Goal: Task Accomplishment & Management: Use online tool/utility

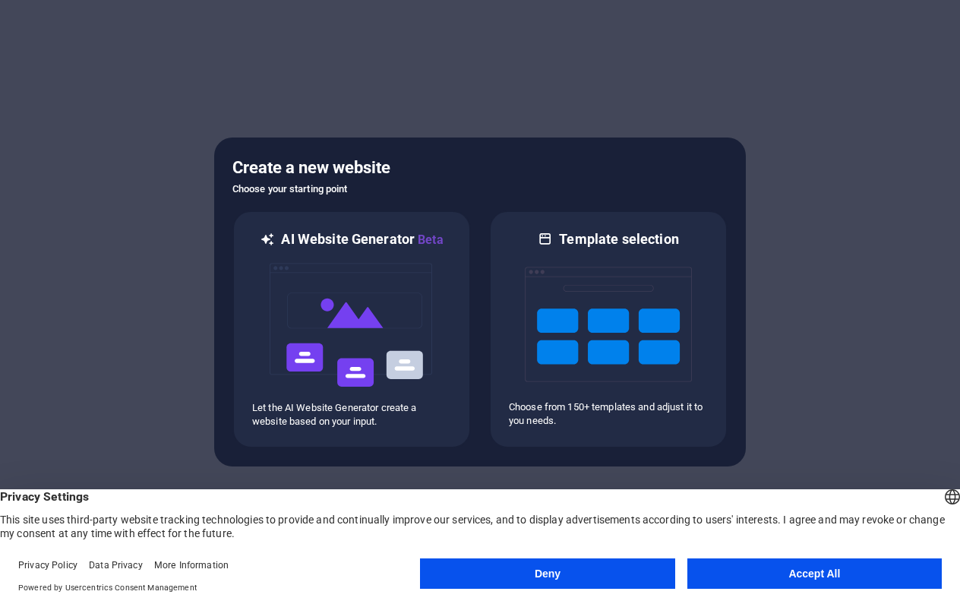
click at [507, 567] on button "Deny" at bounding box center [547, 573] width 254 height 30
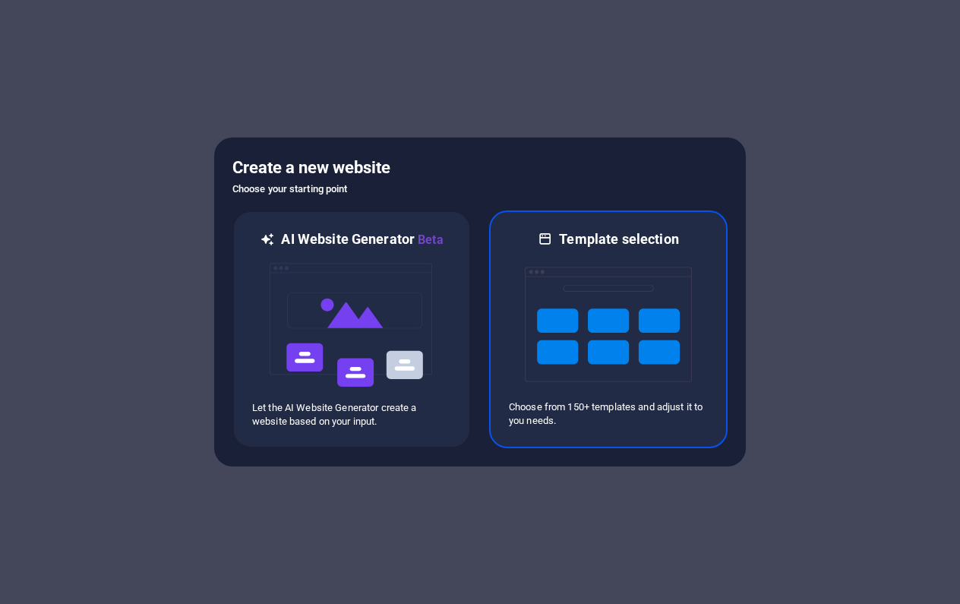
click at [540, 333] on img at bounding box center [608, 324] width 167 height 152
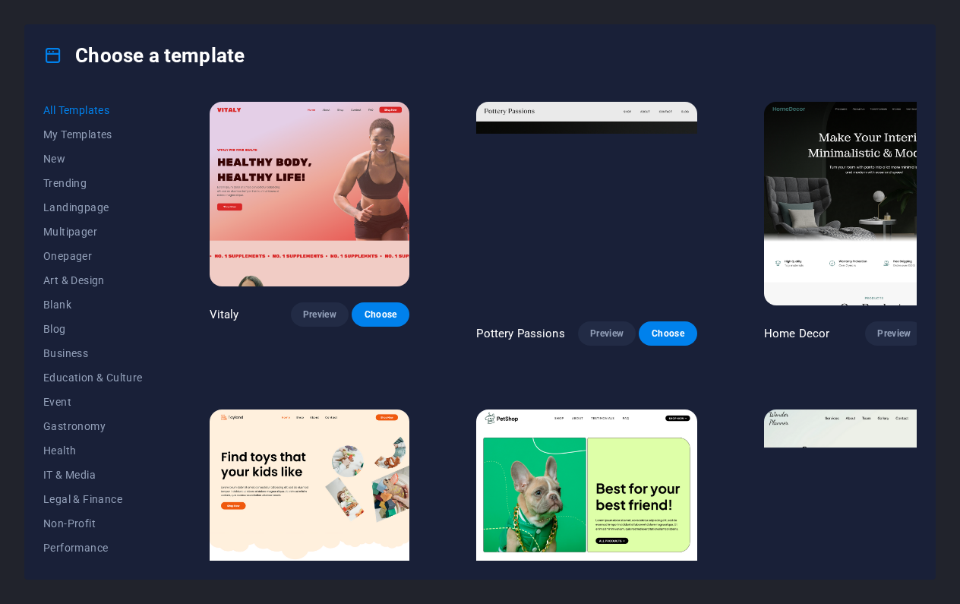
scroll to position [615, 0]
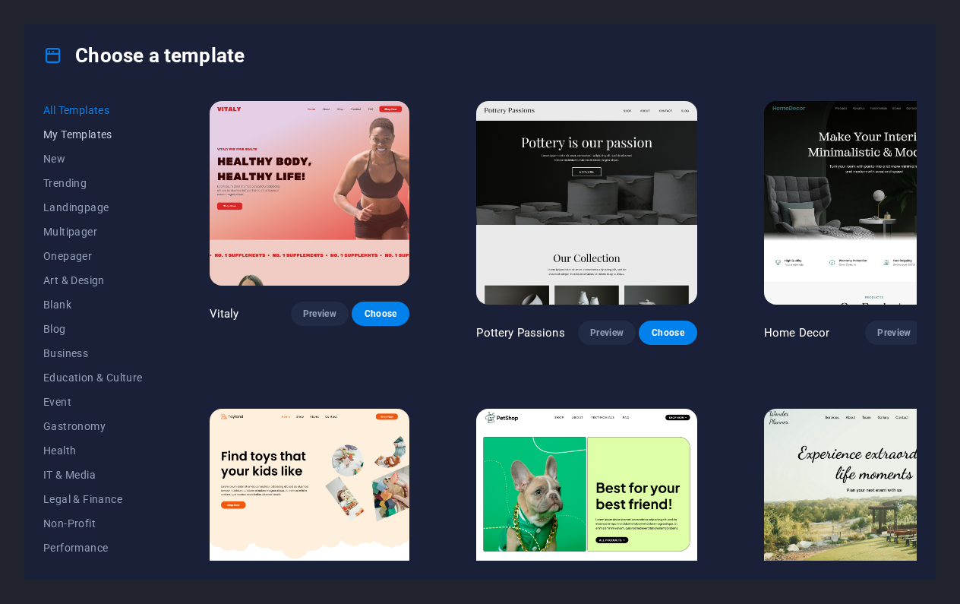
click at [96, 136] on span "My Templates" at bounding box center [93, 134] width 100 height 12
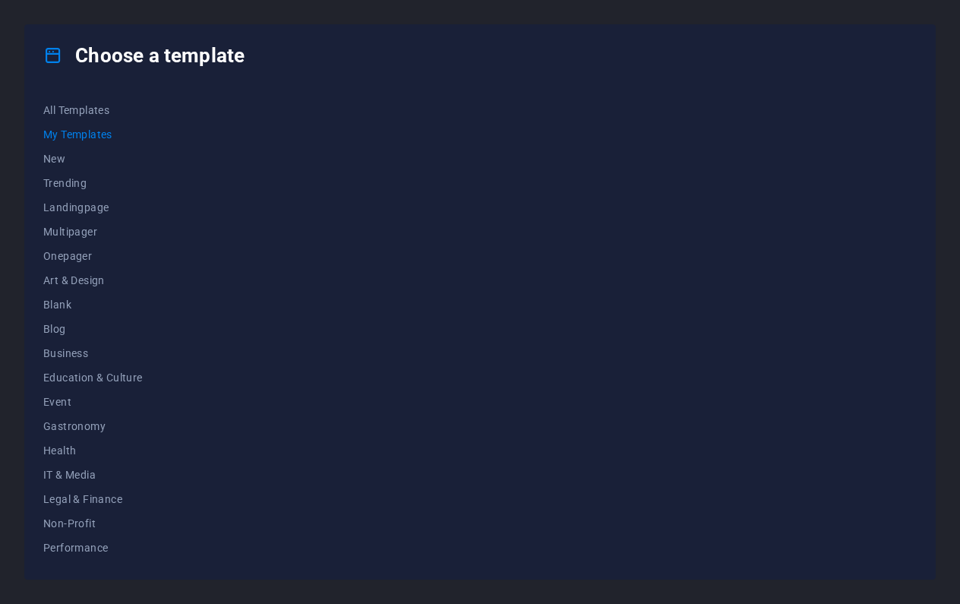
click at [103, 135] on span "My Templates" at bounding box center [93, 134] width 100 height 12
click at [80, 232] on span "Multipager" at bounding box center [93, 232] width 100 height 12
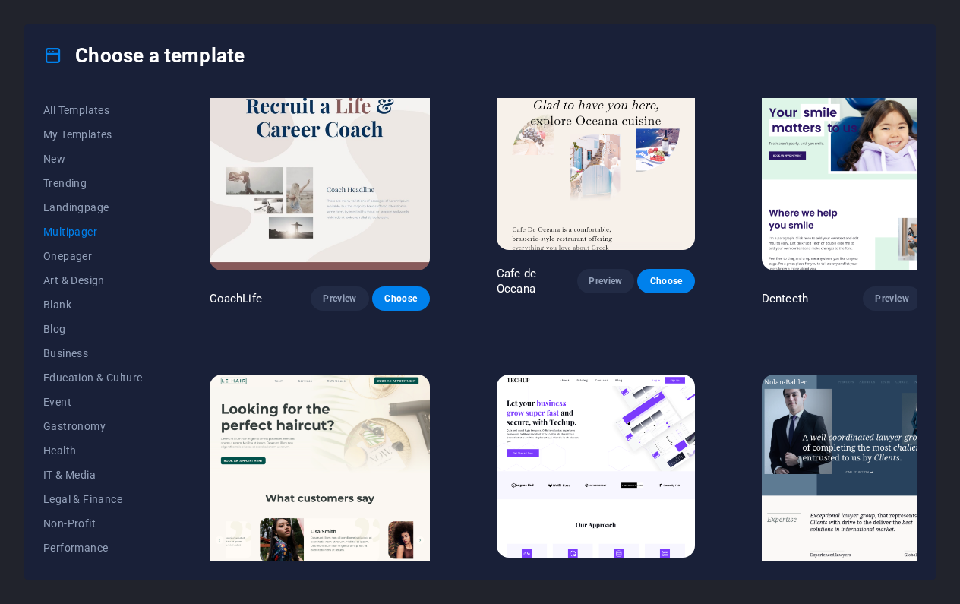
scroll to position [2804, 0]
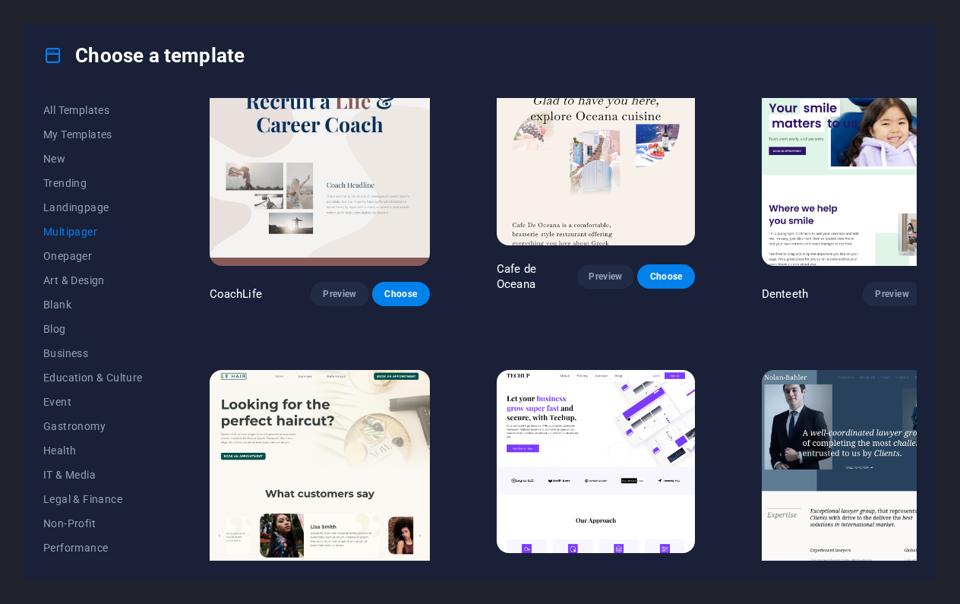
click at [875, 596] on span "Preview" at bounding box center [891, 602] width 33 height 12
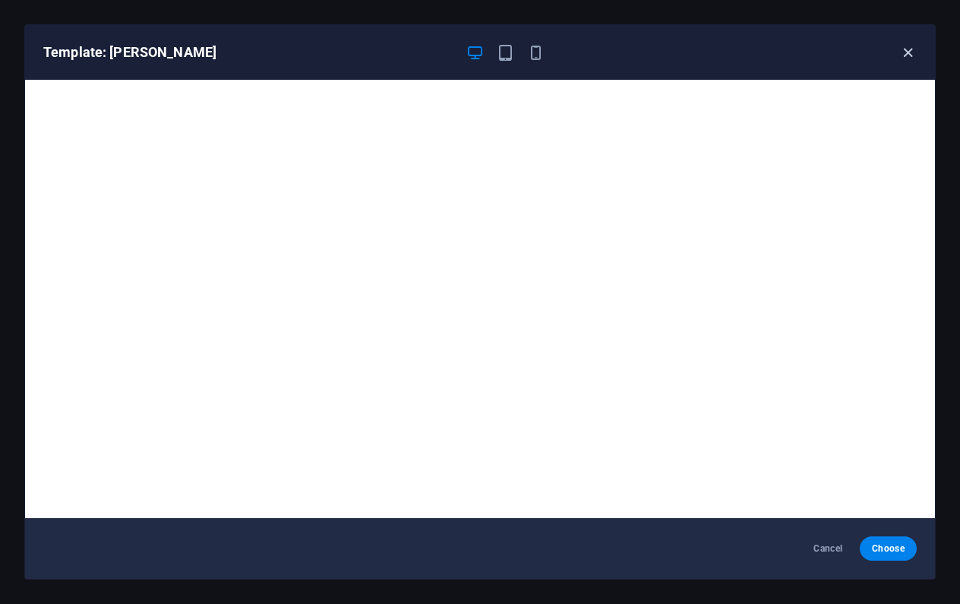
click at [906, 50] on icon "button" at bounding box center [907, 52] width 17 height 17
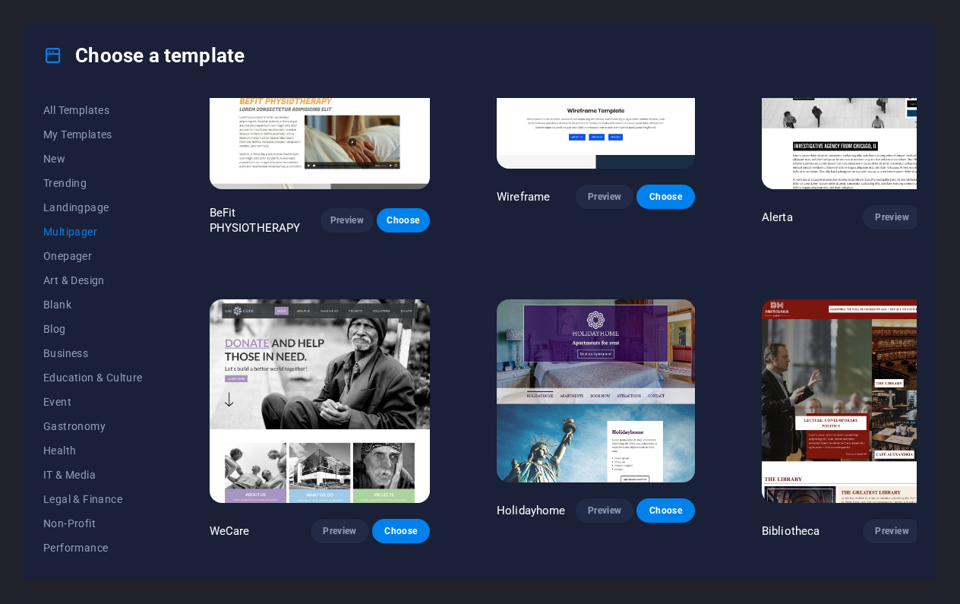
scroll to position [5038, 0]
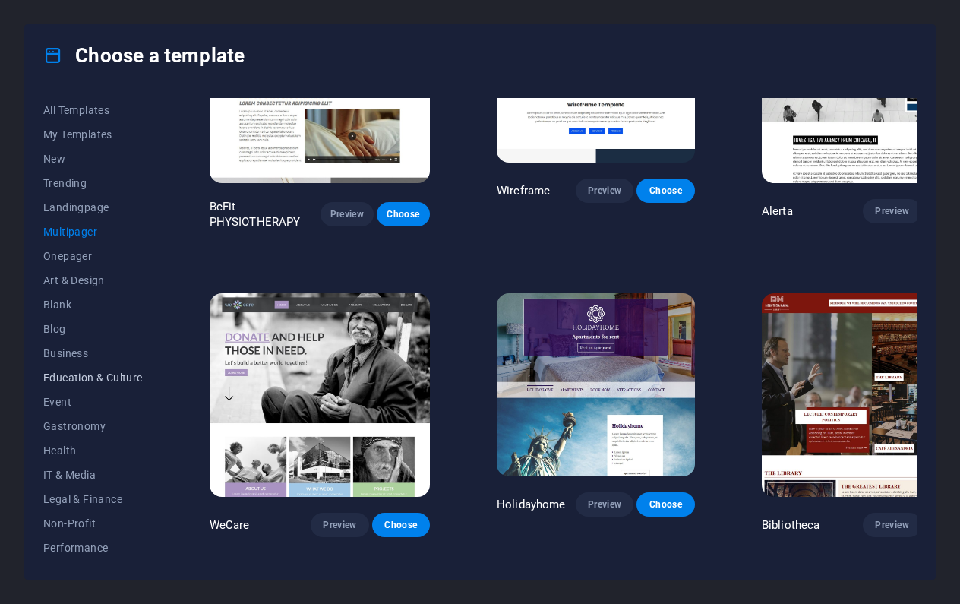
click at [123, 378] on span "Education & Culture" at bounding box center [93, 377] width 100 height 12
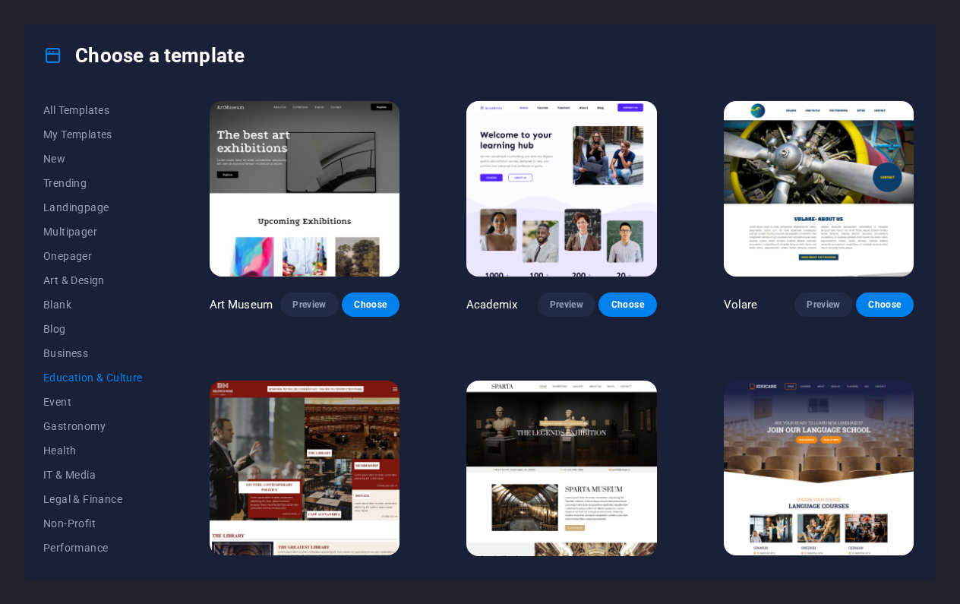
scroll to position [0, 0]
click at [110, 137] on span "My Templates" at bounding box center [93, 134] width 100 height 12
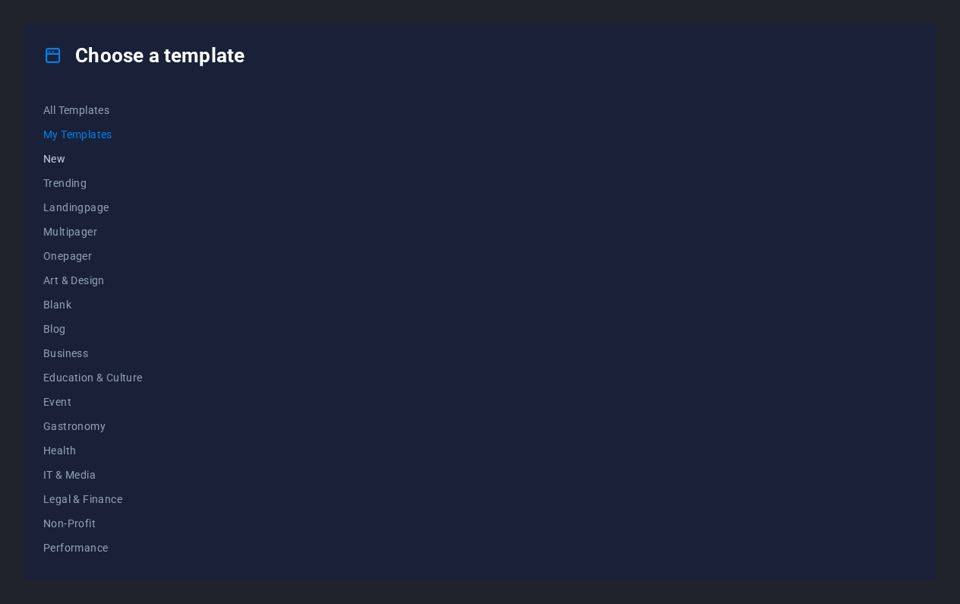
click at [74, 156] on span "New" at bounding box center [93, 159] width 100 height 12
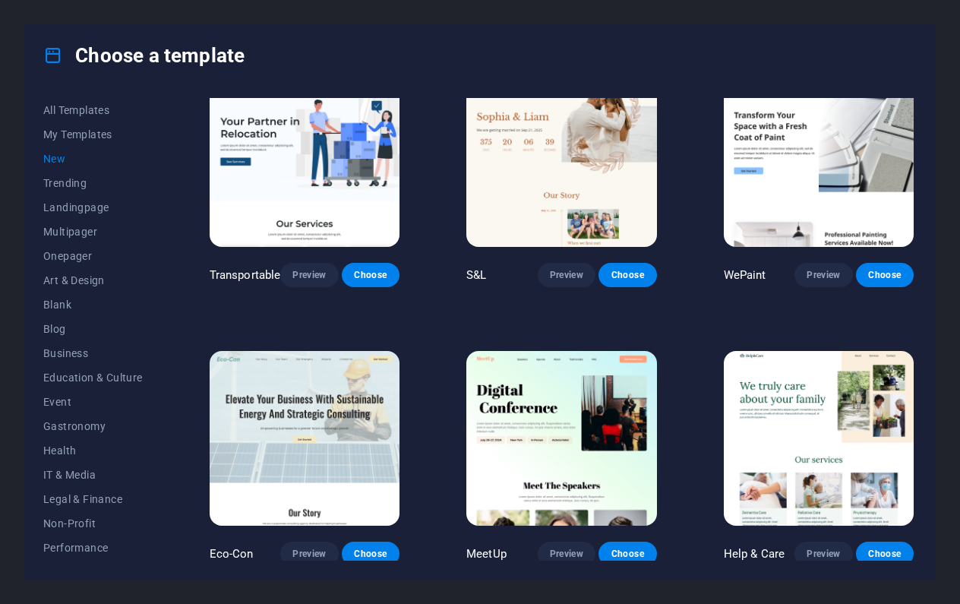
scroll to position [1163, 0]
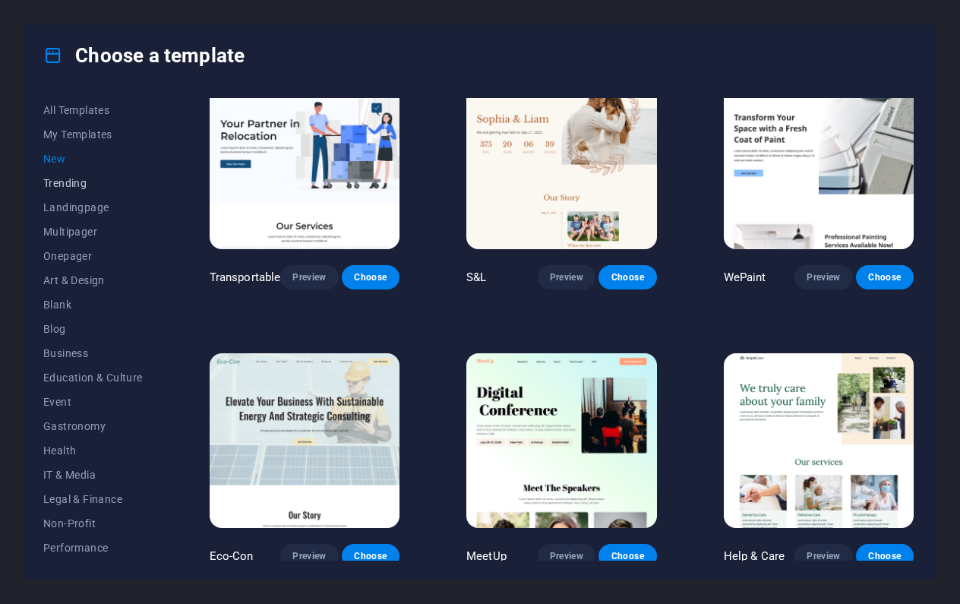
click at [77, 179] on span "Trending" at bounding box center [93, 183] width 100 height 12
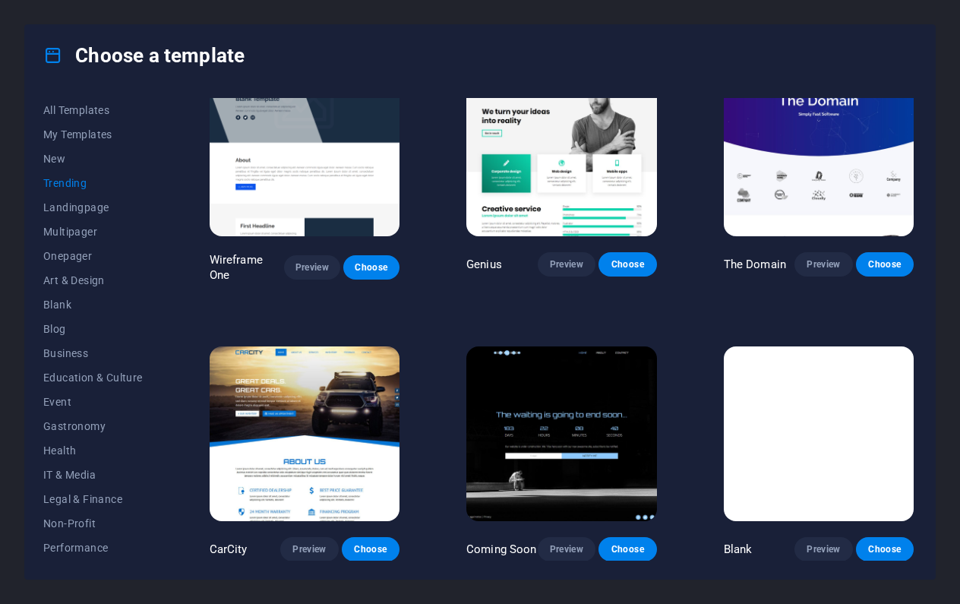
scroll to position [1169, 0]
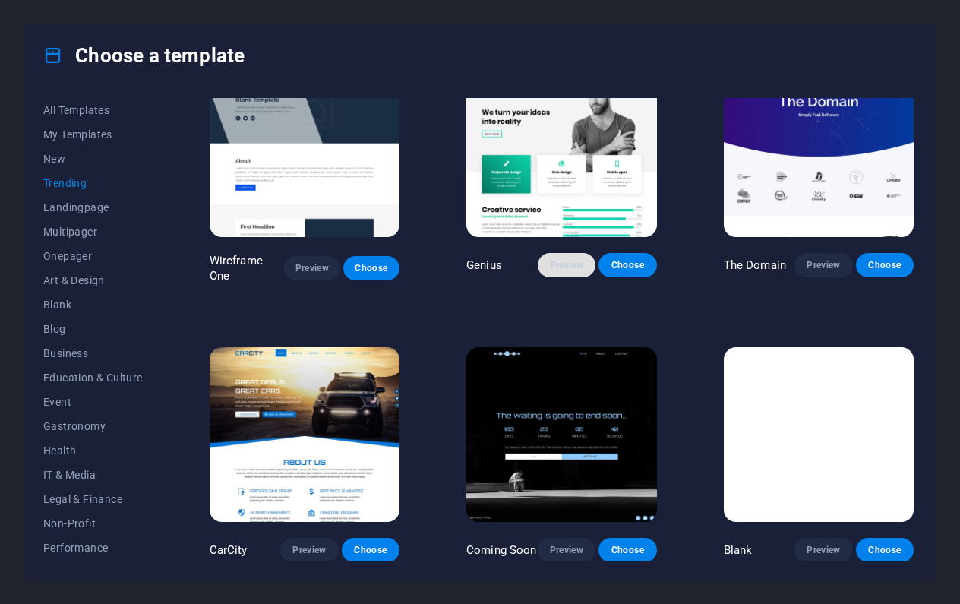
click at [558, 259] on span "Preview" at bounding box center [566, 265] width 33 height 12
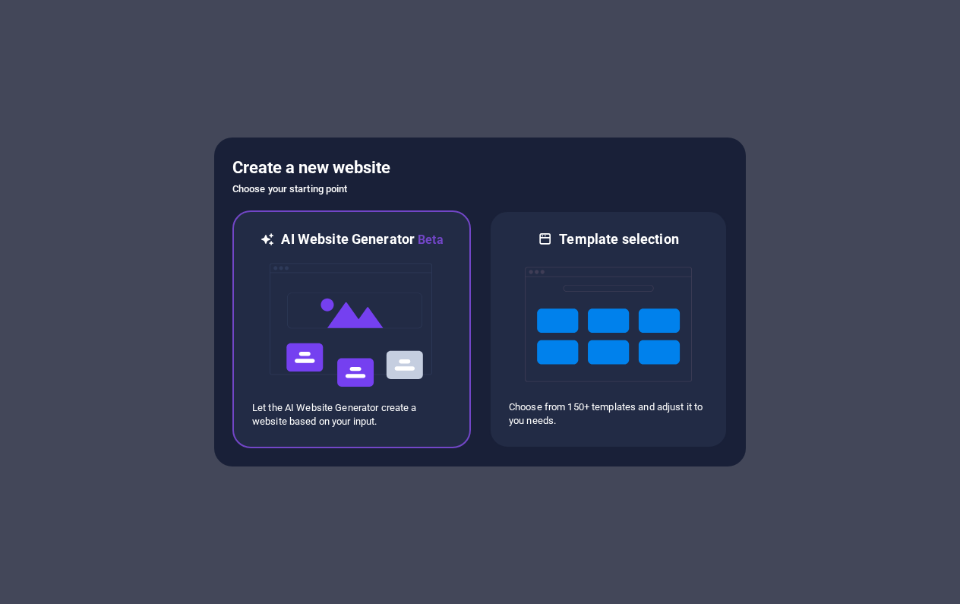
click at [369, 251] on img at bounding box center [351, 325] width 167 height 152
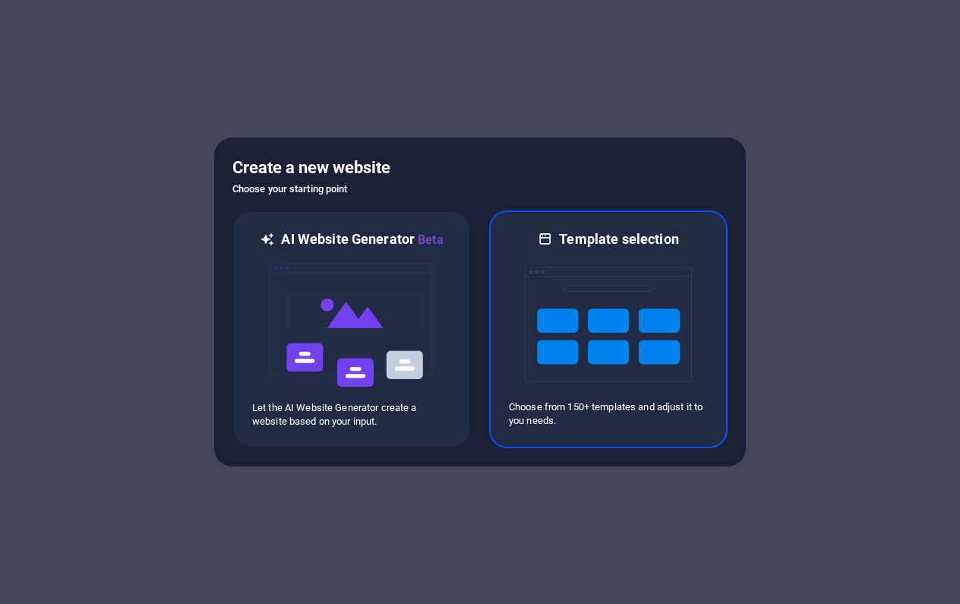
click at [588, 340] on img at bounding box center [608, 324] width 167 height 152
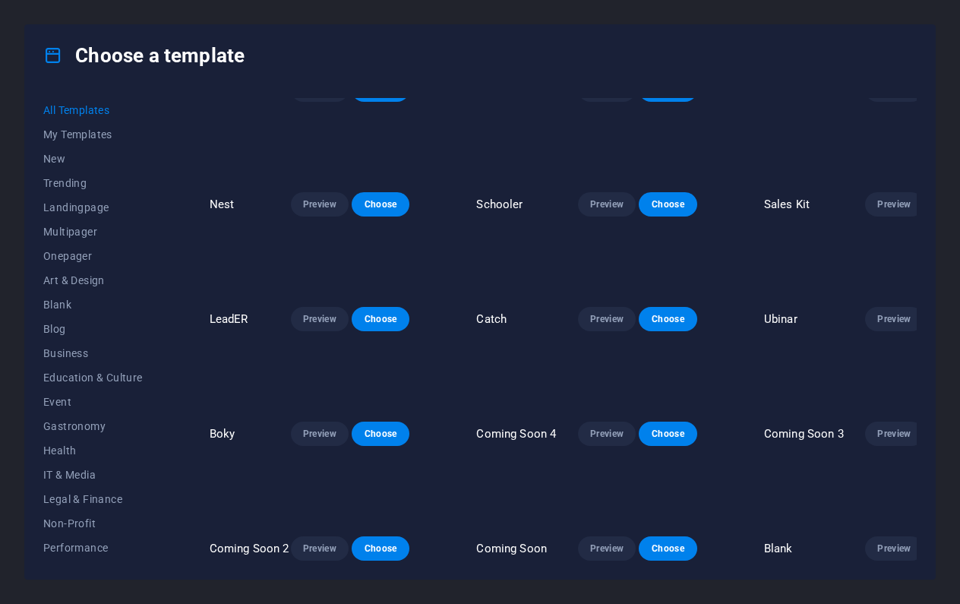
scroll to position [16545, 0]
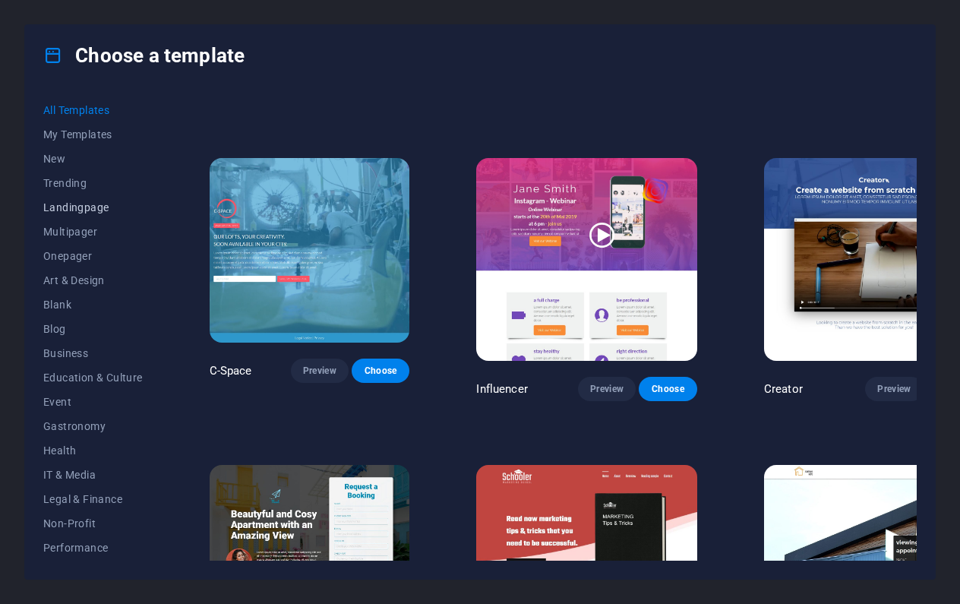
click at [96, 208] on span "Landingpage" at bounding box center [93, 207] width 100 height 12
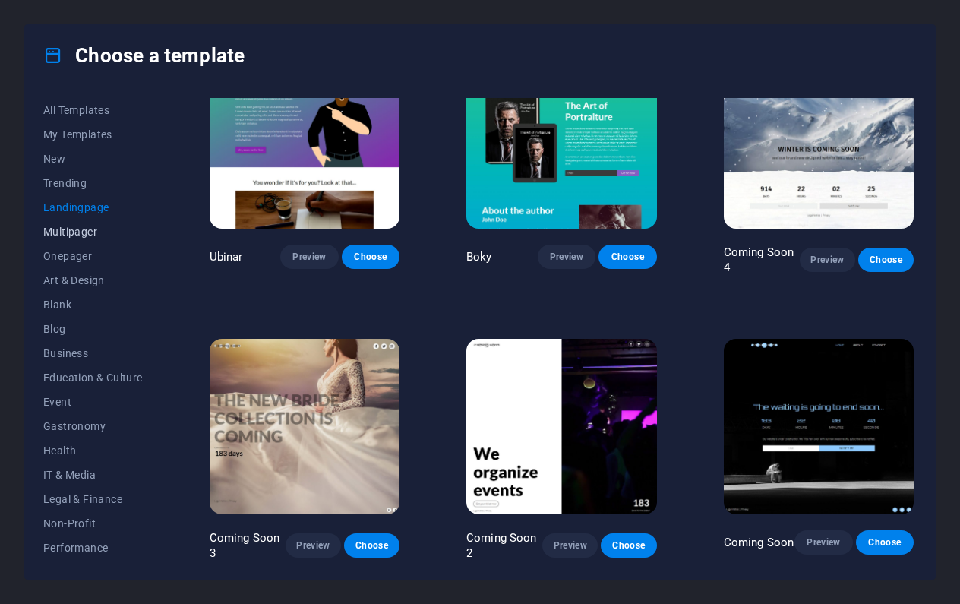
click at [90, 232] on span "Multipager" at bounding box center [93, 232] width 100 height 12
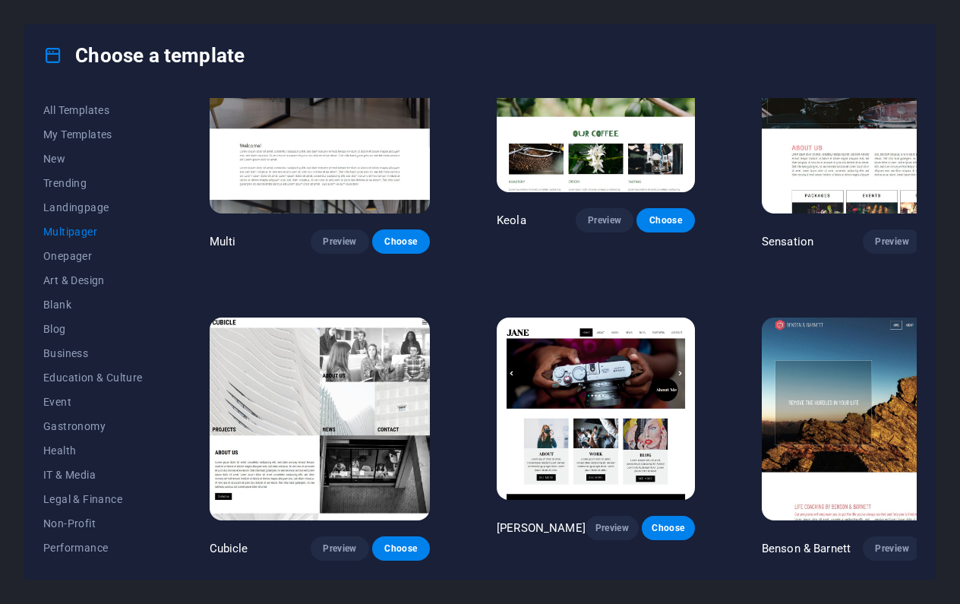
click at [90, 232] on span "Multipager" at bounding box center [93, 232] width 100 height 12
click at [87, 249] on button "Onepager" at bounding box center [93, 256] width 100 height 24
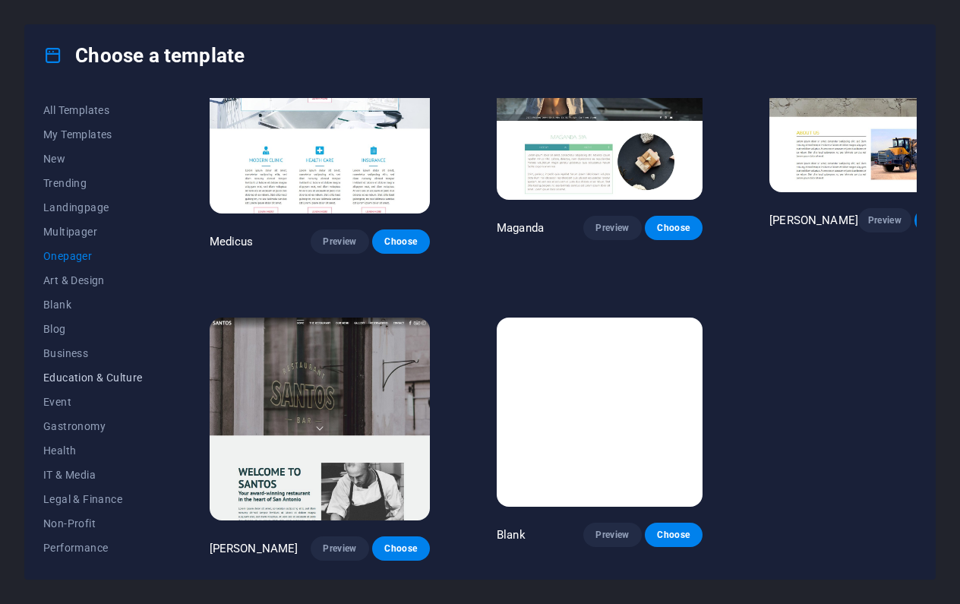
click at [116, 372] on span "Education & Culture" at bounding box center [93, 377] width 100 height 12
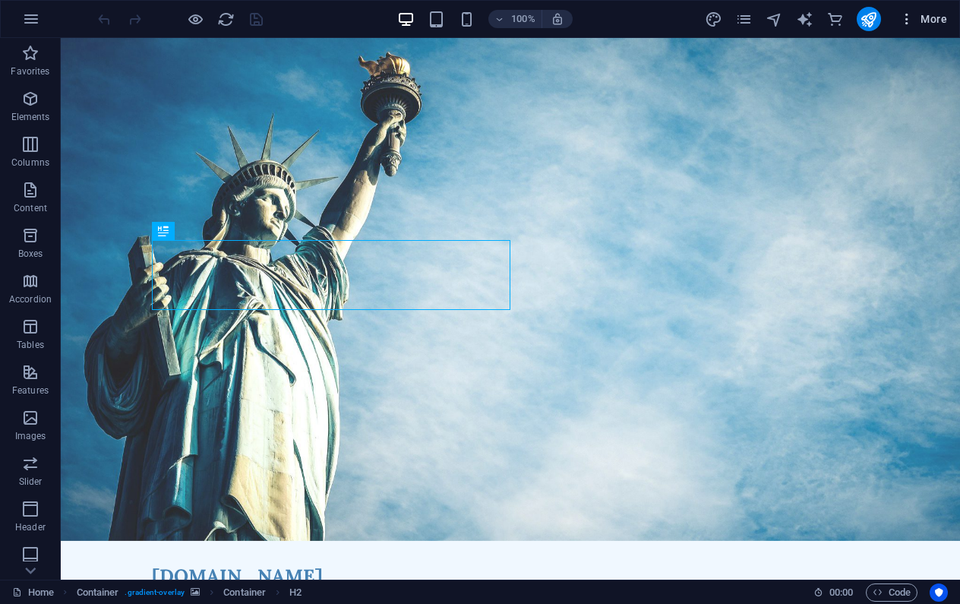
click at [904, 19] on icon "button" at bounding box center [906, 18] width 15 height 15
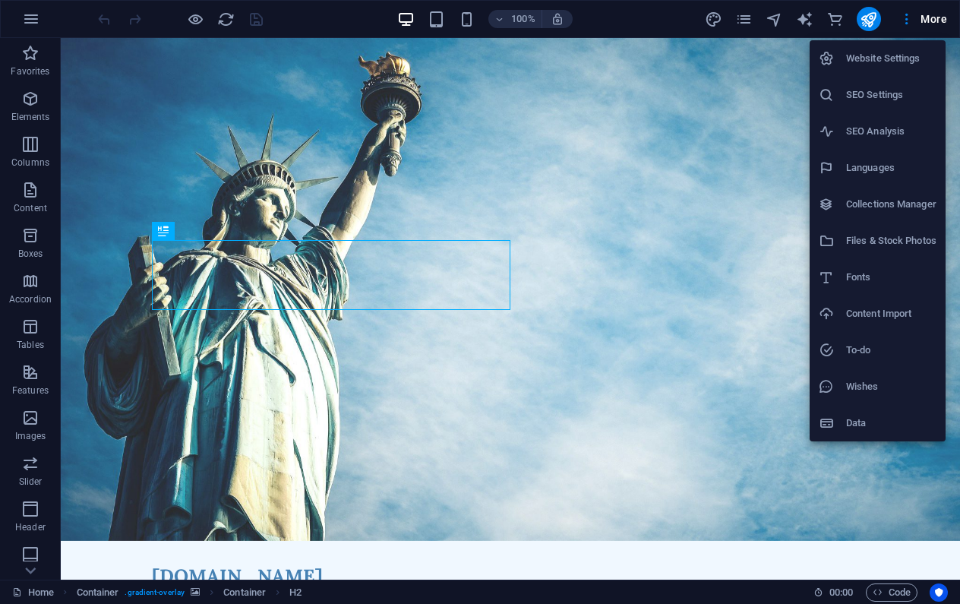
click at [725, 131] on div at bounding box center [480, 302] width 960 height 604
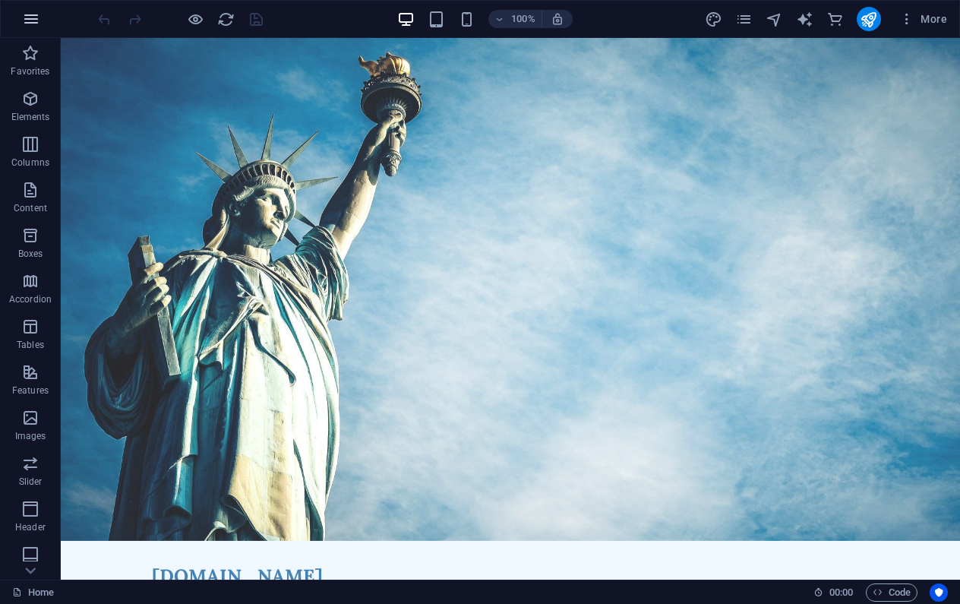
click at [33, 21] on icon "button" at bounding box center [31, 19] width 18 height 18
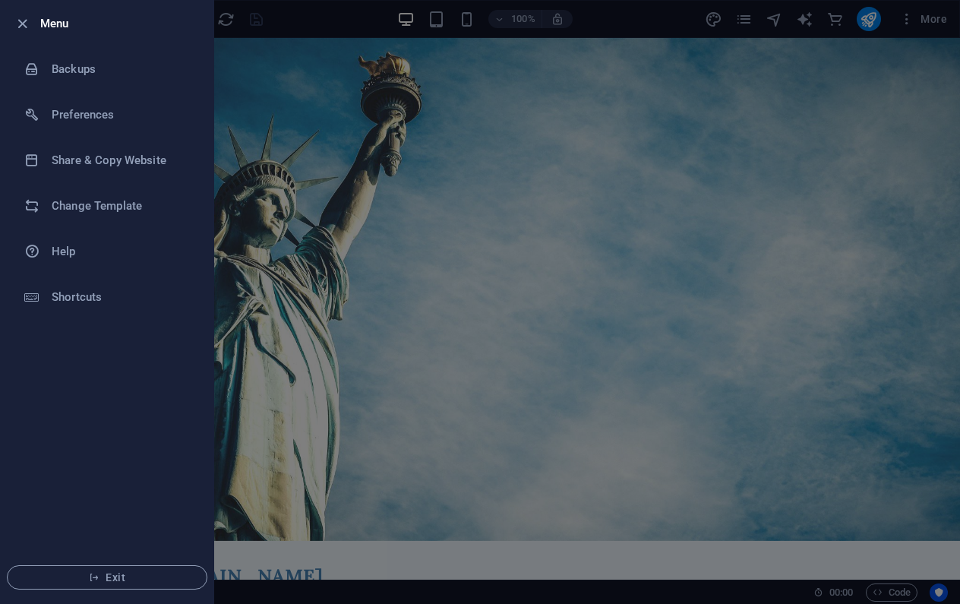
click at [468, 185] on div at bounding box center [480, 302] width 960 height 604
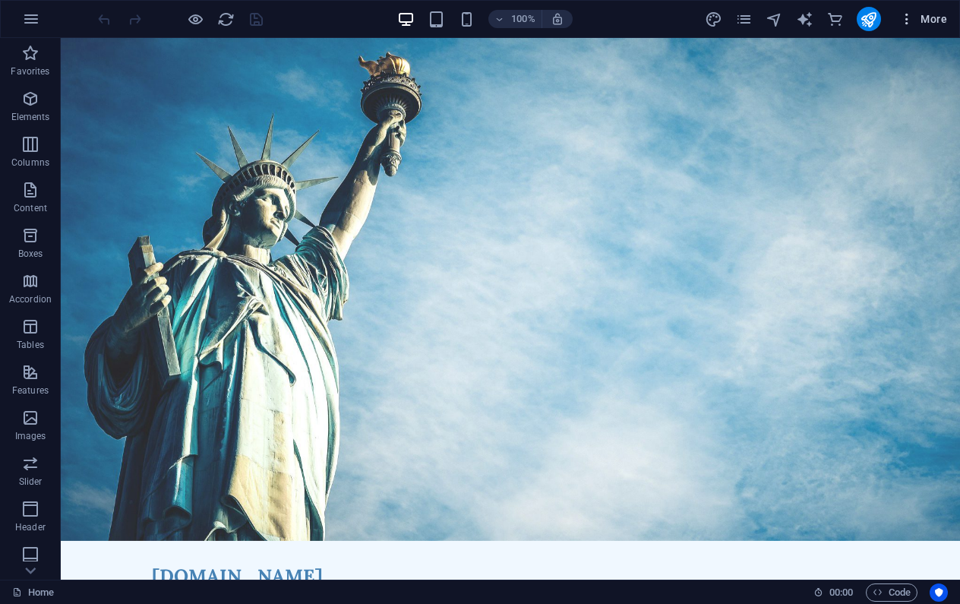
click at [925, 19] on span "More" at bounding box center [923, 18] width 48 height 15
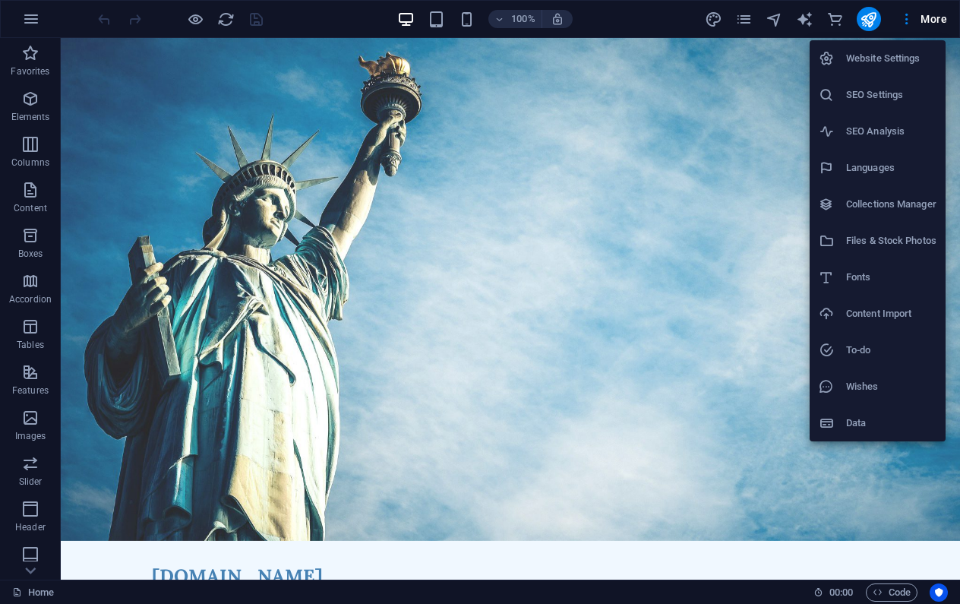
click at [712, 141] on div at bounding box center [480, 302] width 960 height 604
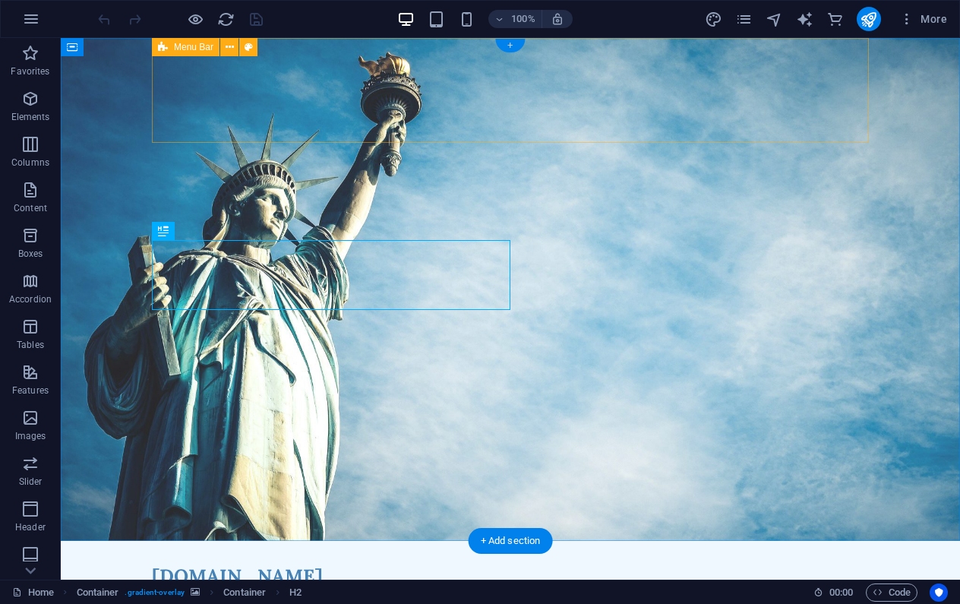
click at [507, 46] on div "+" at bounding box center [510, 46] width 30 height 14
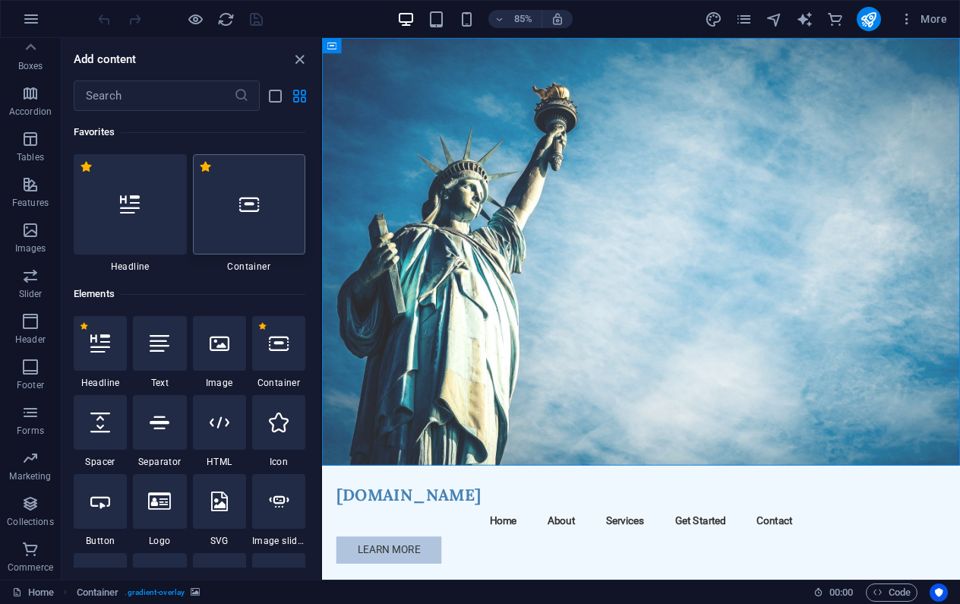
click at [247, 210] on icon at bounding box center [249, 204] width 20 height 20
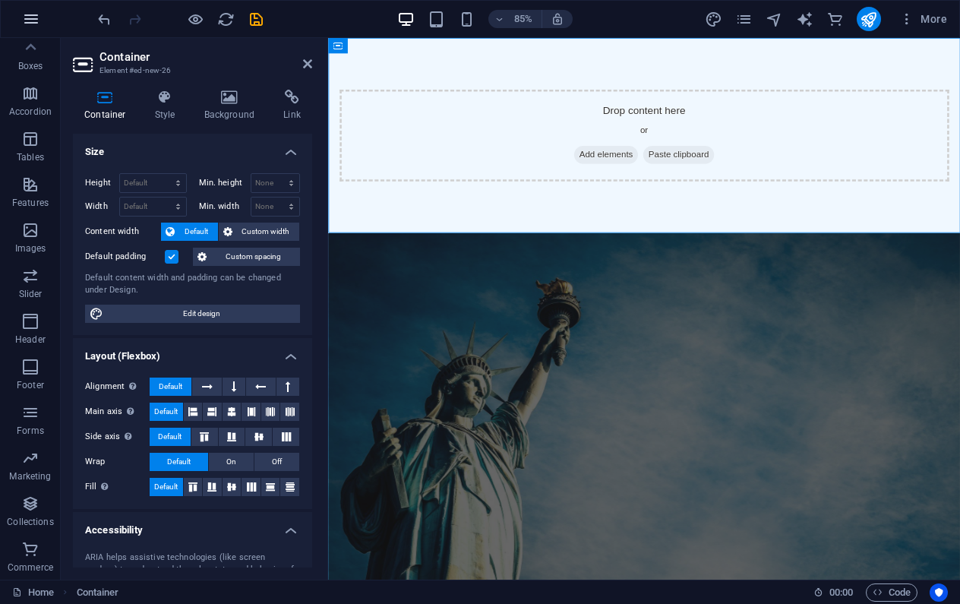
click at [32, 21] on icon "button" at bounding box center [31, 19] width 18 height 18
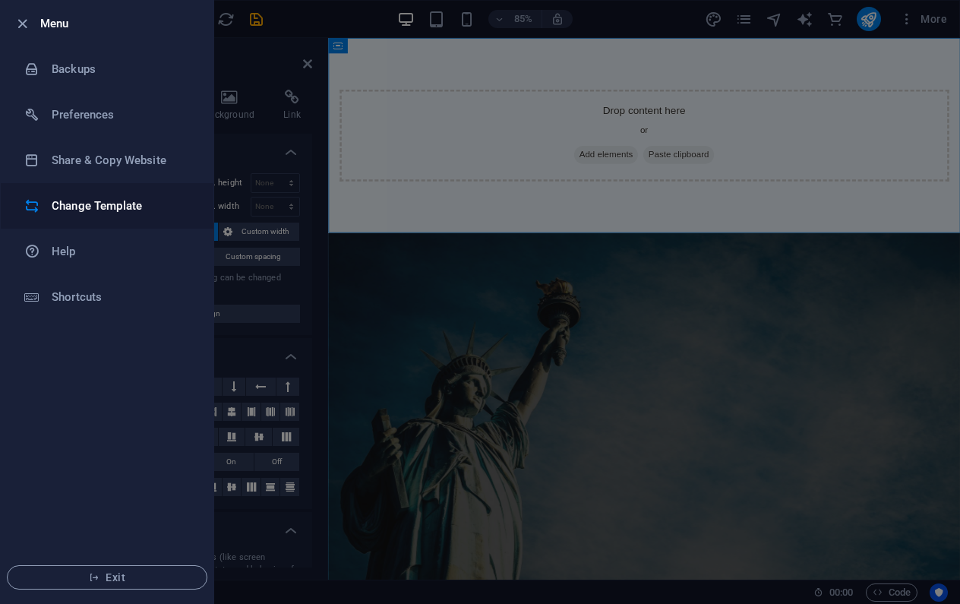
click at [107, 206] on h6 "Change Template" at bounding box center [122, 206] width 141 height 18
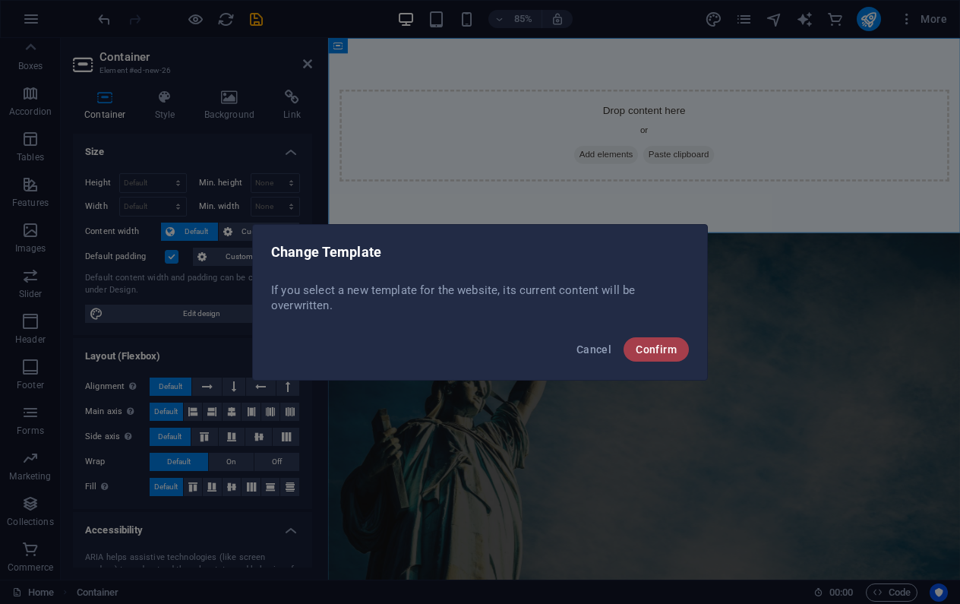
click at [653, 345] on span "Confirm" at bounding box center [656, 349] width 41 height 12
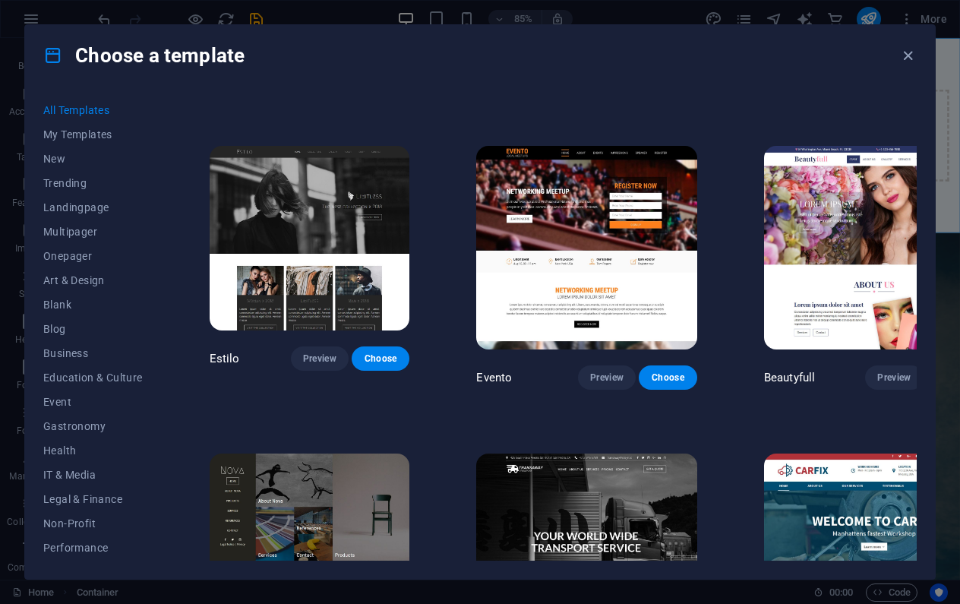
scroll to position [12867, 0]
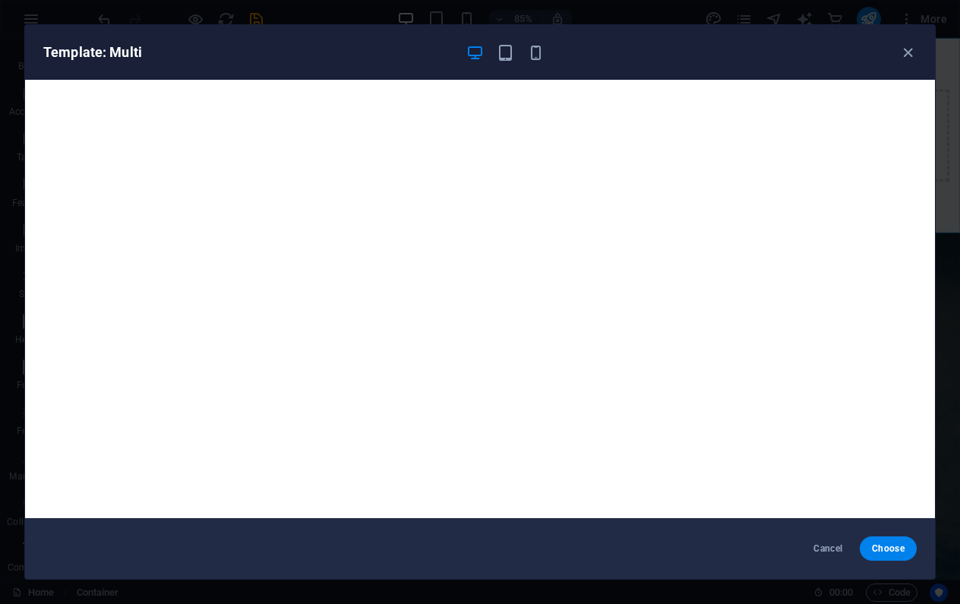
scroll to position [4, 0]
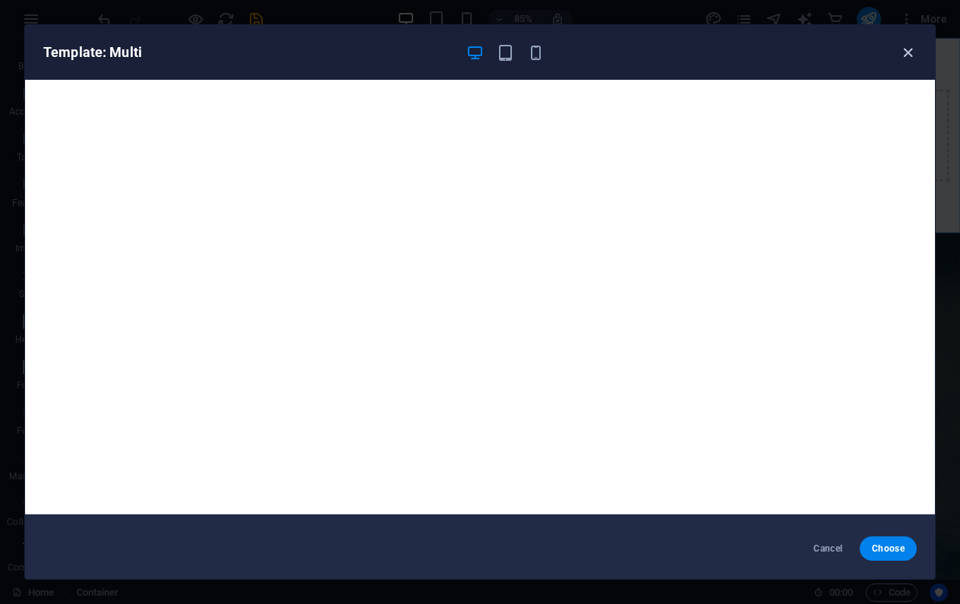
click at [906, 52] on icon "button" at bounding box center [907, 52] width 17 height 17
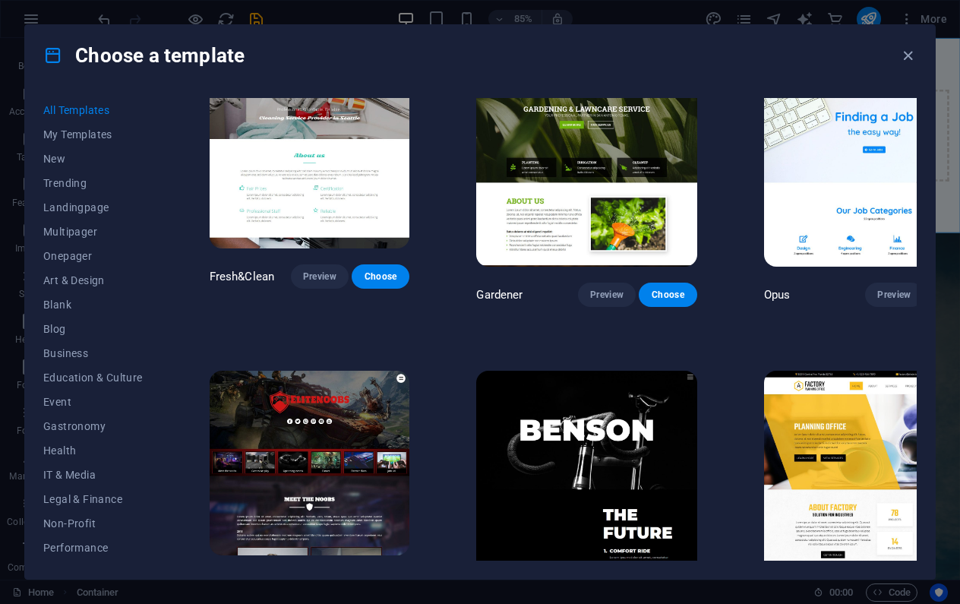
scroll to position [11719, 0]
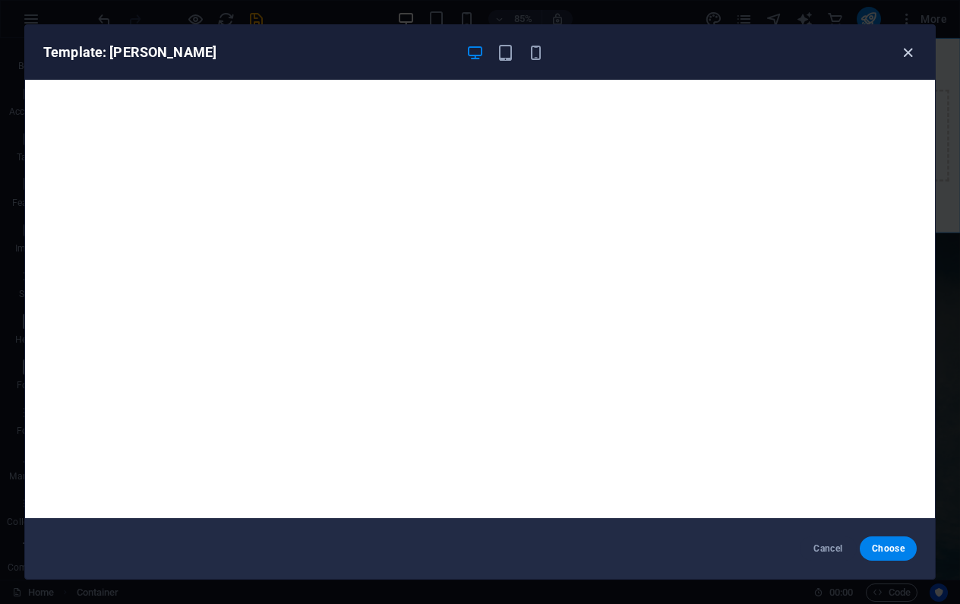
click at [909, 53] on icon "button" at bounding box center [907, 52] width 17 height 17
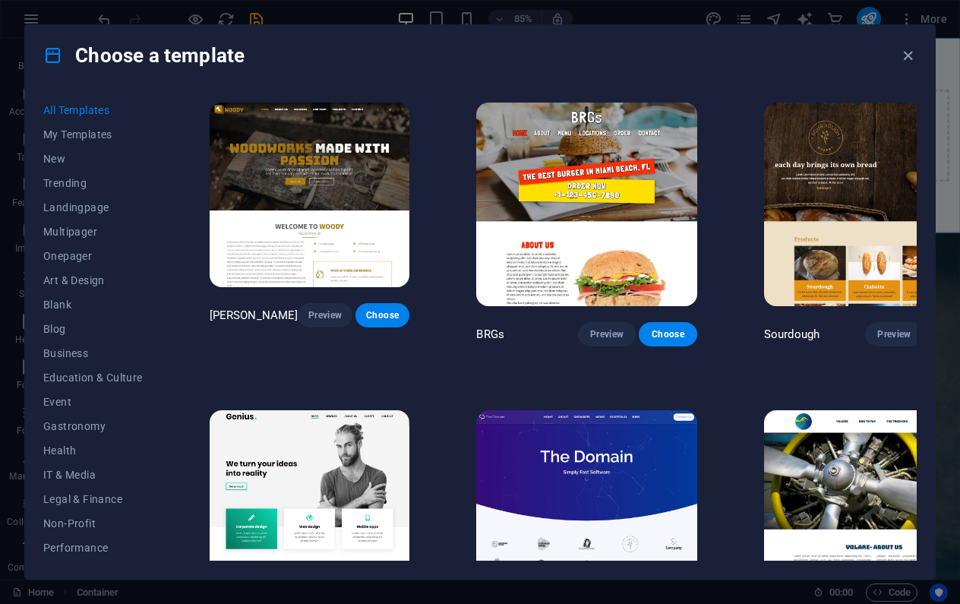
scroll to position [8019, 0]
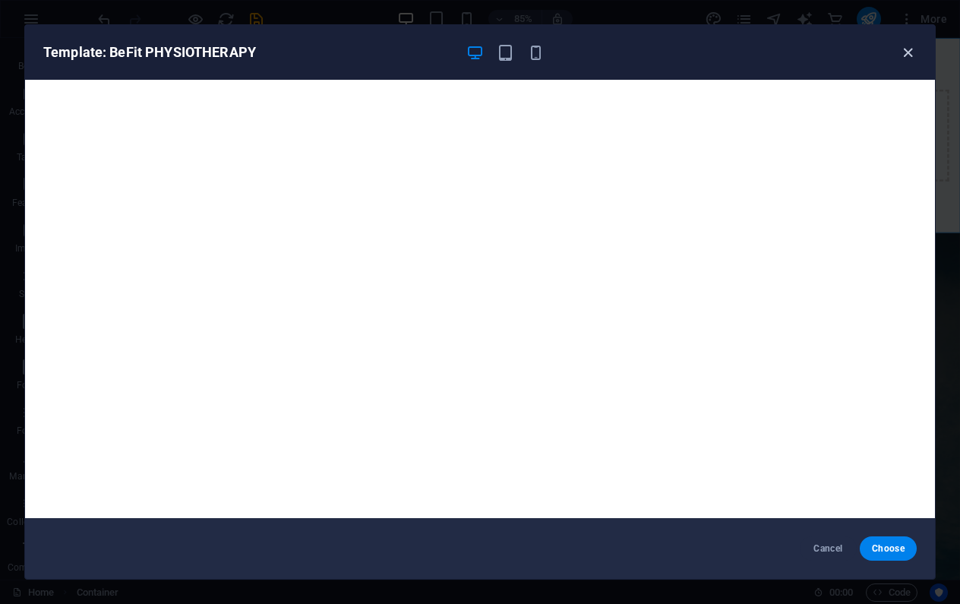
click at [909, 54] on icon "button" at bounding box center [907, 52] width 17 height 17
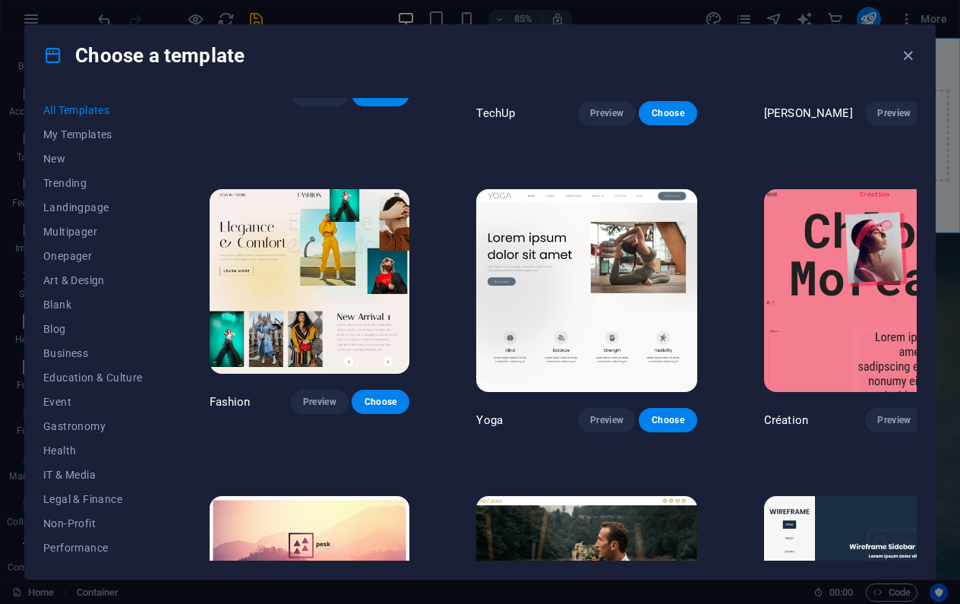
scroll to position [5476, 0]
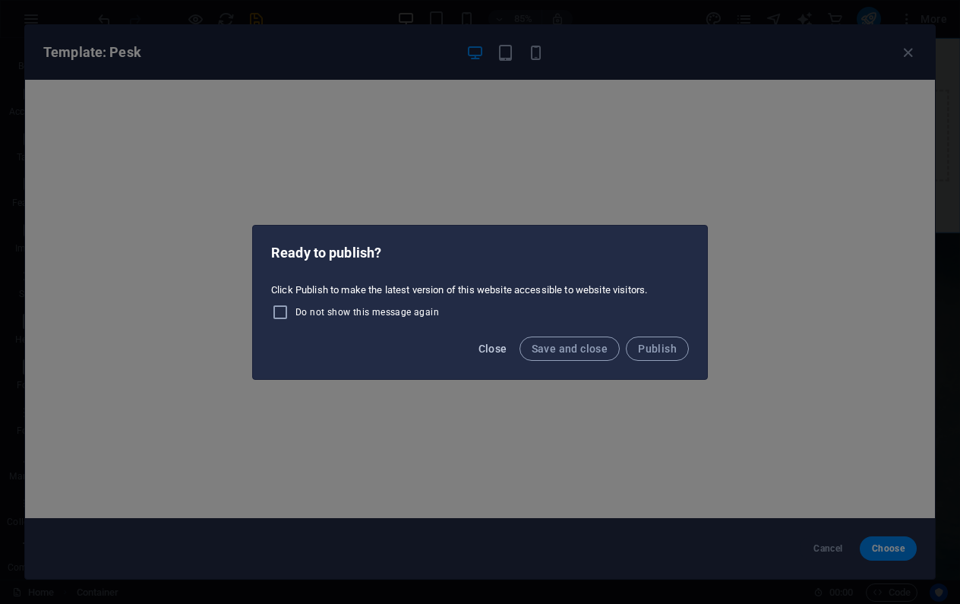
click at [495, 348] on span "Close" at bounding box center [493, 349] width 29 height 12
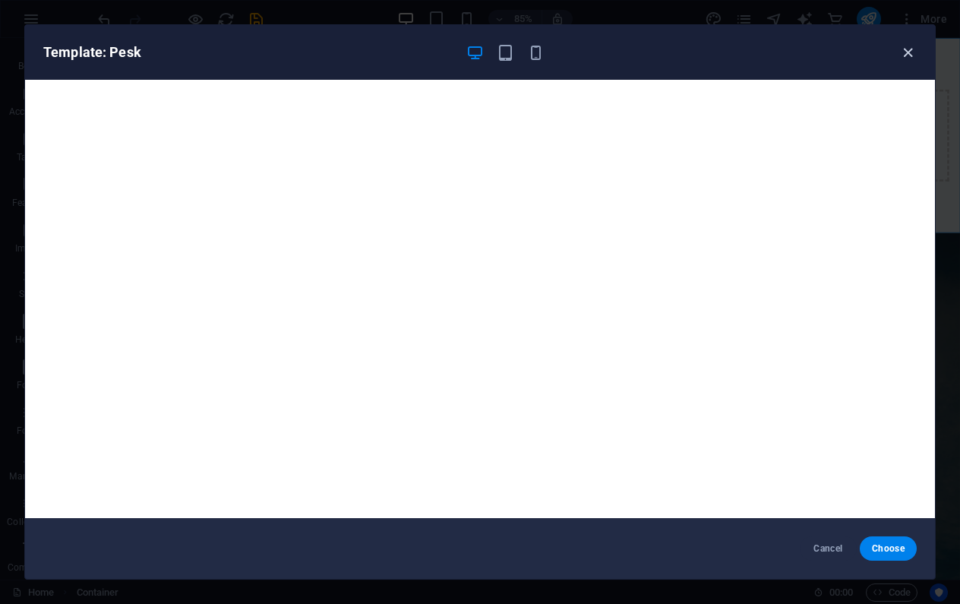
click at [907, 53] on icon "button" at bounding box center [907, 52] width 17 height 17
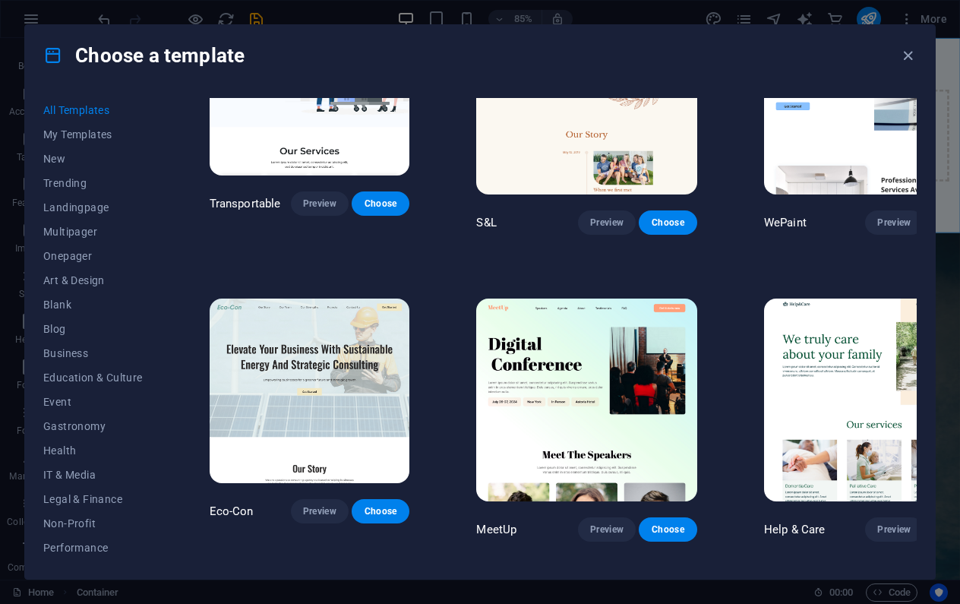
scroll to position [1355, 0]
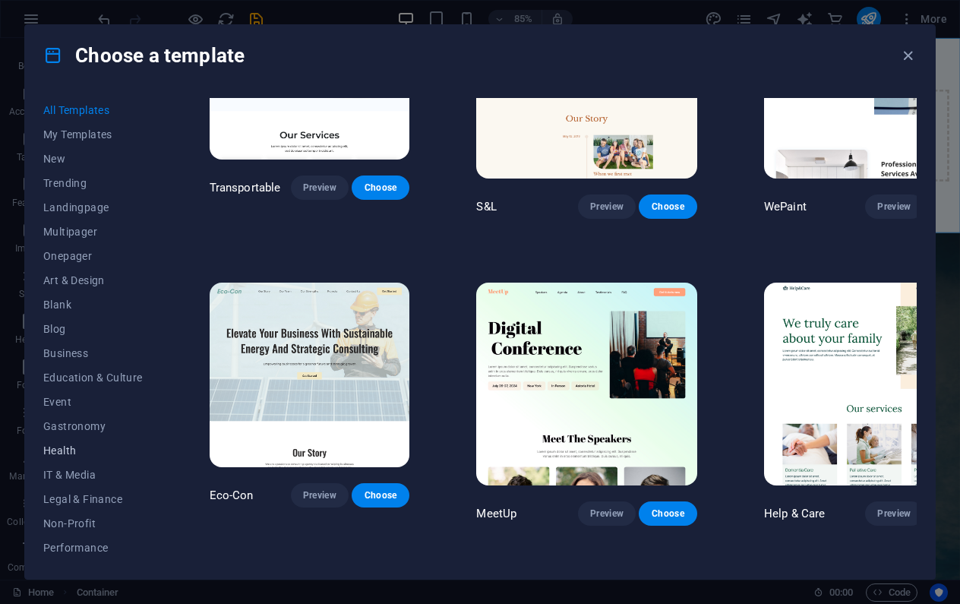
click at [68, 445] on span "Health" at bounding box center [93, 450] width 100 height 12
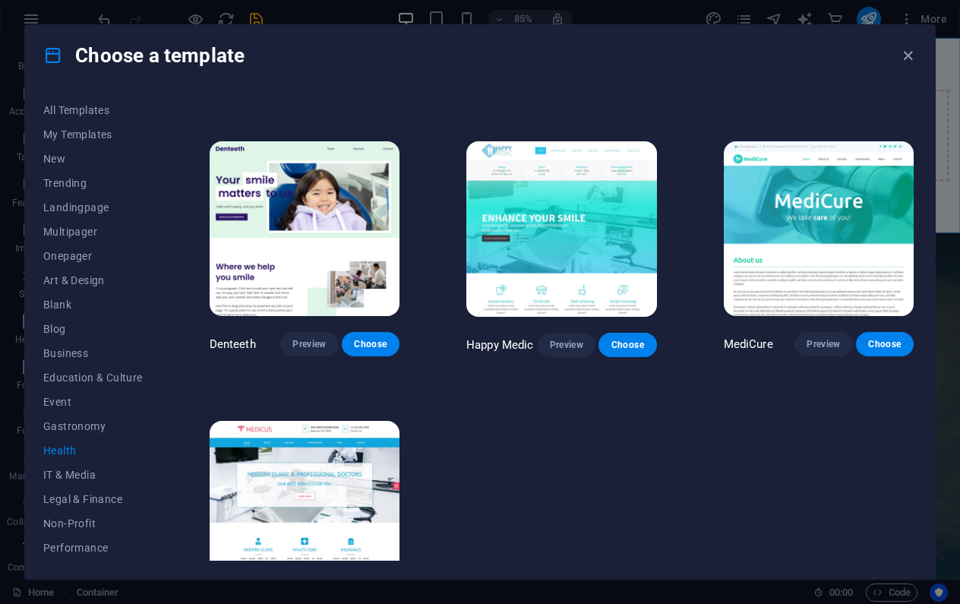
scroll to position [304, 0]
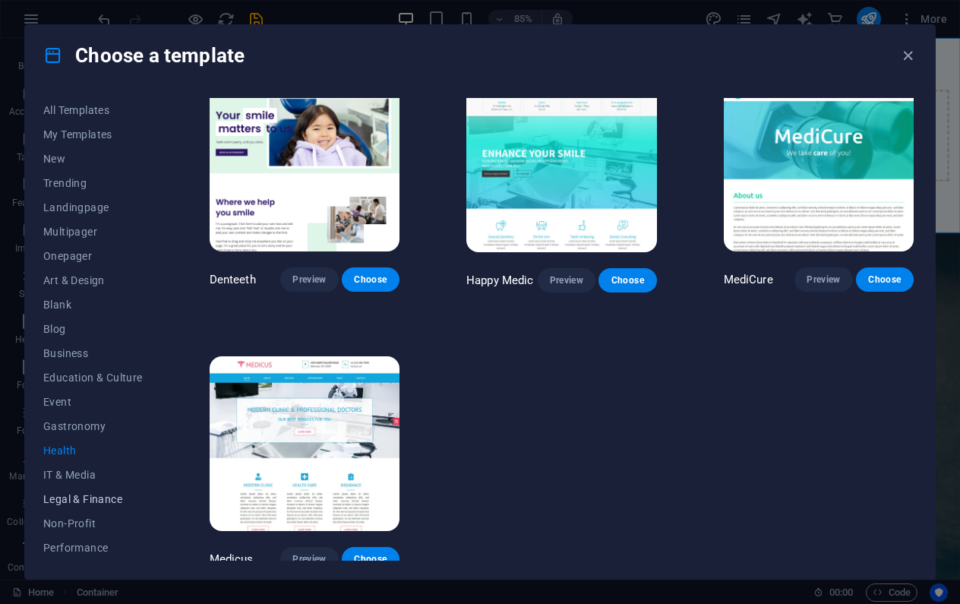
click at [114, 496] on span "Legal & Finance" at bounding box center [93, 499] width 100 height 12
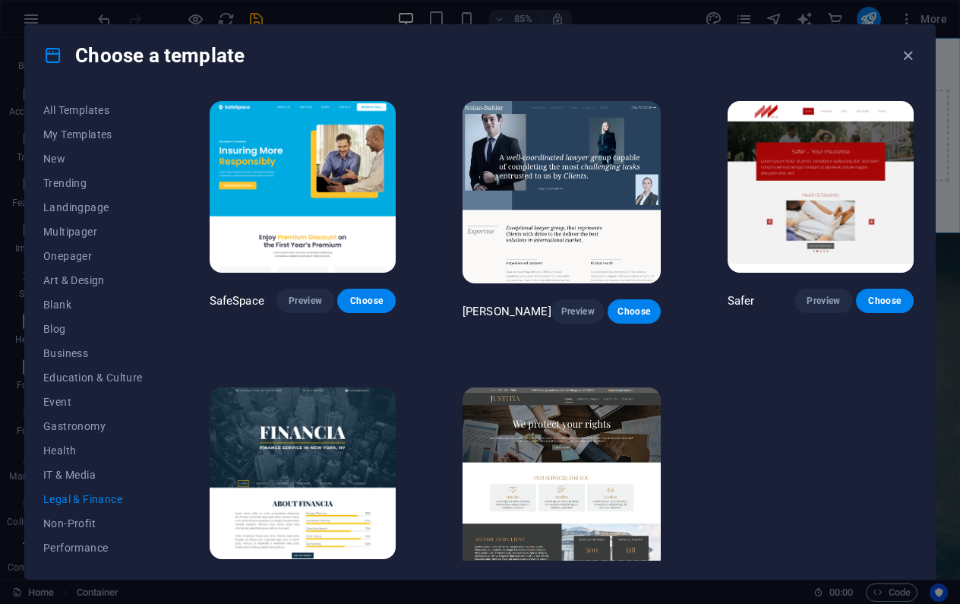
scroll to position [0, 0]
click at [80, 520] on span "Non-Profit" at bounding box center [93, 523] width 100 height 12
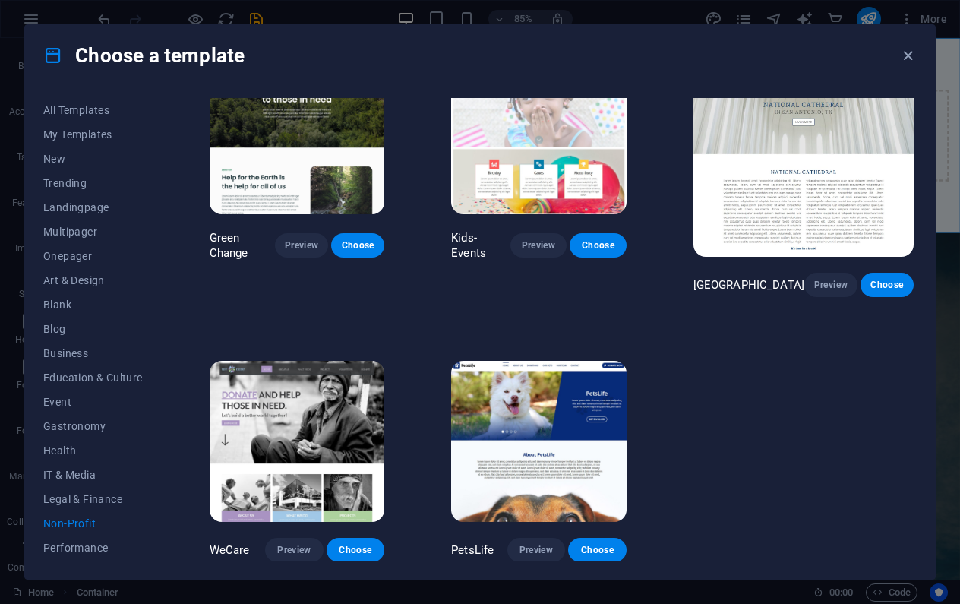
scroll to position [39, 0]
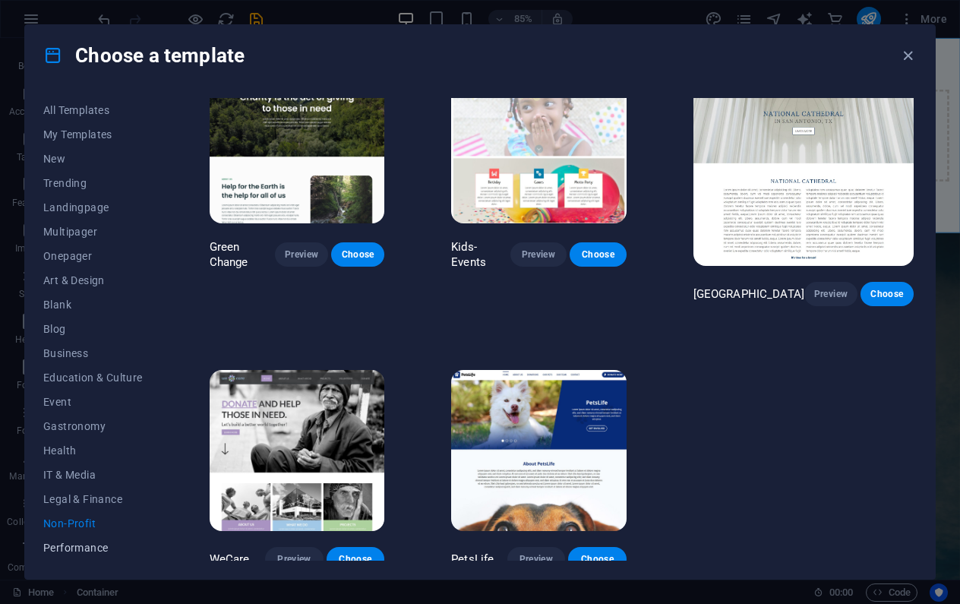
click at [93, 542] on span "Performance" at bounding box center [93, 548] width 100 height 12
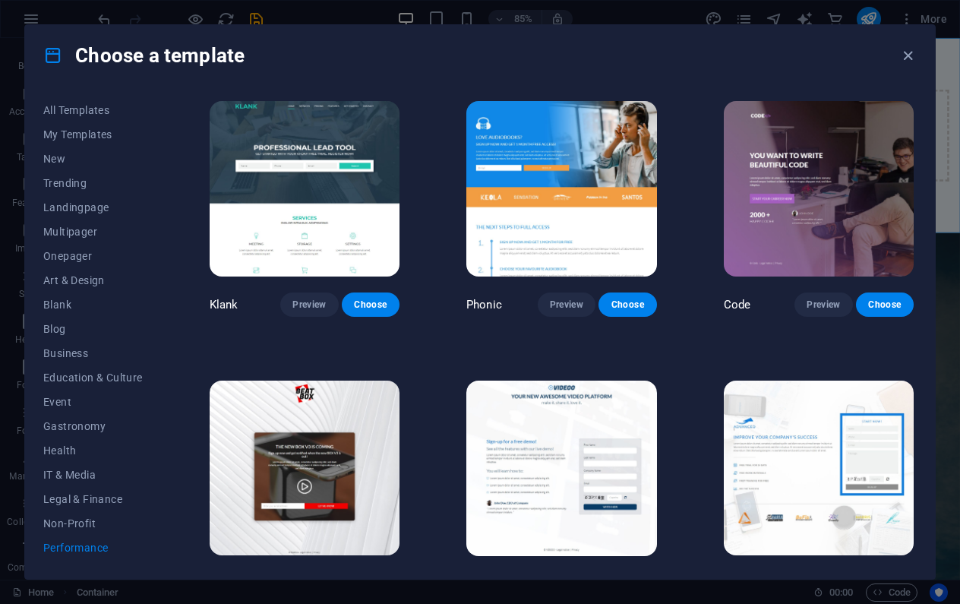
scroll to position [0, 0]
click at [78, 355] on span "Business" at bounding box center [93, 353] width 100 height 12
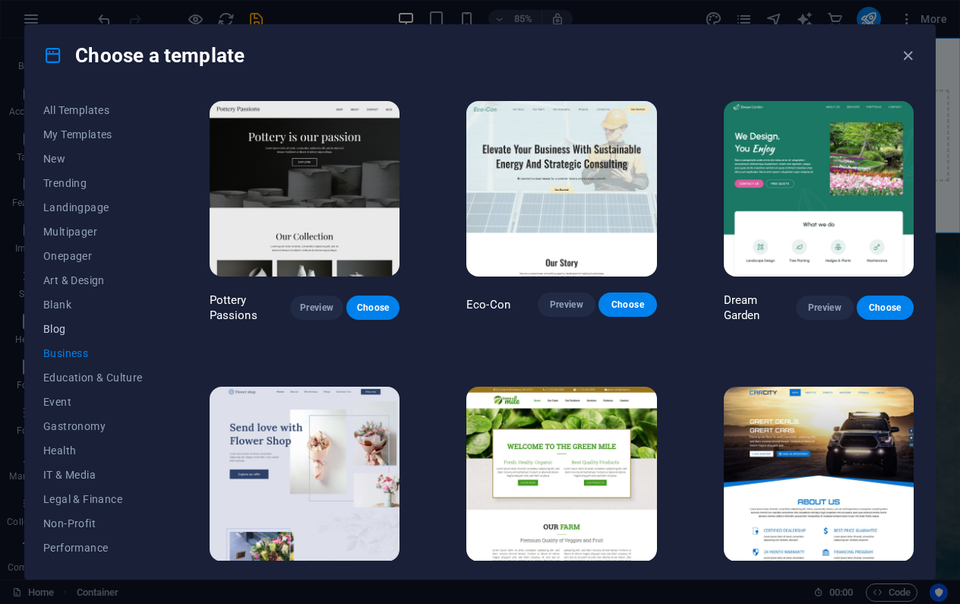
click at [58, 326] on span "Blog" at bounding box center [93, 329] width 100 height 12
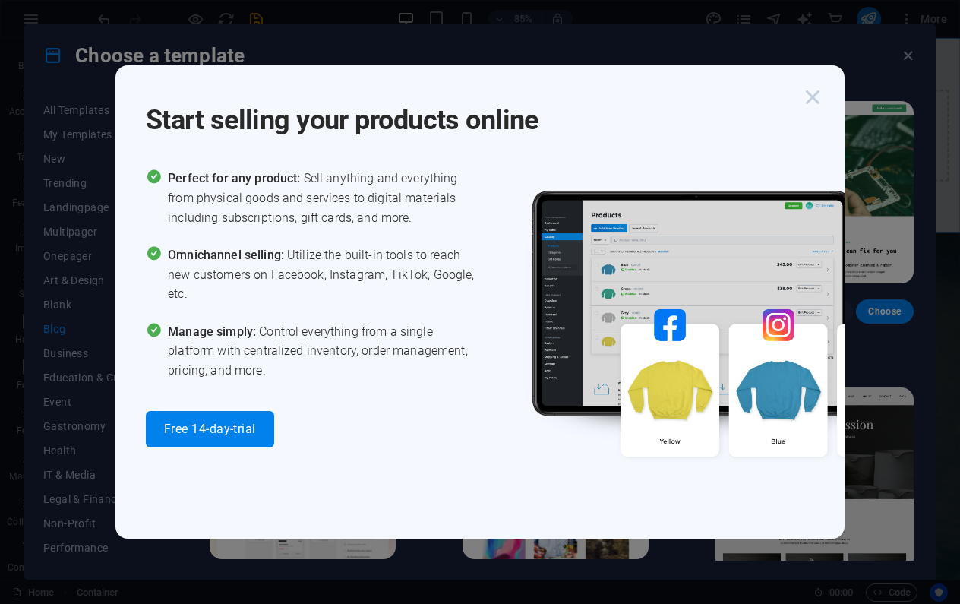
click at [809, 96] on icon "button" at bounding box center [812, 97] width 27 height 27
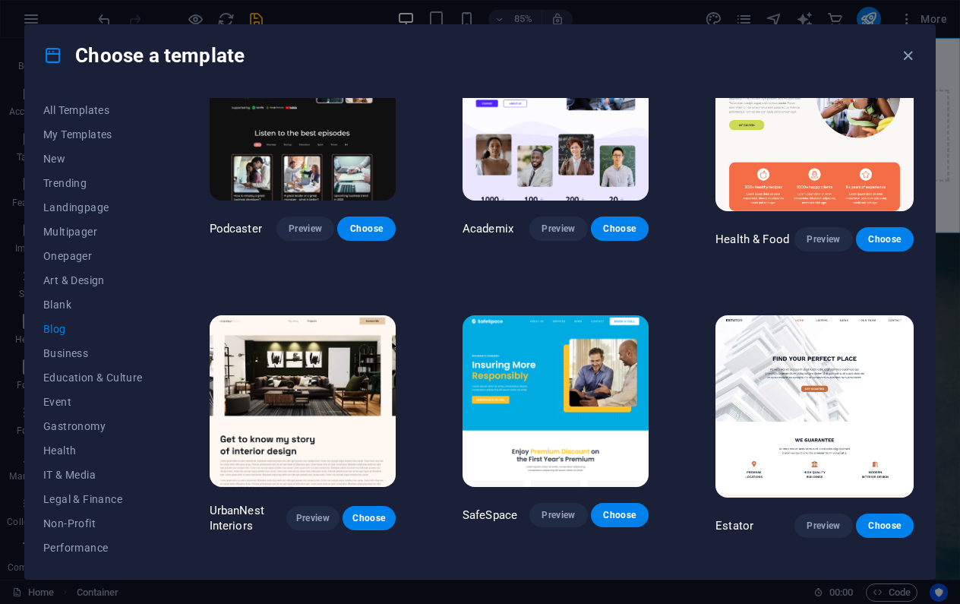
scroll to position [661, 0]
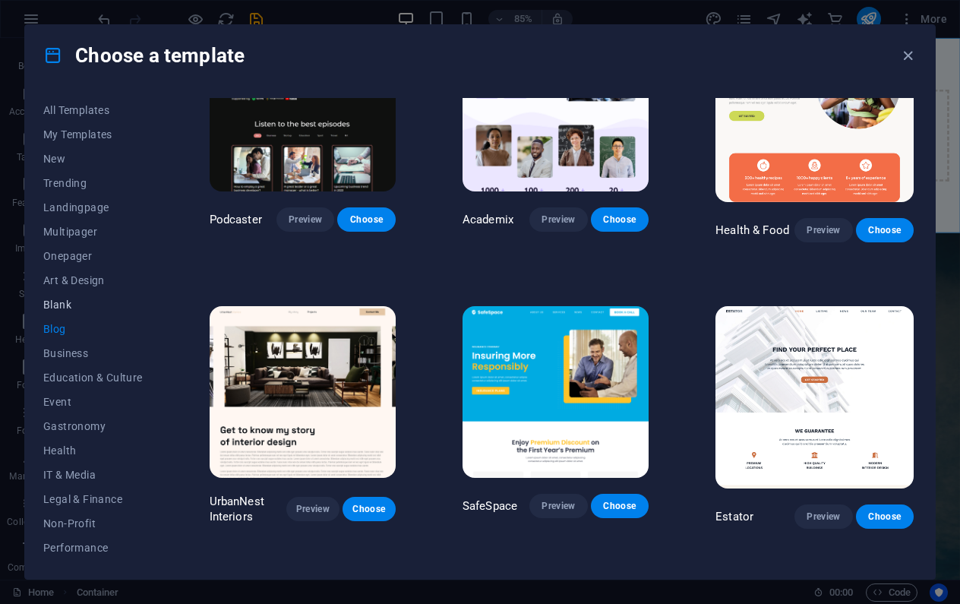
click at [57, 296] on button "Blank" at bounding box center [93, 304] width 100 height 24
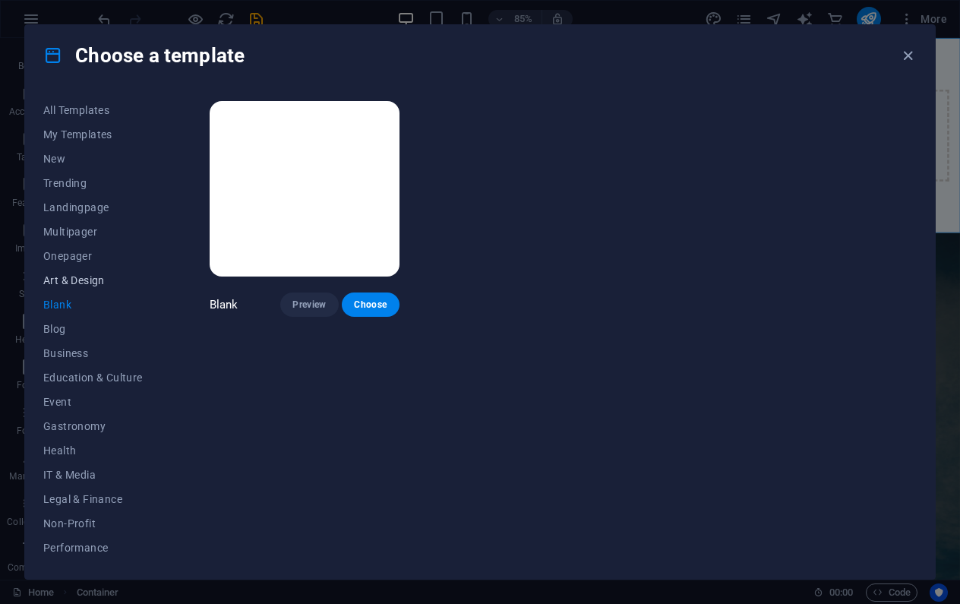
click at [88, 277] on span "Art & Design" at bounding box center [93, 280] width 100 height 12
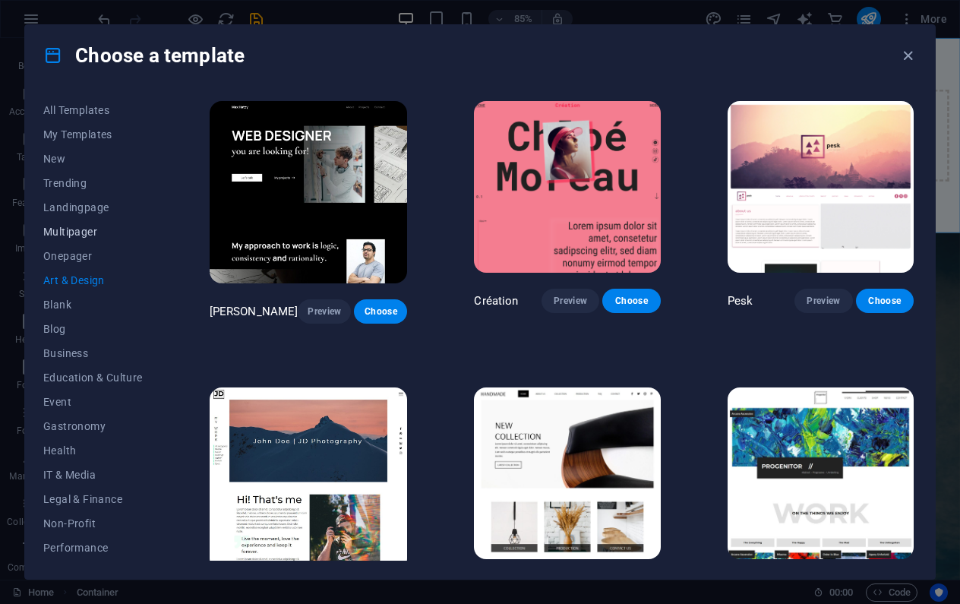
click at [93, 230] on span "Multipager" at bounding box center [93, 232] width 100 height 12
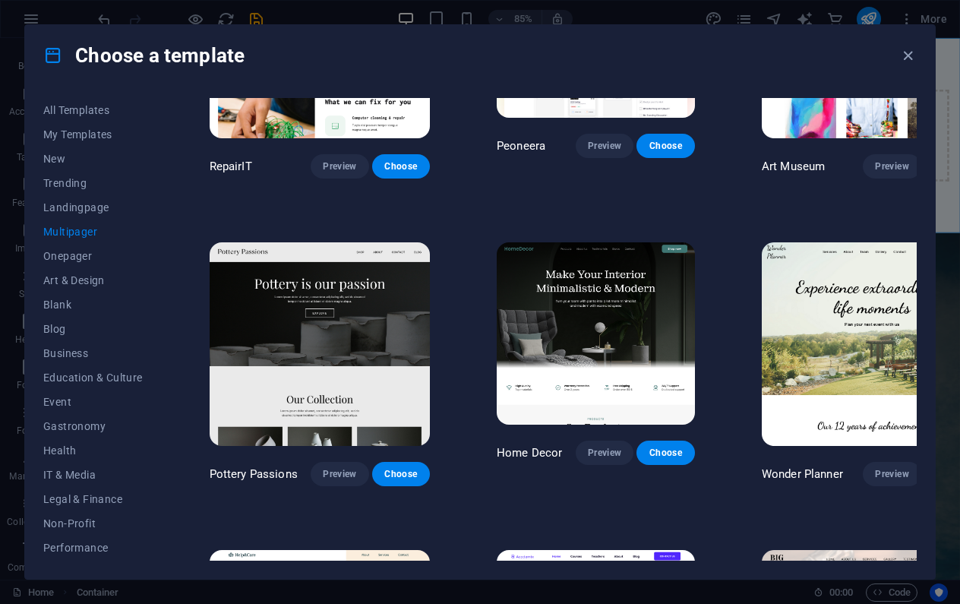
scroll to position [475, 0]
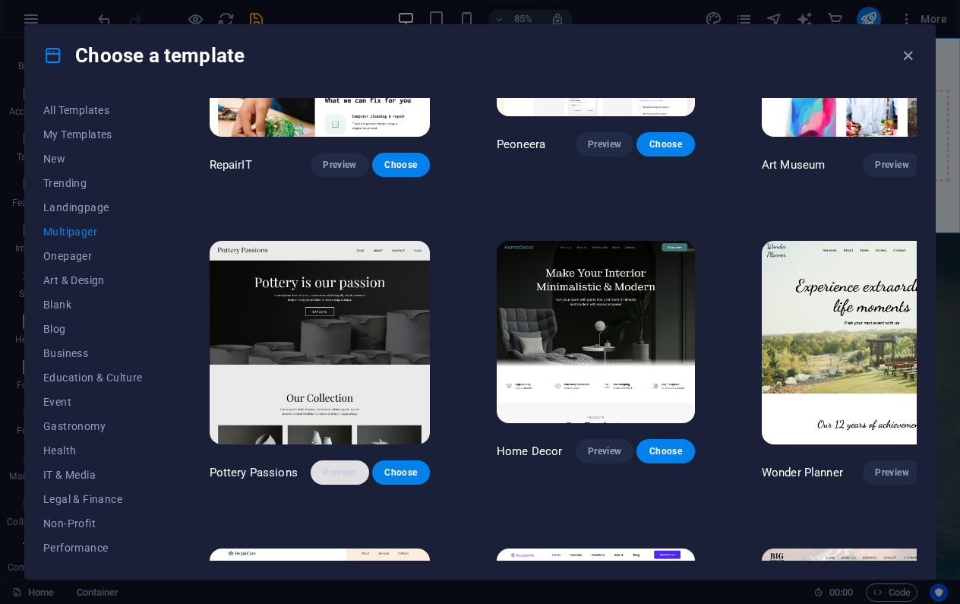
click at [323, 466] on span "Preview" at bounding box center [339, 472] width 33 height 12
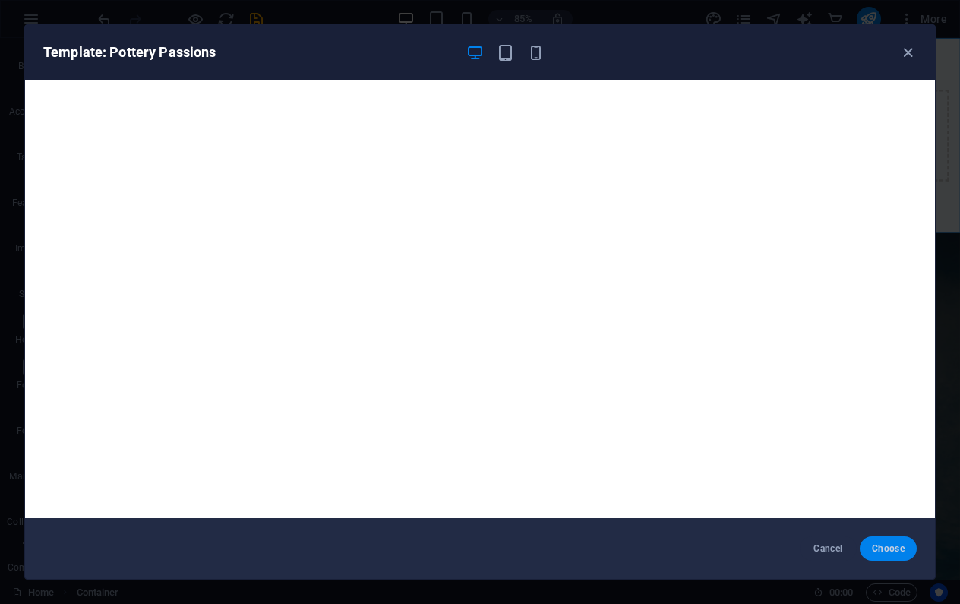
click at [882, 552] on span "Choose" at bounding box center [888, 548] width 33 height 12
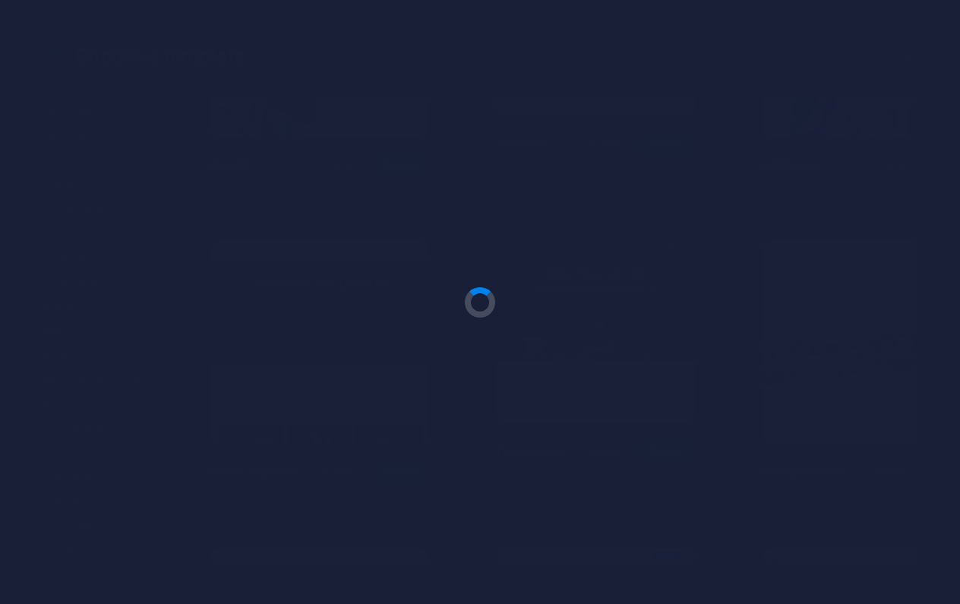
checkbox input "false"
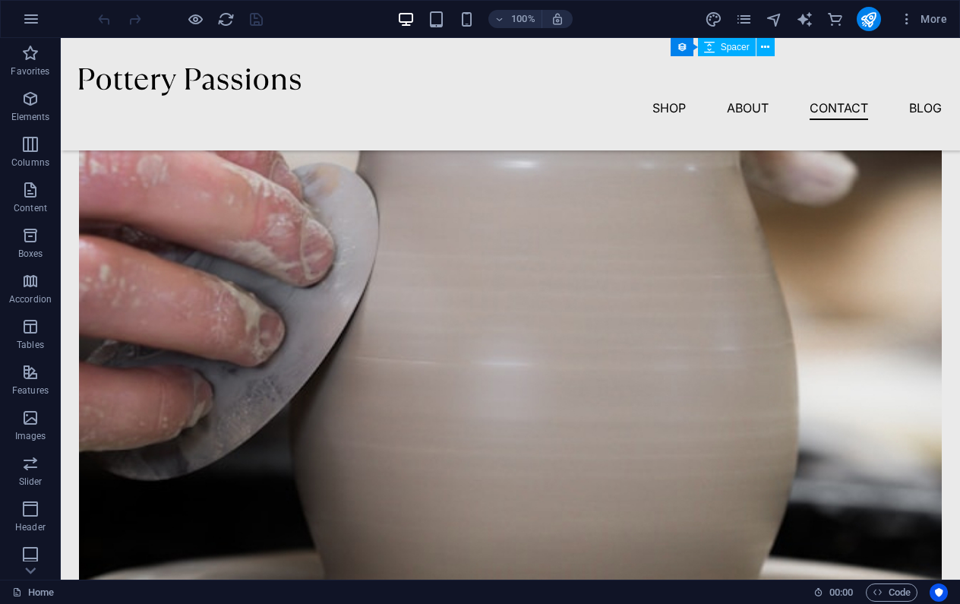
scroll to position [2482, 0]
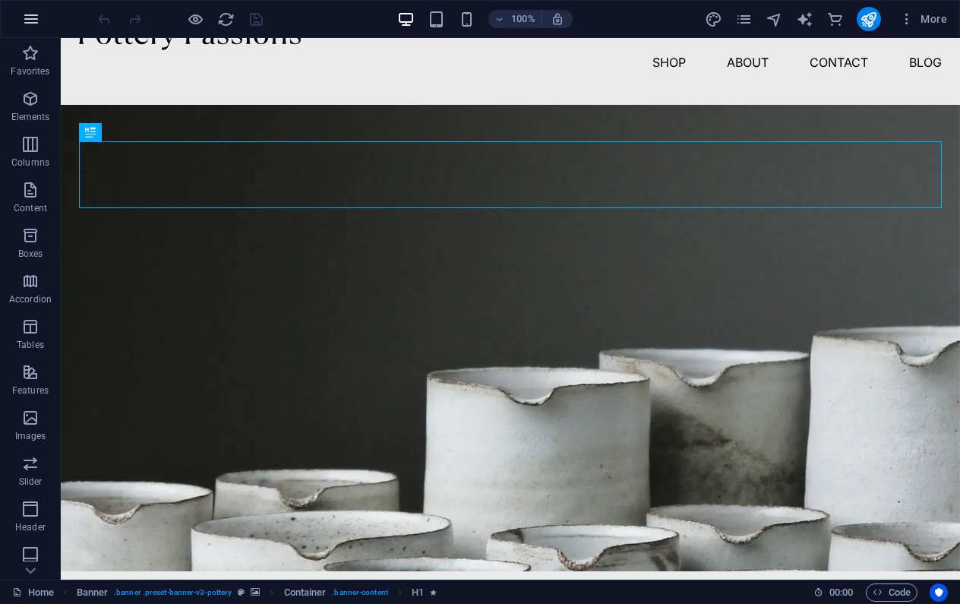
click at [29, 15] on icon "button" at bounding box center [31, 19] width 18 height 18
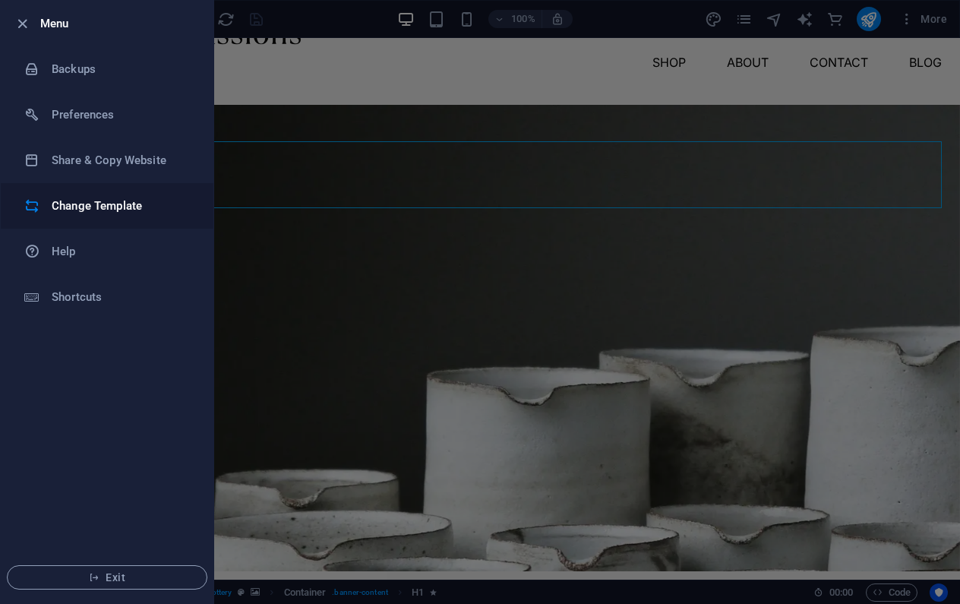
click at [115, 207] on h6 "Change Template" at bounding box center [122, 206] width 141 height 18
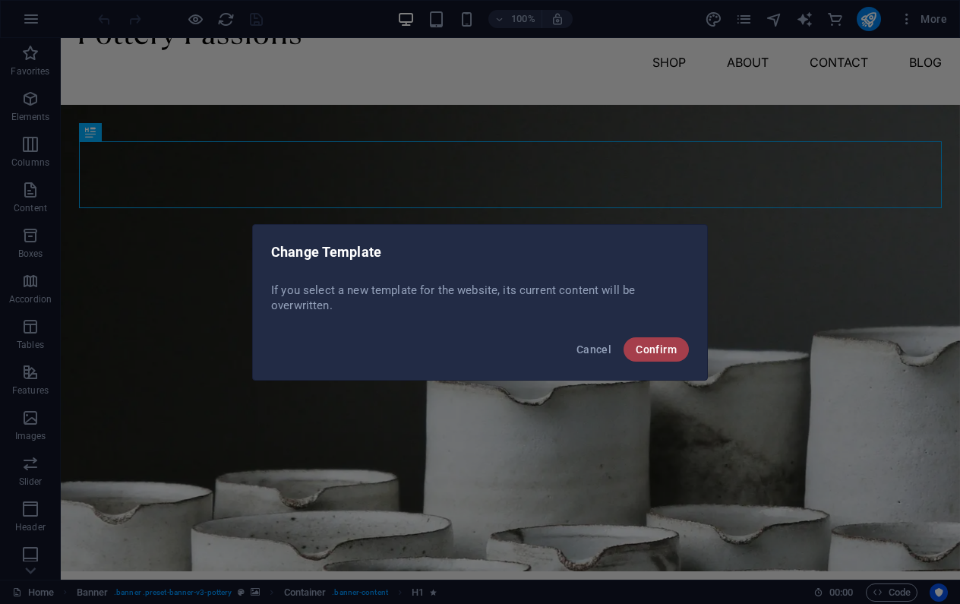
click at [648, 341] on button "Confirm" at bounding box center [656, 349] width 65 height 24
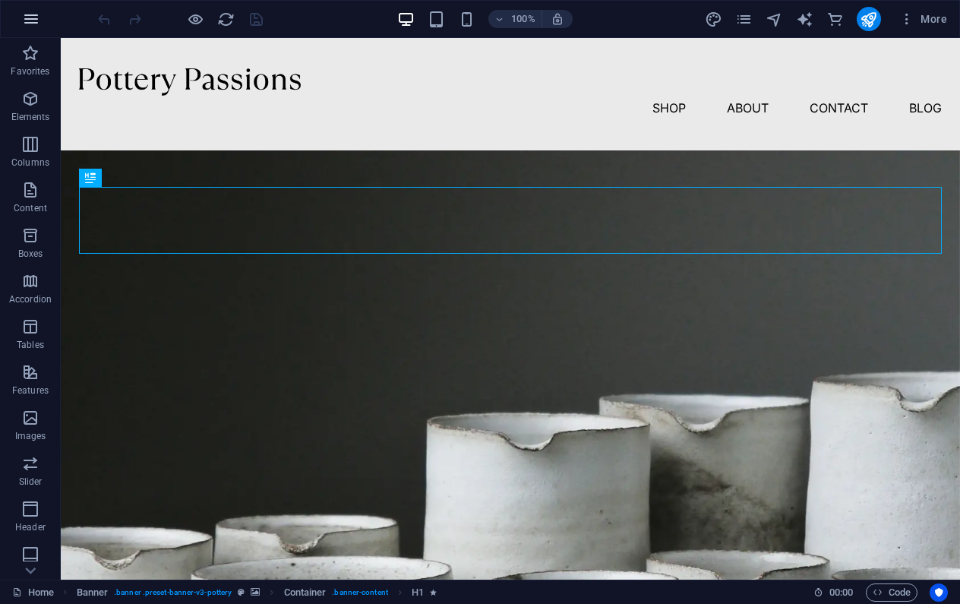
click at [31, 21] on icon "button" at bounding box center [31, 19] width 18 height 18
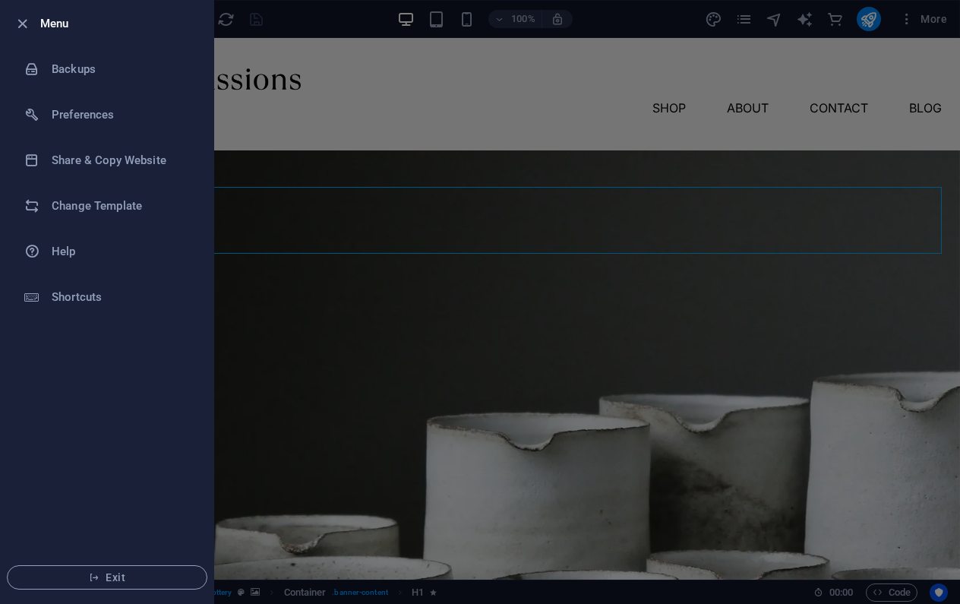
click at [318, 106] on div at bounding box center [480, 302] width 960 height 604
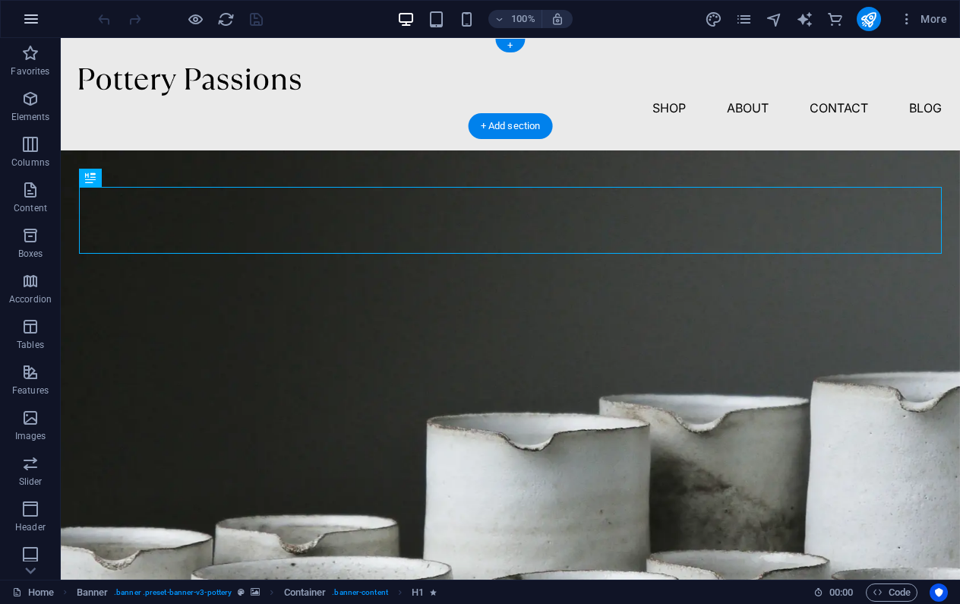
click at [28, 17] on icon "button" at bounding box center [31, 19] width 18 height 18
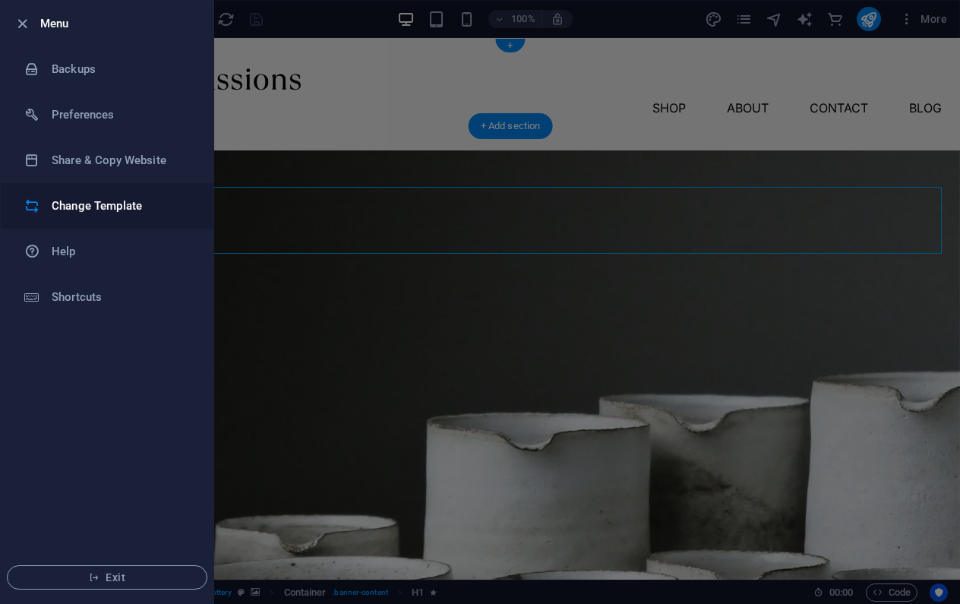
click at [106, 208] on h6 "Change Template" at bounding box center [122, 206] width 141 height 18
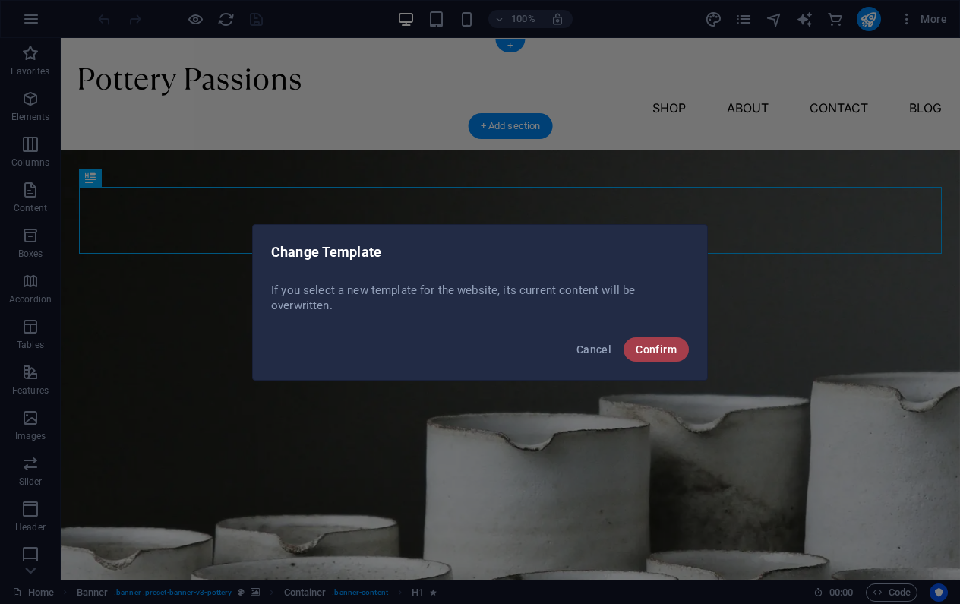
click at [650, 345] on span "Confirm" at bounding box center [656, 349] width 41 height 12
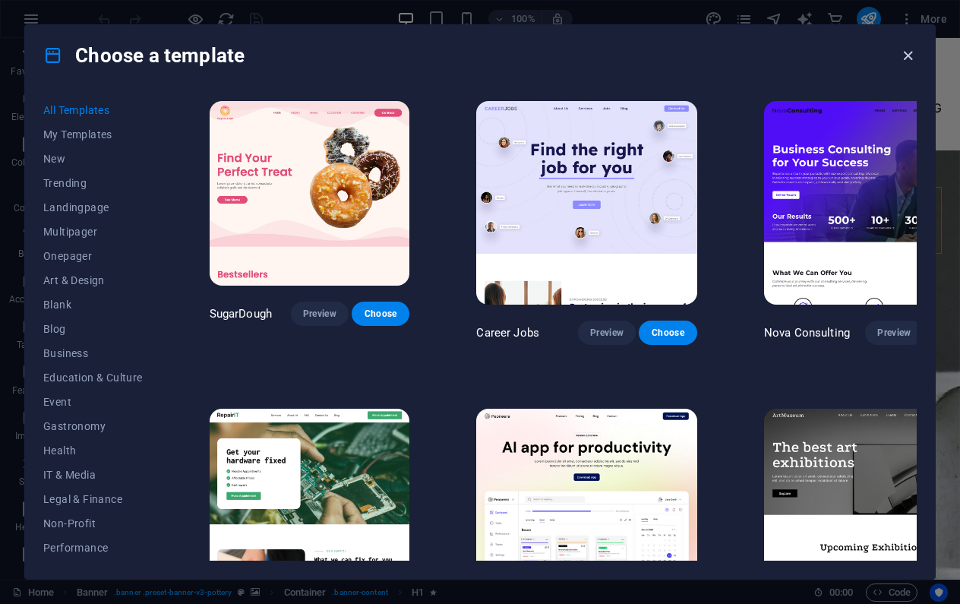
click at [904, 55] on icon "button" at bounding box center [907, 55] width 17 height 17
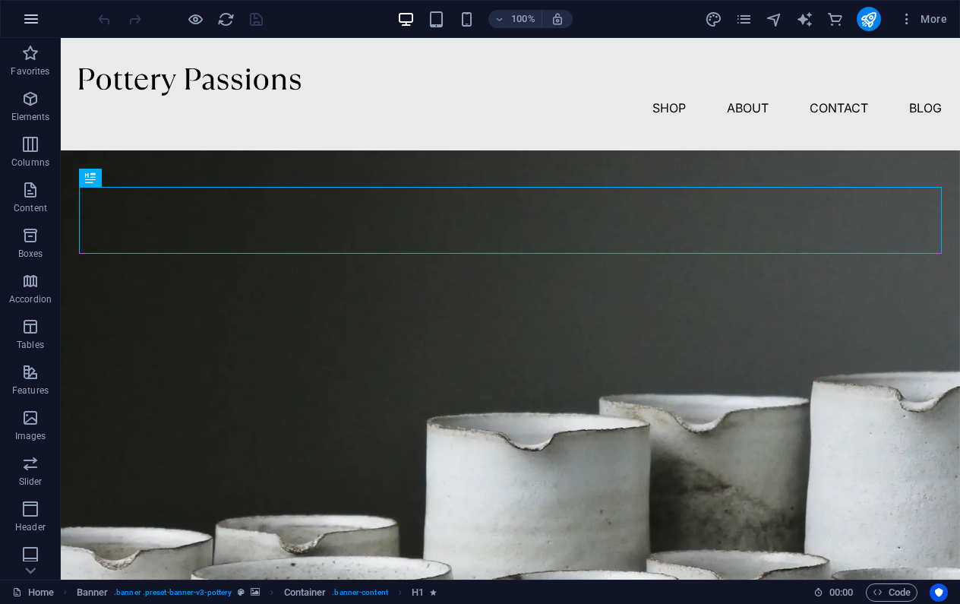
click at [32, 20] on icon "button" at bounding box center [31, 19] width 18 height 18
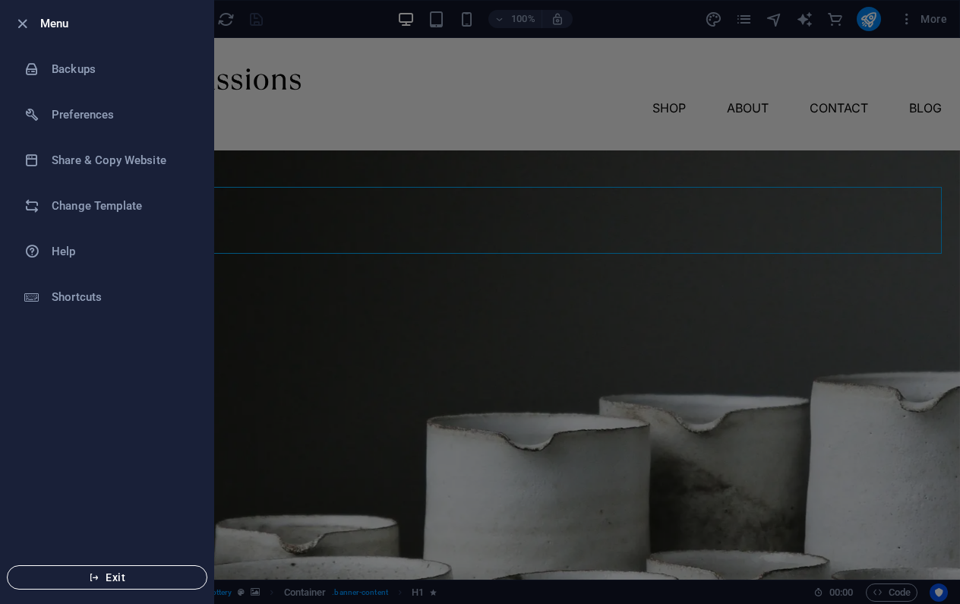
click at [131, 573] on span "Exit" at bounding box center [107, 577] width 175 height 12
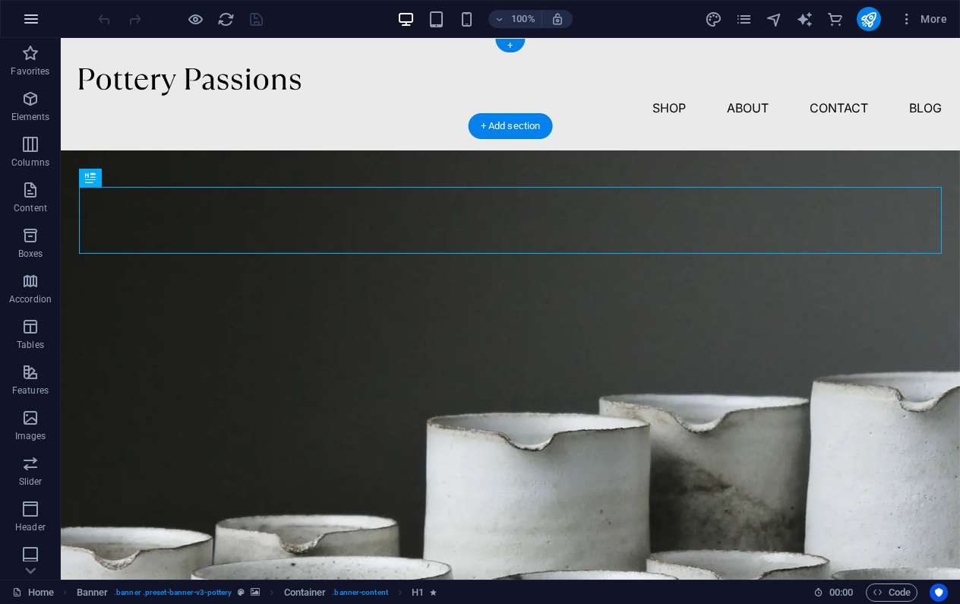
click at [29, 17] on icon "button" at bounding box center [31, 19] width 18 height 18
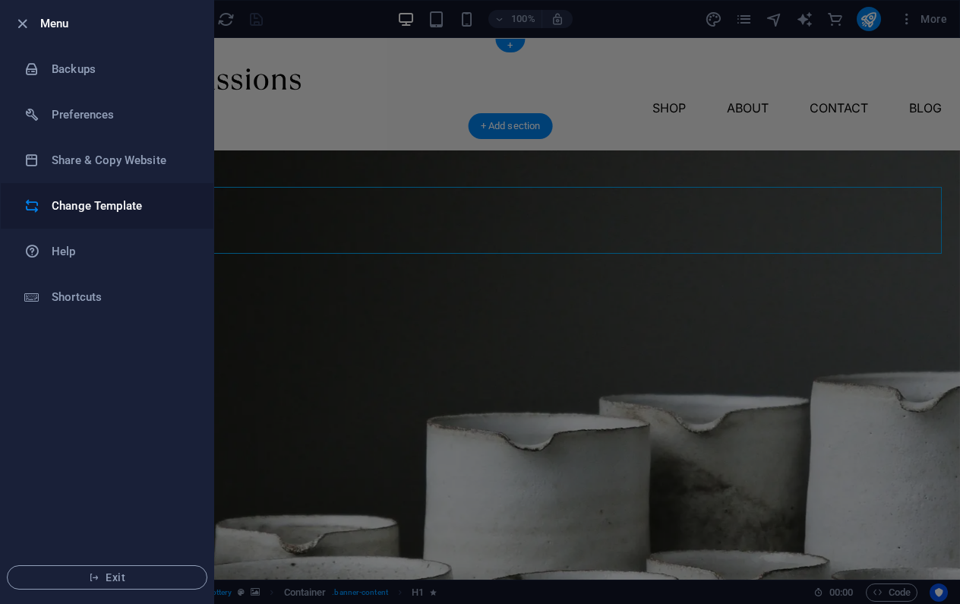
click at [94, 204] on h6 "Change Template" at bounding box center [122, 206] width 141 height 18
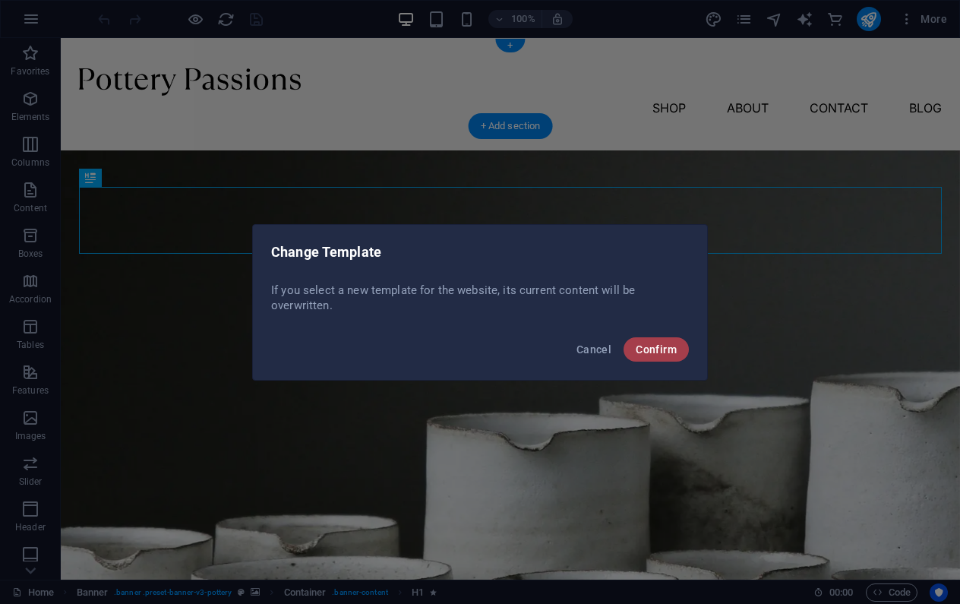
click at [656, 349] on span "Confirm" at bounding box center [656, 349] width 41 height 12
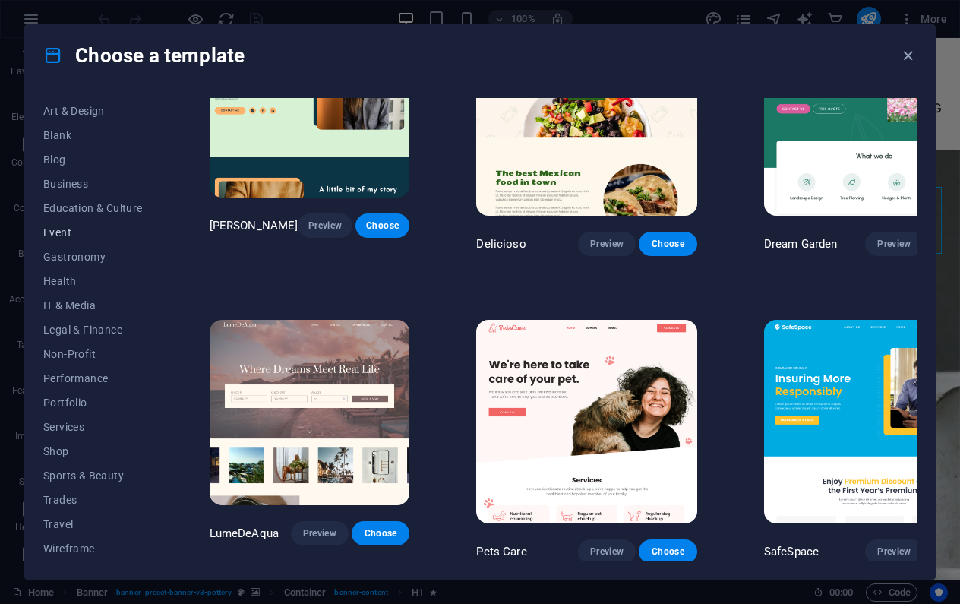
scroll to position [169, 0]
click at [90, 547] on span "Wireframe" at bounding box center [93, 548] width 100 height 12
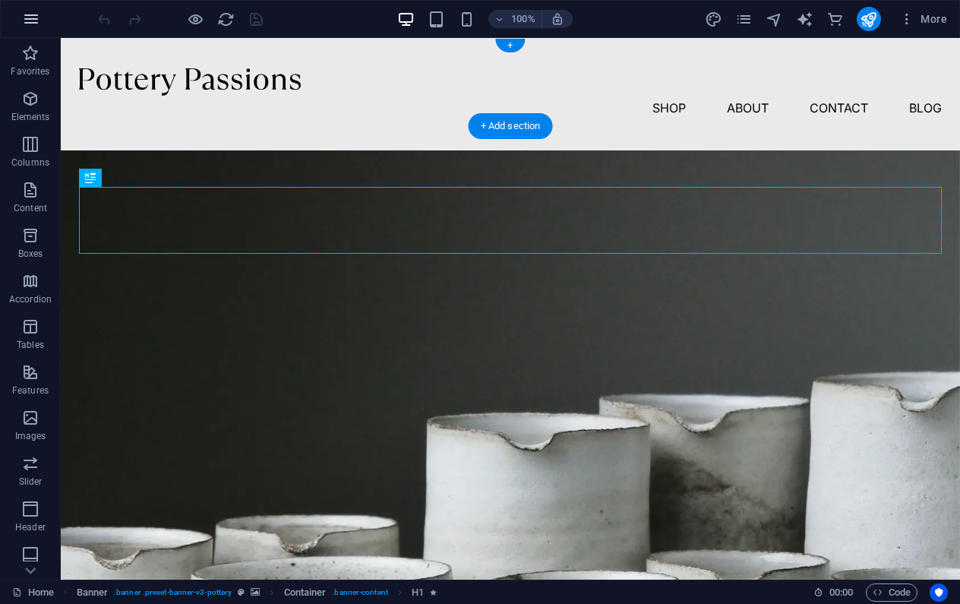
click at [30, 18] on icon "button" at bounding box center [31, 19] width 18 height 18
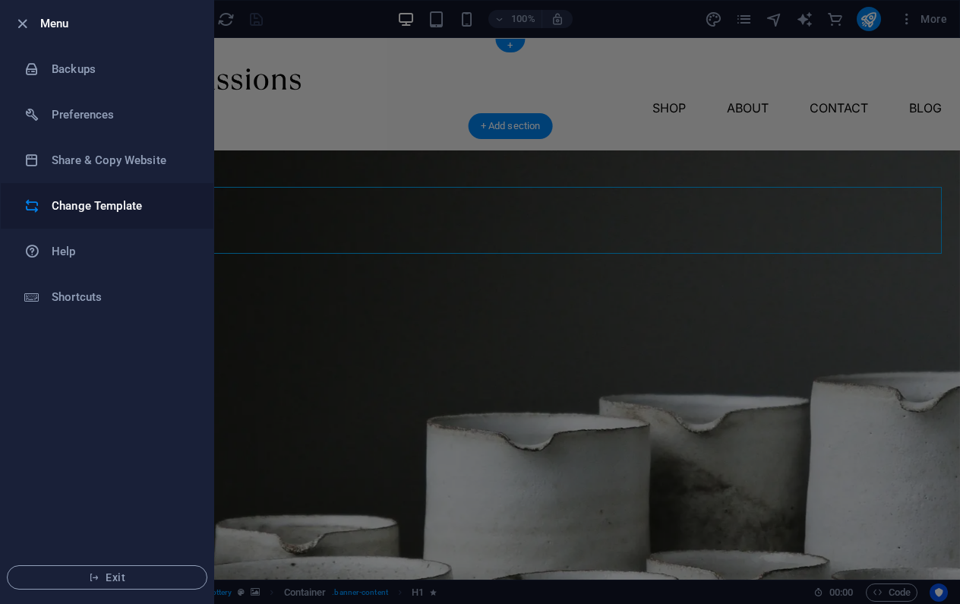
click at [100, 206] on h6 "Change Template" at bounding box center [122, 206] width 141 height 18
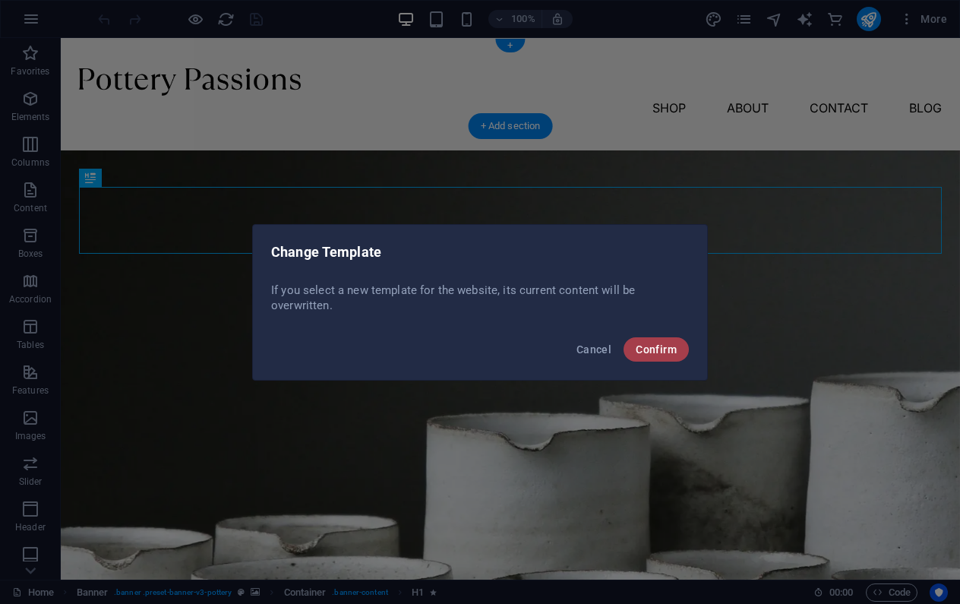
click at [661, 348] on span "Confirm" at bounding box center [656, 349] width 41 height 12
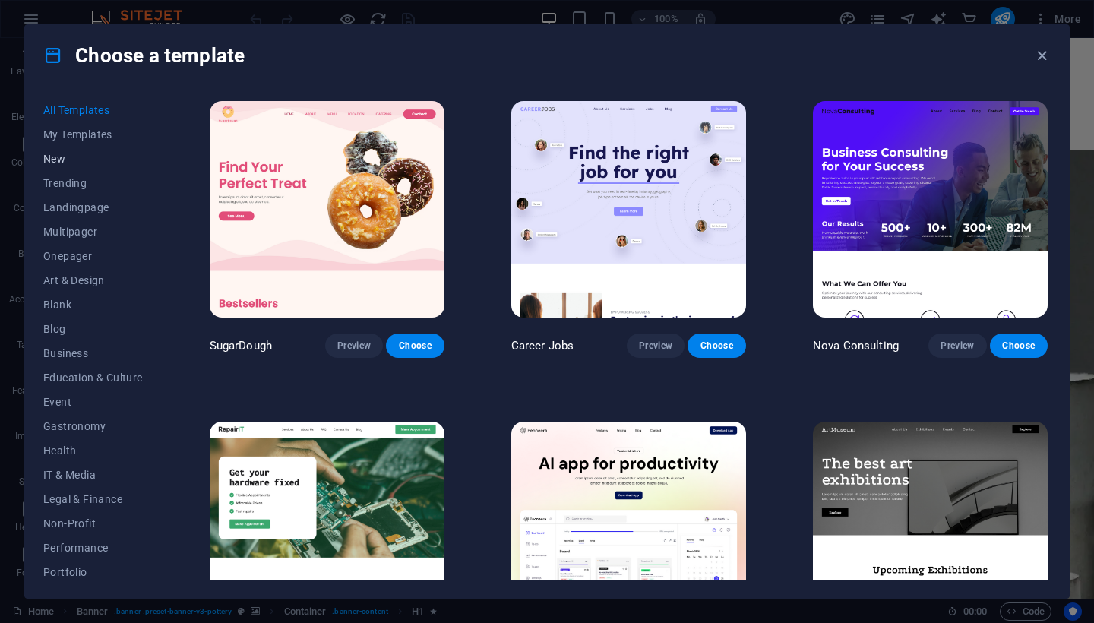
click at [52, 152] on button "New" at bounding box center [93, 159] width 100 height 24
click at [52, 156] on span "New" at bounding box center [93, 159] width 100 height 12
click at [96, 207] on span "Landingpage" at bounding box center [93, 207] width 100 height 12
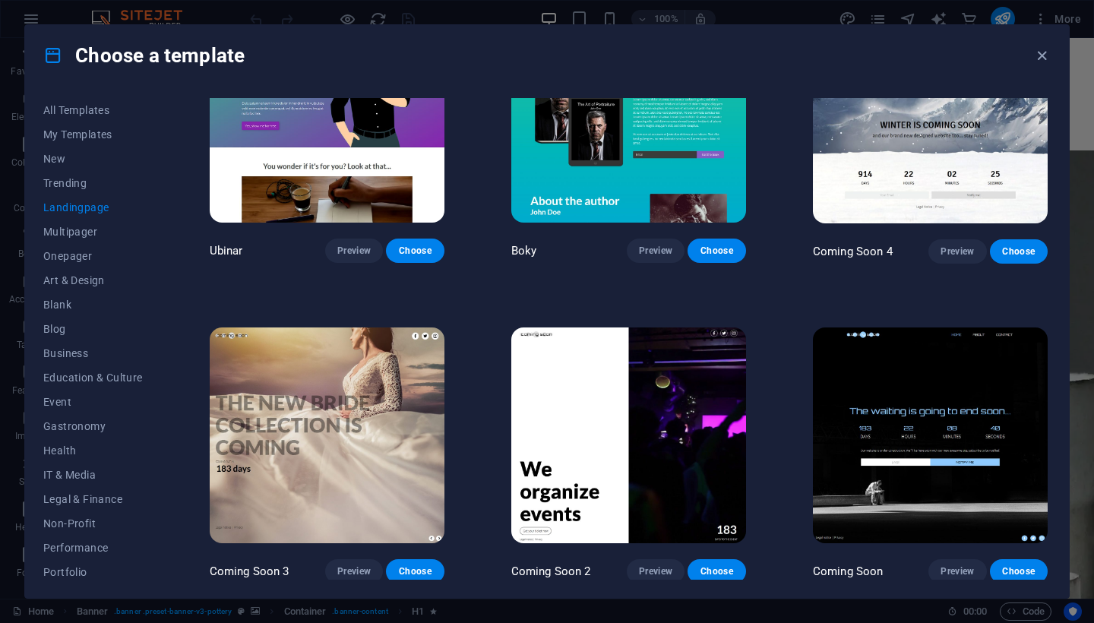
scroll to position [2329, 0]
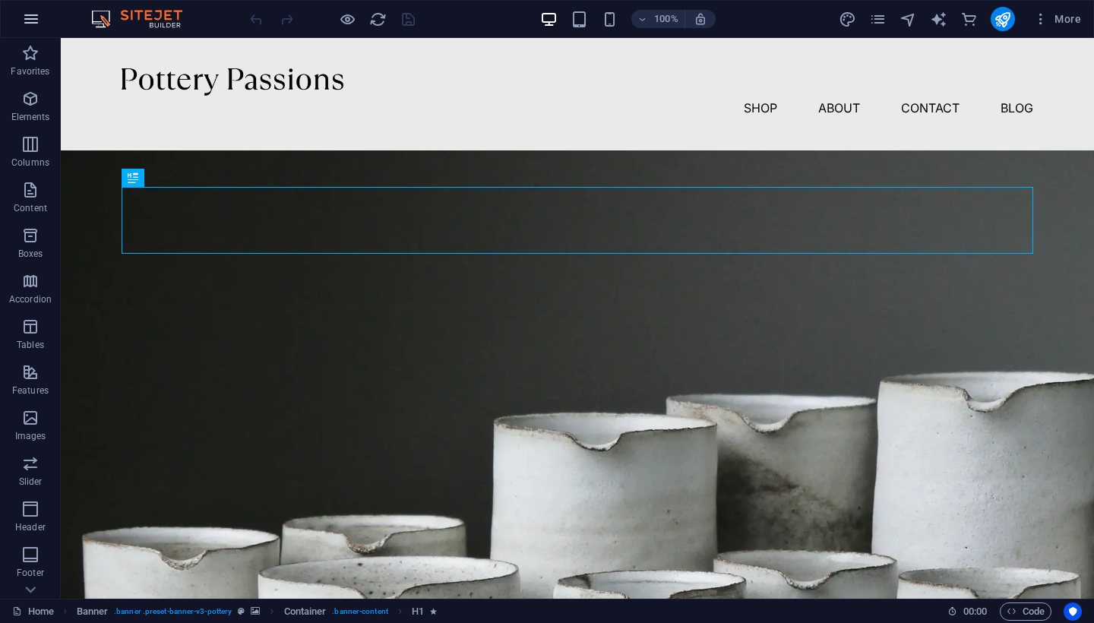
click at [28, 17] on icon "button" at bounding box center [31, 19] width 18 height 18
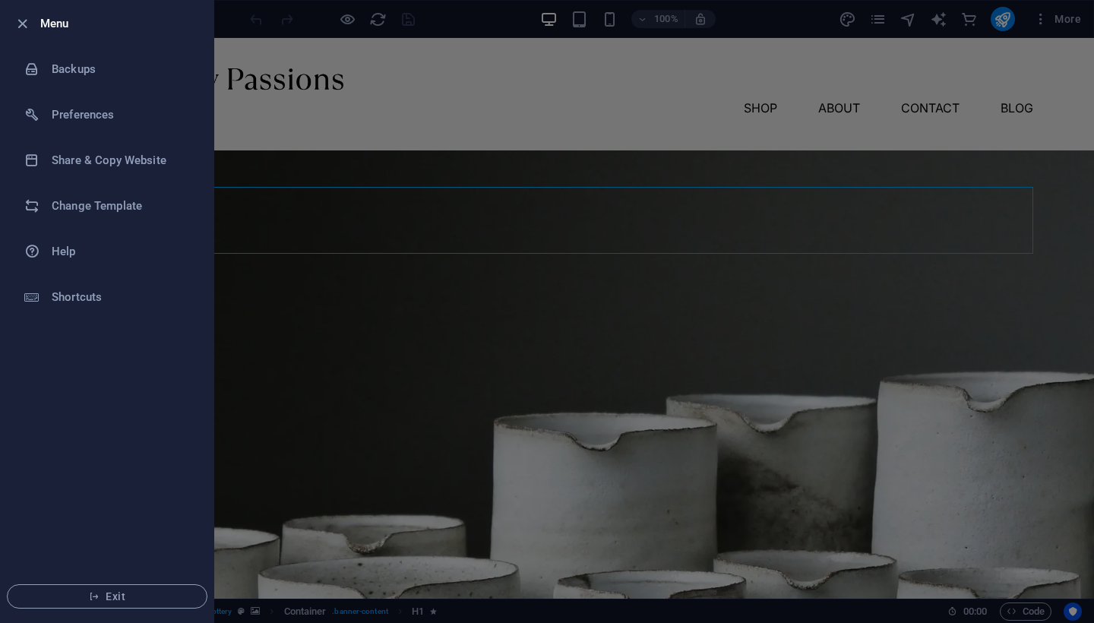
click at [28, 17] on icon "button" at bounding box center [22, 23] width 17 height 17
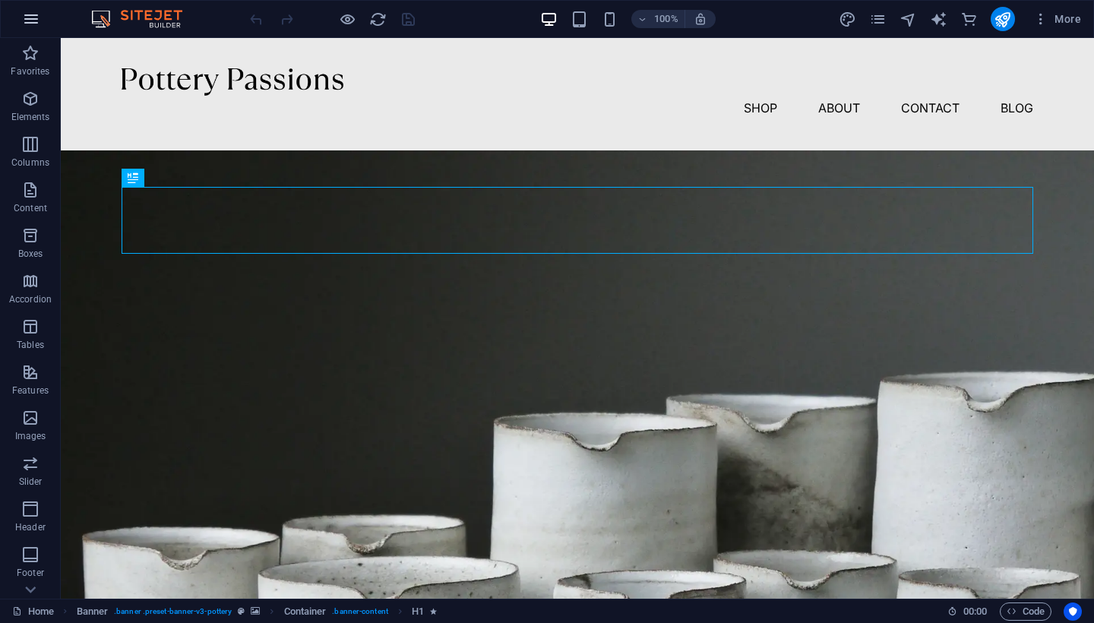
click at [33, 17] on icon "button" at bounding box center [31, 19] width 18 height 18
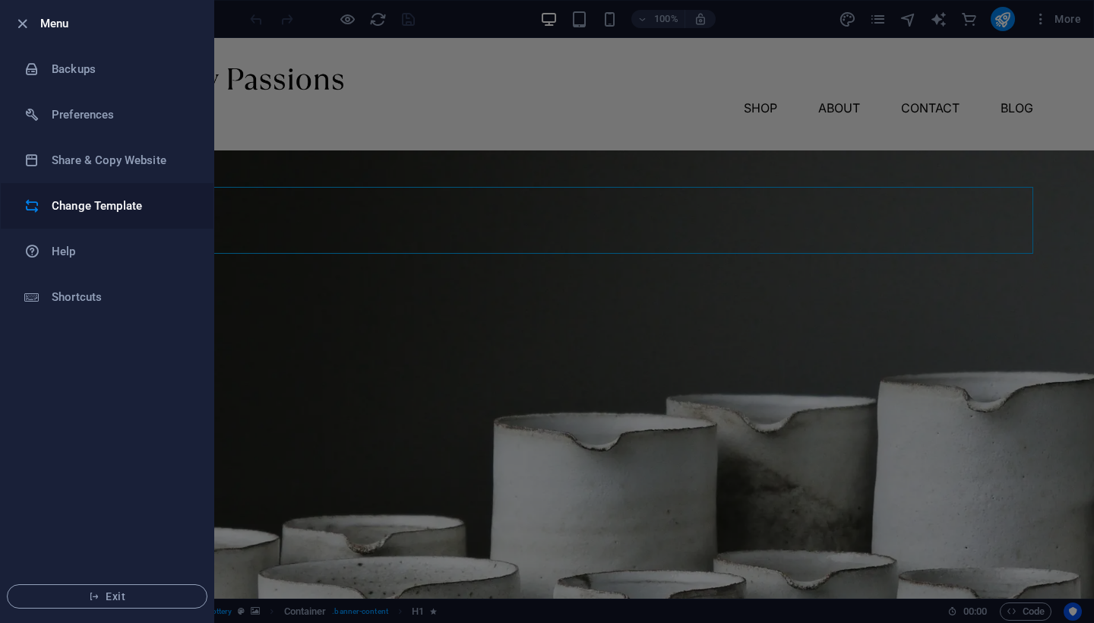
click at [107, 207] on h6 "Change Template" at bounding box center [122, 206] width 141 height 18
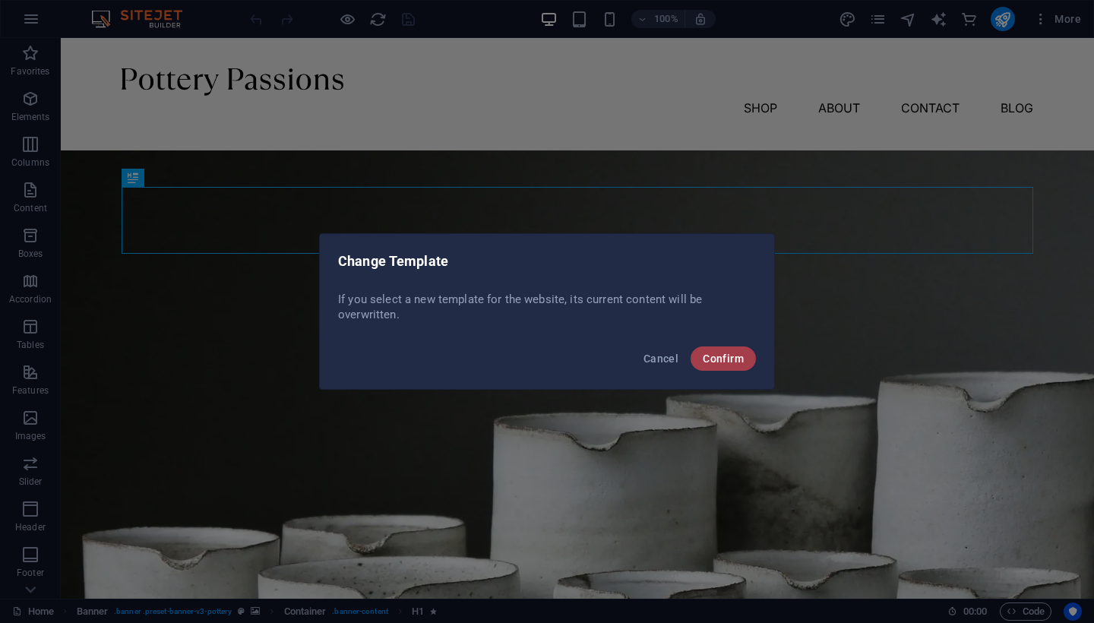
click at [722, 368] on button "Confirm" at bounding box center [723, 358] width 65 height 24
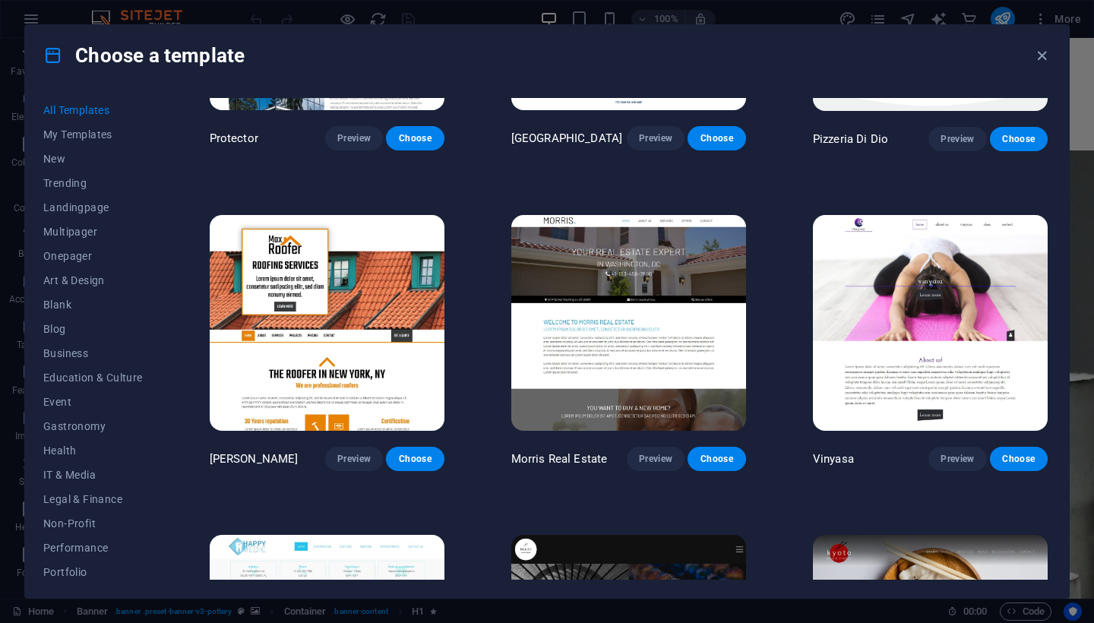
scroll to position [7581, 0]
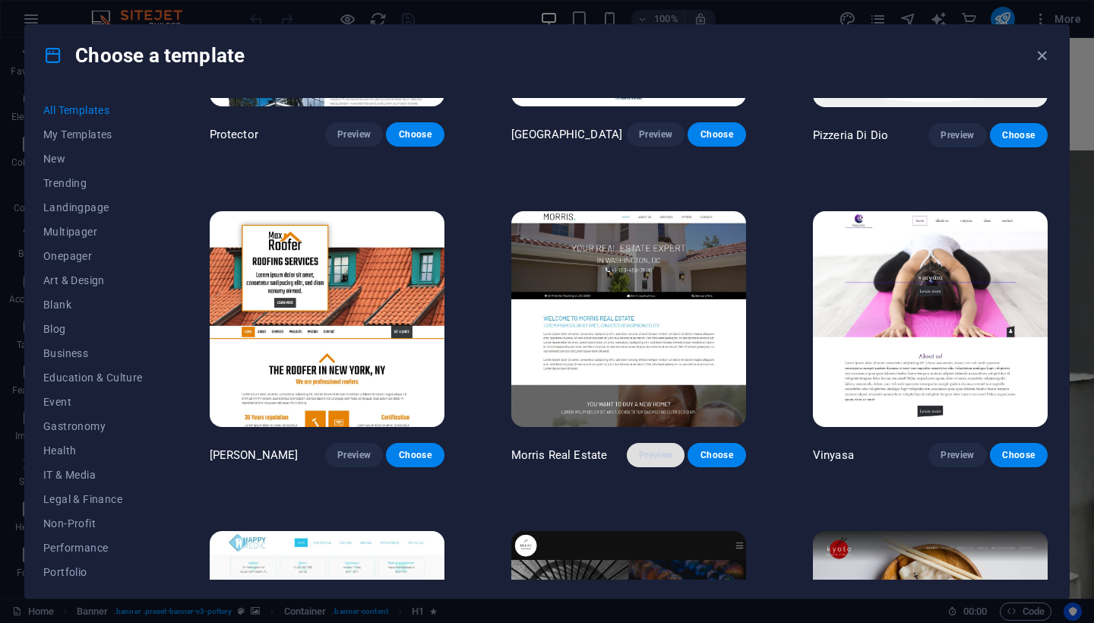
click at [657, 449] on span "Preview" at bounding box center [655, 455] width 33 height 12
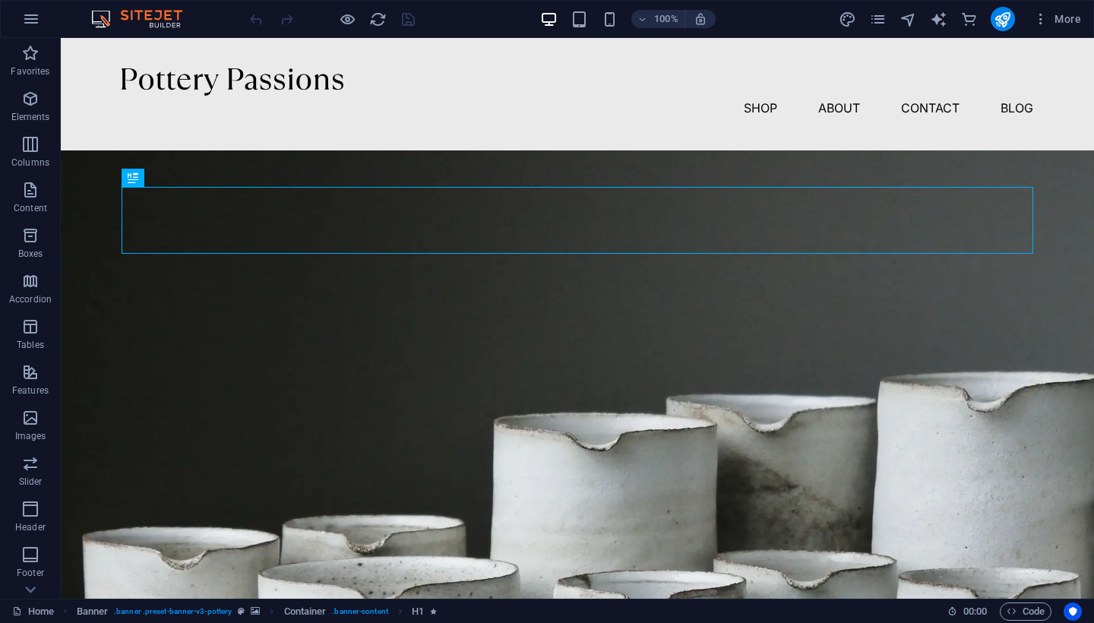
click at [101, 11] on img at bounding box center [144, 19] width 114 height 18
click at [164, 15] on img at bounding box center [144, 19] width 114 height 18
click at [1060, 15] on span "More" at bounding box center [1057, 18] width 48 height 15
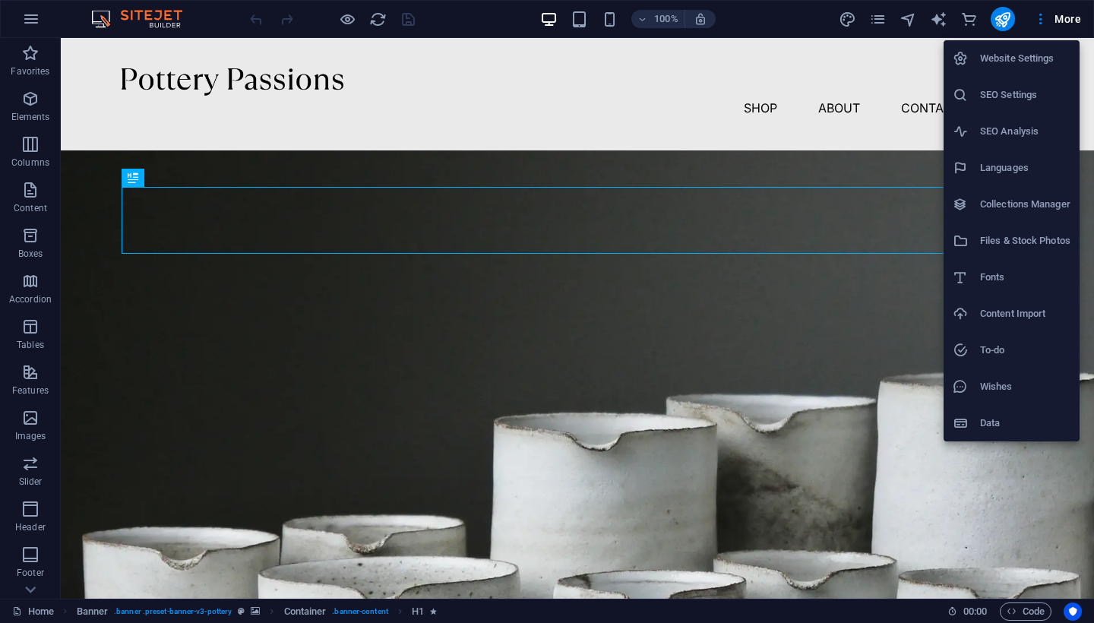
click at [27, 24] on div at bounding box center [547, 311] width 1094 height 623
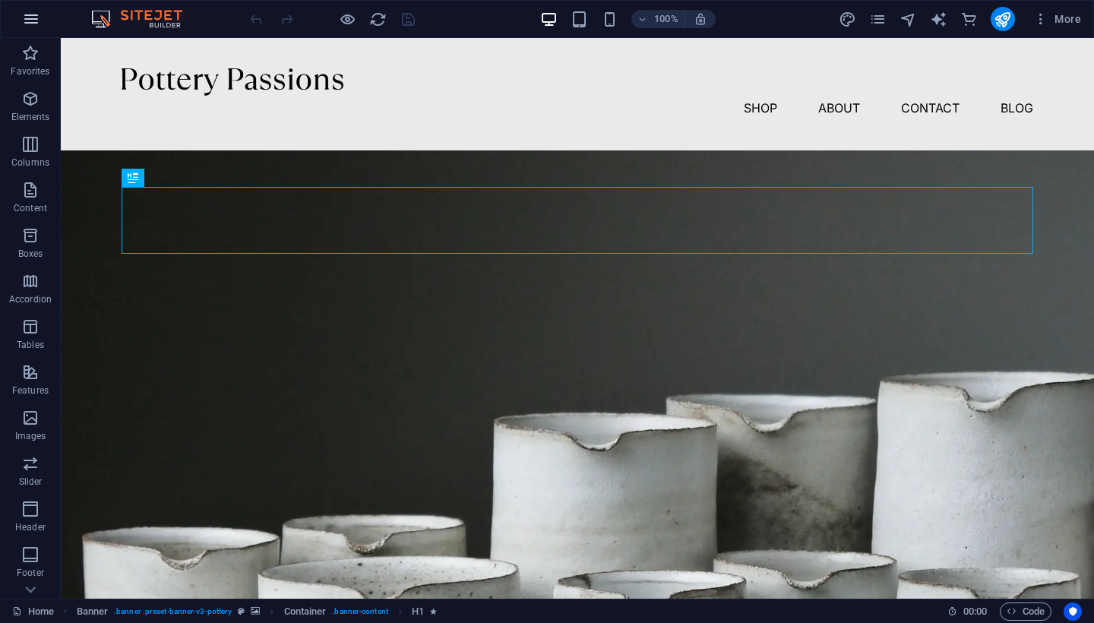
click at [27, 24] on icon "button" at bounding box center [31, 19] width 18 height 18
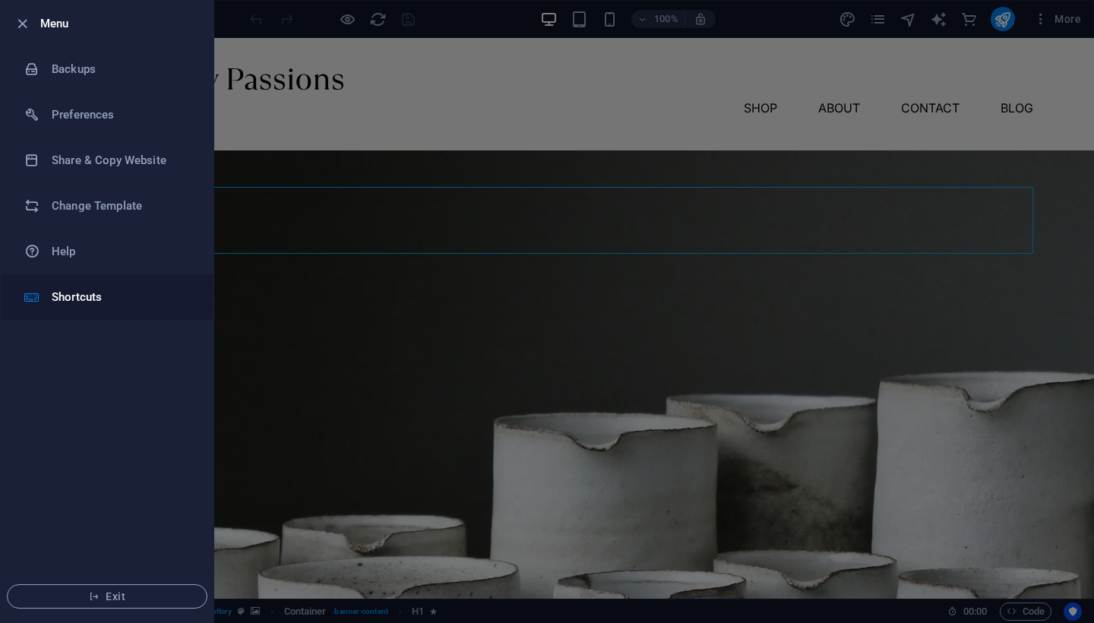
click at [81, 290] on h6 "Shortcuts" at bounding box center [122, 297] width 141 height 18
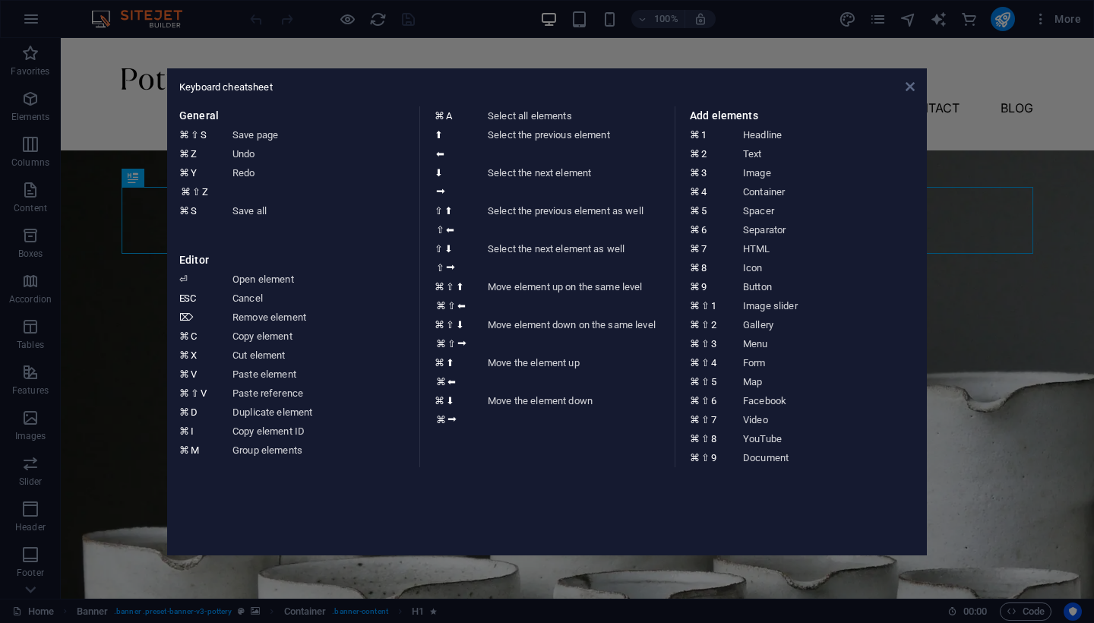
click at [910, 81] on icon at bounding box center [910, 87] width 9 height 12
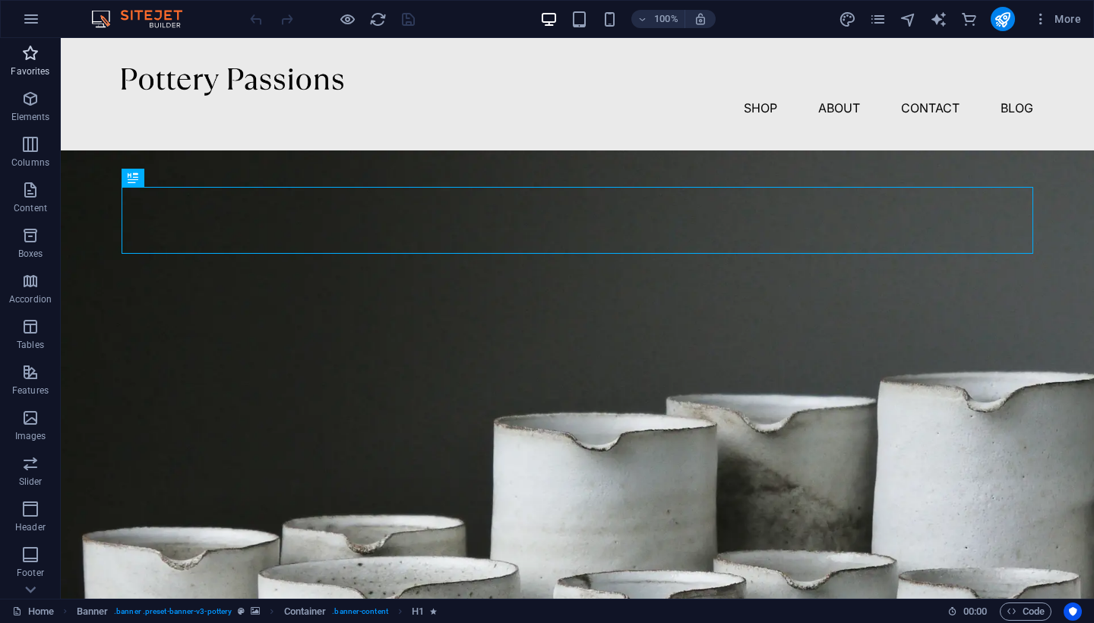
click at [9, 69] on span "Favorites" at bounding box center [30, 62] width 61 height 36
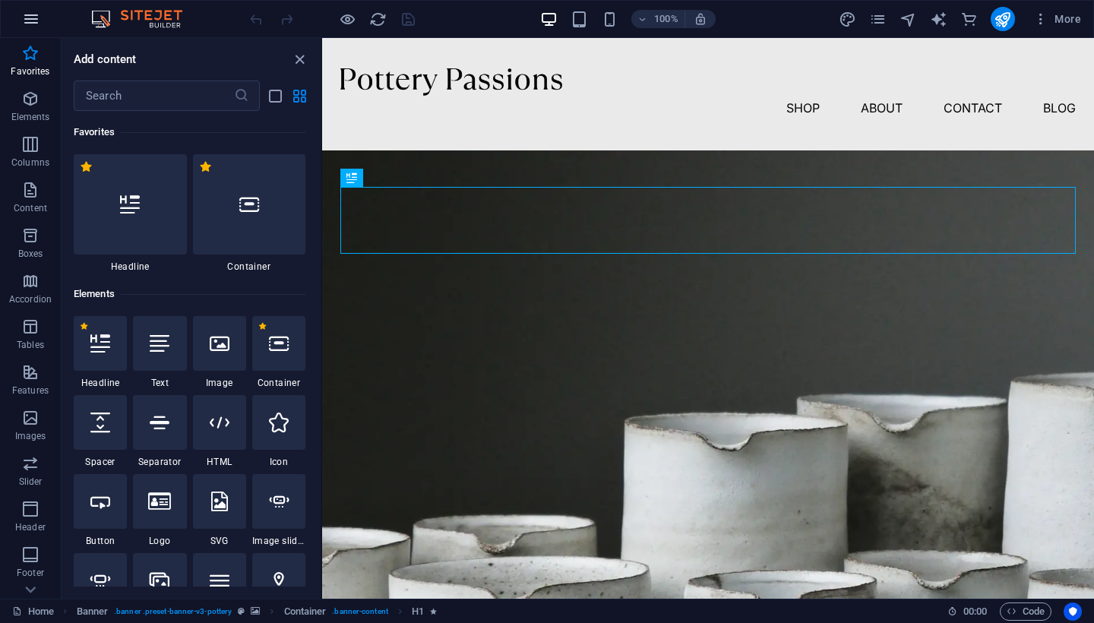
click at [30, 11] on icon "button" at bounding box center [31, 19] width 18 height 18
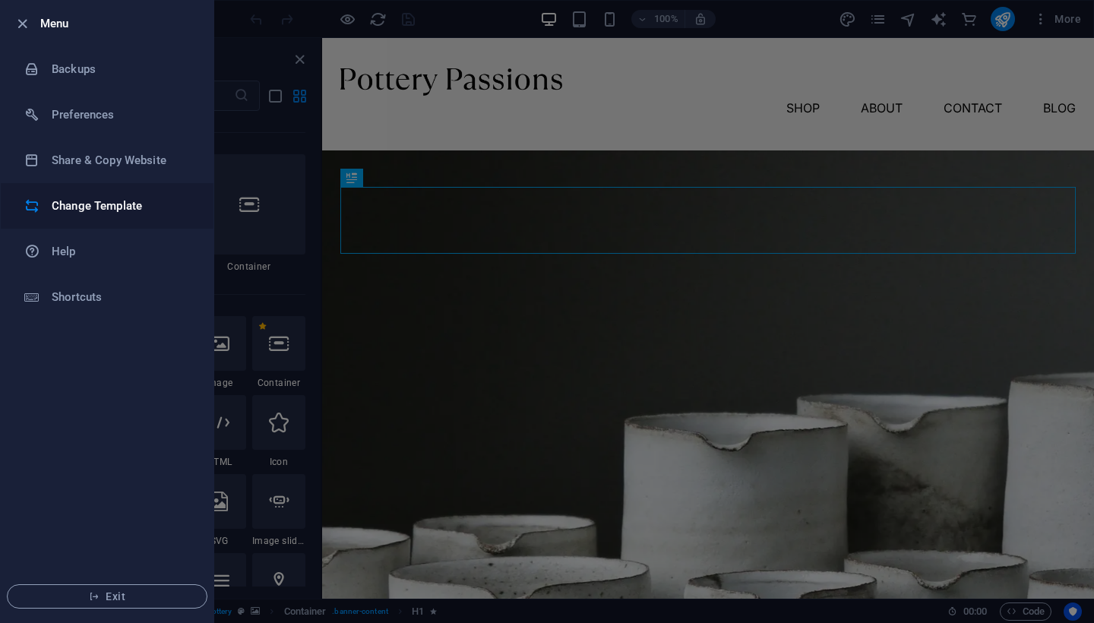
click at [144, 215] on li "Change Template" at bounding box center [107, 206] width 213 height 46
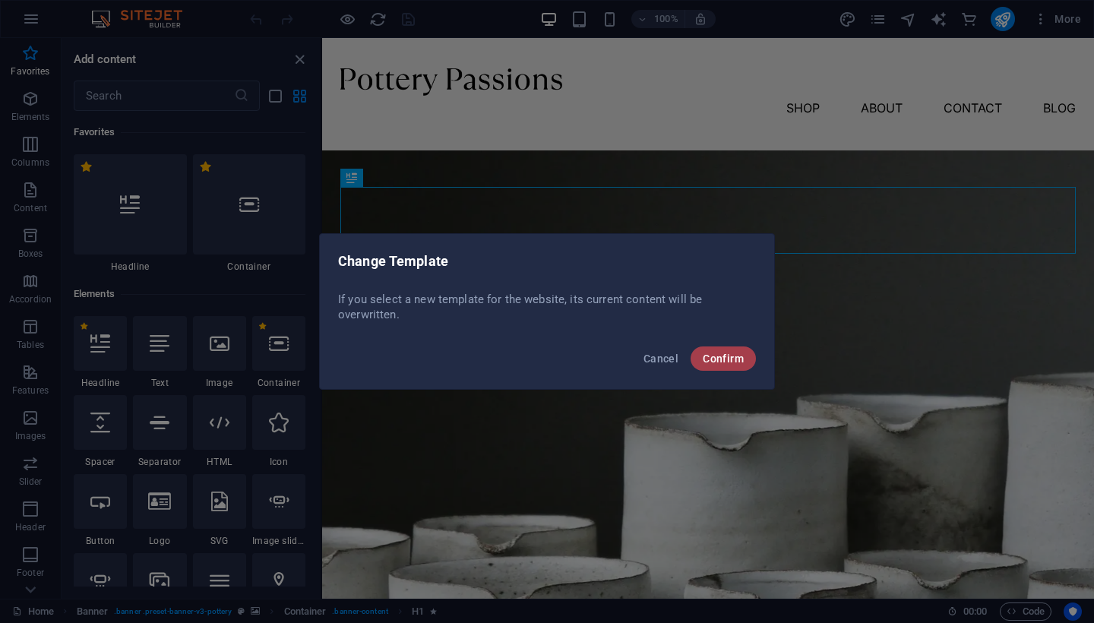
click at [723, 362] on span "Confirm" at bounding box center [723, 358] width 41 height 12
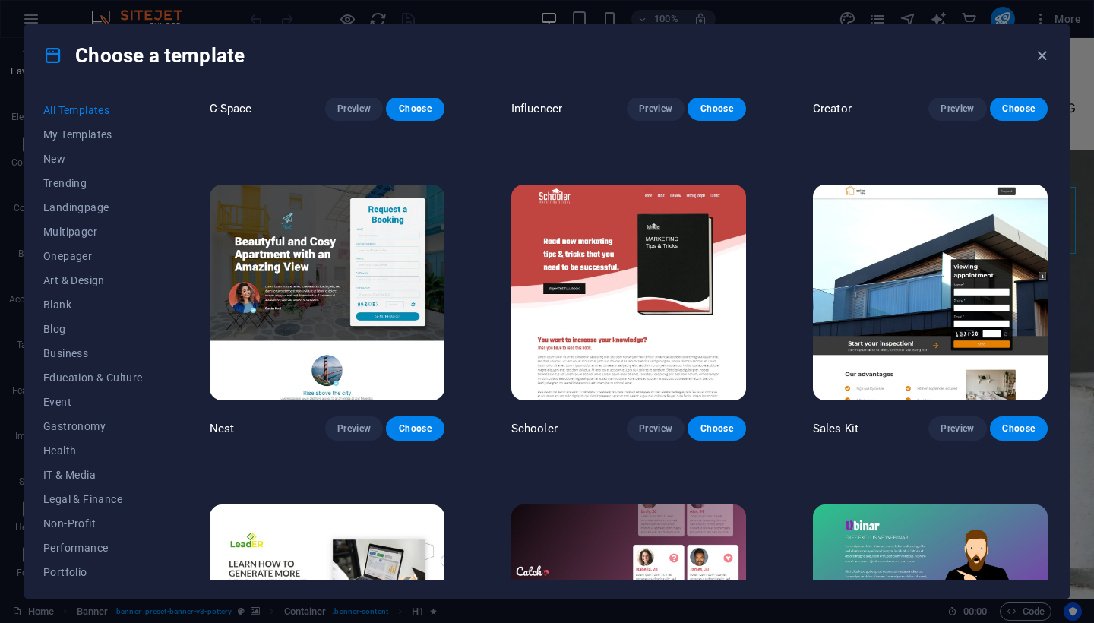
scroll to position [10440, 0]
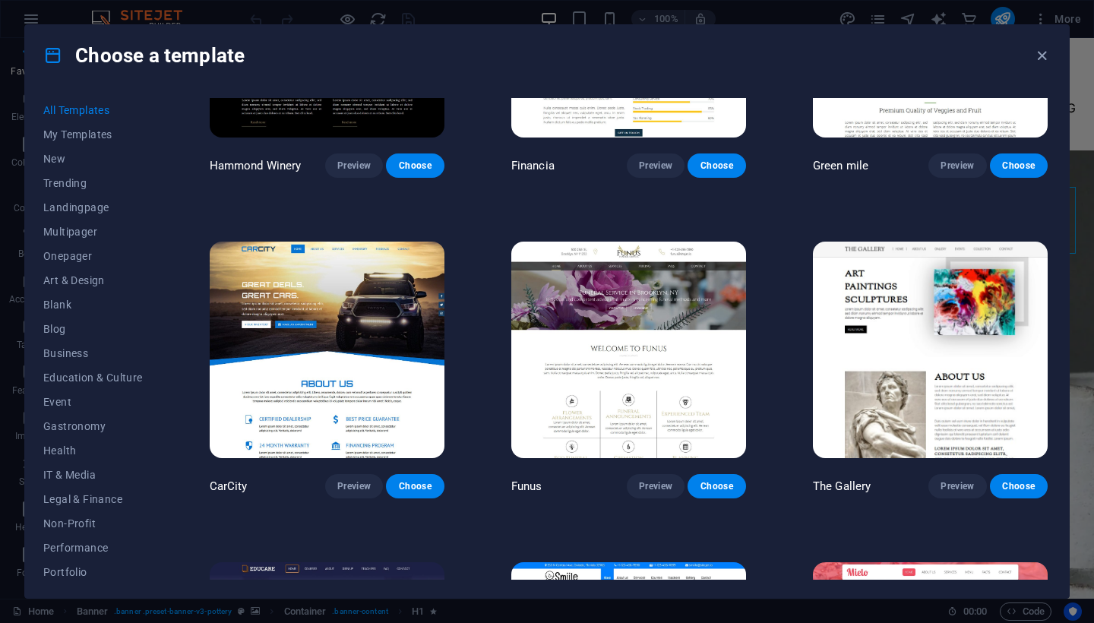
click at [600, 277] on img at bounding box center [628, 350] width 235 height 217
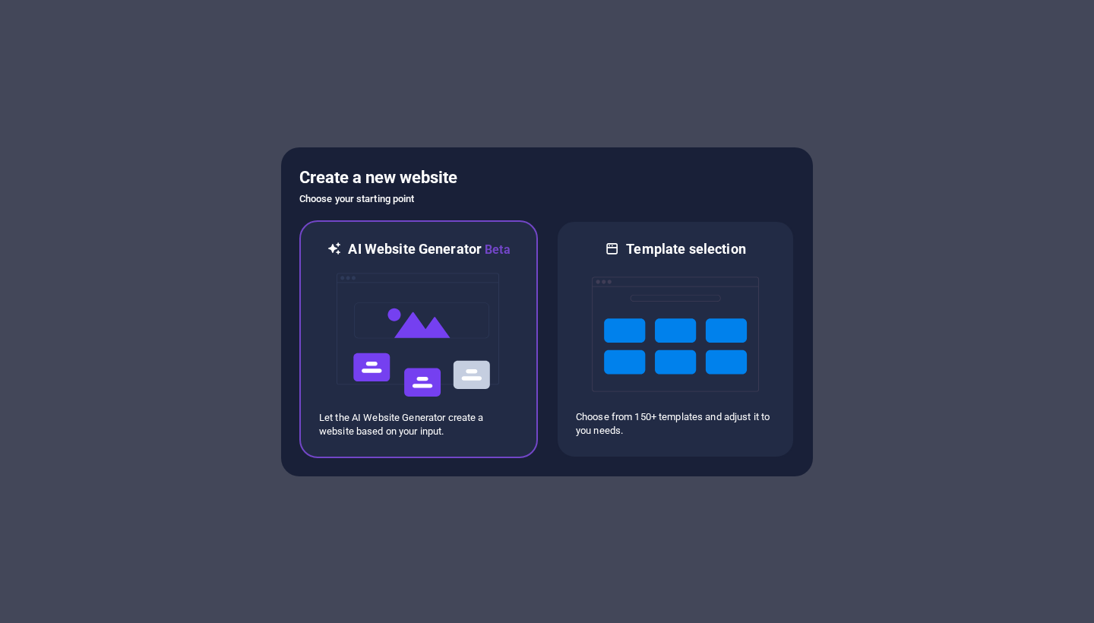
click at [422, 324] on img at bounding box center [418, 335] width 167 height 152
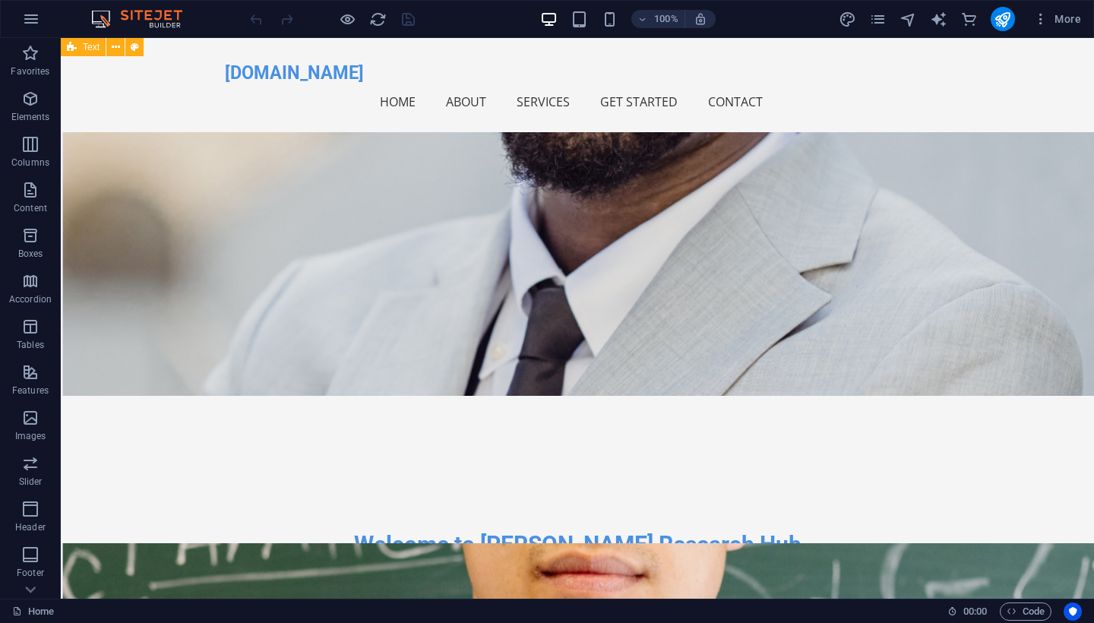
scroll to position [112, 0]
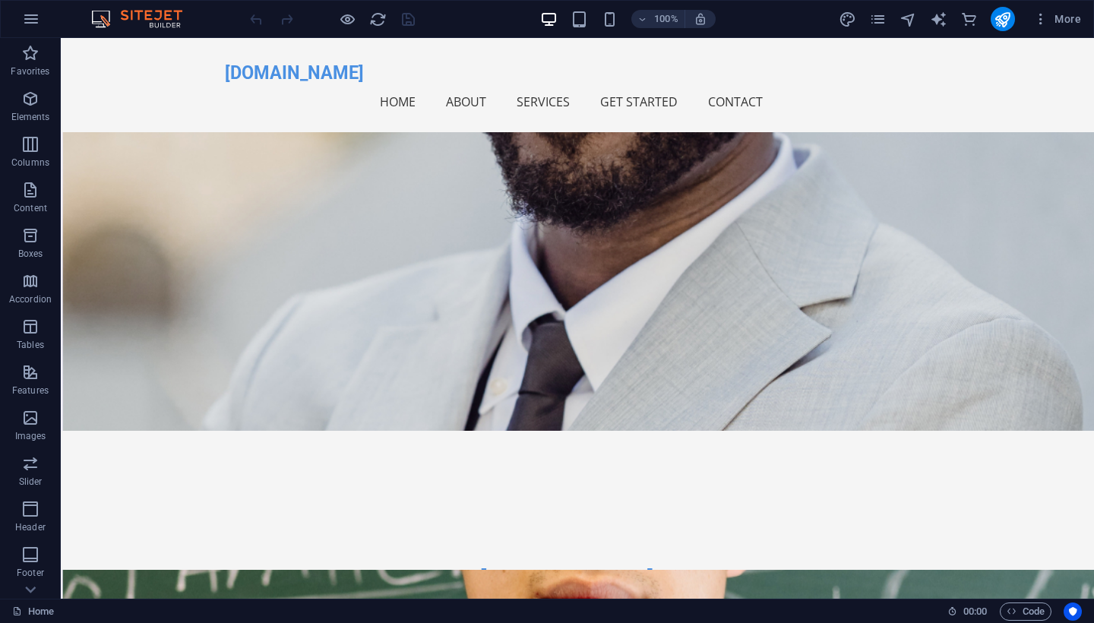
click at [105, 21] on img at bounding box center [144, 19] width 114 height 18
click at [31, 17] on icon "button" at bounding box center [31, 19] width 18 height 18
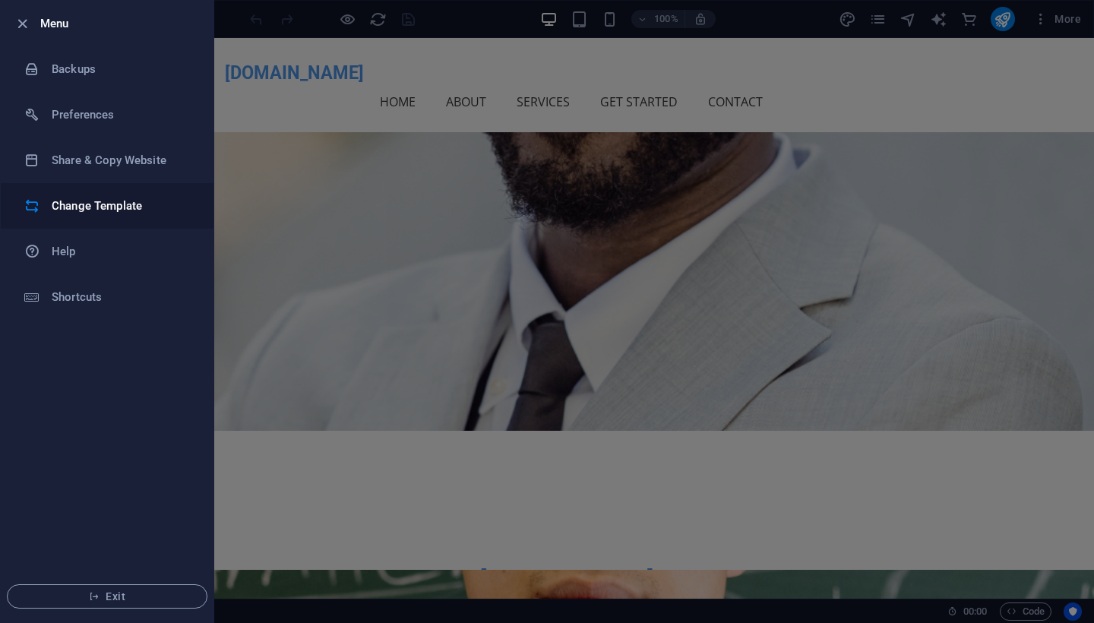
click at [129, 202] on h6 "Change Template" at bounding box center [122, 206] width 141 height 18
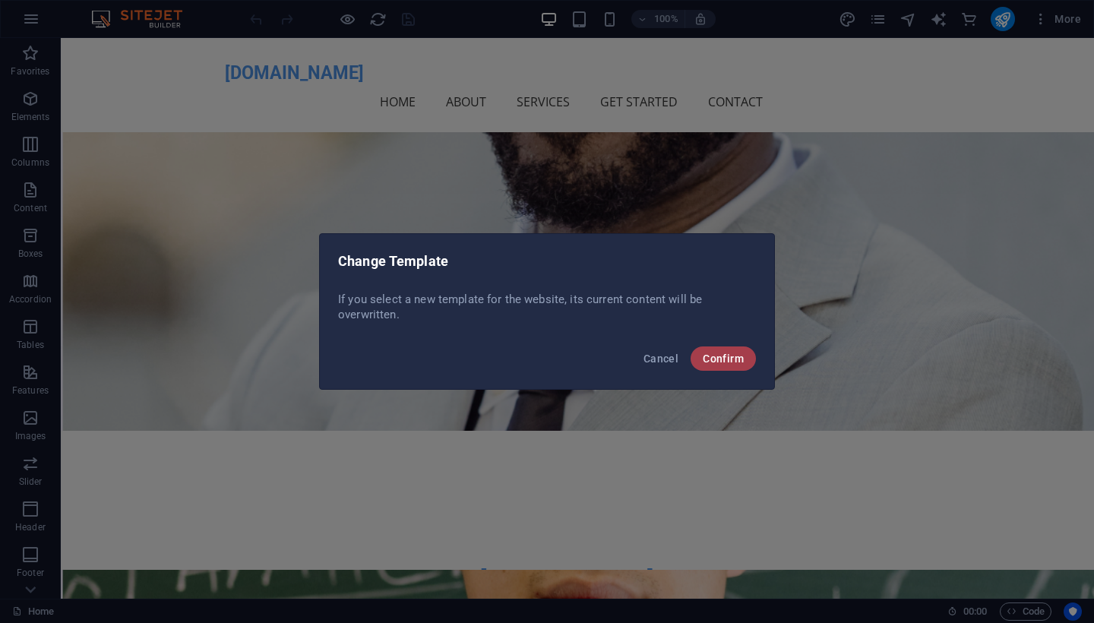
click at [732, 361] on span "Confirm" at bounding box center [723, 358] width 41 height 12
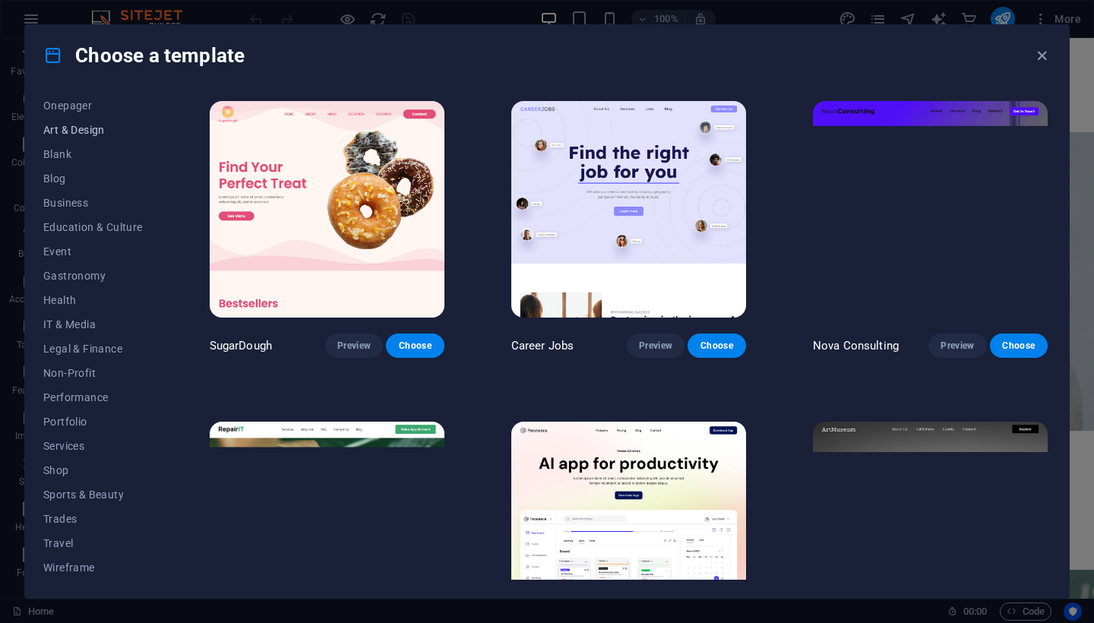
scroll to position [150, 0]
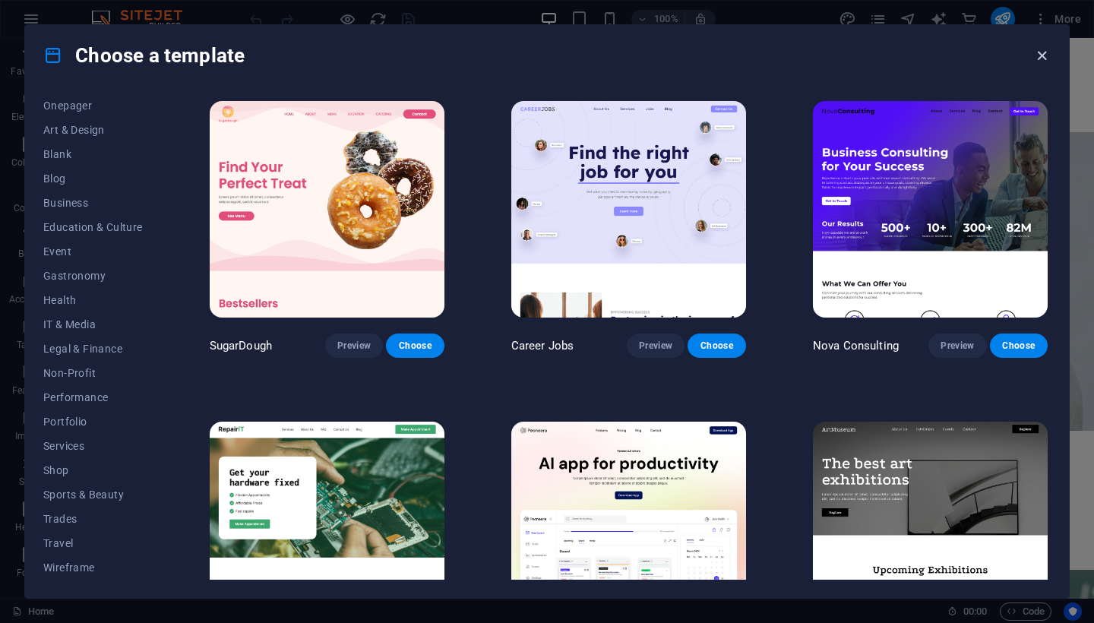
click at [1040, 55] on icon "button" at bounding box center [1041, 55] width 17 height 17
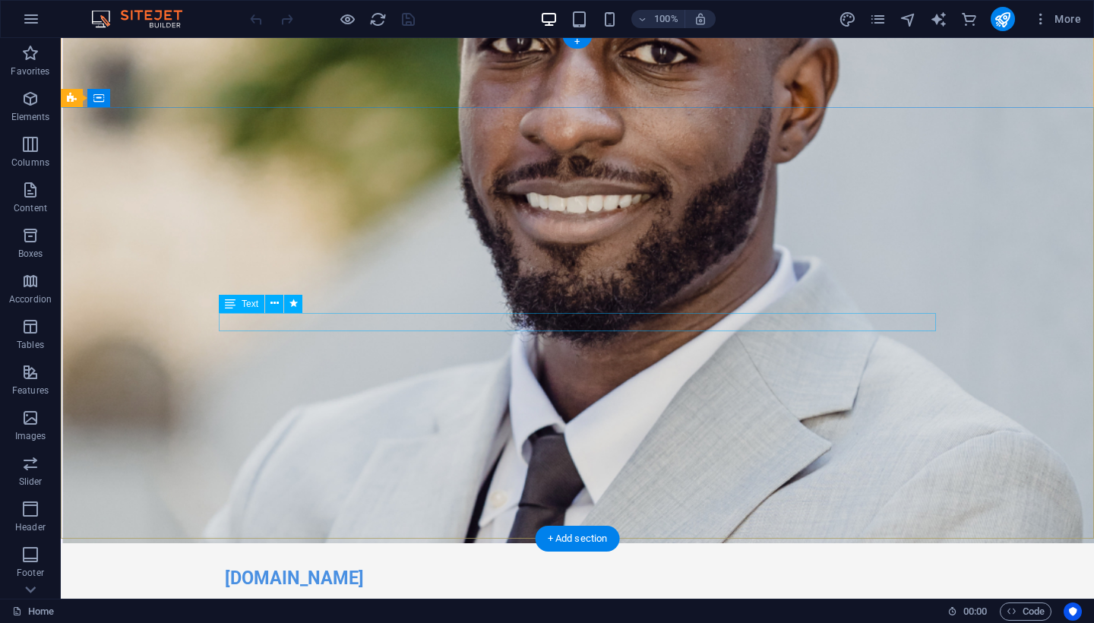
scroll to position [4, 0]
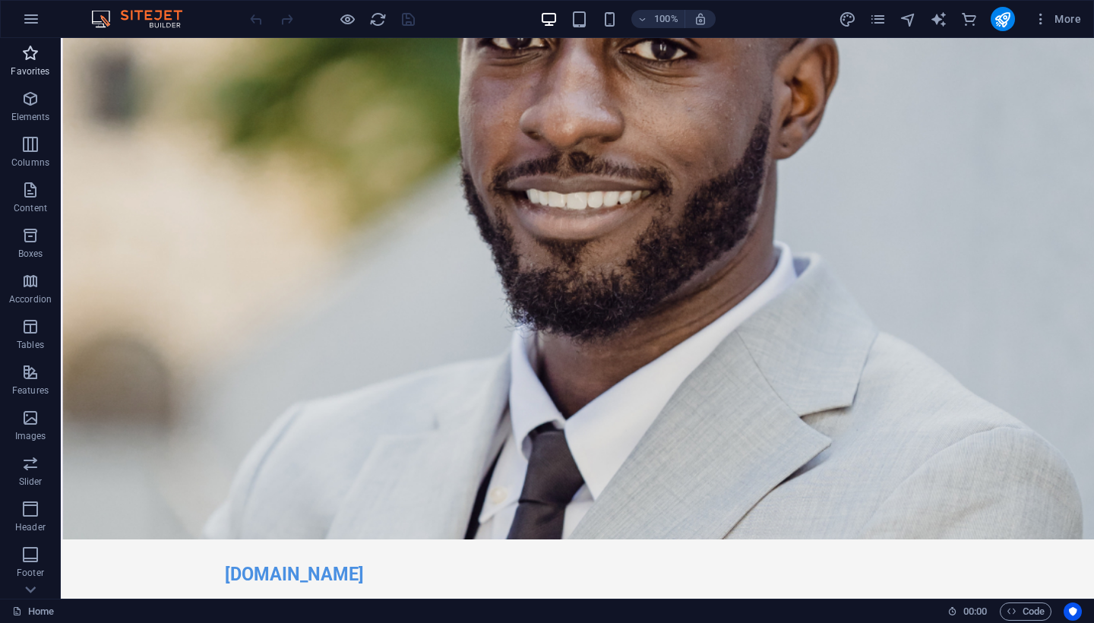
click at [26, 49] on icon "button" at bounding box center [30, 53] width 18 height 18
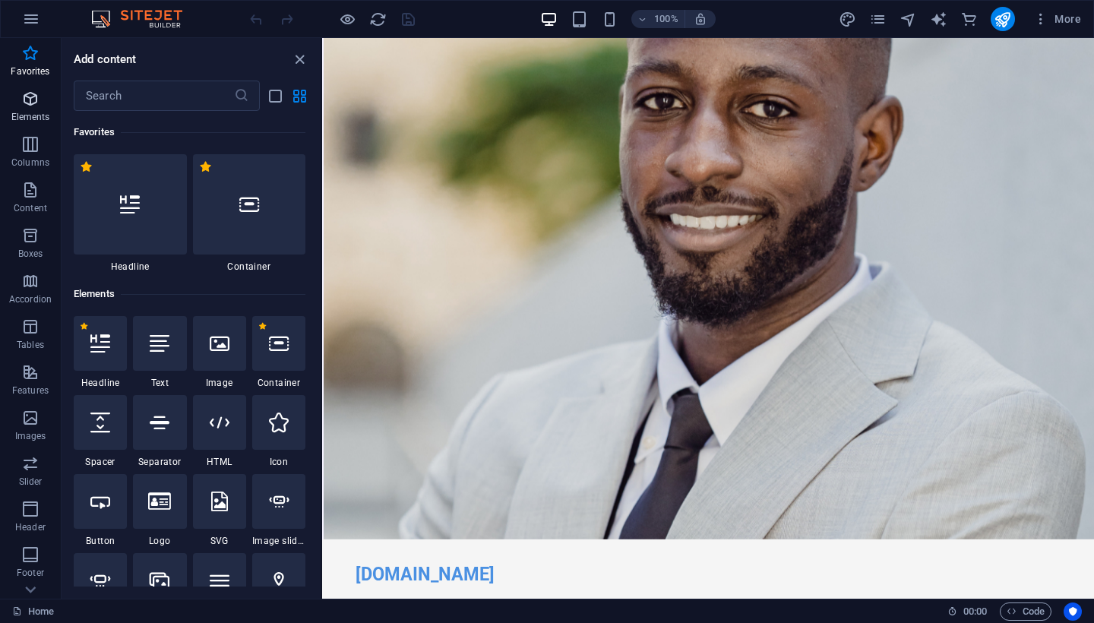
click at [30, 103] on icon "button" at bounding box center [30, 99] width 18 height 18
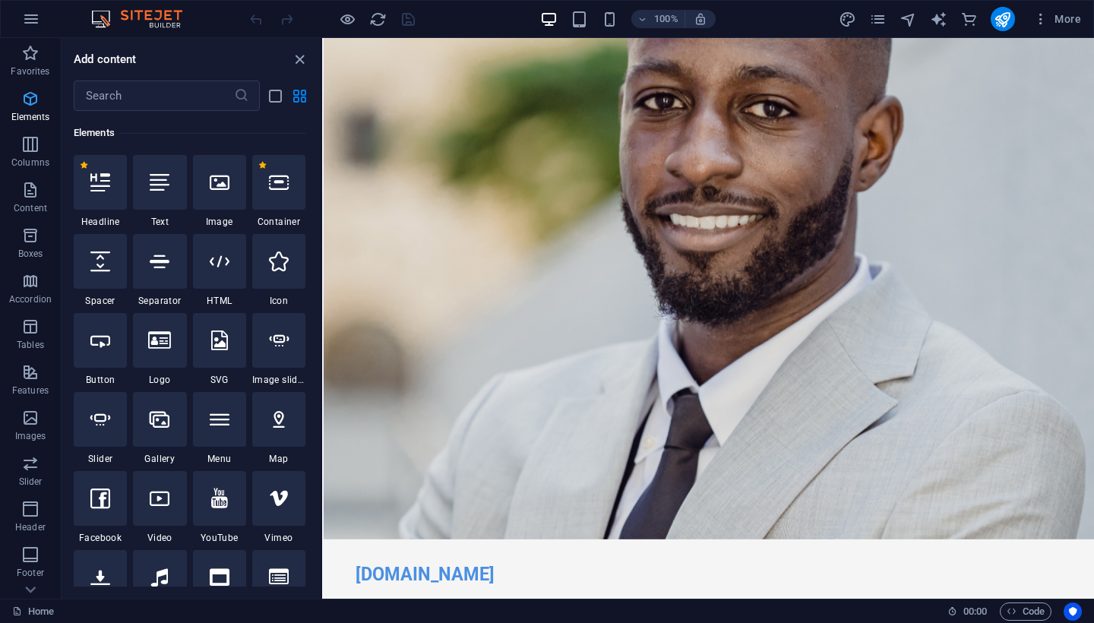
scroll to position [162, 0]
click at [31, 147] on icon "button" at bounding box center [30, 144] width 18 height 18
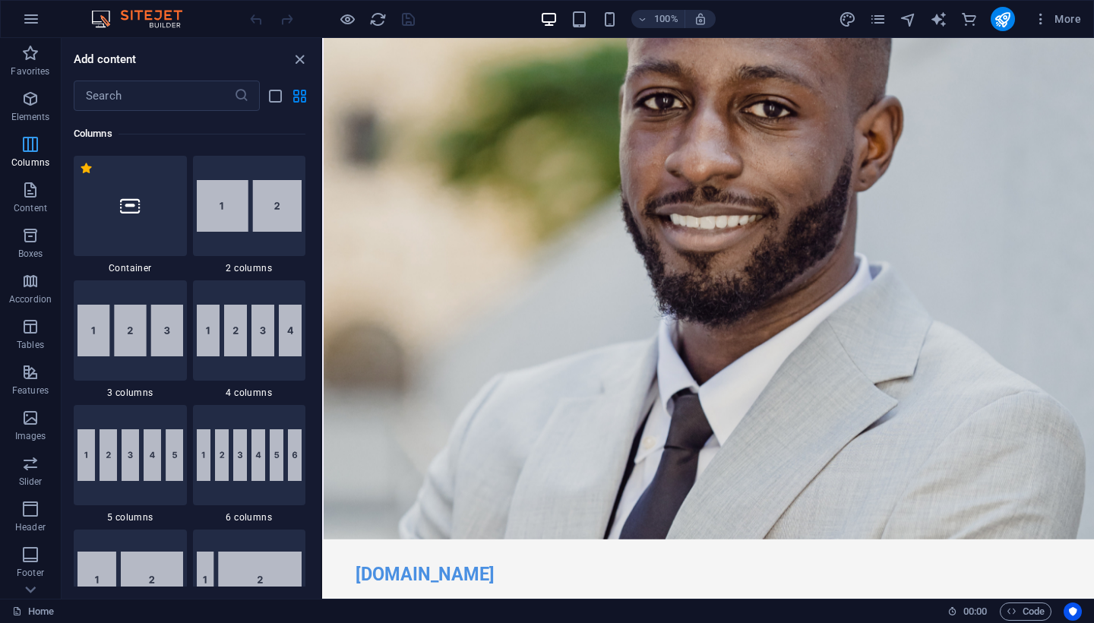
scroll to position [752, 0]
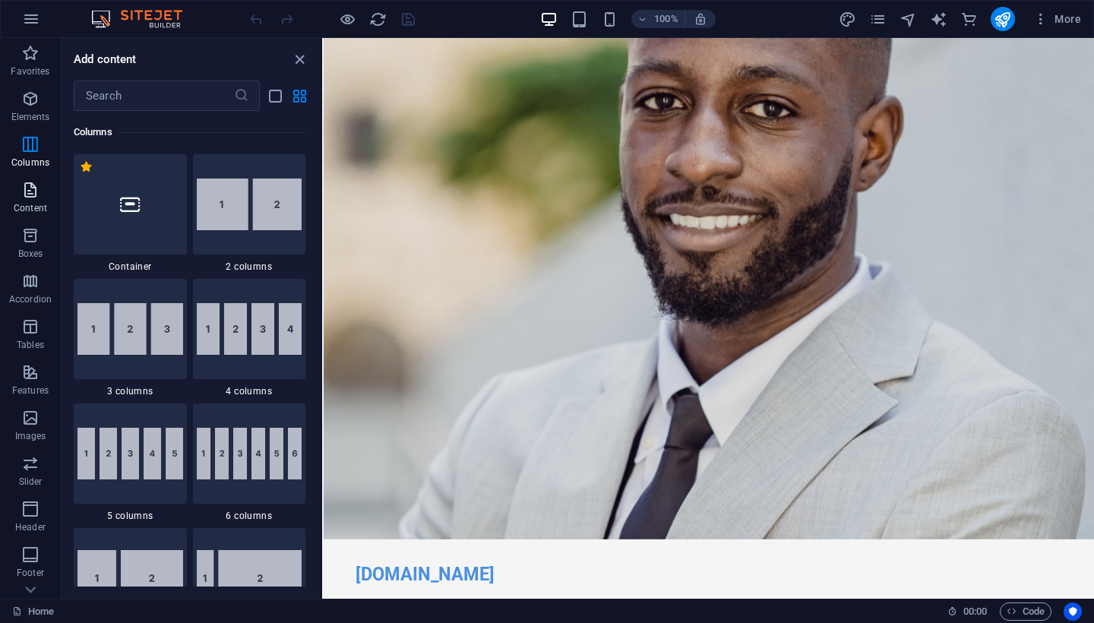
click at [30, 186] on icon "button" at bounding box center [30, 190] width 18 height 18
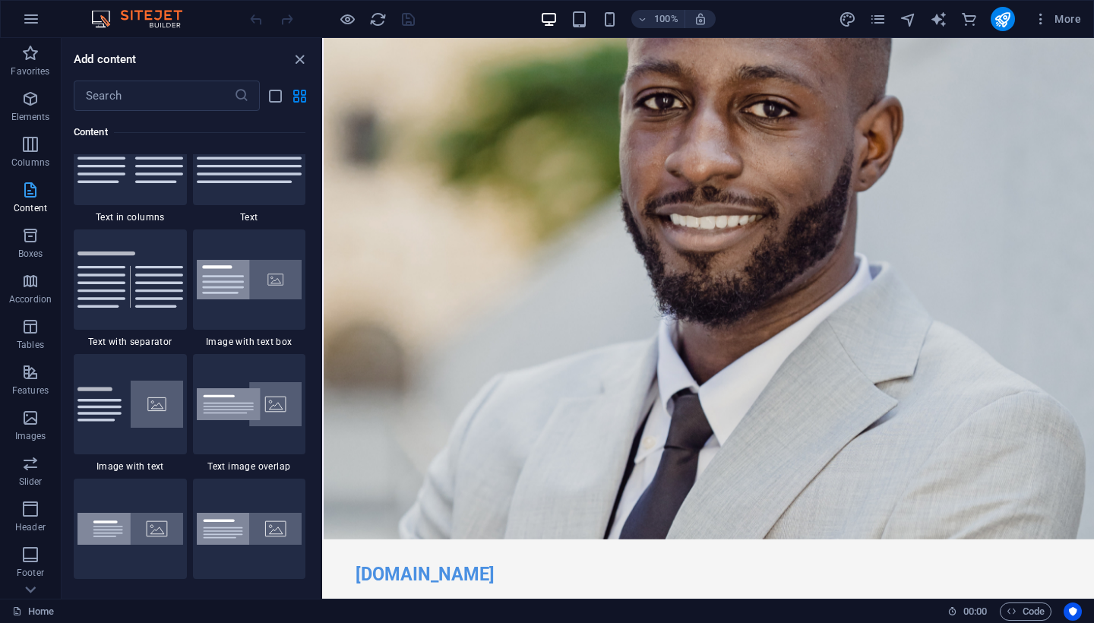
scroll to position [2708, 0]
click at [33, 232] on icon "button" at bounding box center [30, 235] width 18 height 18
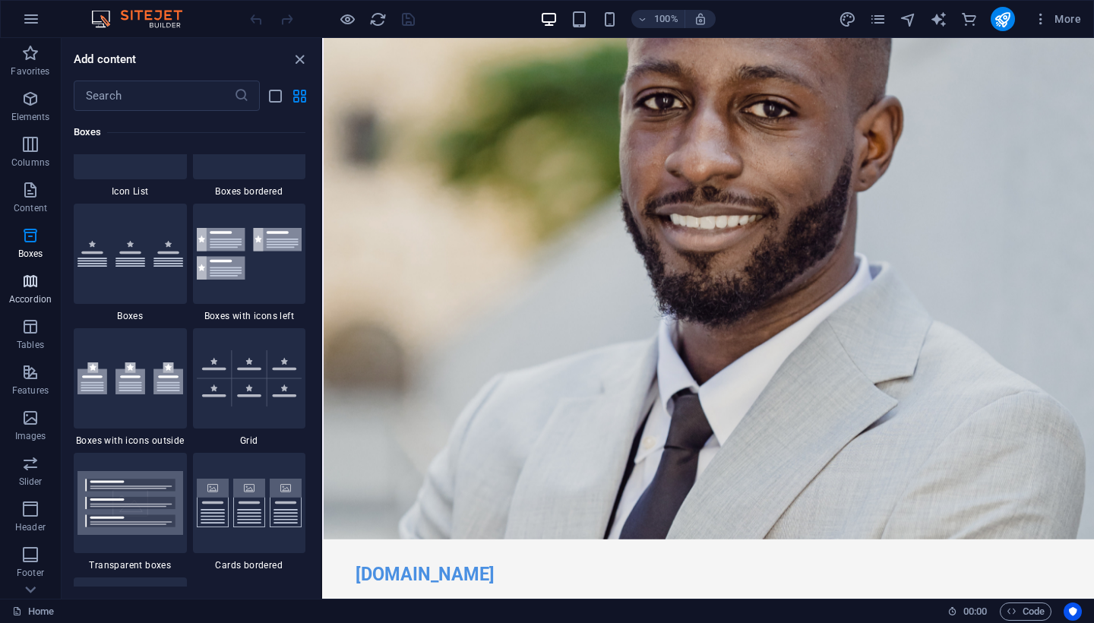
click at [34, 276] on icon "button" at bounding box center [30, 281] width 18 height 18
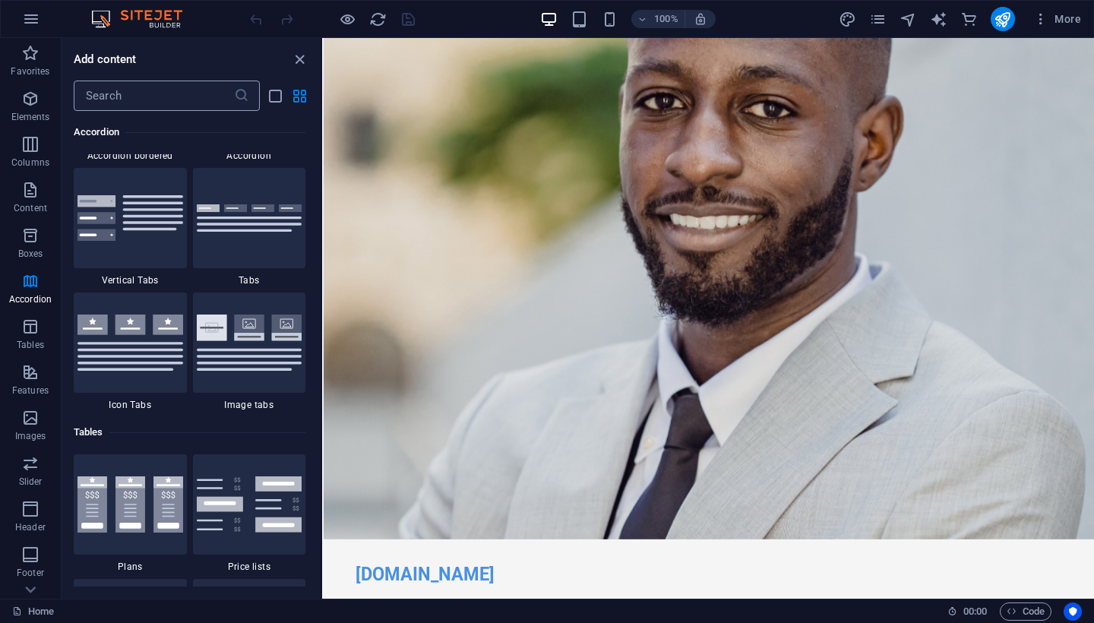
scroll to position [4964, 0]
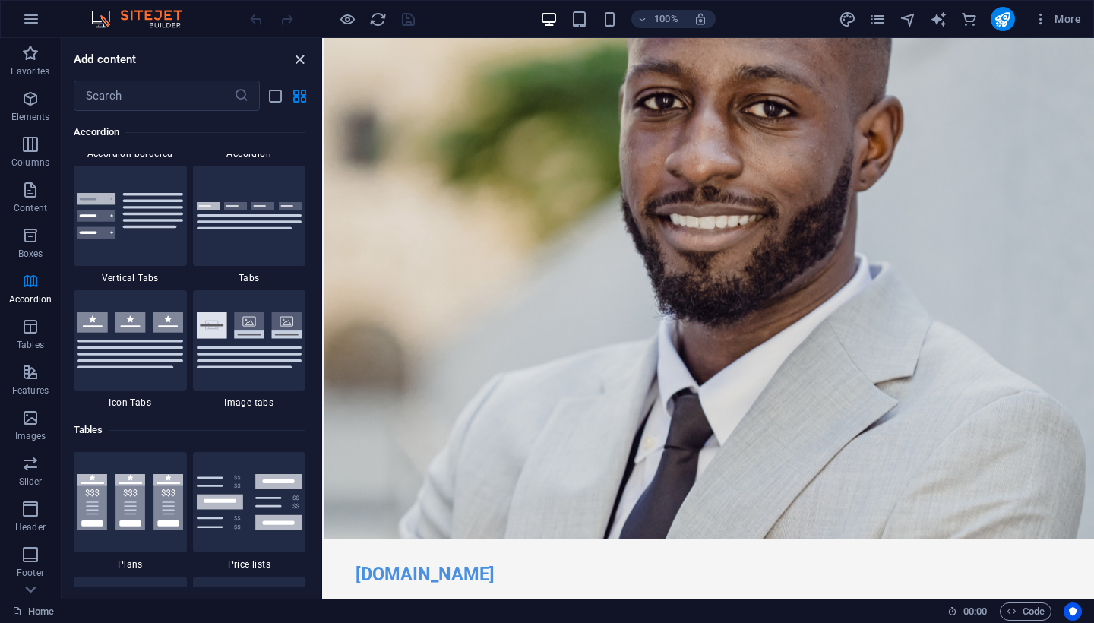
click at [299, 56] on icon "close panel" at bounding box center [299, 59] width 17 height 17
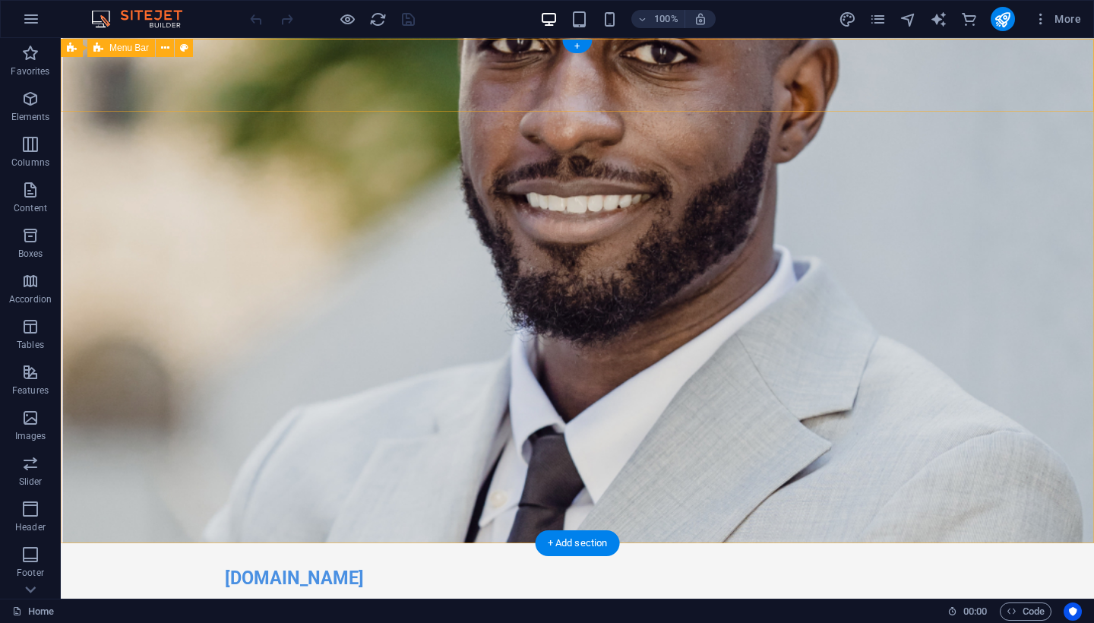
scroll to position [0, 0]
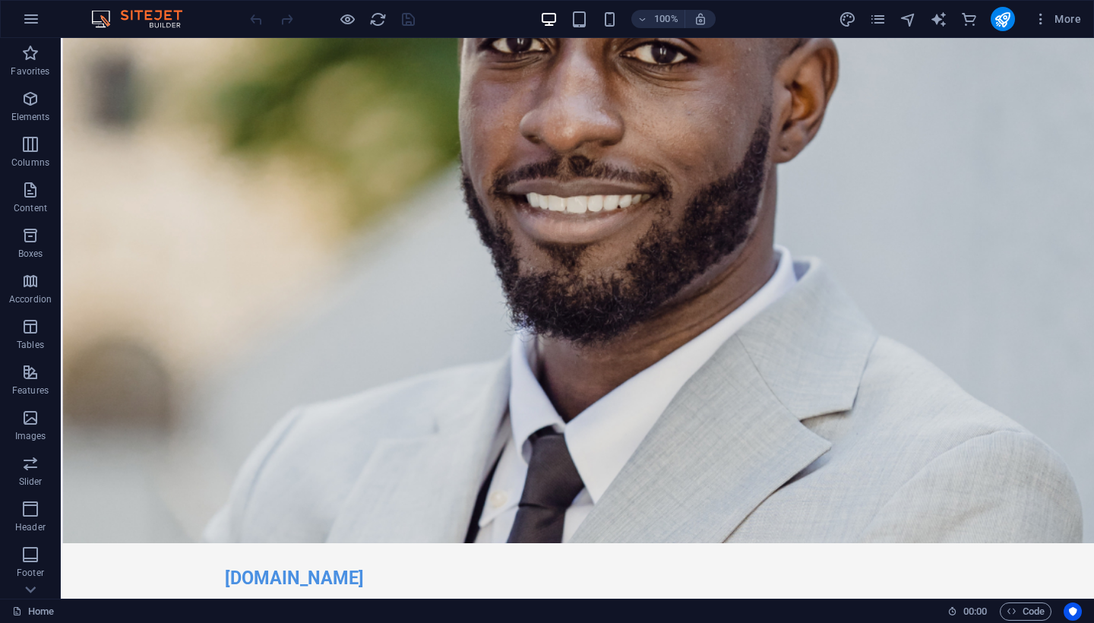
click at [337, 16] on div at bounding box center [332, 19] width 170 height 24
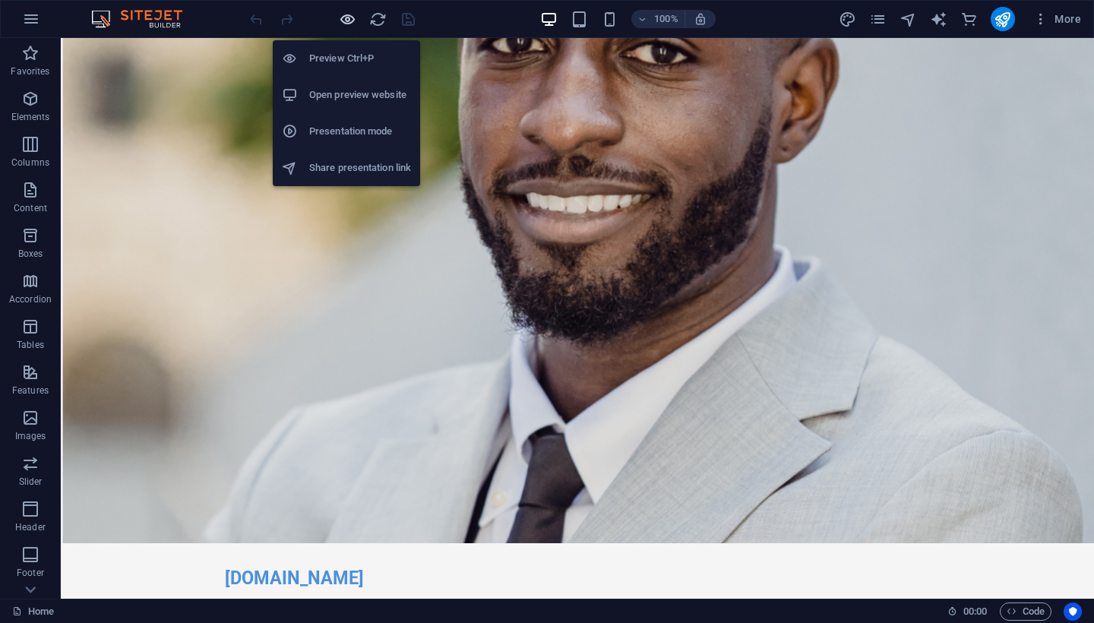
click at [349, 18] on icon "button" at bounding box center [347, 19] width 17 height 17
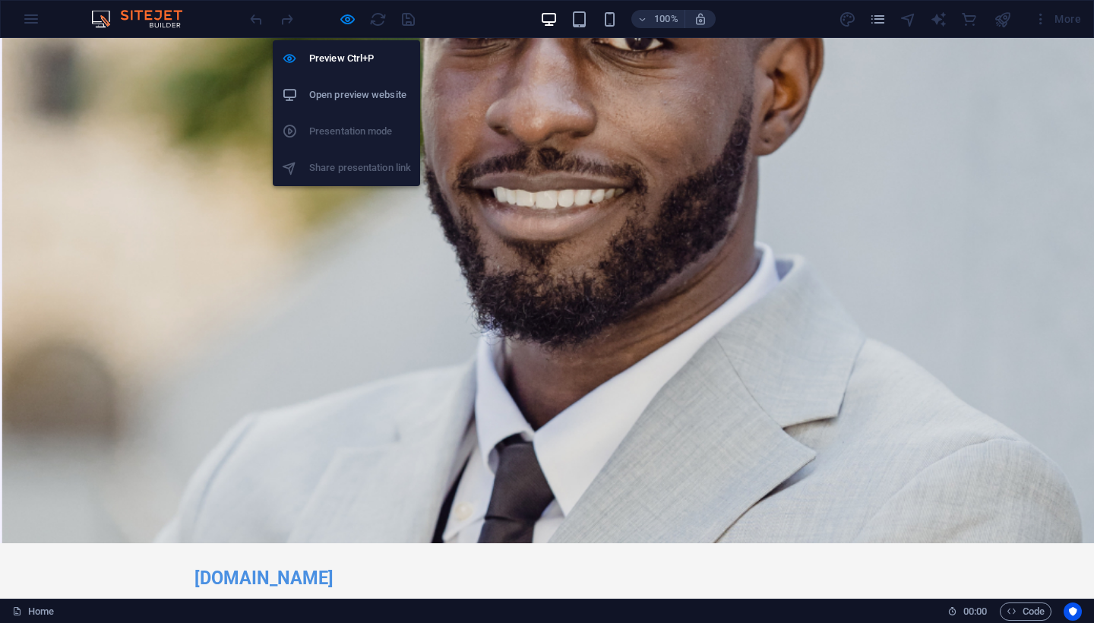
drag, startPoint x: 350, startPoint y: 54, endPoint x: 359, endPoint y: 94, distance: 41.1
click at [358, 93] on ul "Preview Ctrl+P Open preview website Presentation mode Share presentation link" at bounding box center [346, 113] width 147 height 146
click at [359, 94] on h6 "Open preview website" at bounding box center [360, 95] width 102 height 18
click at [340, 18] on icon "button" at bounding box center [347, 19] width 17 height 17
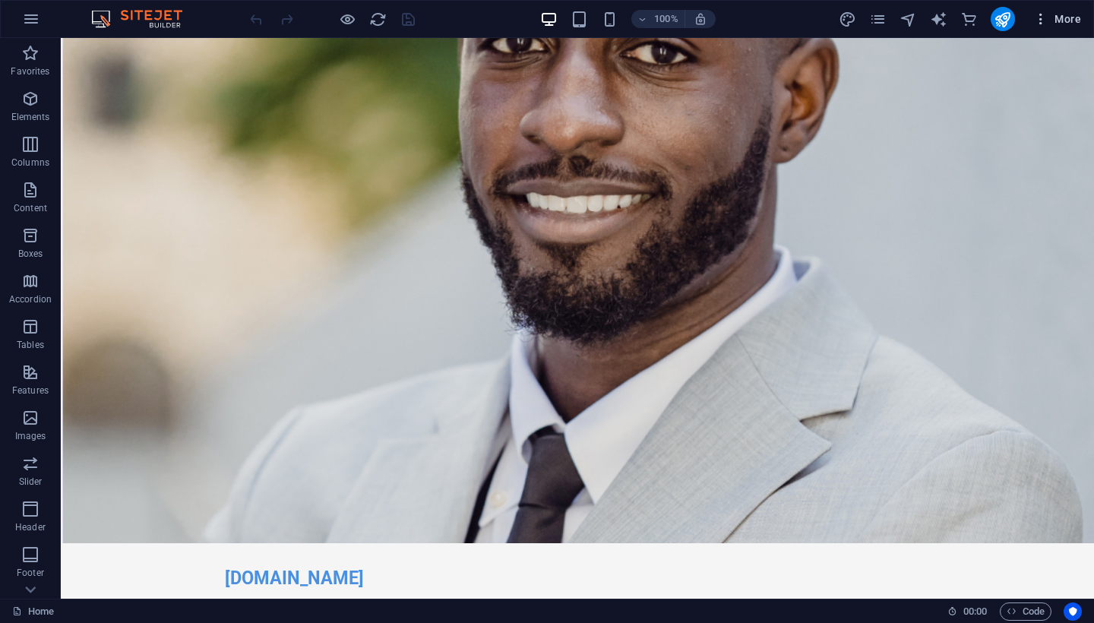
click at [1039, 17] on icon "button" at bounding box center [1040, 18] width 15 height 15
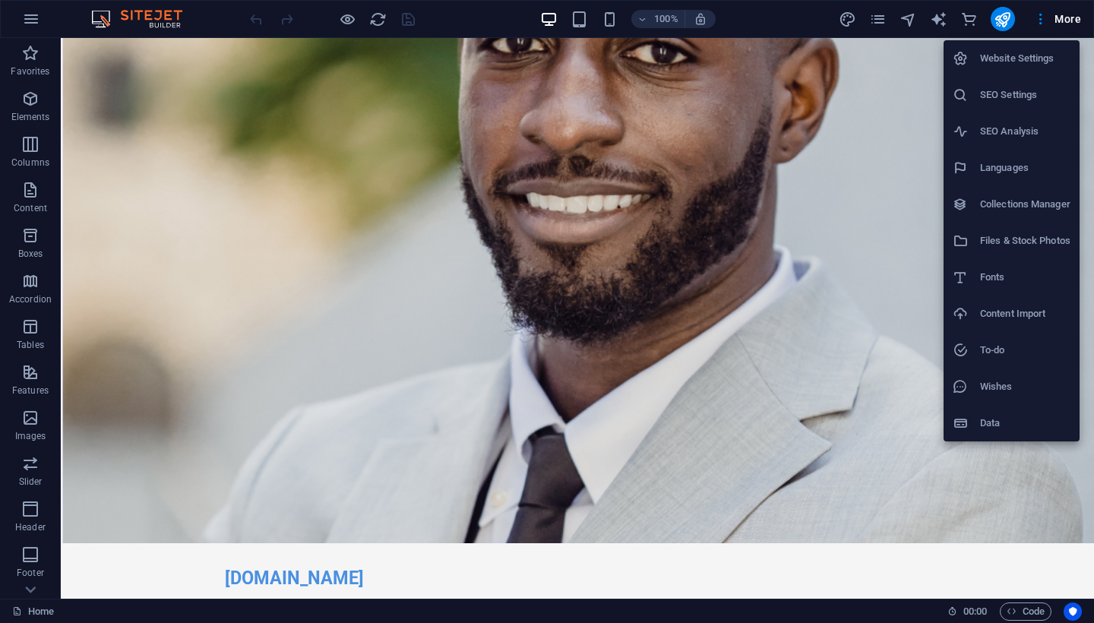
click at [879, 25] on div at bounding box center [547, 311] width 1094 height 623
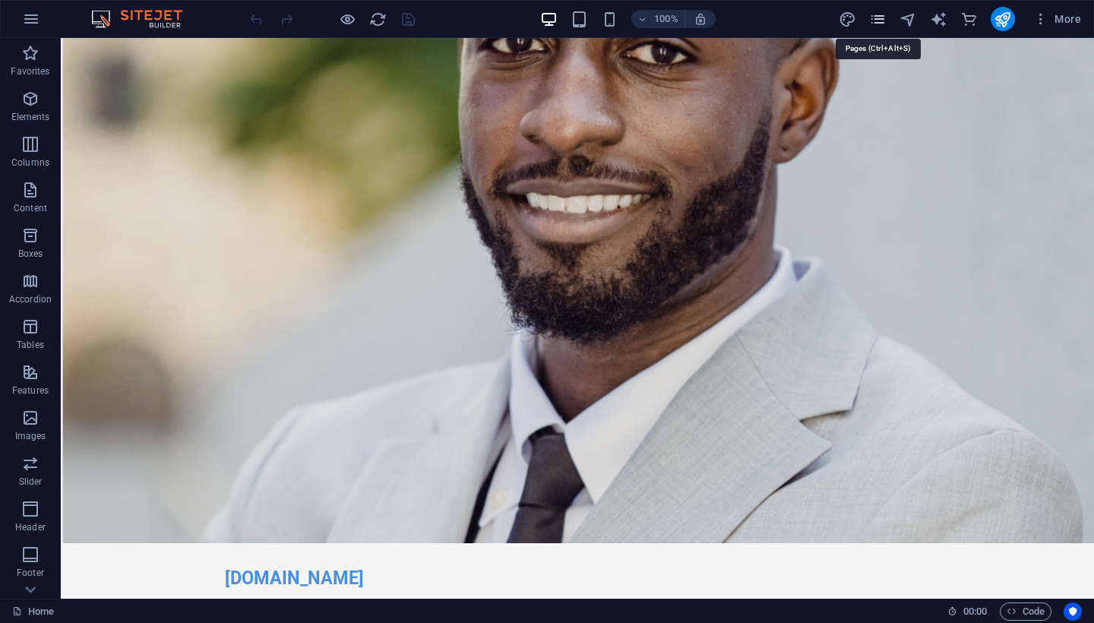
click at [877, 22] on icon "pages" at bounding box center [877, 19] width 17 height 17
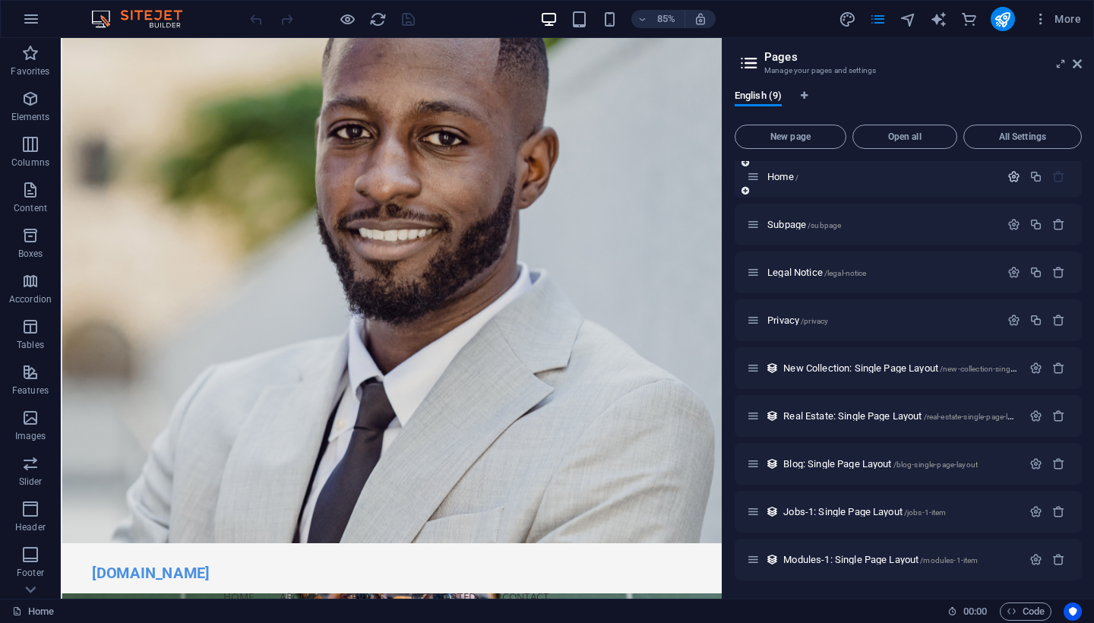
scroll to position [5, 0]
click at [1073, 65] on icon at bounding box center [1077, 64] width 9 height 12
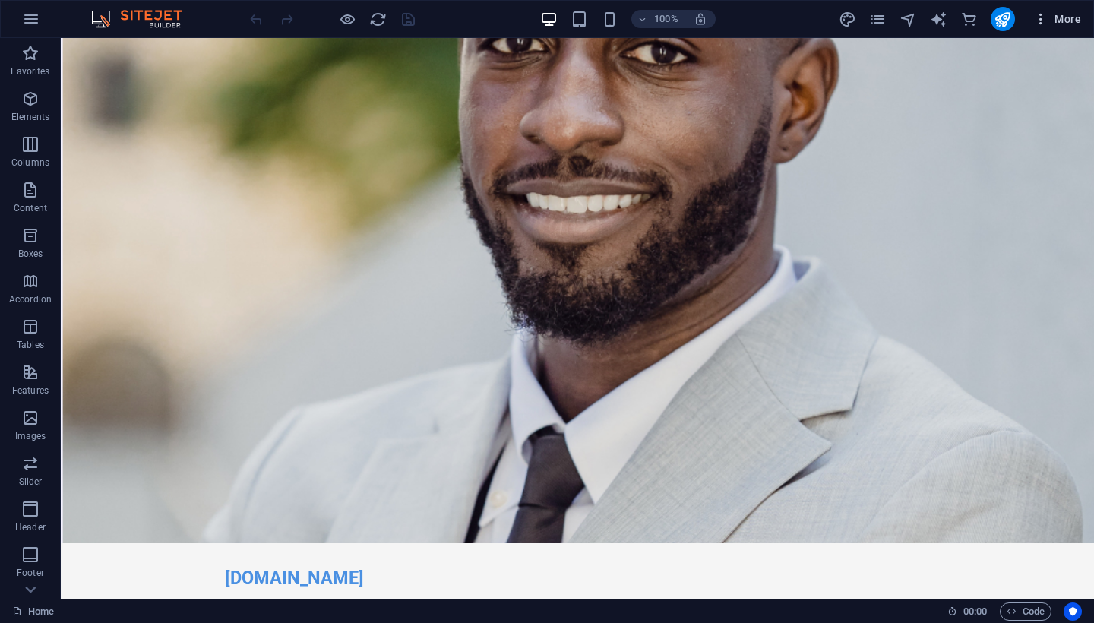
click at [1042, 24] on icon "button" at bounding box center [1040, 18] width 15 height 15
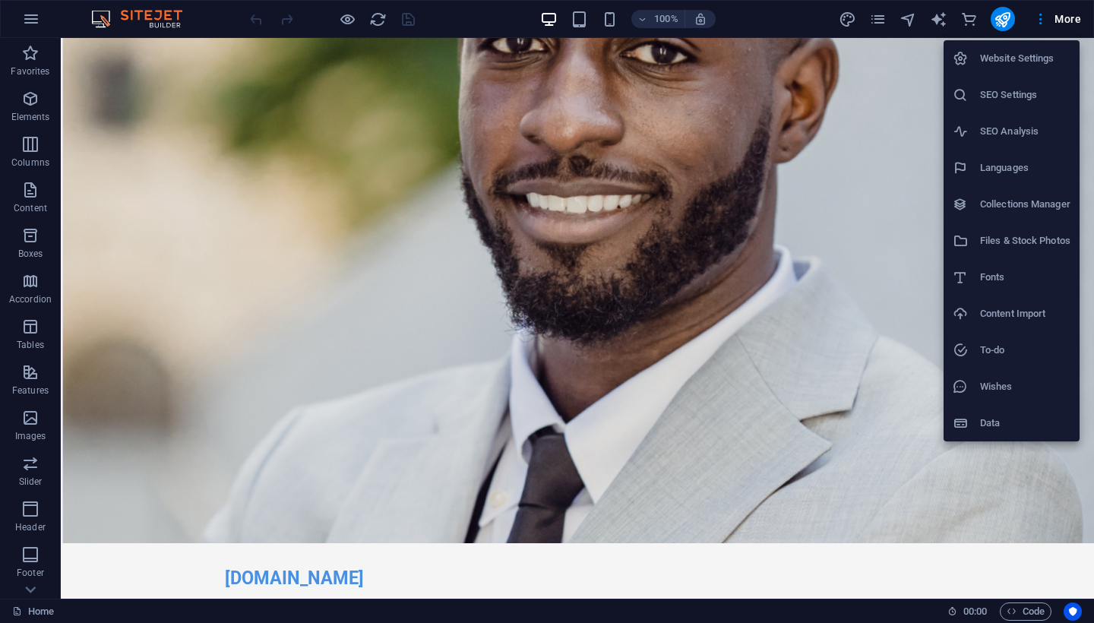
click at [663, 223] on div at bounding box center [547, 311] width 1094 height 623
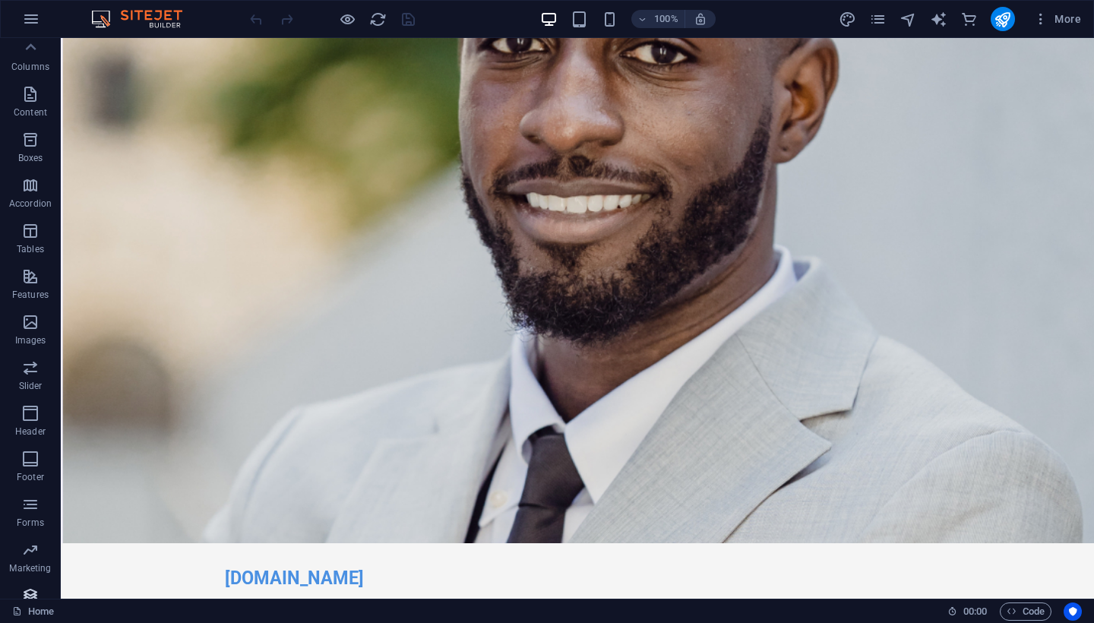
scroll to position [0, 0]
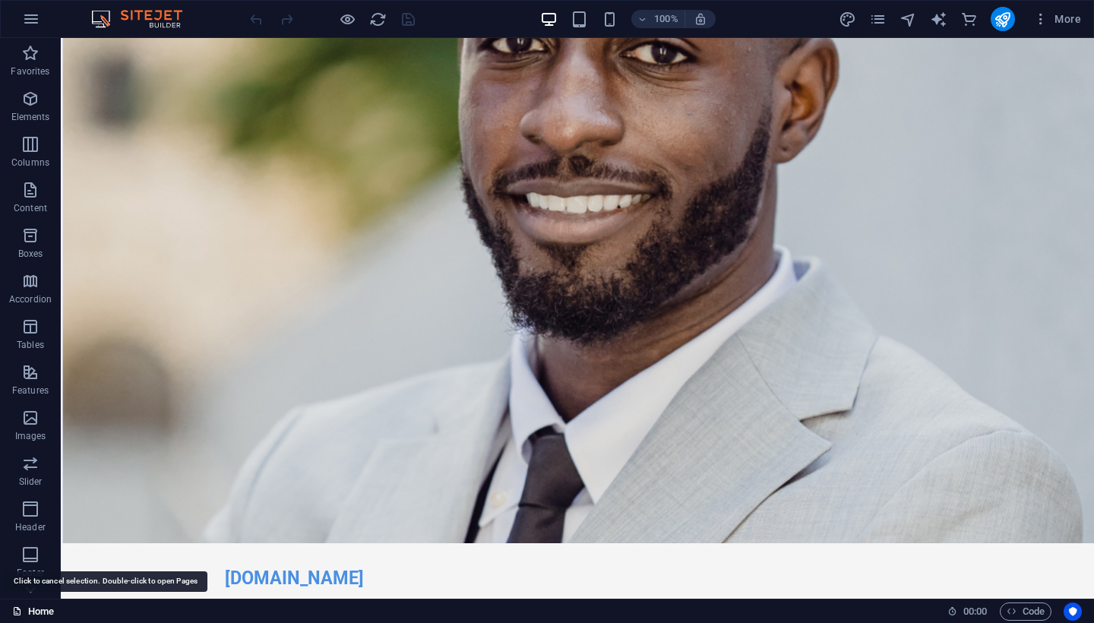
click at [38, 615] on link "Home" at bounding box center [33, 611] width 42 height 18
click at [20, 613] on icon at bounding box center [17, 611] width 10 height 10
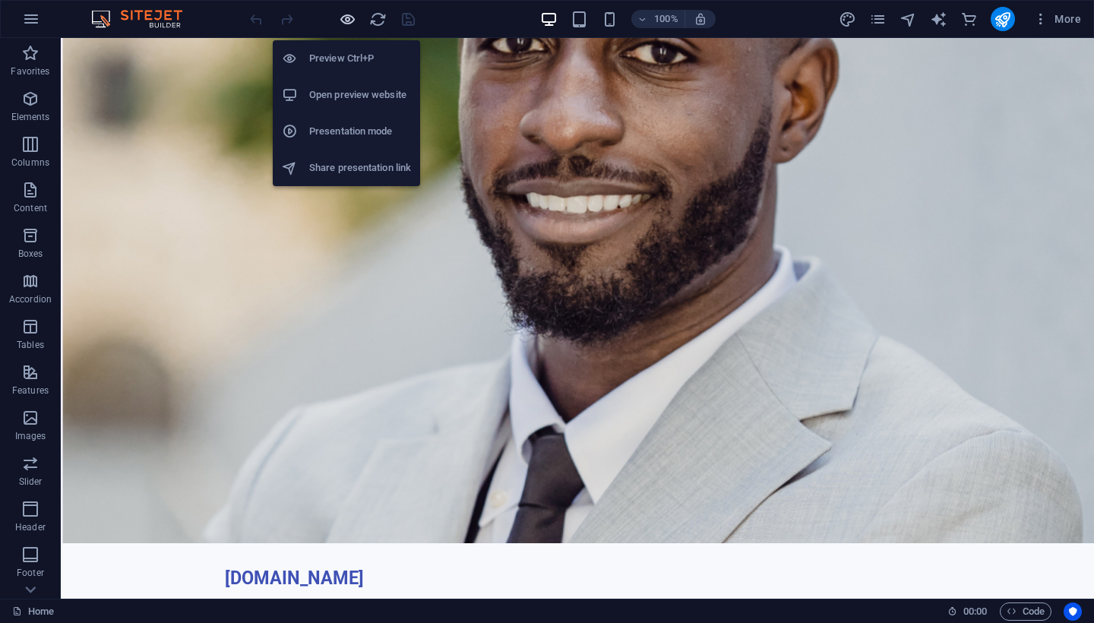
click at [346, 17] on icon "button" at bounding box center [347, 19] width 17 height 17
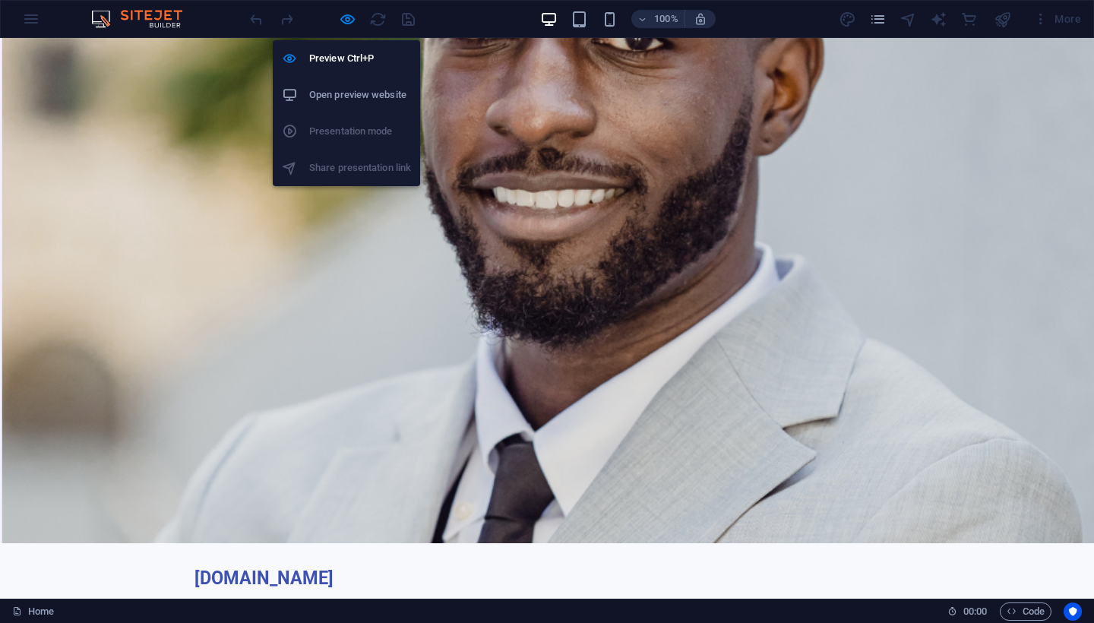
click at [382, 95] on h6 "Open preview website" at bounding box center [360, 95] width 102 height 18
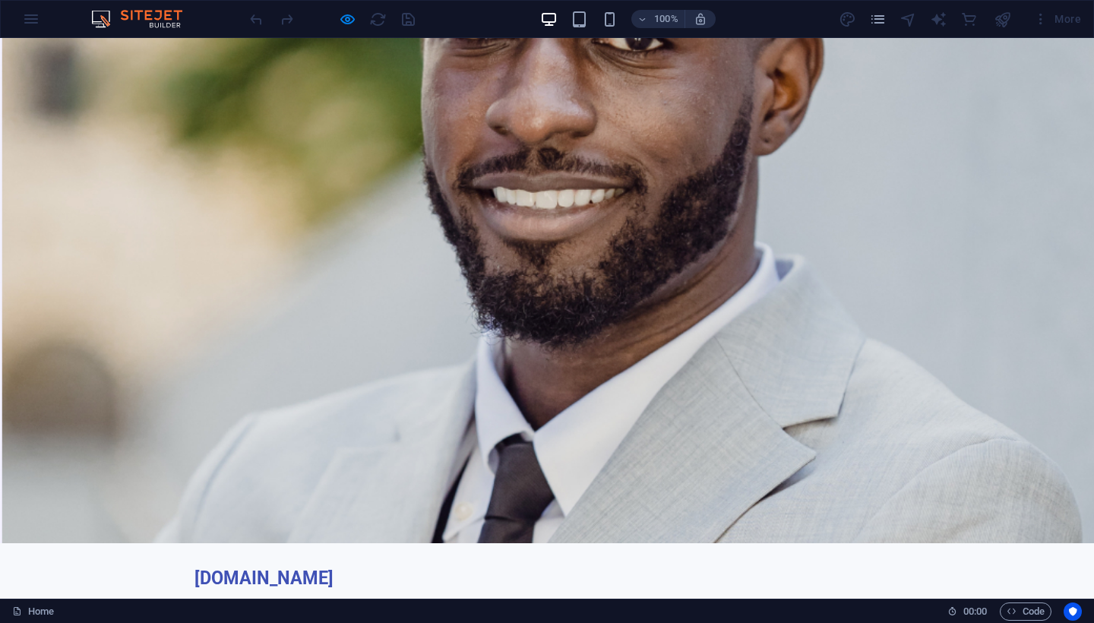
click at [1041, 19] on div "More" at bounding box center [1057, 19] width 60 height 24
click at [975, 28] on div "More" at bounding box center [963, 19] width 248 height 24
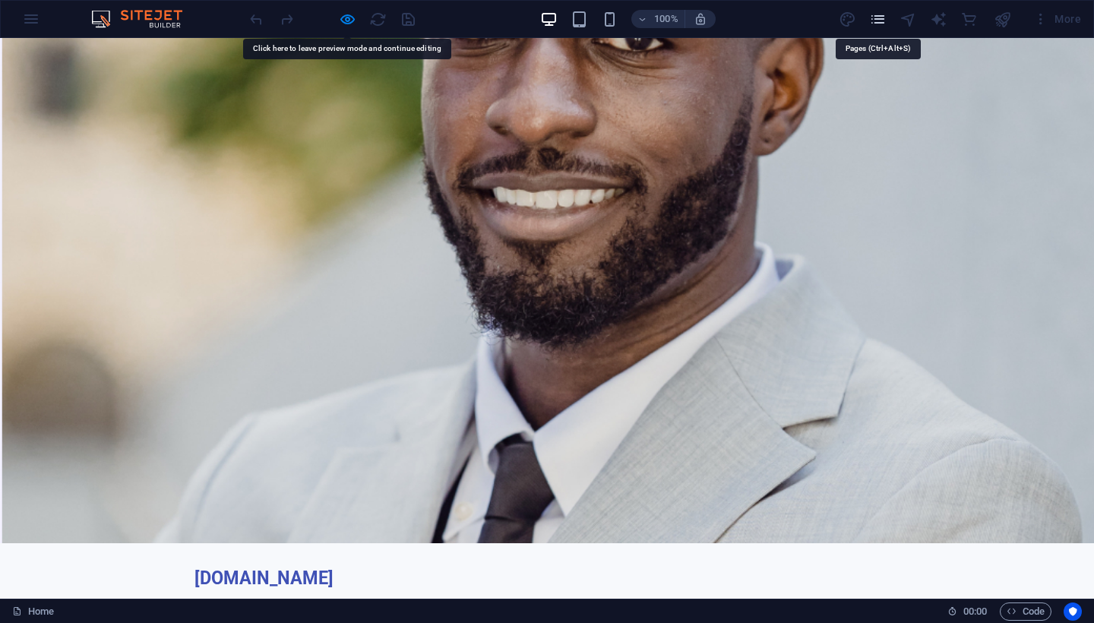
click at [880, 22] on icon "pages" at bounding box center [877, 19] width 17 height 17
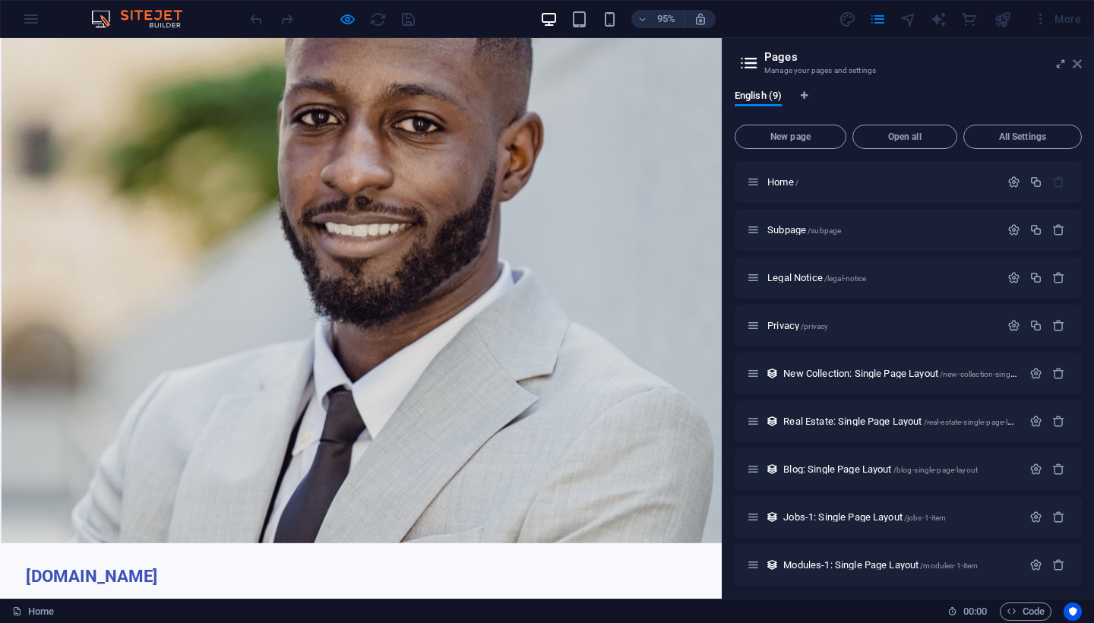
click at [1079, 62] on icon at bounding box center [1077, 64] width 9 height 12
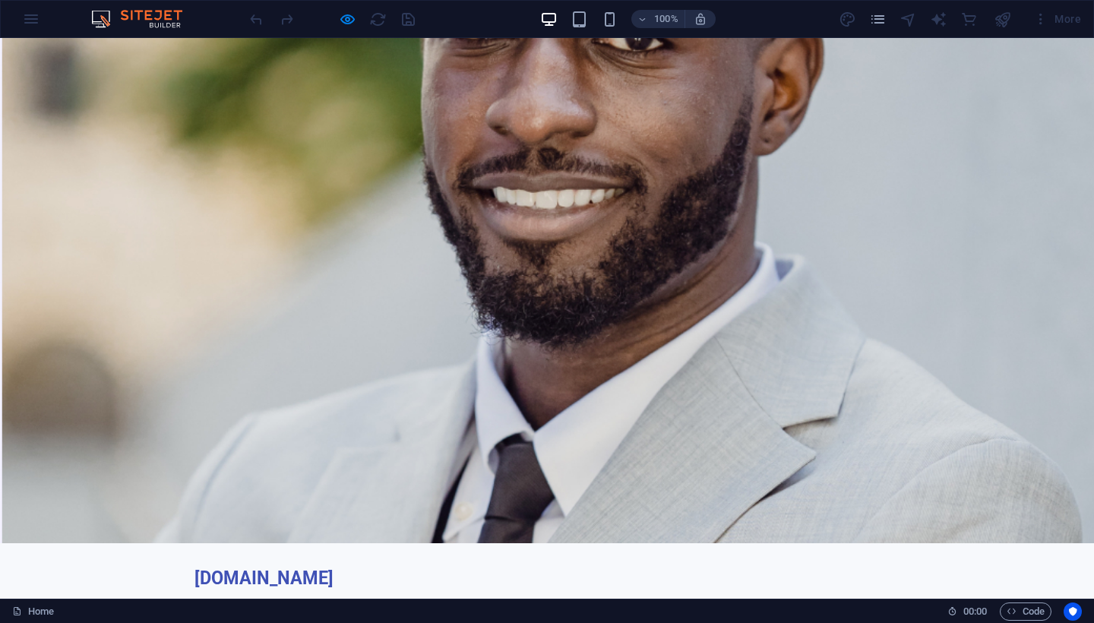
click at [849, 22] on div "More" at bounding box center [963, 19] width 248 height 24
click at [882, 21] on icon "pages" at bounding box center [877, 19] width 17 height 17
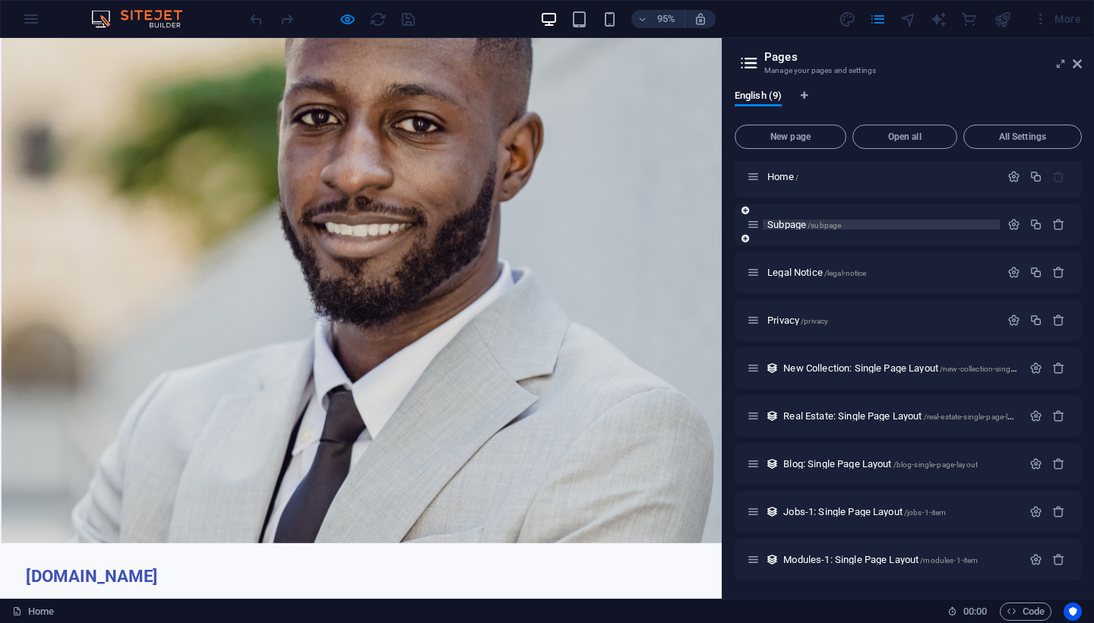
scroll to position [5, 0]
click at [912, 137] on span "Open all" at bounding box center [904, 136] width 91 height 9
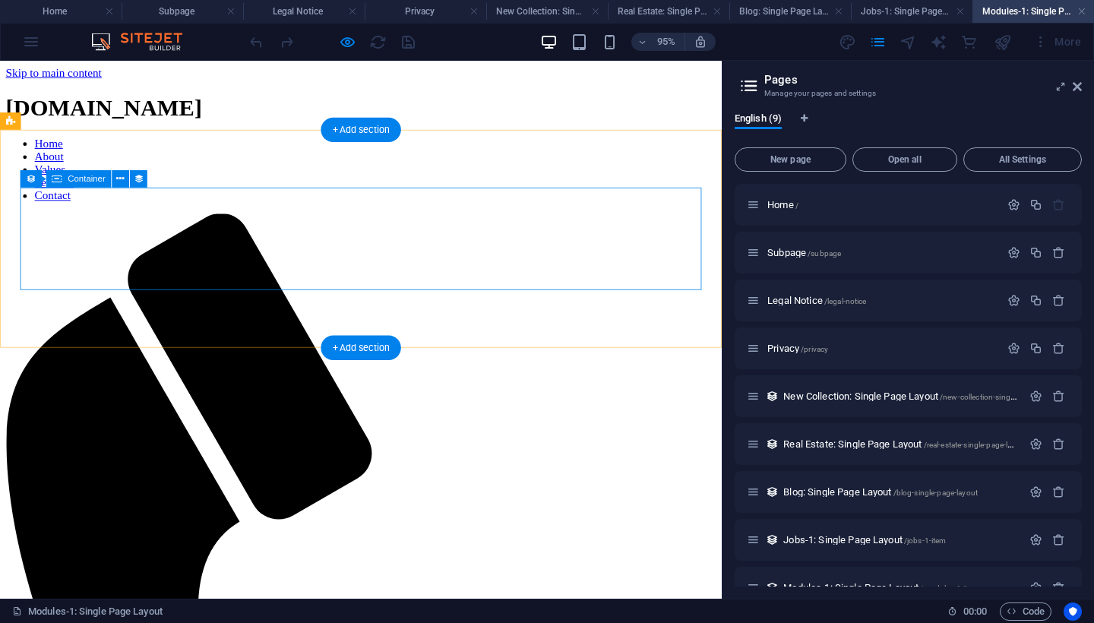
scroll to position [386, 0]
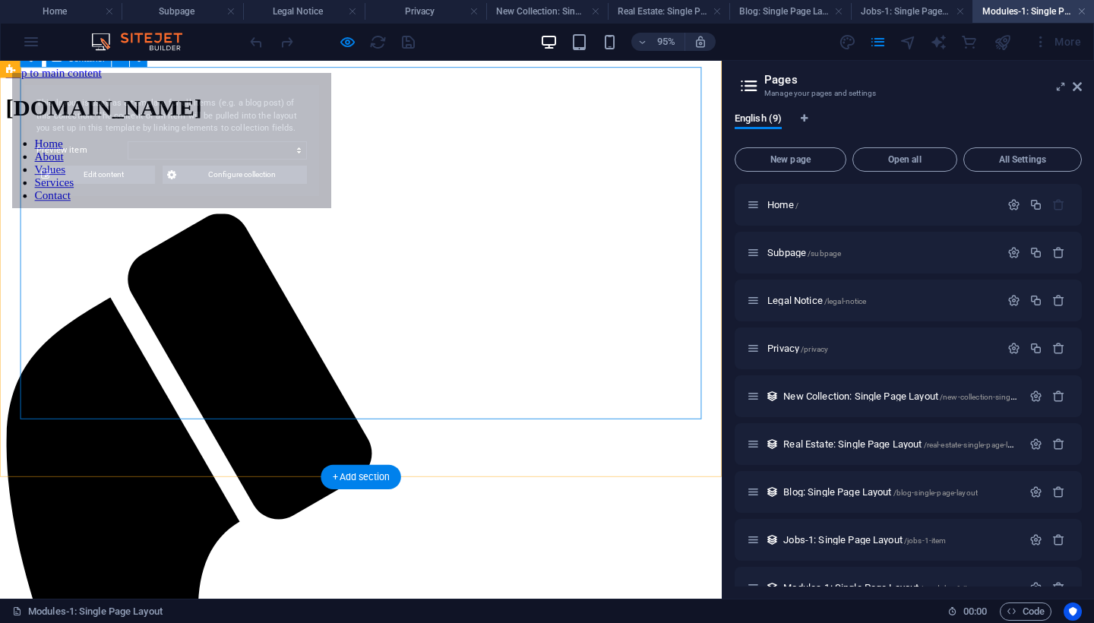
select select "68e2d7d9be208ce53704ec2a"
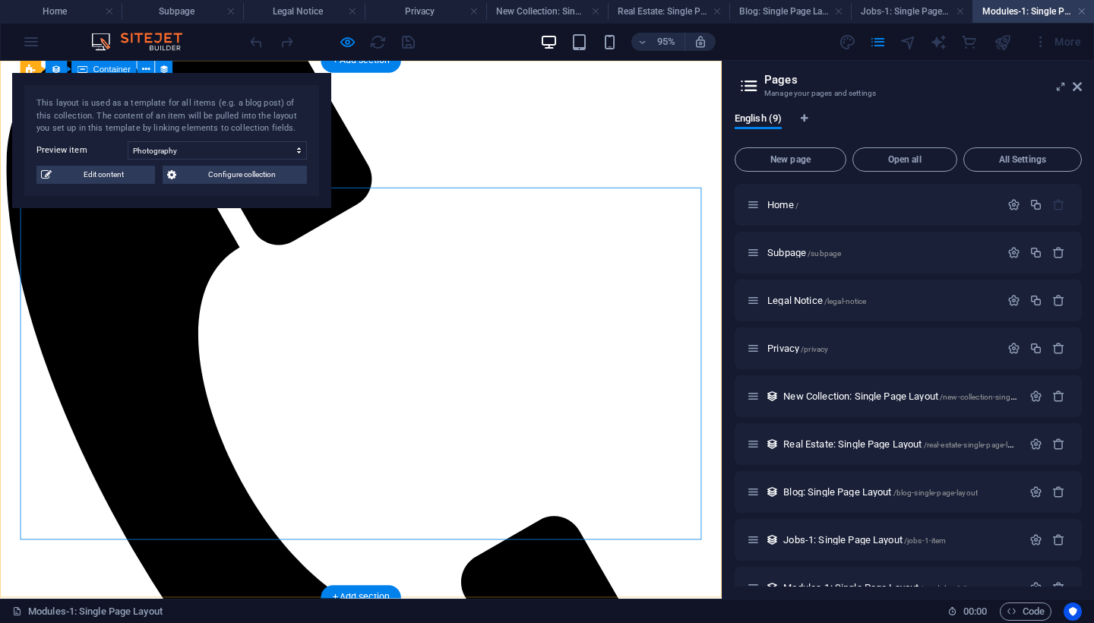
scroll to position [0, 0]
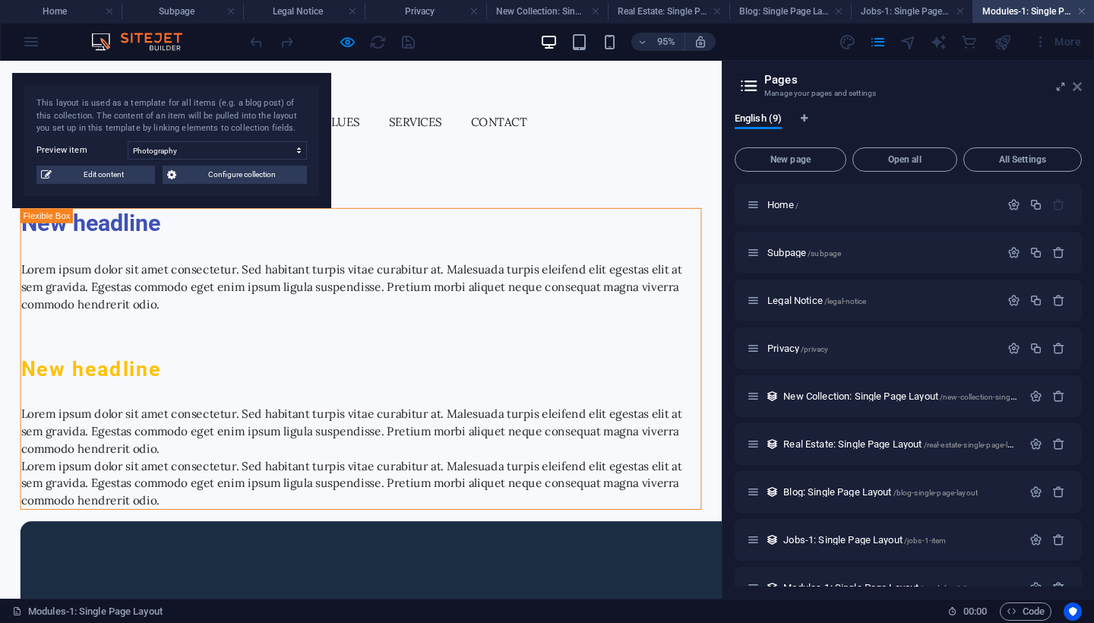
click at [1076, 87] on icon at bounding box center [1077, 87] width 9 height 12
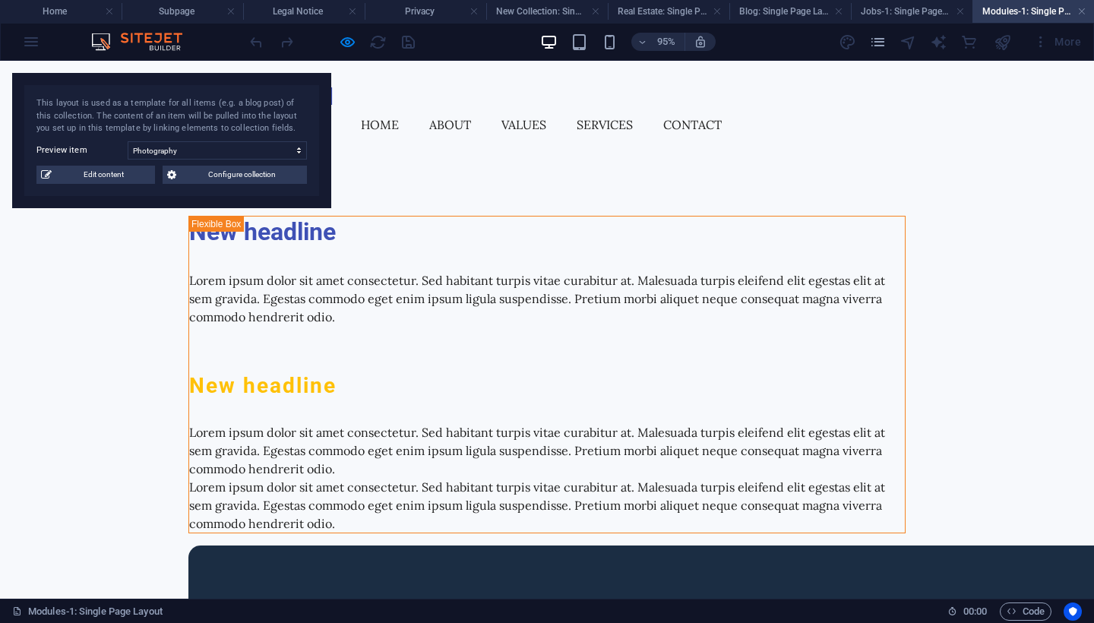
scroll to position [451, 0]
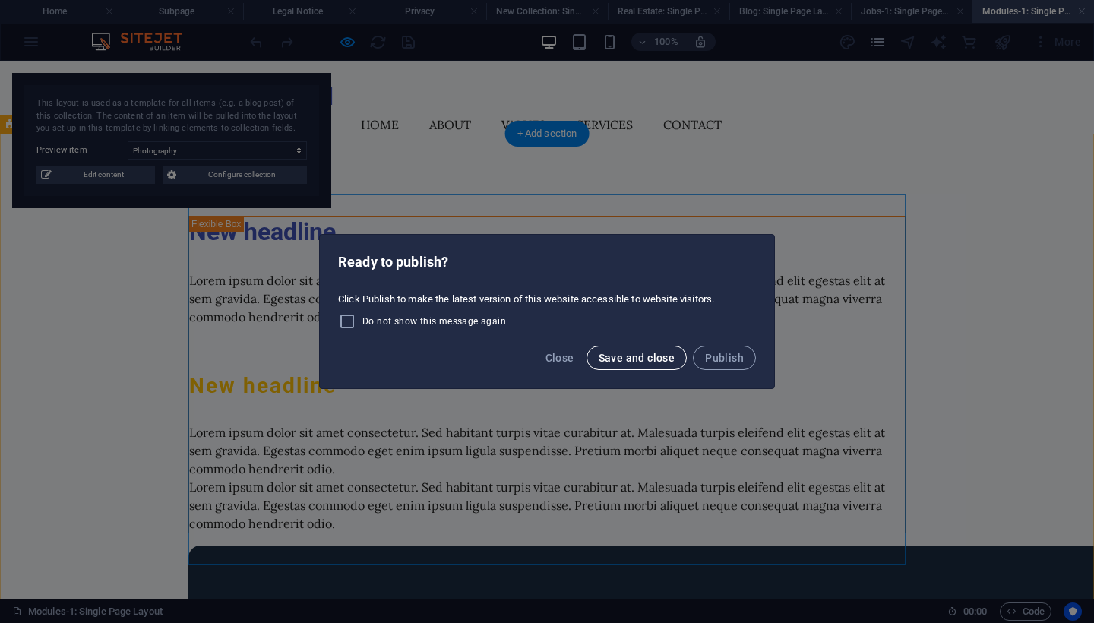
click at [650, 364] on button "Save and close" at bounding box center [636, 358] width 101 height 24
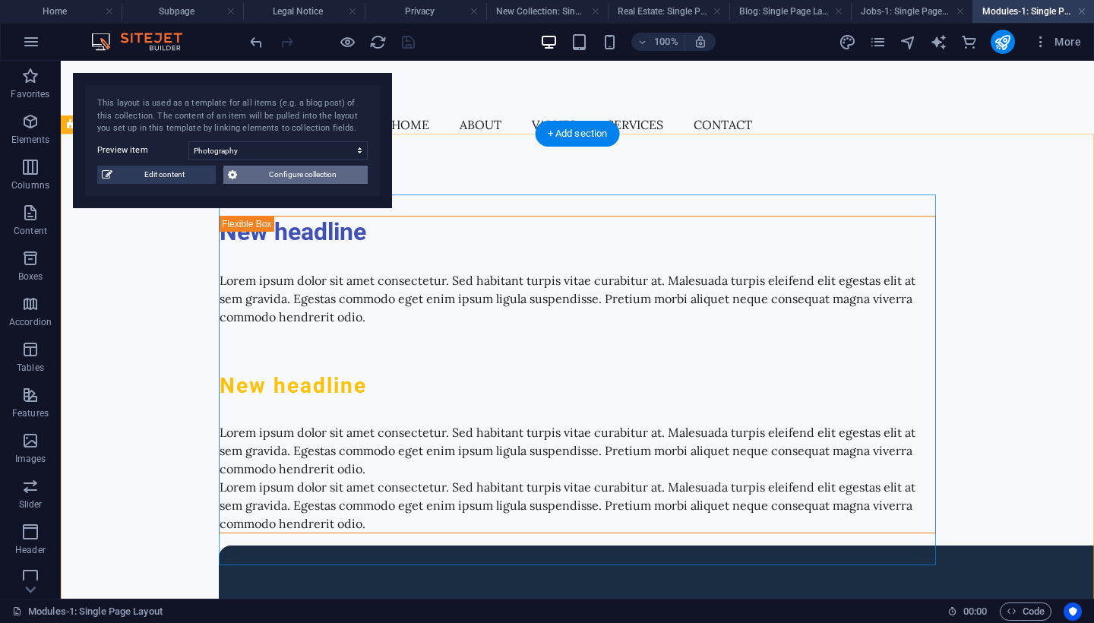
click at [284, 177] on span "Configure collection" at bounding box center [303, 175] width 122 height 18
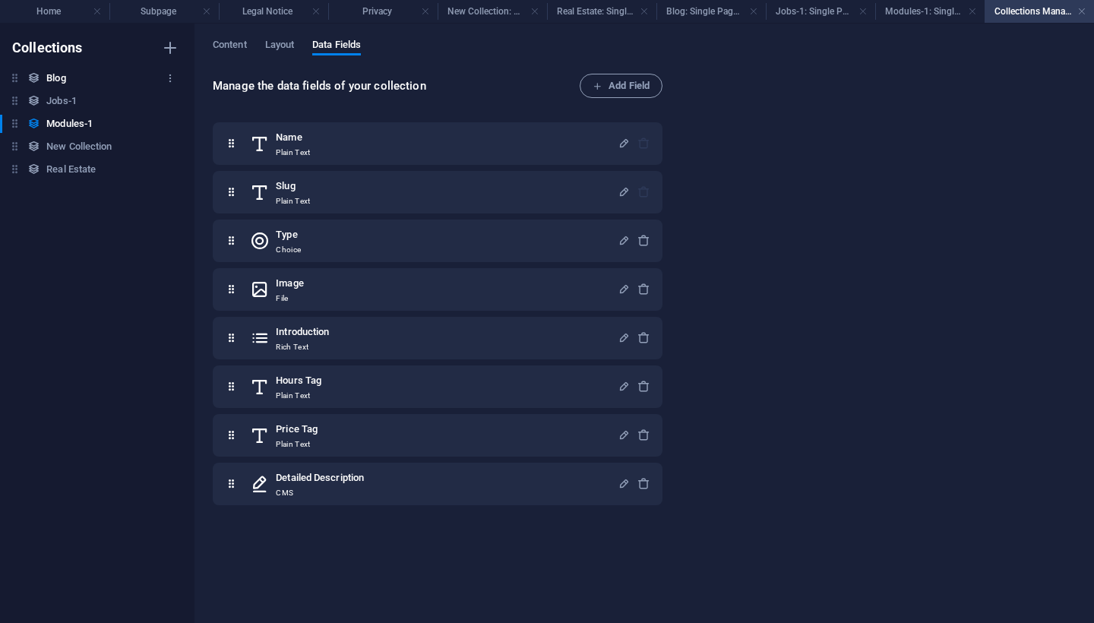
click at [55, 79] on h6 "Blog" at bounding box center [55, 78] width 19 height 18
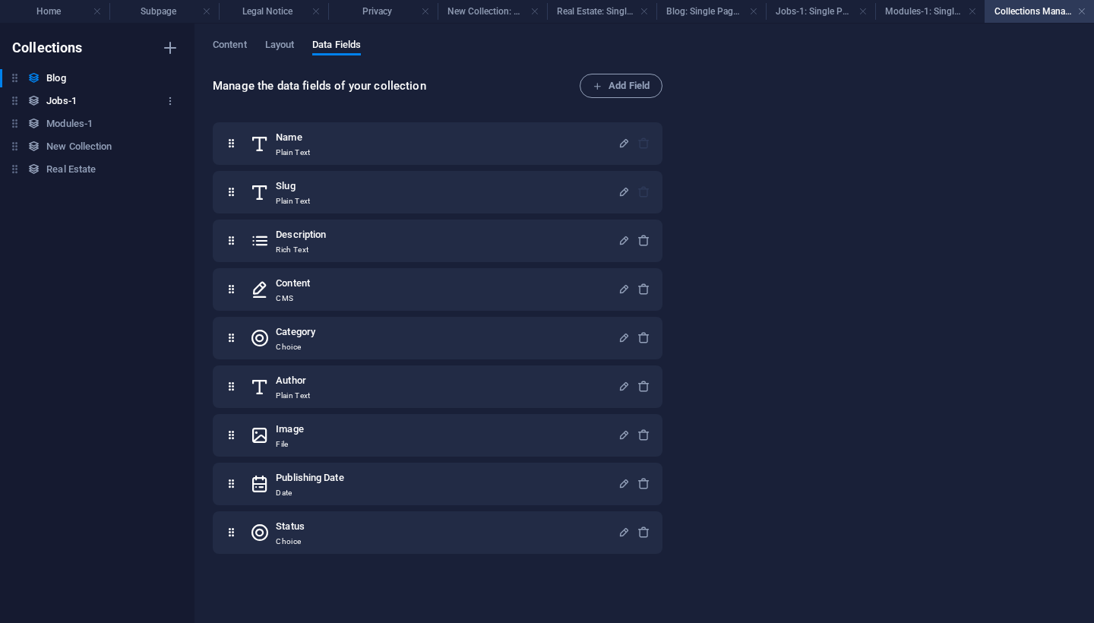
click at [65, 96] on h6 "Jobs-1" at bounding box center [61, 101] width 30 height 18
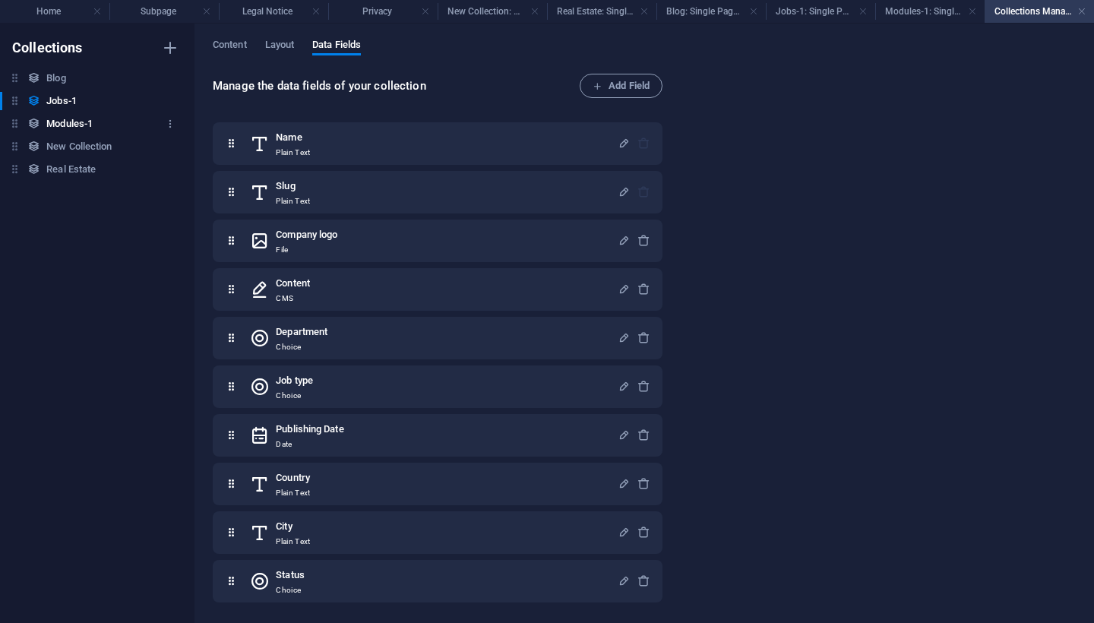
click at [79, 121] on h6 "Modules-1" at bounding box center [69, 124] width 46 height 18
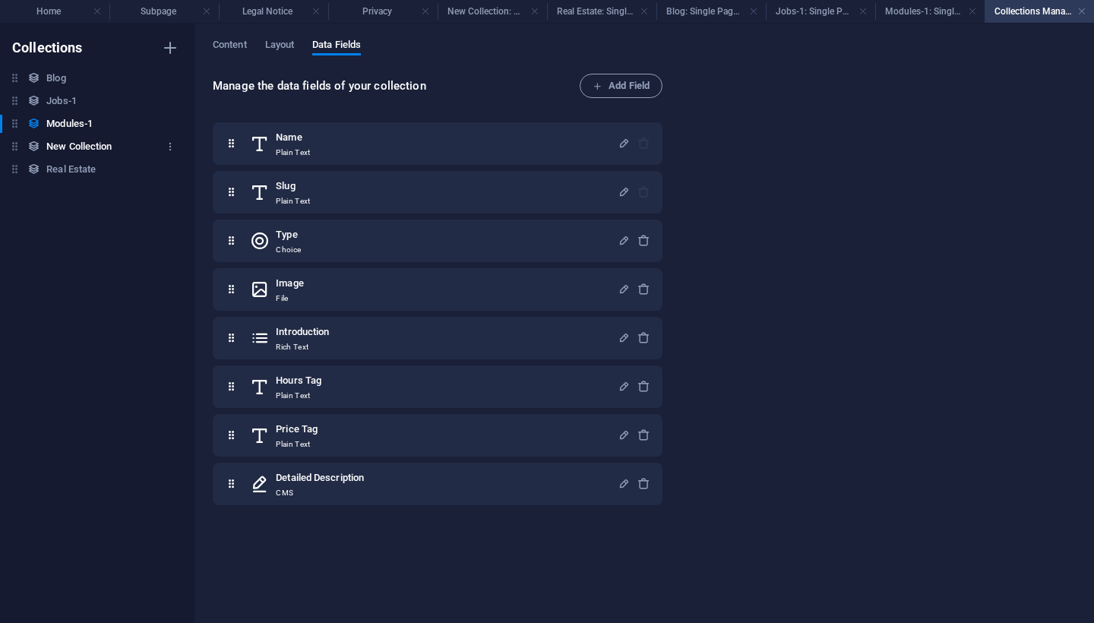
click at [96, 147] on h6 "New Collection" at bounding box center [78, 146] width 65 height 18
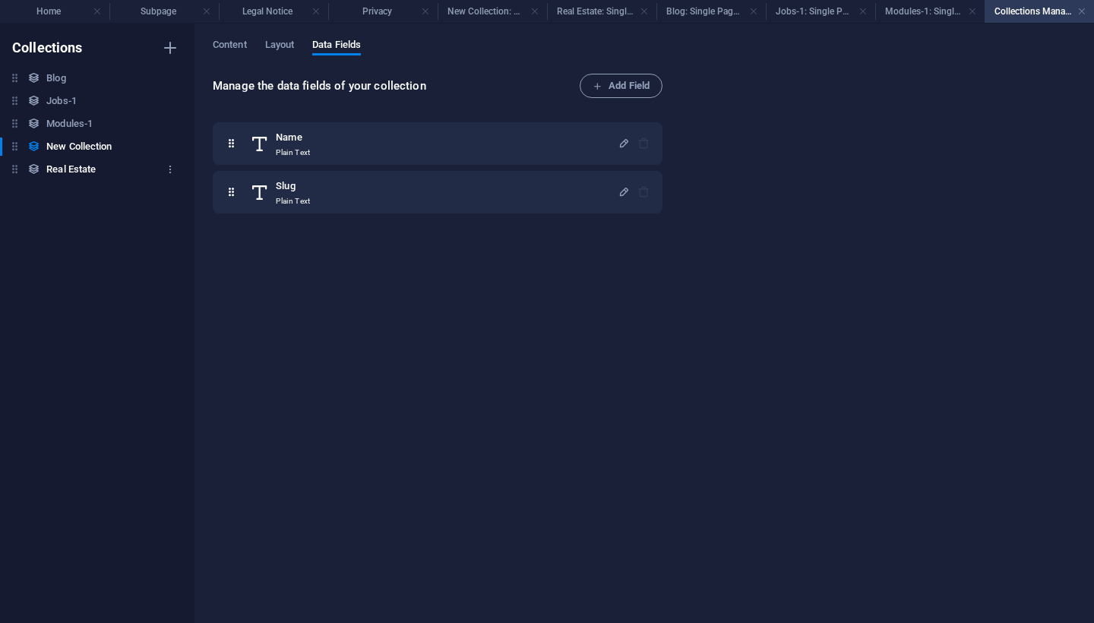
click at [79, 170] on h6 "Real Estate" at bounding box center [70, 169] width 49 height 18
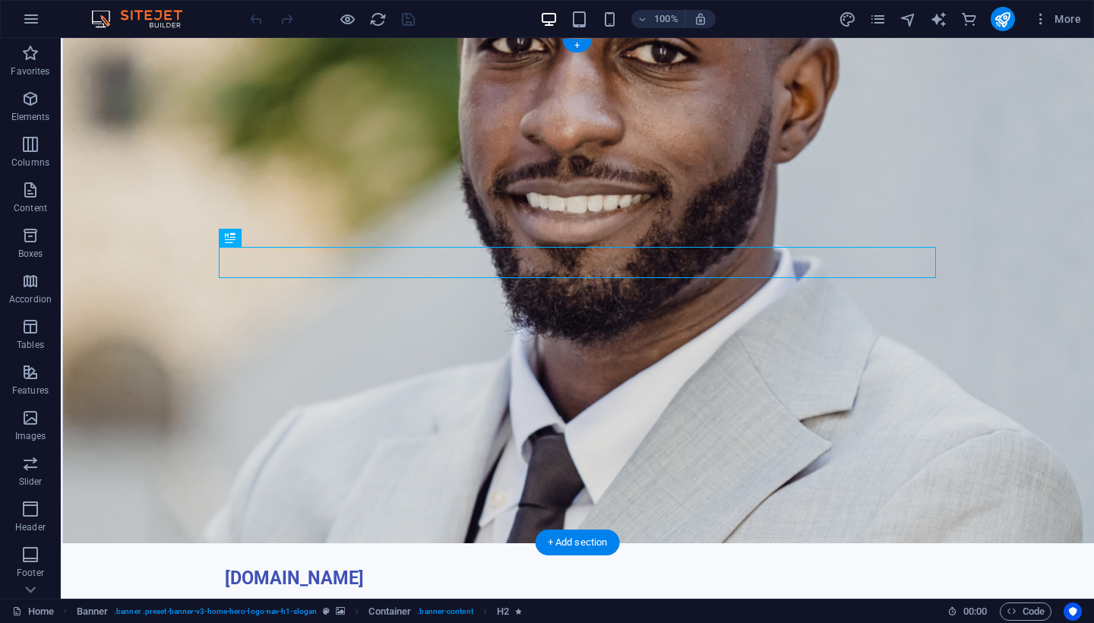
click at [104, 14] on img at bounding box center [144, 19] width 114 height 18
click at [162, 21] on img at bounding box center [144, 19] width 114 height 18
click at [1041, 20] on icon "button" at bounding box center [1040, 18] width 15 height 15
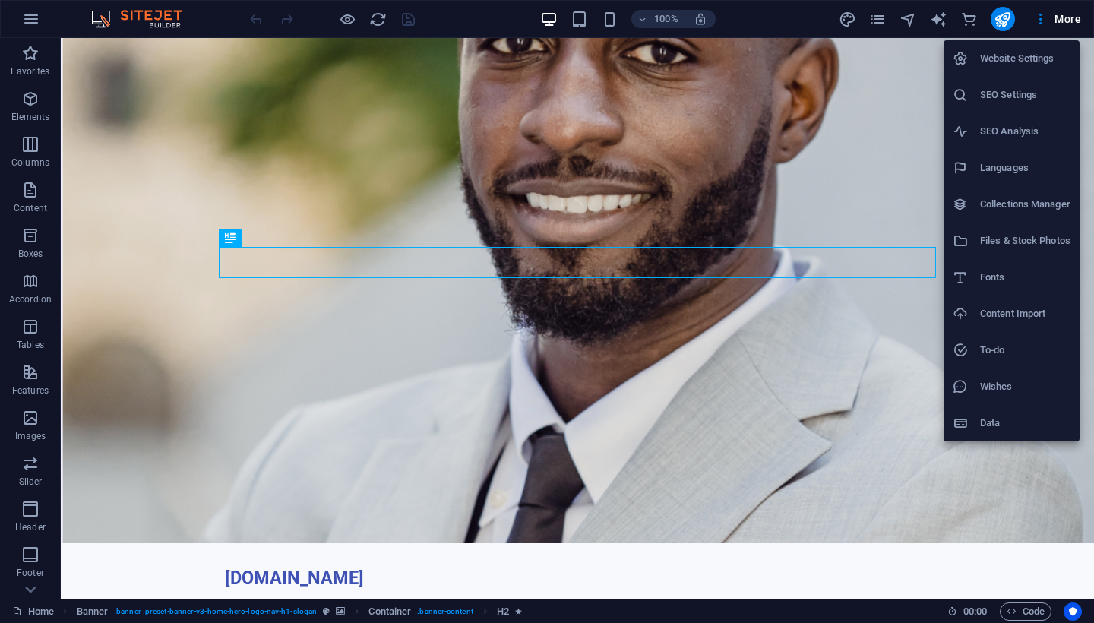
click at [1001, 62] on h6 "Website Settings" at bounding box center [1025, 58] width 90 height 18
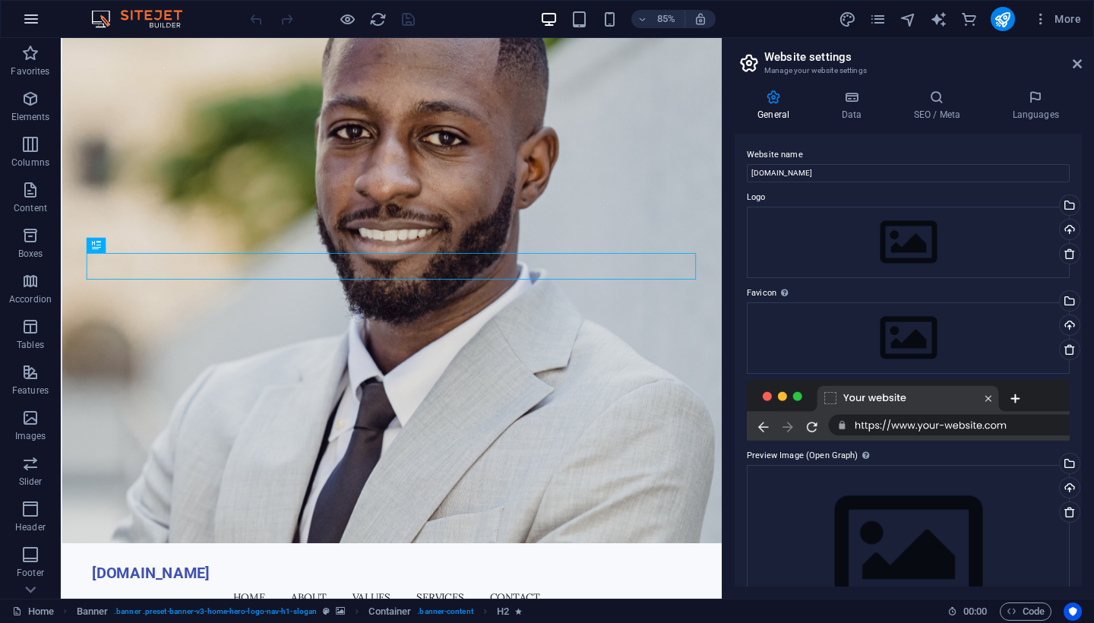
click at [27, 14] on icon "button" at bounding box center [31, 19] width 18 height 18
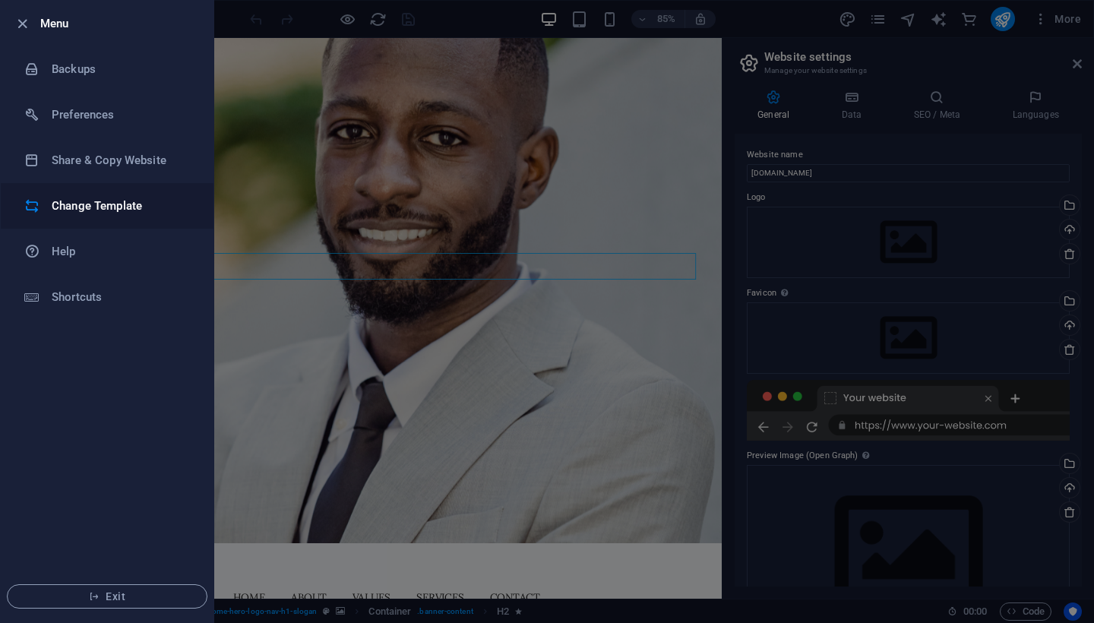
click at [119, 206] on h6 "Change Template" at bounding box center [122, 206] width 141 height 18
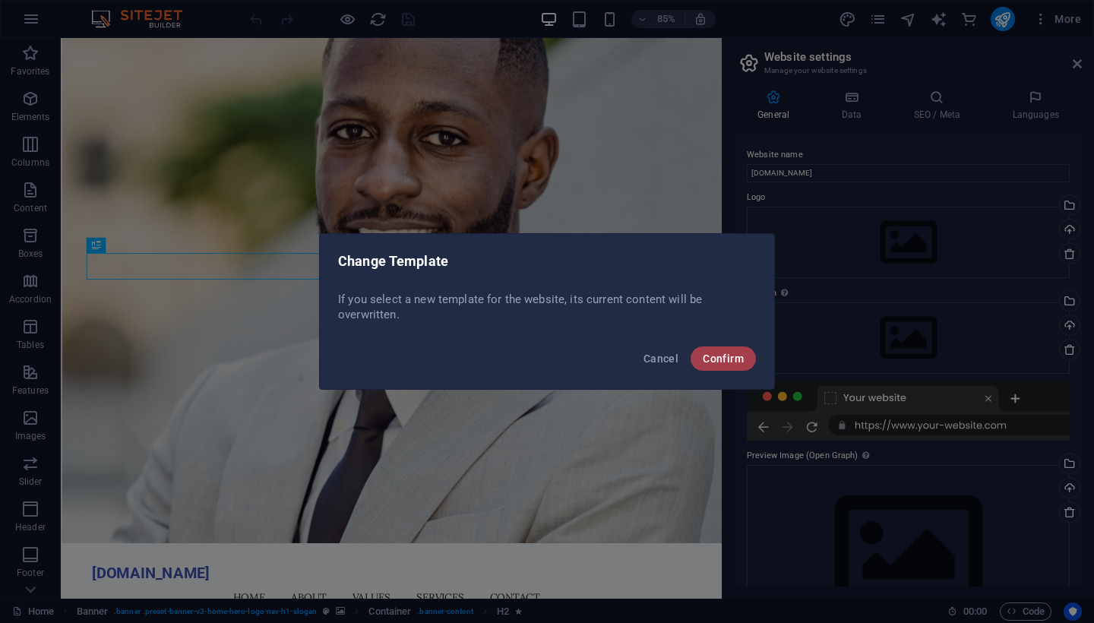
click at [728, 358] on span "Confirm" at bounding box center [723, 358] width 41 height 12
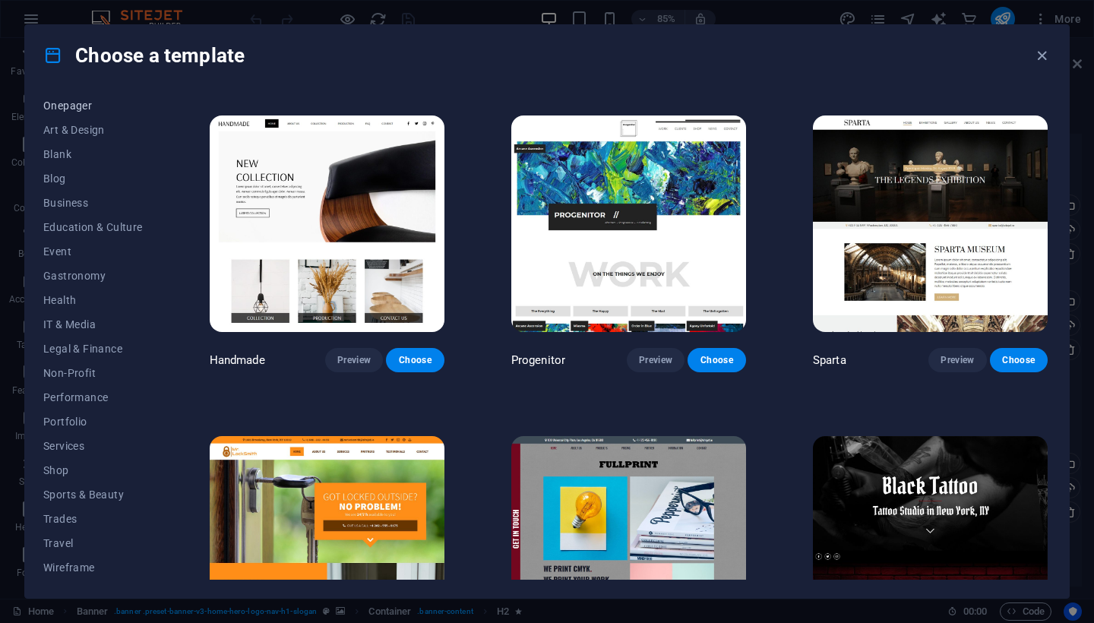
scroll to position [150, 0]
click at [1038, 55] on icon "button" at bounding box center [1041, 55] width 17 height 17
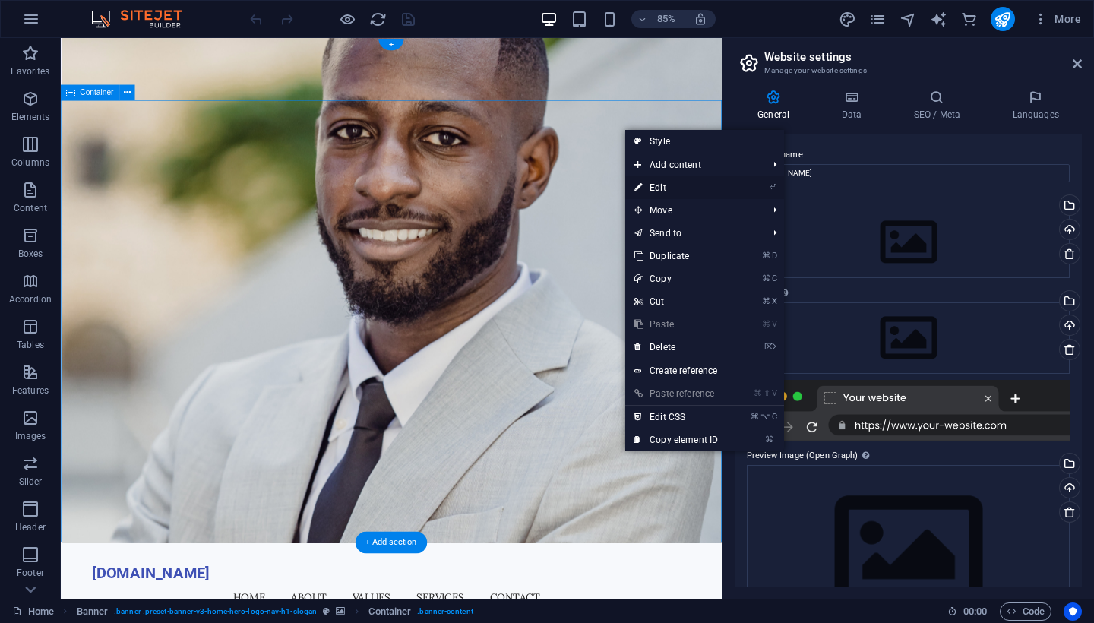
click at [667, 182] on link "⏎ Edit" at bounding box center [676, 187] width 102 height 23
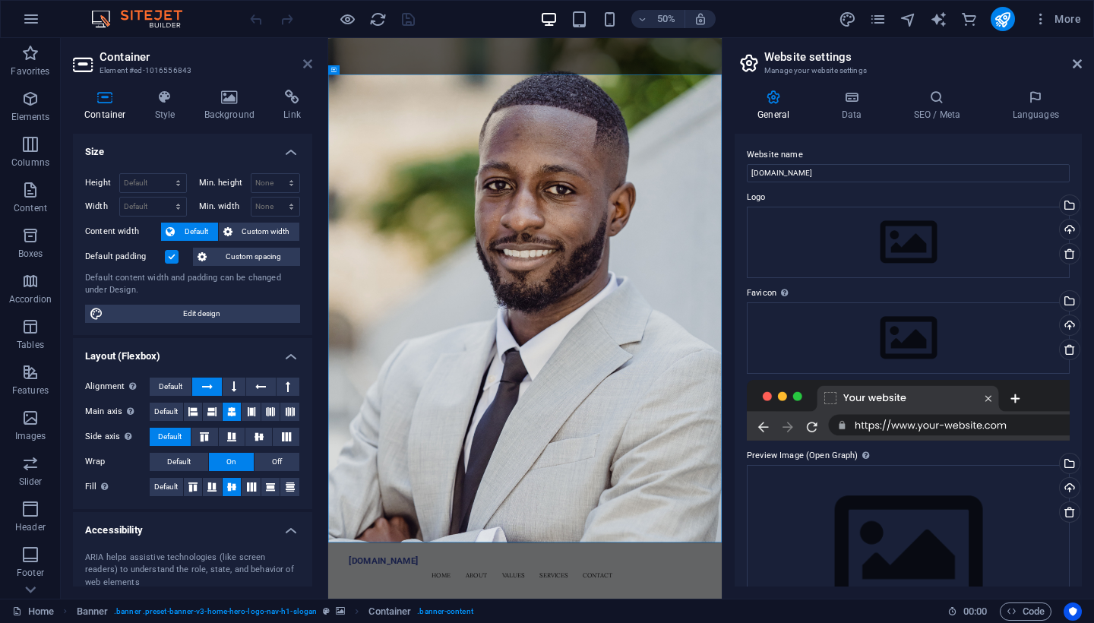
click at [308, 64] on icon at bounding box center [307, 64] width 9 height 12
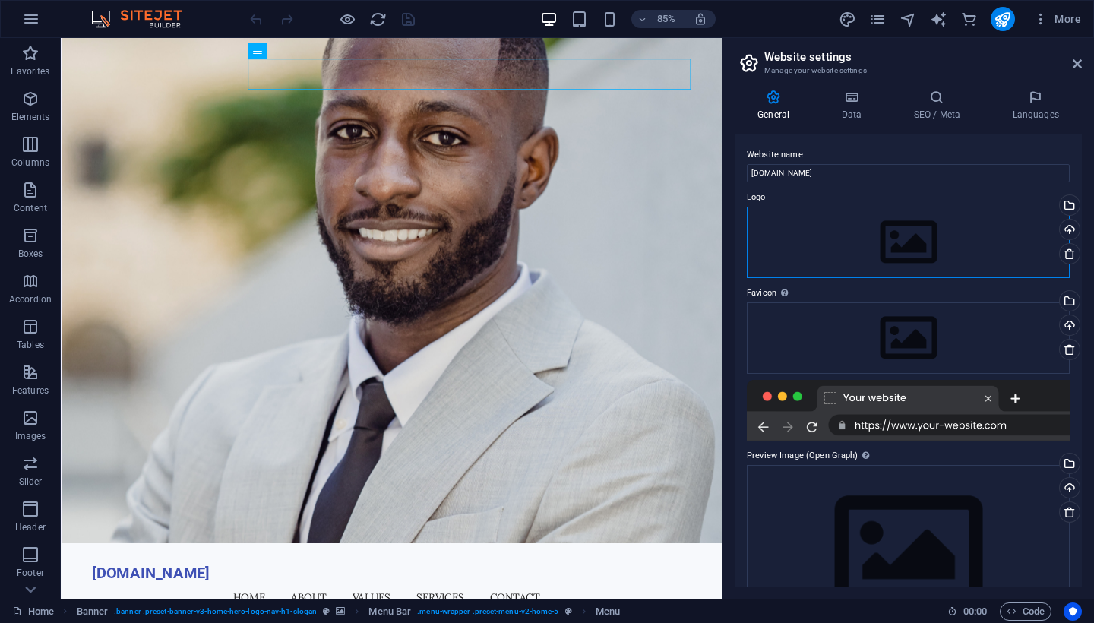
click at [915, 210] on div "Drag files here, click to choose files or select files from Files or our free s…" at bounding box center [908, 242] width 323 height 71
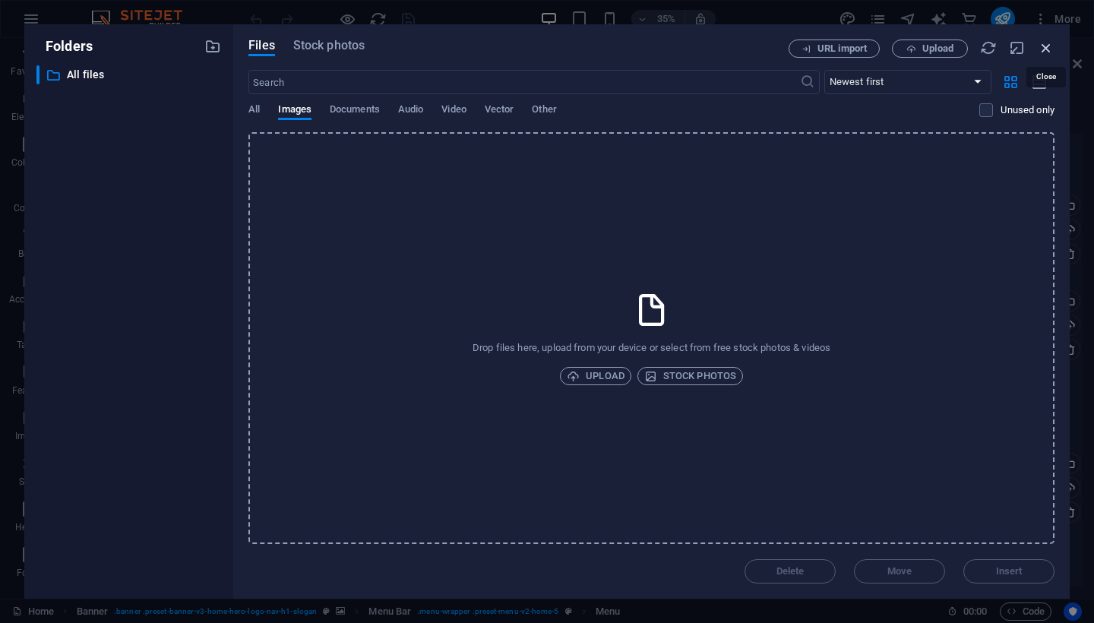
click at [1048, 49] on icon "button" at bounding box center [1046, 48] width 17 height 17
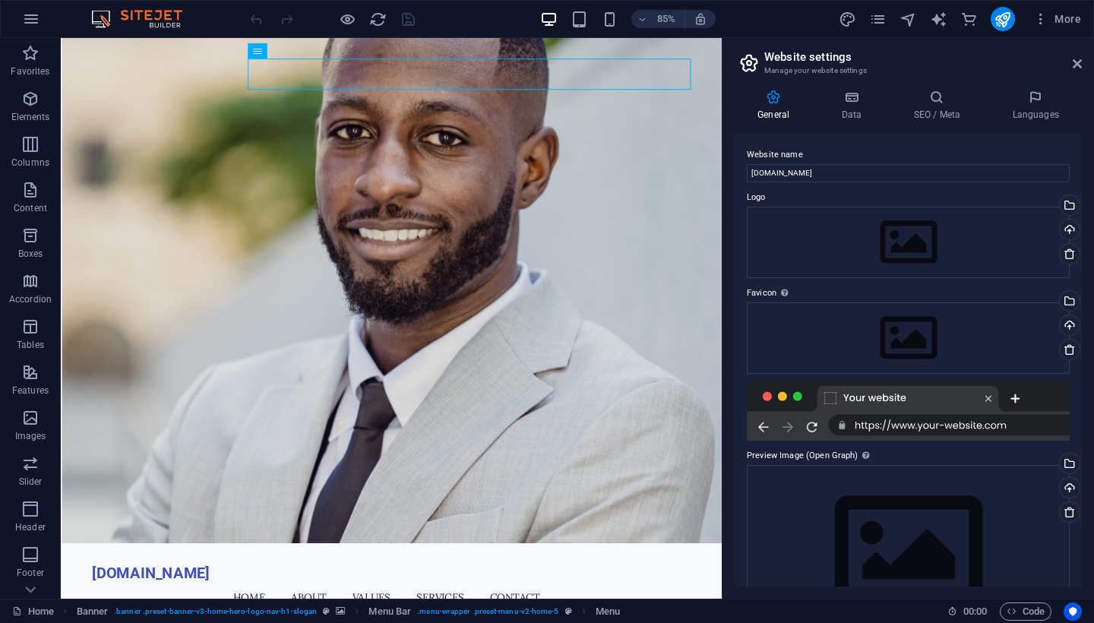
click at [1048, 49] on header "Website settings Manage your website settings" at bounding box center [910, 58] width 344 height 40
click at [1067, 513] on icon at bounding box center [1070, 512] width 12 height 12
click at [1066, 512] on icon at bounding box center [1070, 512] width 12 height 12
click at [985, 341] on div "Drag files here, click to choose files or select files from Files or our free s…" at bounding box center [908, 337] width 323 height 71
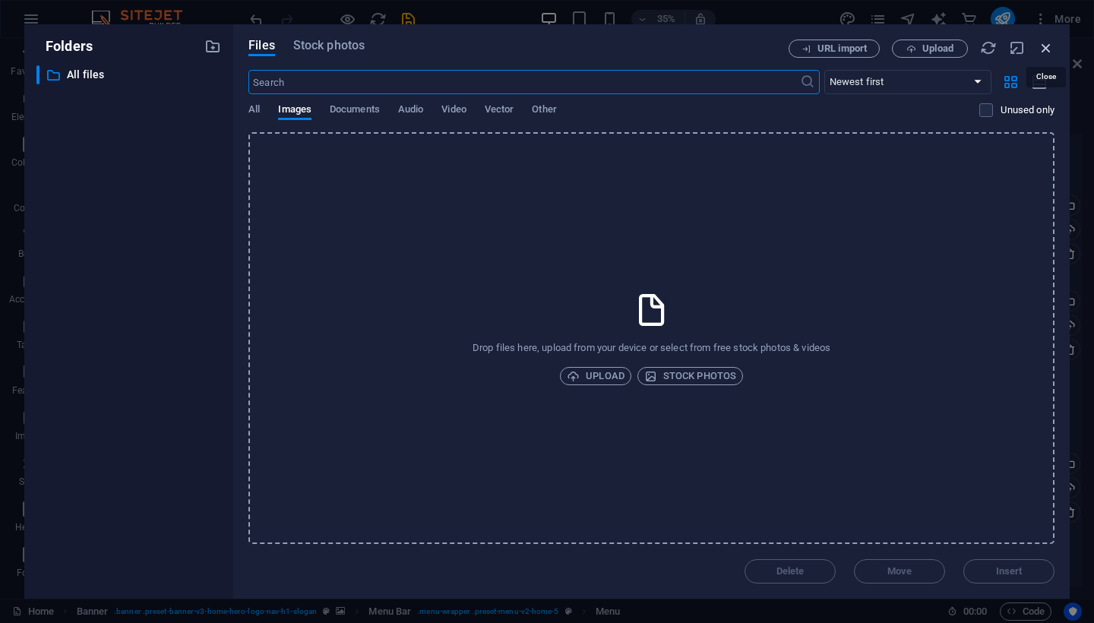
click at [1047, 52] on icon "button" at bounding box center [1046, 48] width 17 height 17
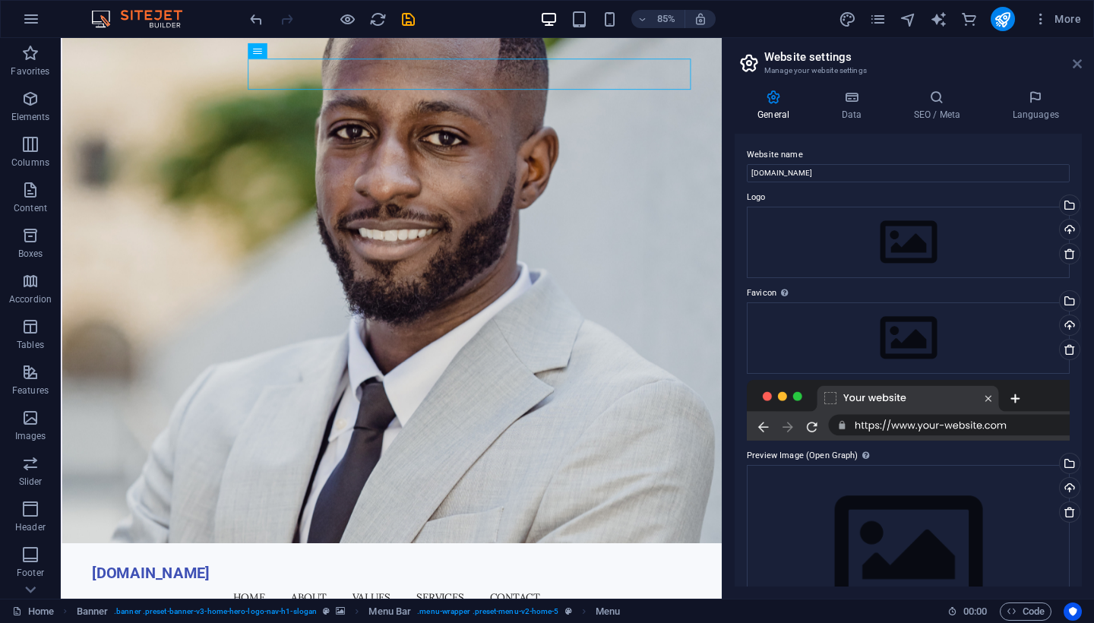
click at [1073, 64] on icon at bounding box center [1077, 64] width 9 height 12
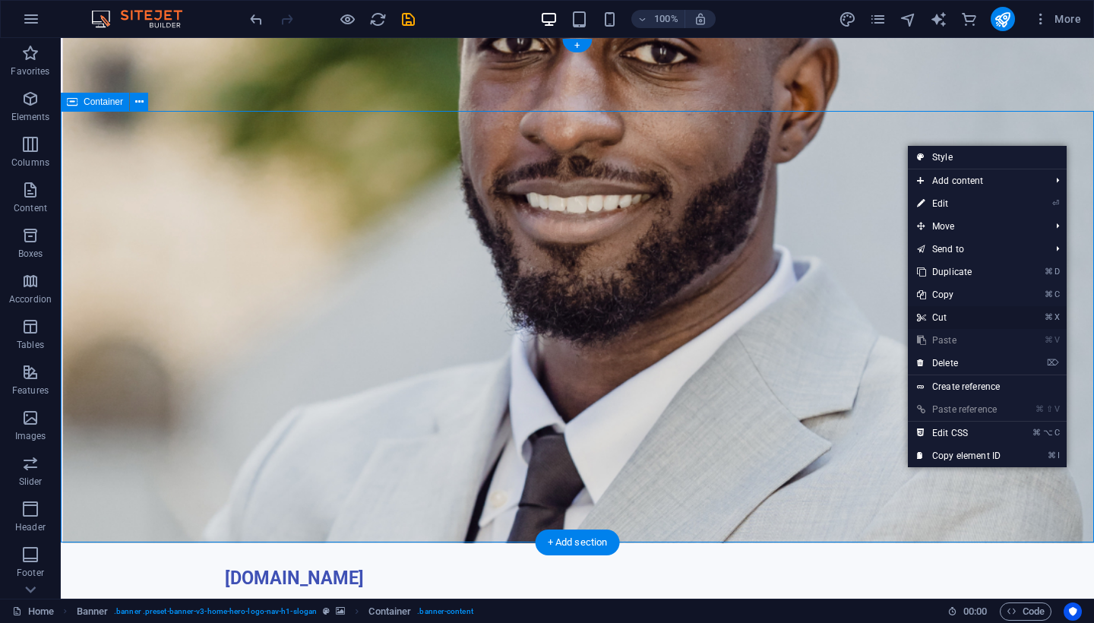
click at [943, 312] on link "⌘ X Cut" at bounding box center [959, 317] width 102 height 23
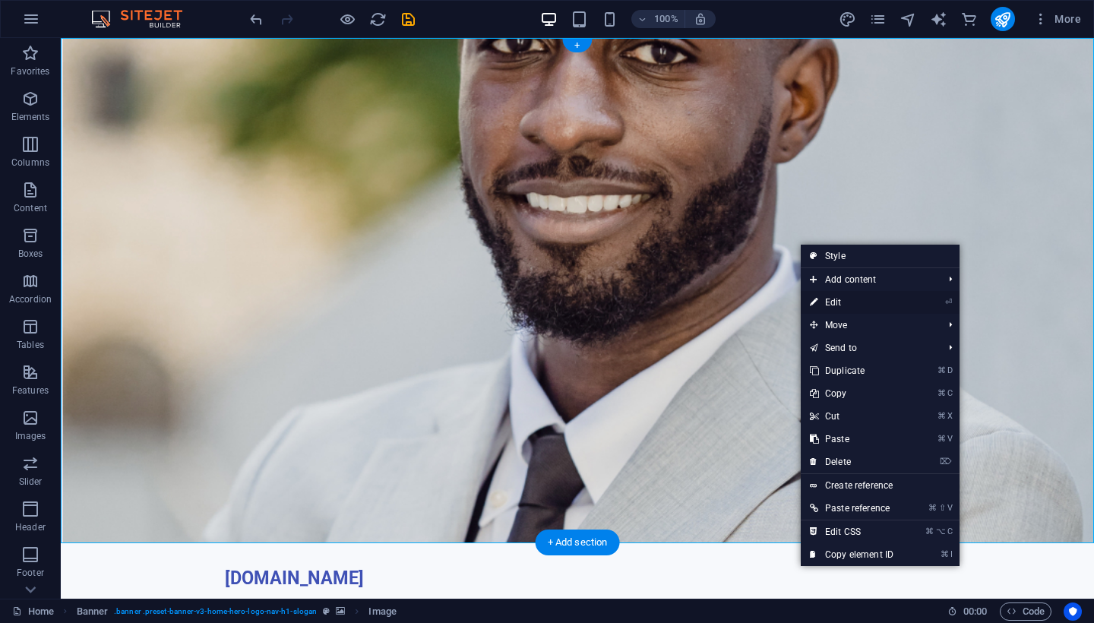
click at [834, 302] on link "⏎ Edit" at bounding box center [852, 302] width 102 height 23
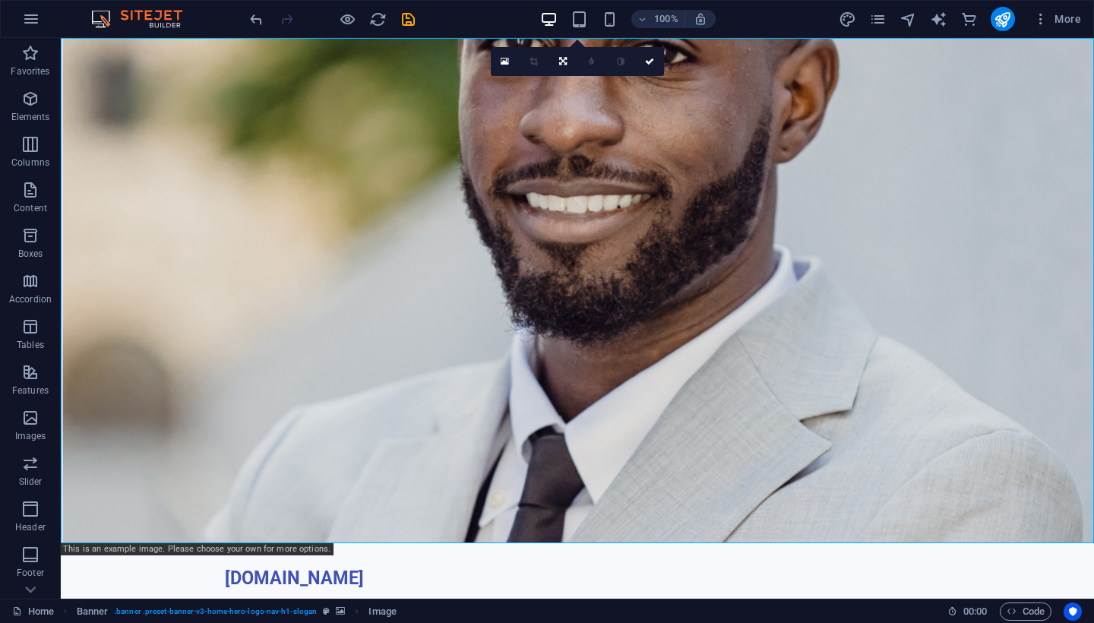
click at [573, 203] on figure at bounding box center [577, 290] width 1033 height 505
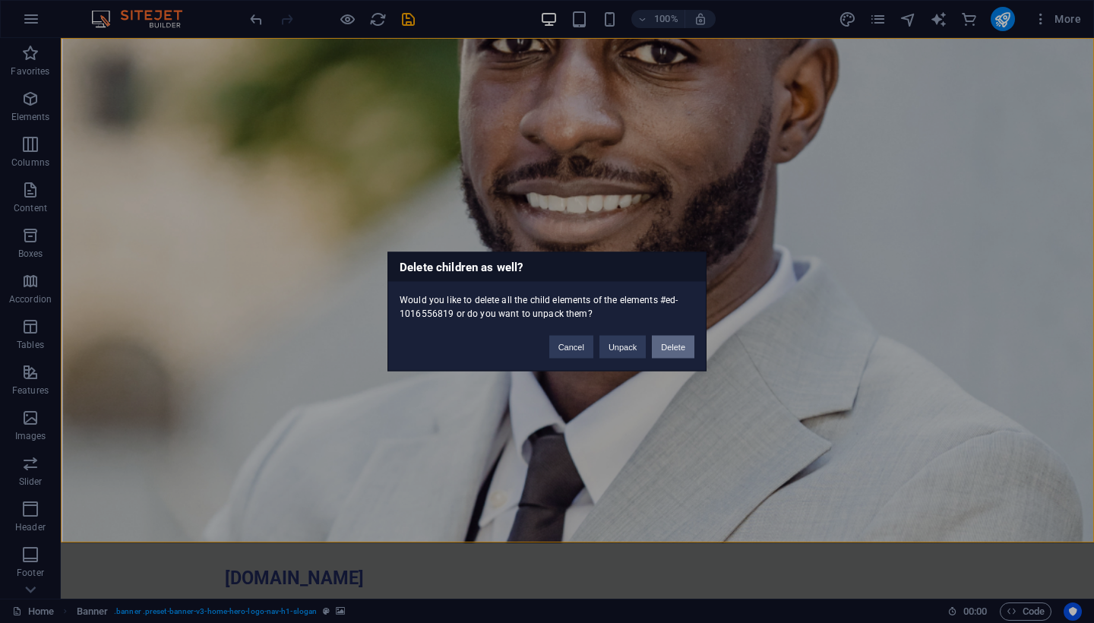
click at [675, 341] on button "Delete" at bounding box center [673, 347] width 43 height 23
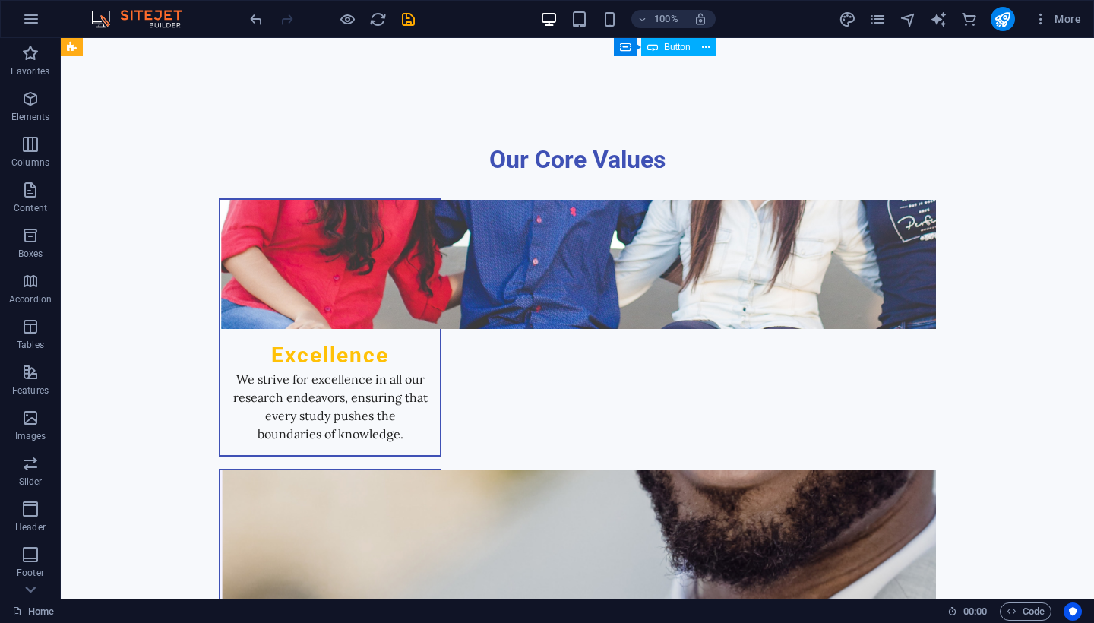
scroll to position [634, 0]
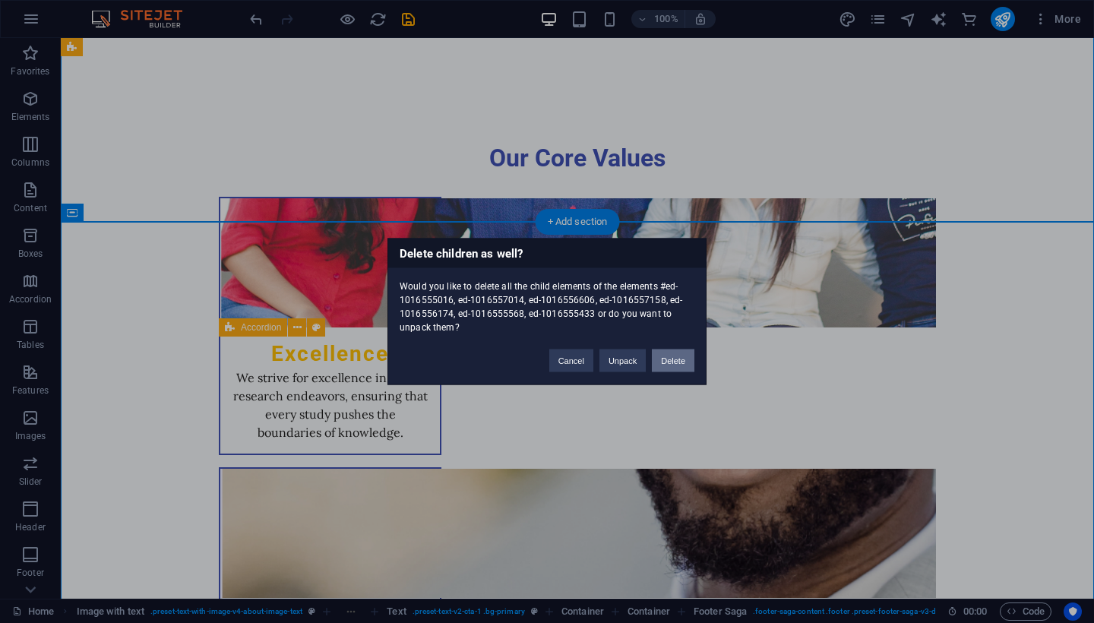
click at [665, 359] on button "Delete" at bounding box center [673, 360] width 43 height 23
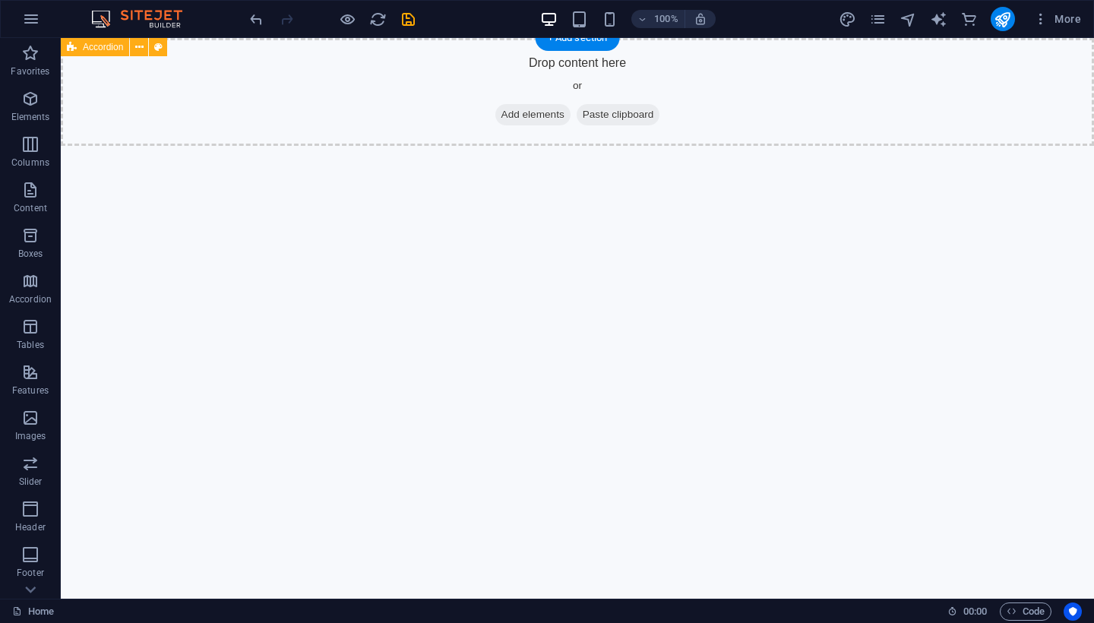
scroll to position [0, 0]
click at [175, 126] on div "Drop content here or Add elements Paste clipboard" at bounding box center [577, 92] width 1033 height 108
click at [70, 46] on div "Drop content here or Add elements Paste clipboard" at bounding box center [577, 92] width 1033 height 108
click at [99, 20] on img at bounding box center [144, 19] width 114 height 18
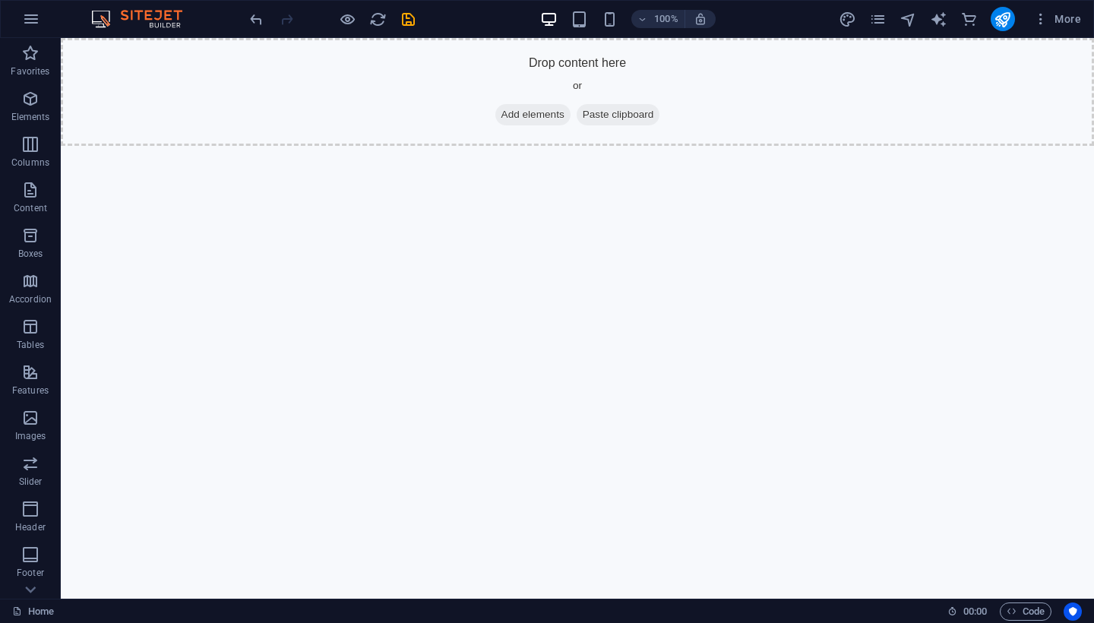
click at [150, 21] on img at bounding box center [144, 19] width 114 height 18
click at [254, 21] on icon "undo" at bounding box center [256, 19] width 17 height 17
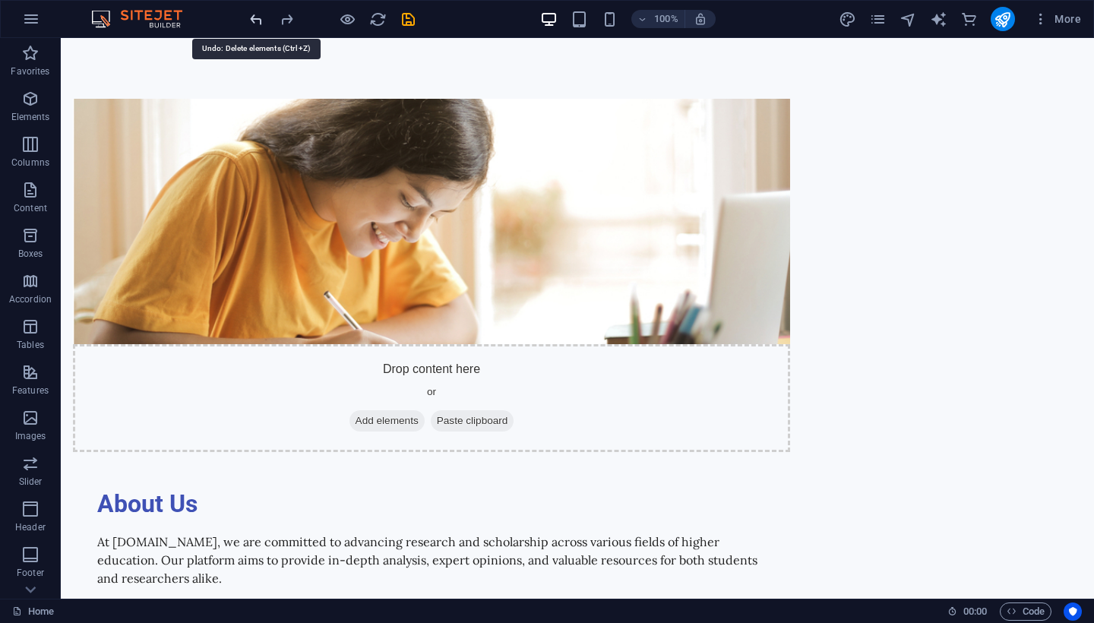
click at [254, 21] on icon "undo" at bounding box center [256, 19] width 17 height 17
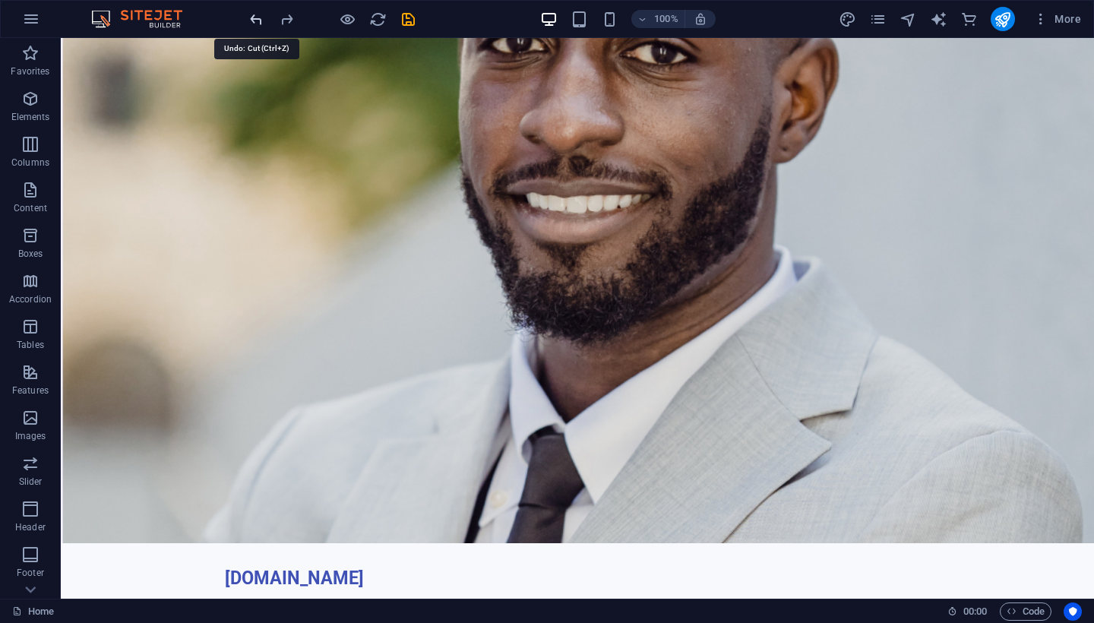
click at [254, 21] on icon "undo" at bounding box center [256, 19] width 17 height 17
click at [254, 21] on div at bounding box center [332, 19] width 170 height 24
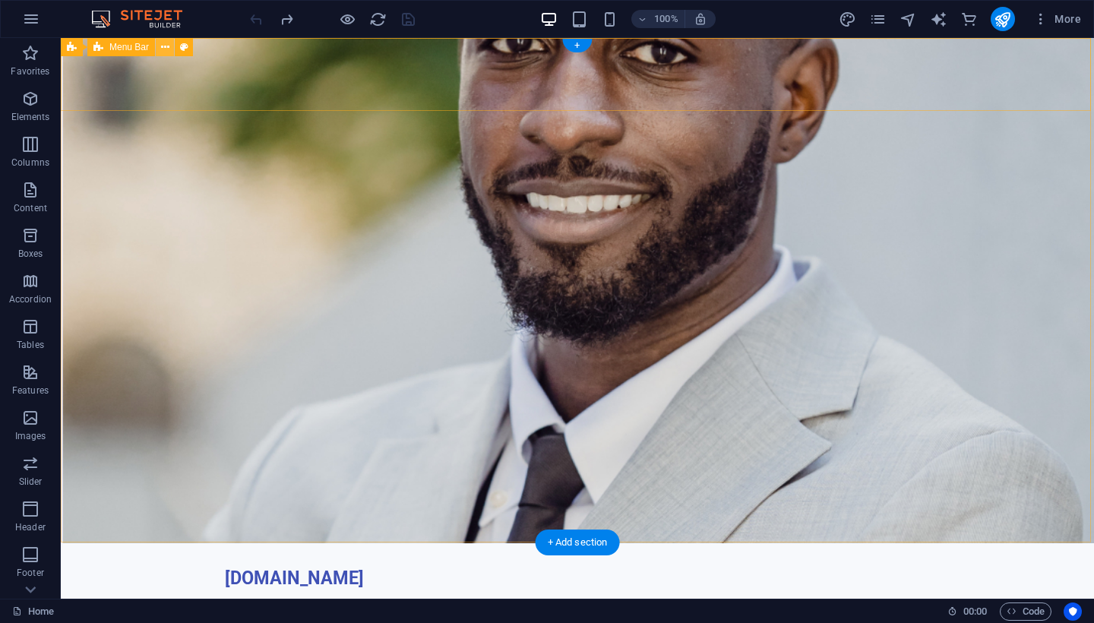
click at [166, 47] on icon at bounding box center [165, 48] width 8 height 16
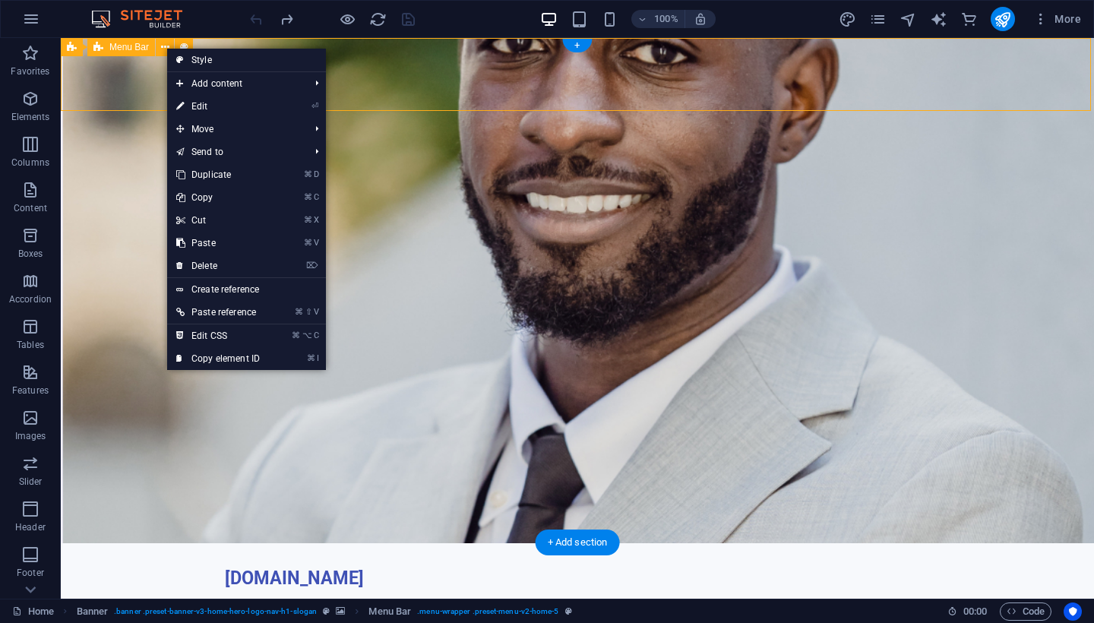
click at [123, 49] on span "Menu Bar" at bounding box center [129, 47] width 40 height 9
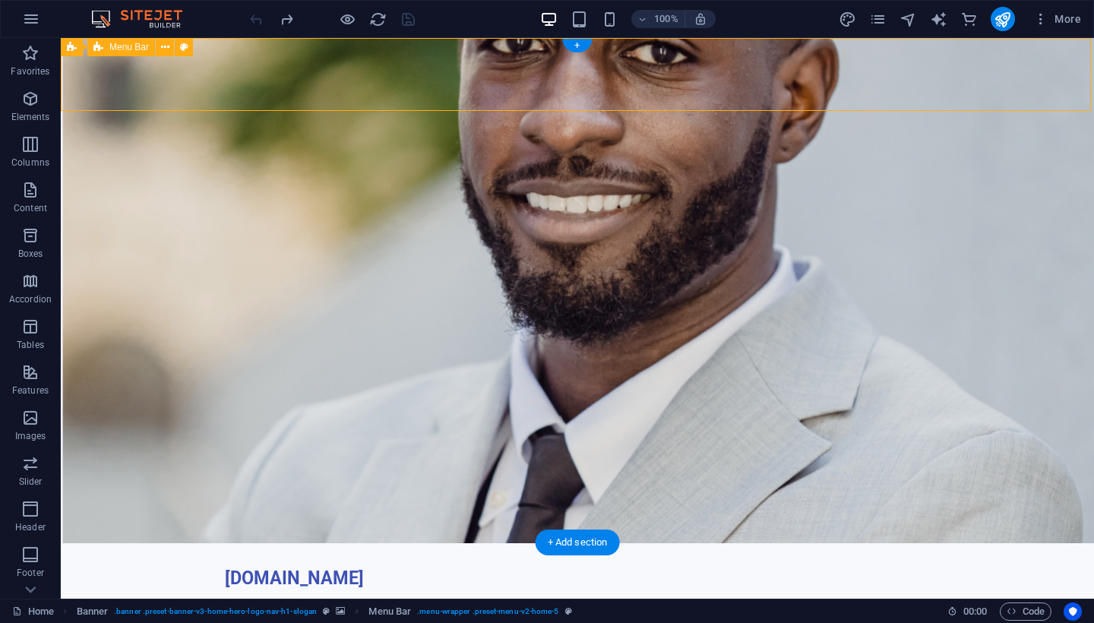
click at [123, 49] on span "Menu Bar" at bounding box center [129, 47] width 40 height 9
click at [71, 52] on icon at bounding box center [72, 47] width 10 height 18
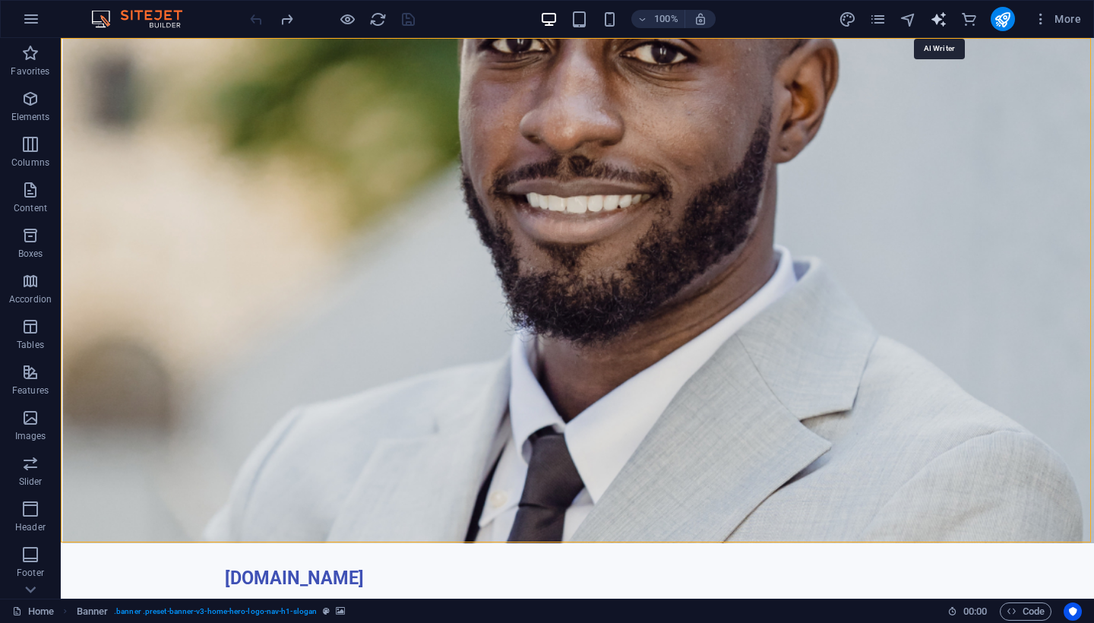
click at [938, 17] on icon "text_generator" at bounding box center [938, 19] width 17 height 17
select select "English"
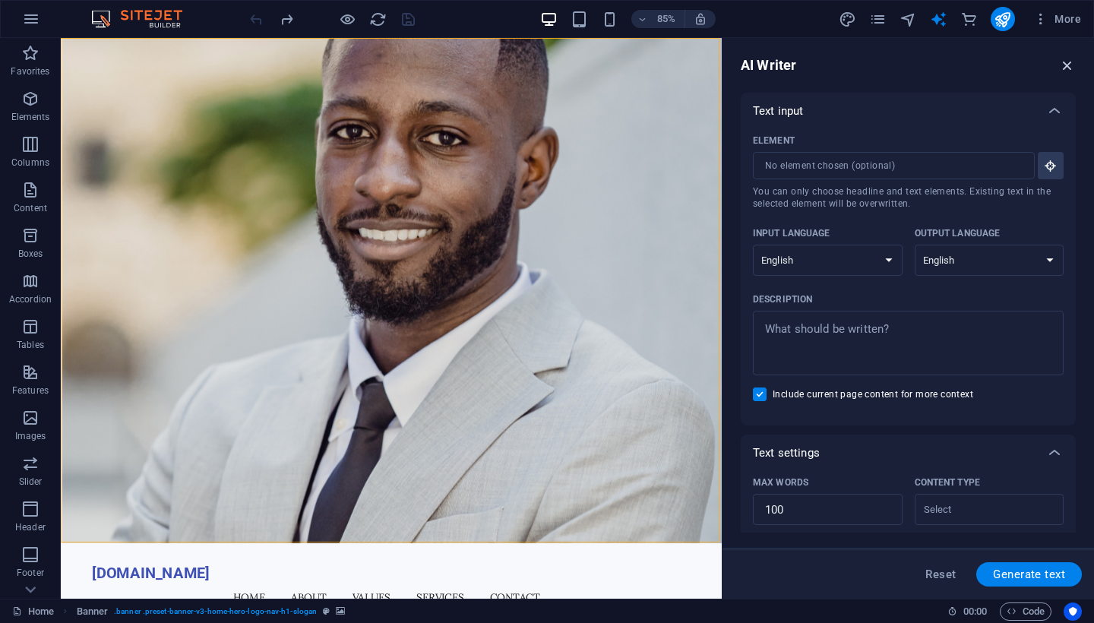
click at [1067, 62] on icon "button" at bounding box center [1067, 65] width 17 height 17
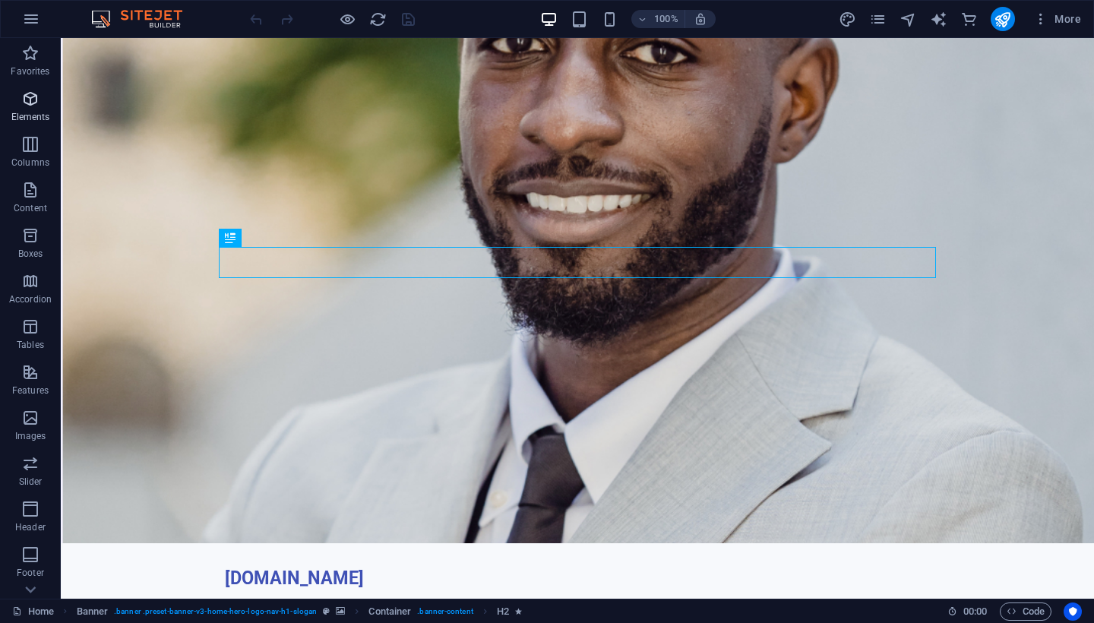
click at [24, 102] on icon "button" at bounding box center [30, 99] width 18 height 18
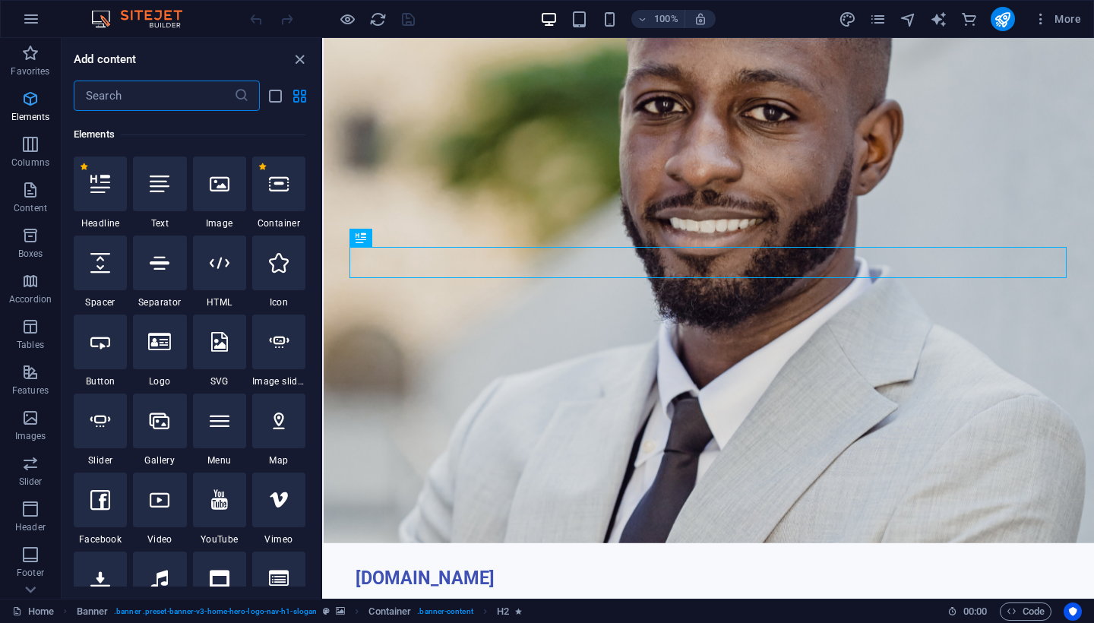
scroll to position [162, 0]
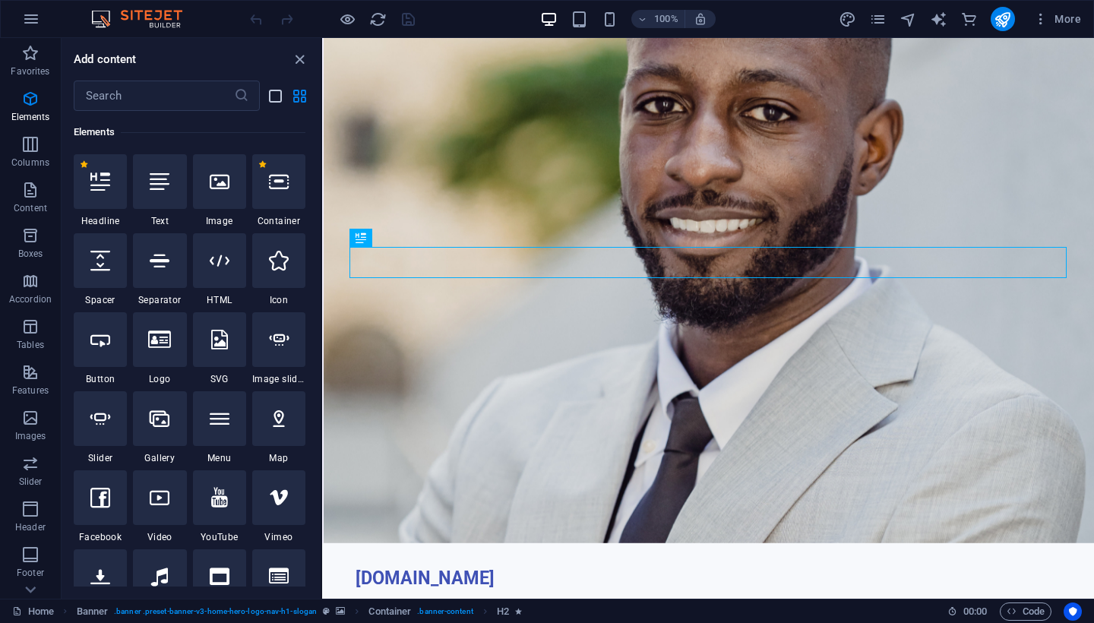
click at [271, 94] on icon "list-view" at bounding box center [275, 95] width 17 height 17
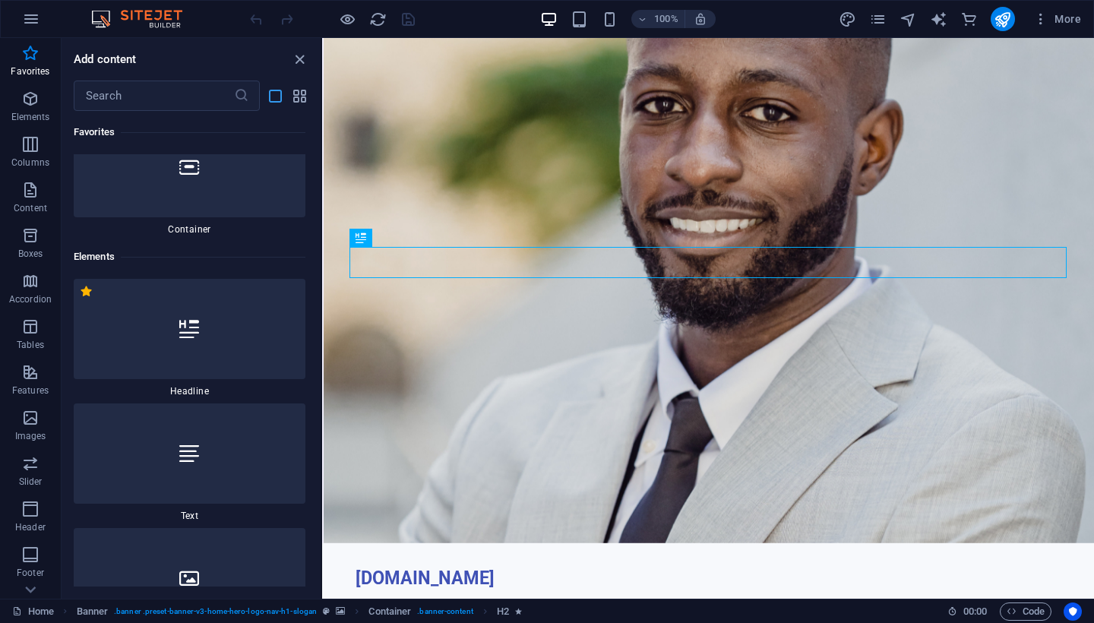
click at [271, 94] on icon "list-view" at bounding box center [275, 95] width 17 height 17
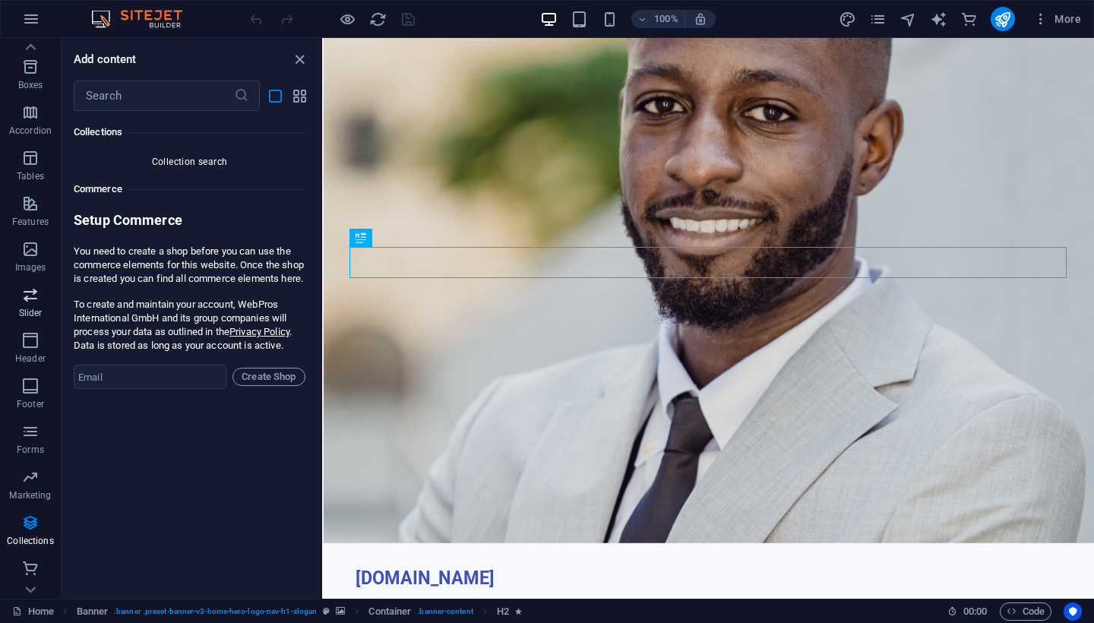
scroll to position [169, 0]
click at [26, 43] on icon at bounding box center [30, 46] width 21 height 21
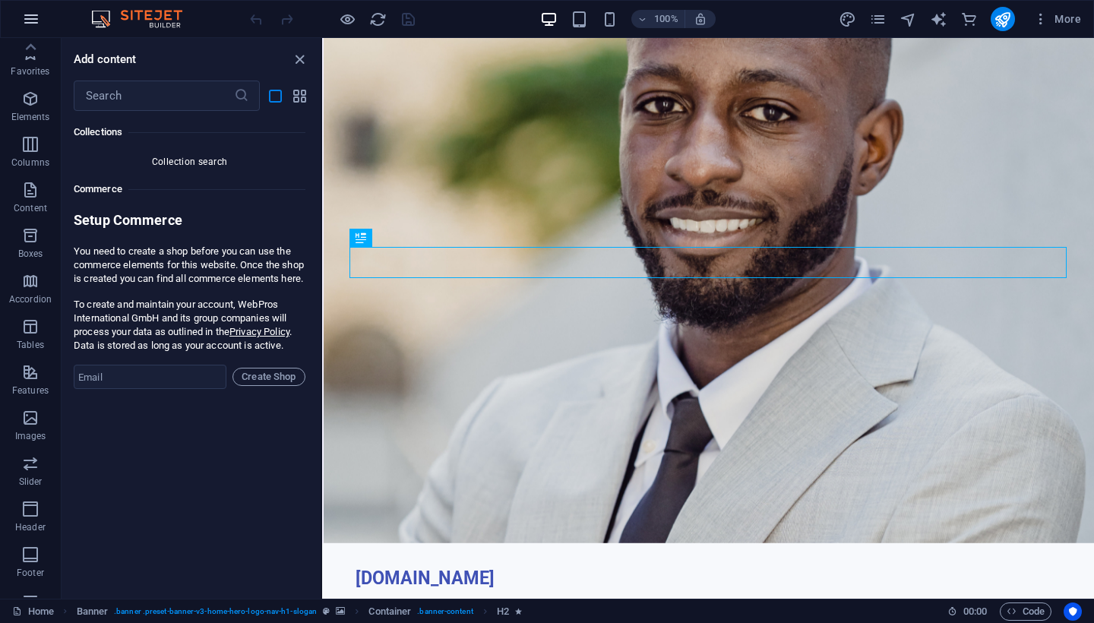
scroll to position [0, 0]
click at [27, 20] on icon "button" at bounding box center [31, 19] width 18 height 18
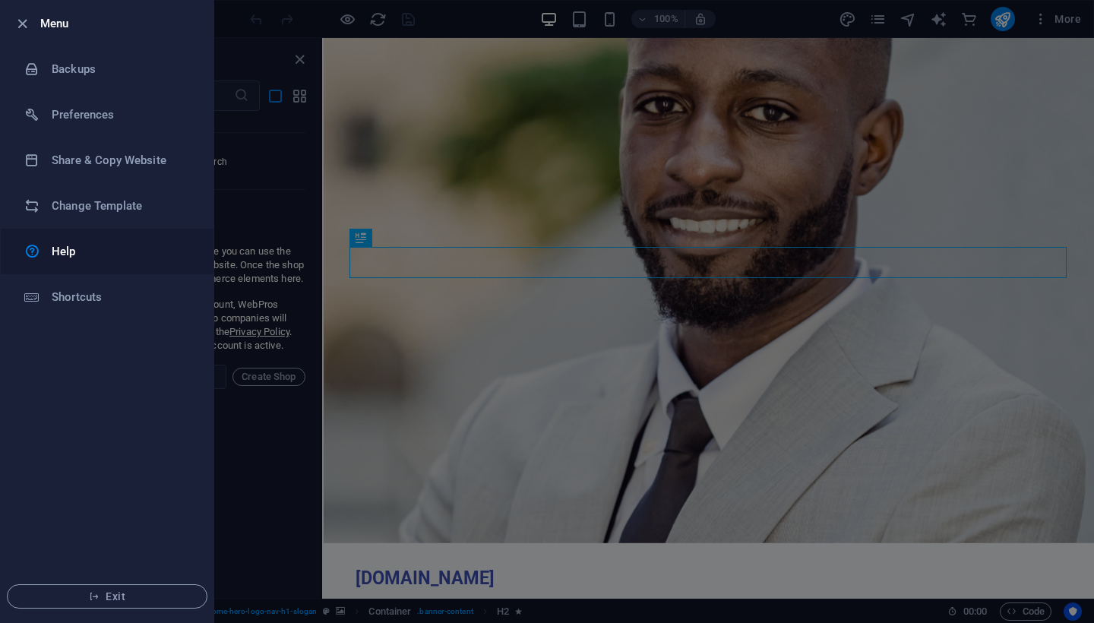
click at [77, 243] on h6 "Help" at bounding box center [122, 251] width 141 height 18
click at [419, 137] on div at bounding box center [547, 311] width 1094 height 623
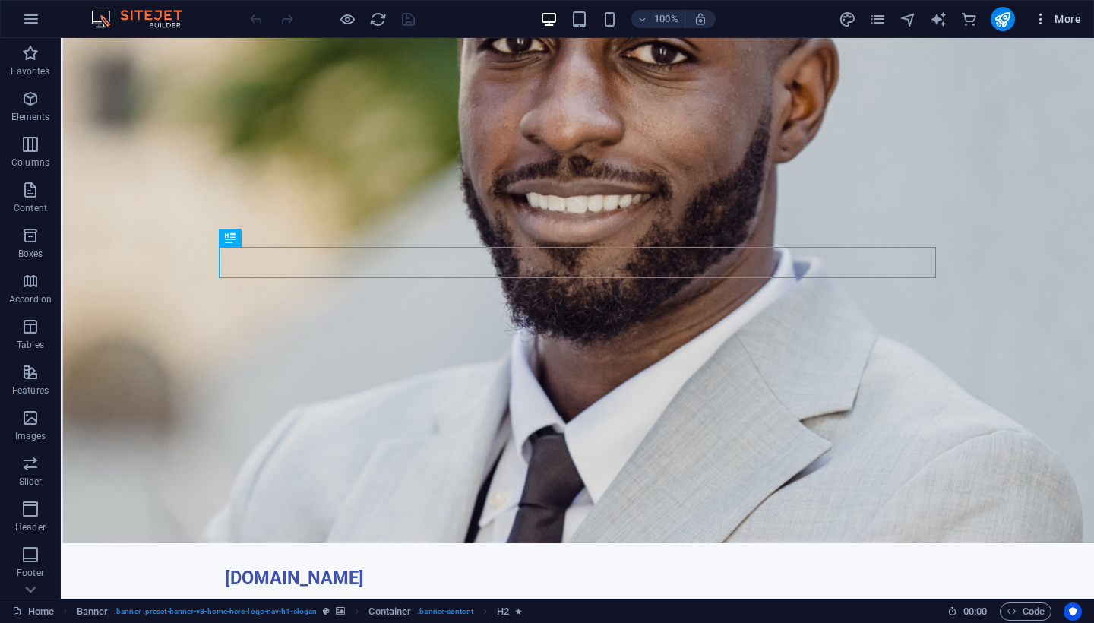
click at [1046, 23] on icon "button" at bounding box center [1040, 18] width 15 height 15
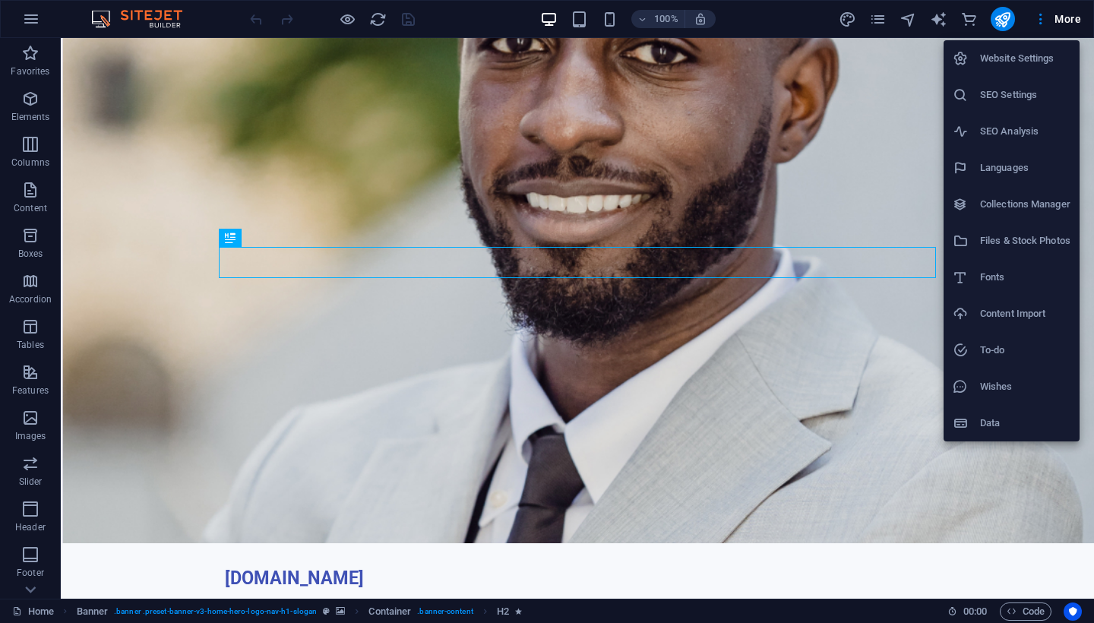
click at [1023, 60] on h6 "Website Settings" at bounding box center [1025, 58] width 90 height 18
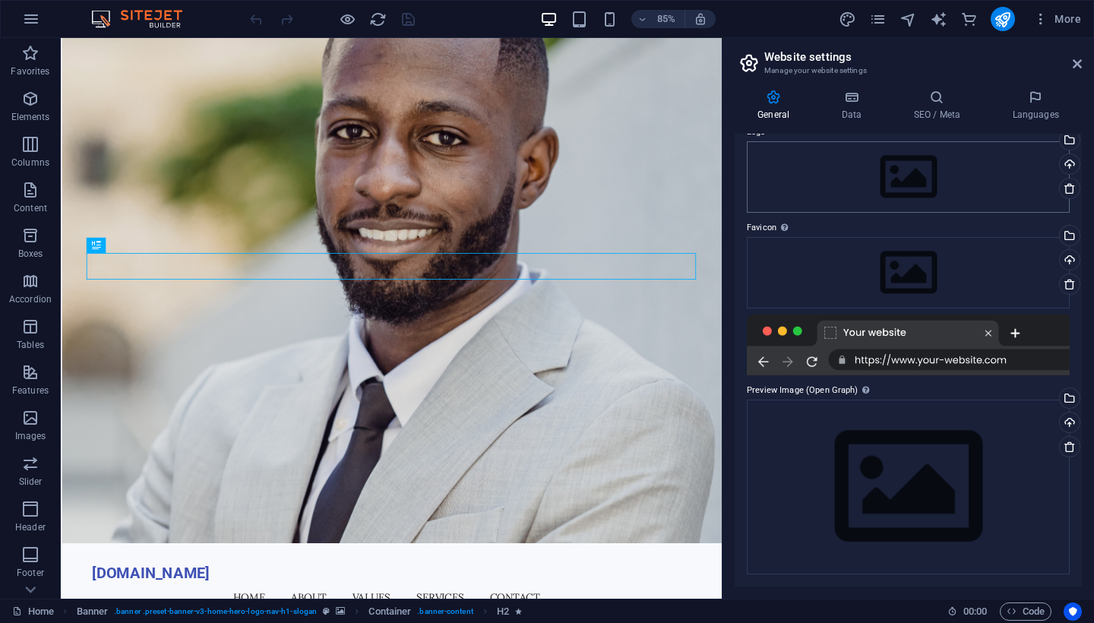
scroll to position [65, 0]
click at [96, 21] on img at bounding box center [144, 19] width 114 height 18
click at [164, 27] on img at bounding box center [144, 19] width 114 height 18
click at [31, 19] on icon "button" at bounding box center [31, 19] width 18 height 18
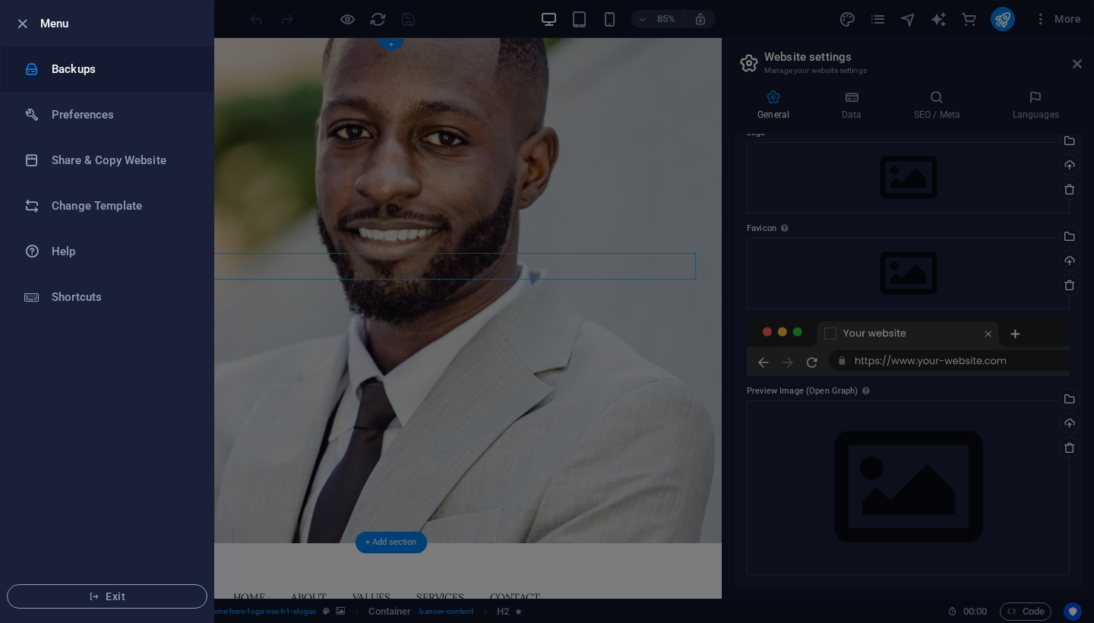
click at [96, 67] on h6 "Backups" at bounding box center [122, 69] width 141 height 18
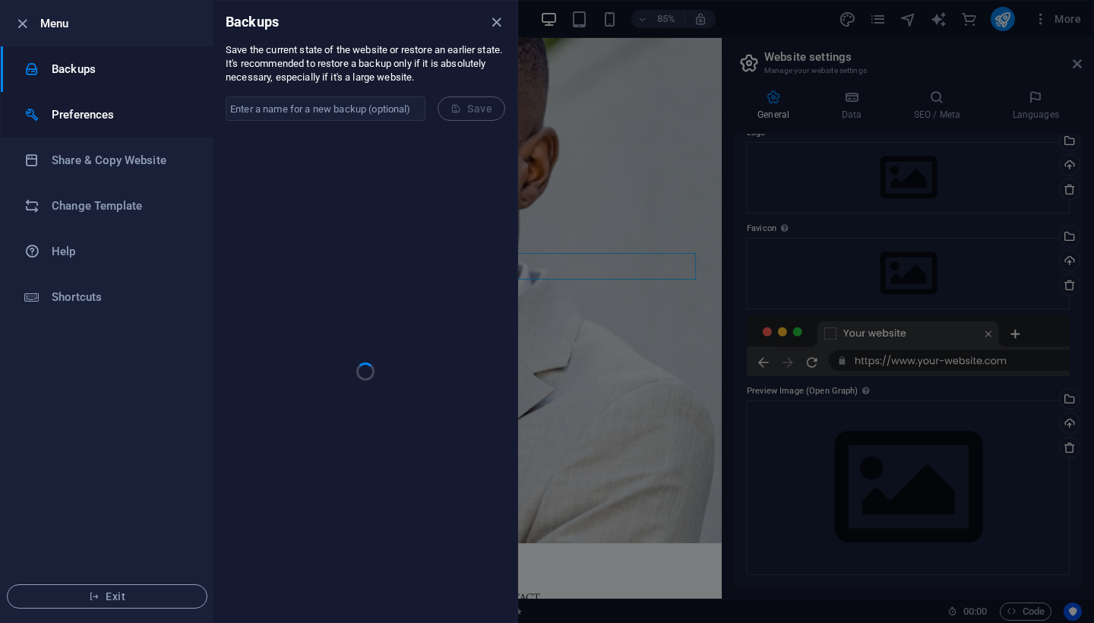
click at [102, 109] on h6 "Preferences" at bounding box center [122, 115] width 141 height 18
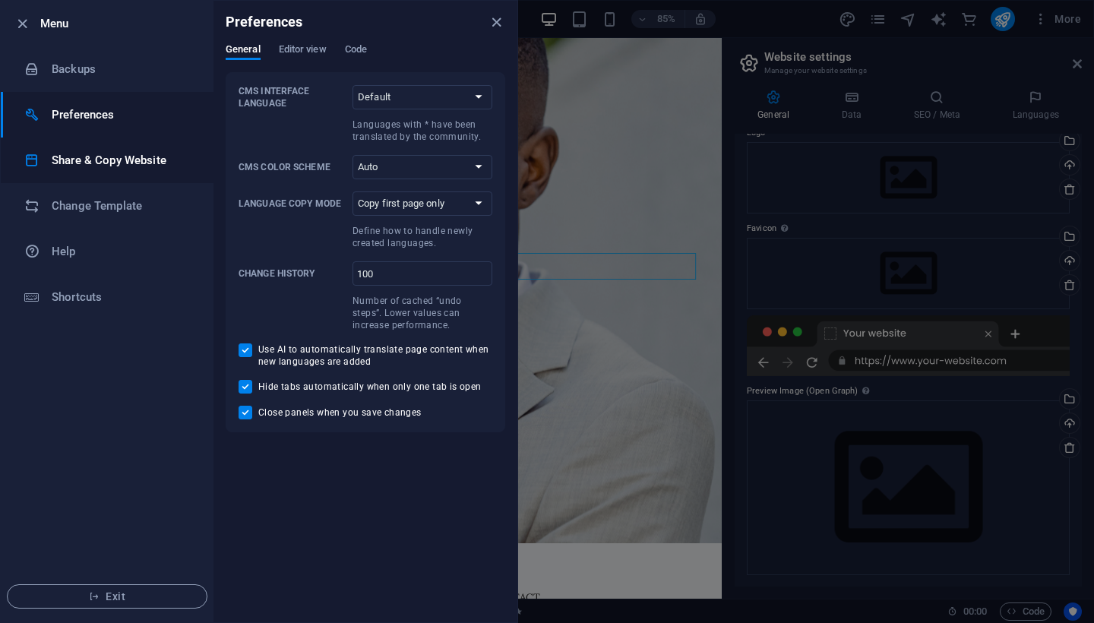
click at [103, 160] on h6 "Share & Copy Website" at bounding box center [122, 160] width 141 height 18
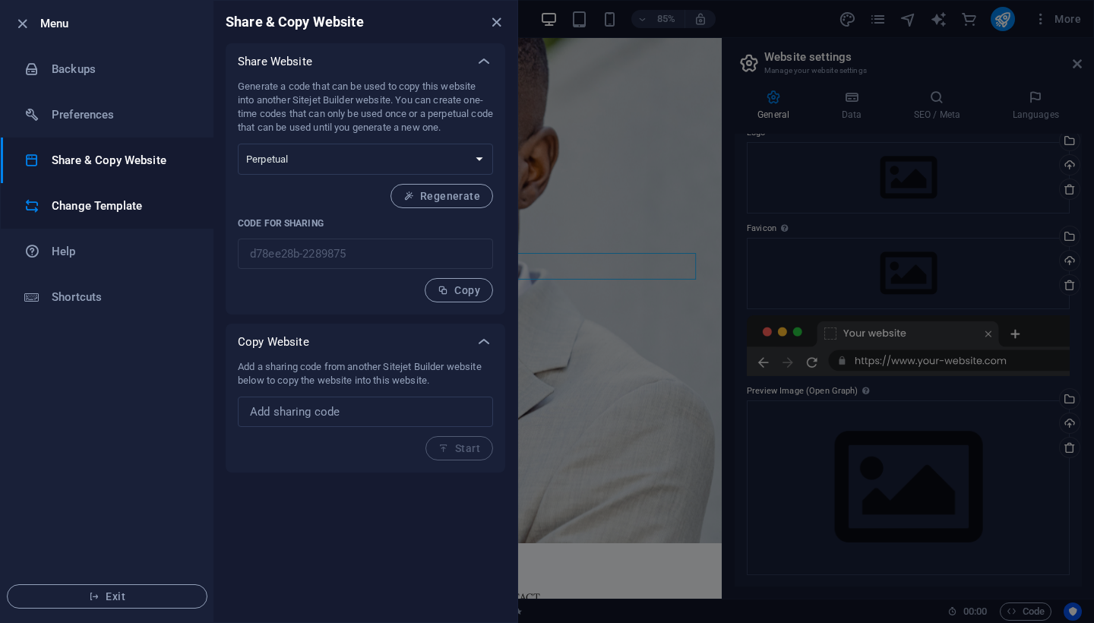
click at [118, 194] on li "Change Template" at bounding box center [107, 206] width 213 height 46
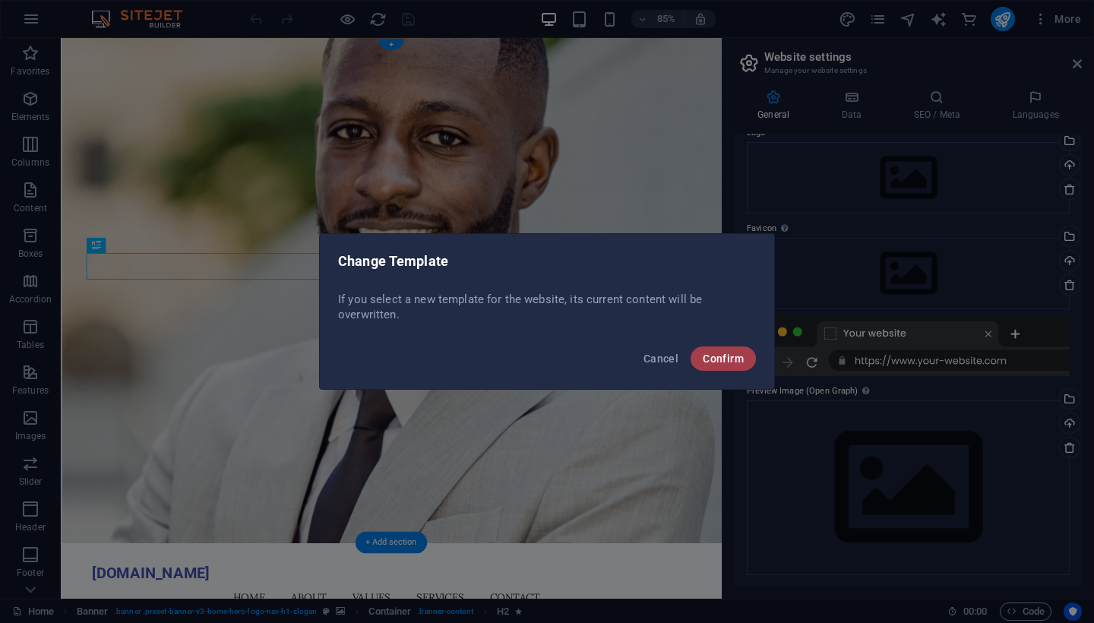
click at [713, 353] on span "Confirm" at bounding box center [723, 358] width 41 height 12
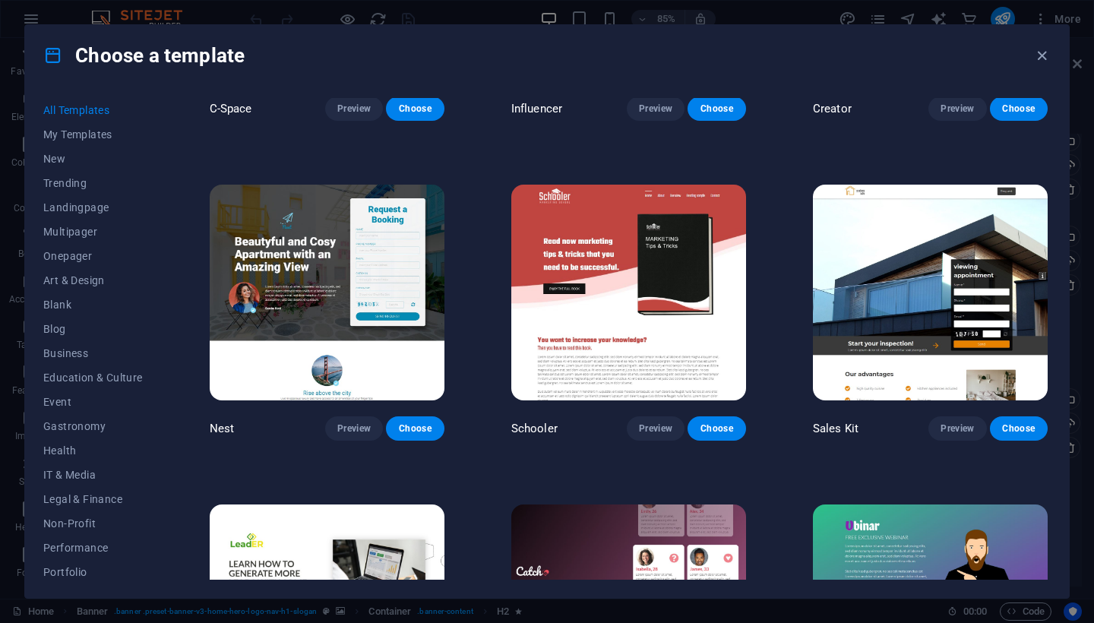
scroll to position [18288, 0]
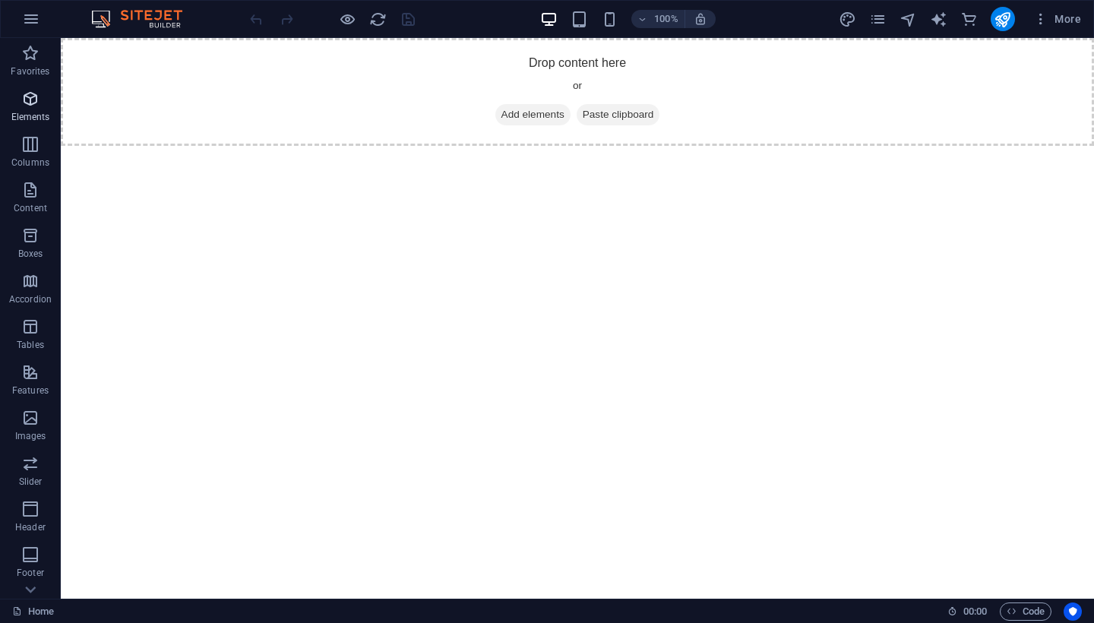
click at [35, 94] on icon "button" at bounding box center [30, 99] width 18 height 18
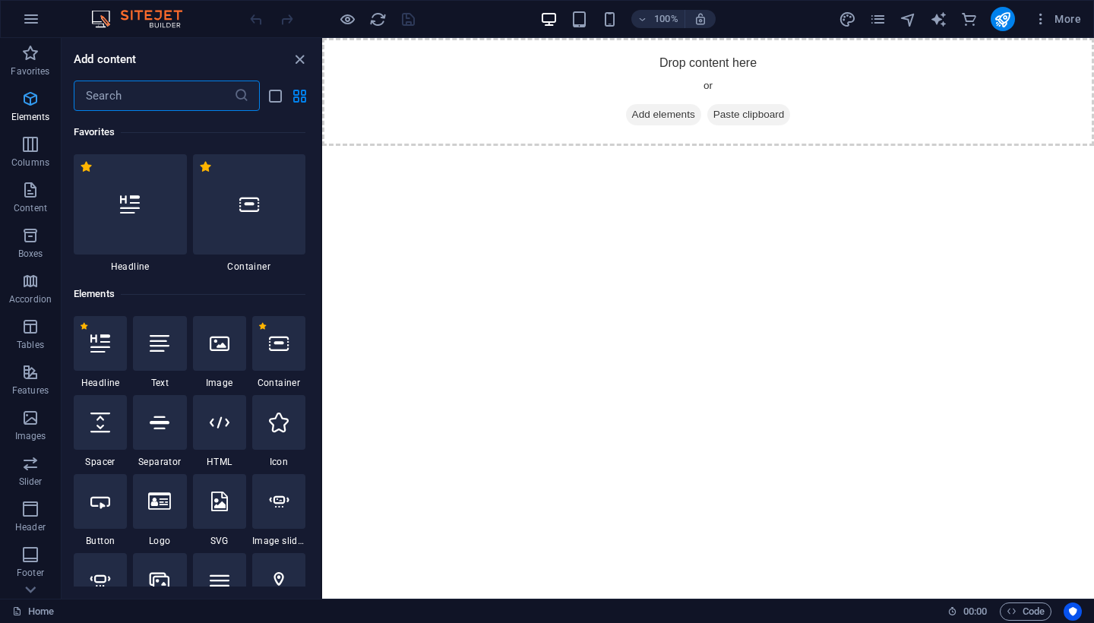
scroll to position [162, 0]
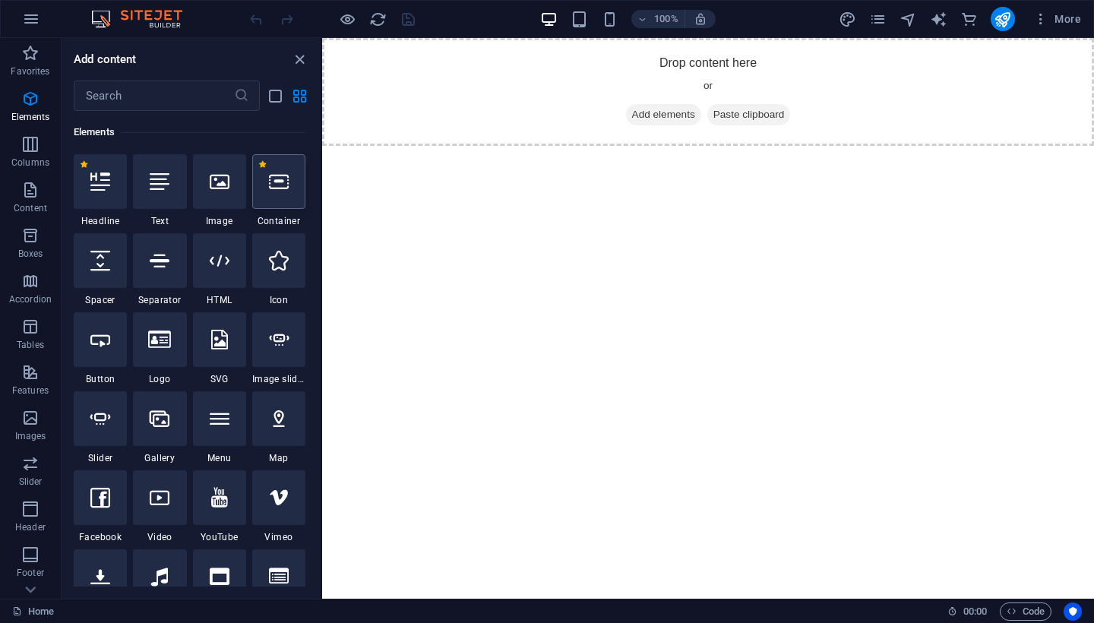
click at [291, 194] on div at bounding box center [278, 181] width 53 height 55
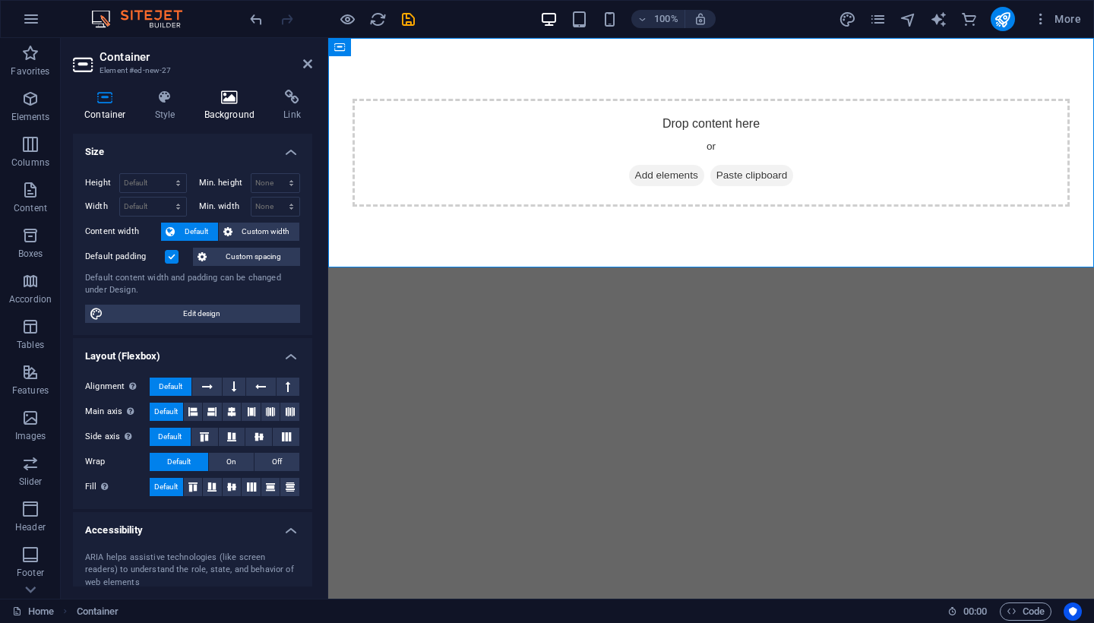
click at [220, 107] on h4 "Background" at bounding box center [233, 106] width 80 height 32
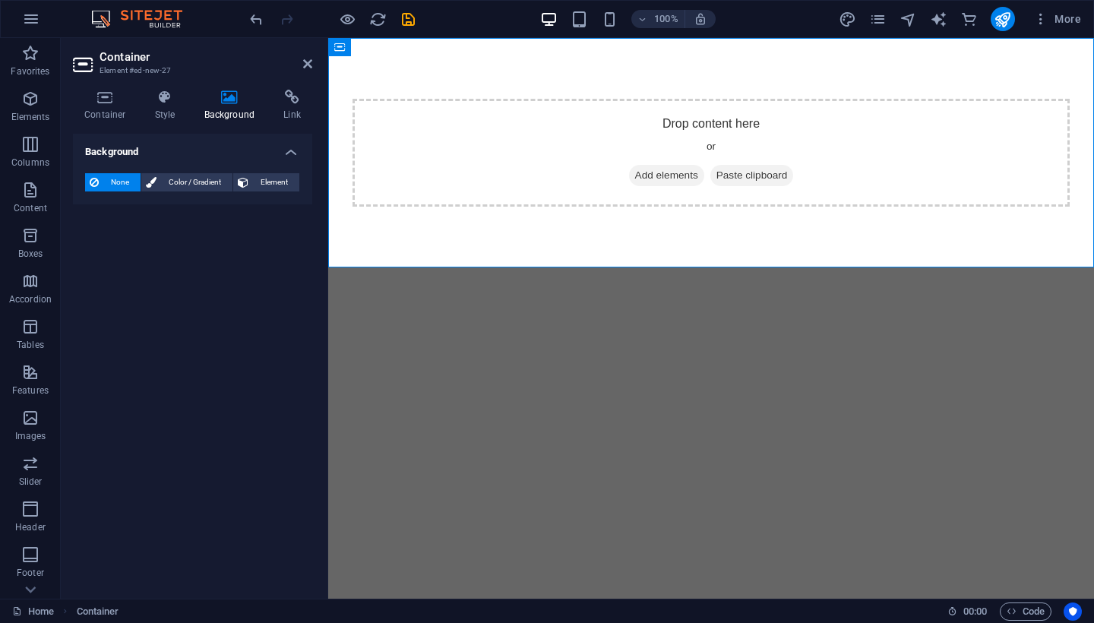
click at [110, 185] on span "None" at bounding box center [119, 182] width 33 height 18
click at [633, 175] on span "Add elements" at bounding box center [666, 175] width 75 height 21
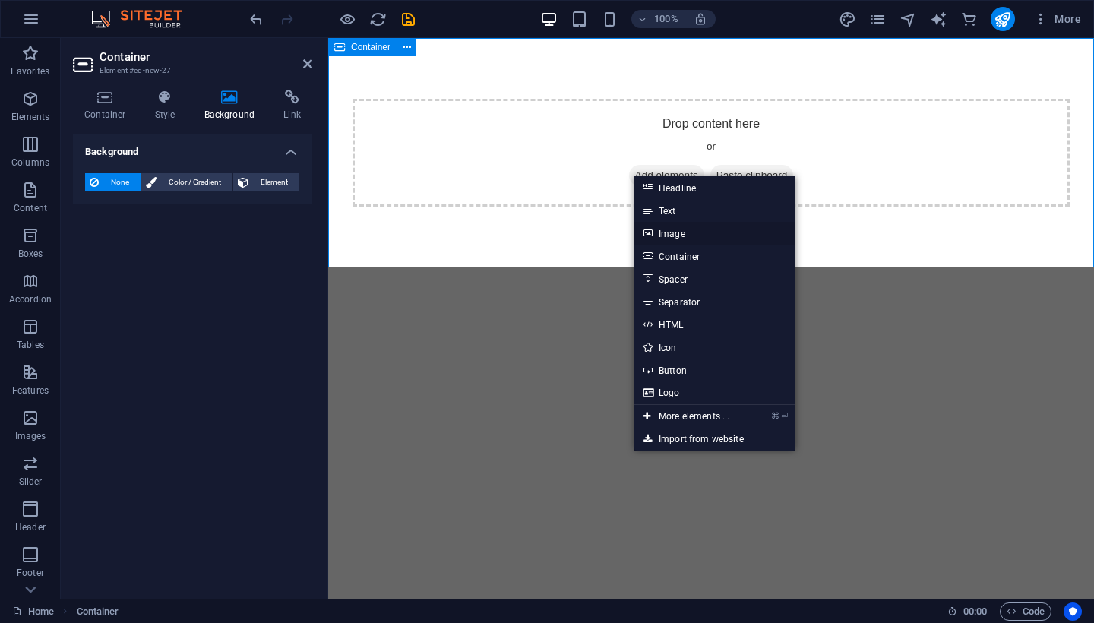
click at [656, 227] on link "Image" at bounding box center [714, 233] width 161 height 23
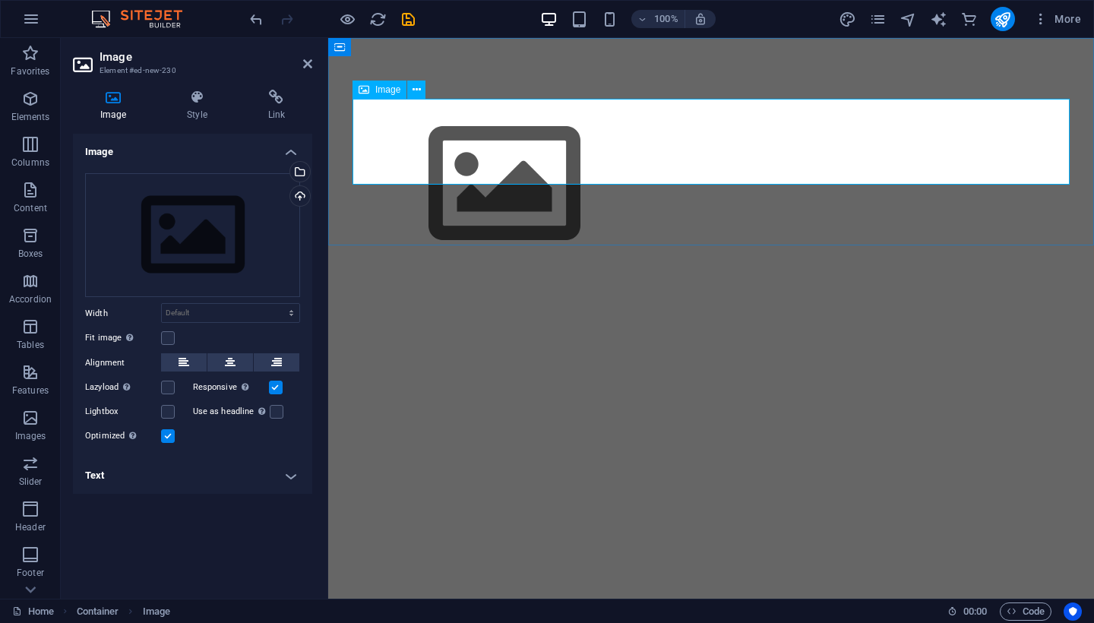
click at [445, 150] on figure at bounding box center [710, 184] width 717 height 171
click at [362, 90] on icon at bounding box center [364, 90] width 11 height 18
click at [413, 86] on icon at bounding box center [416, 90] width 8 height 16
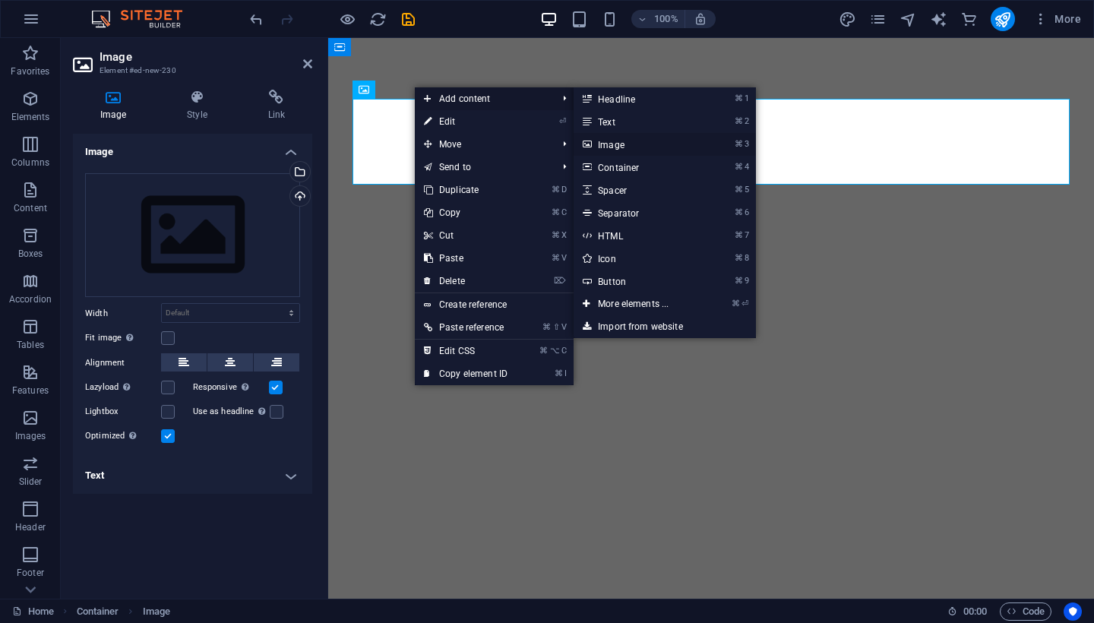
click at [608, 140] on link "⌘ 3 Image" at bounding box center [636, 144] width 125 height 23
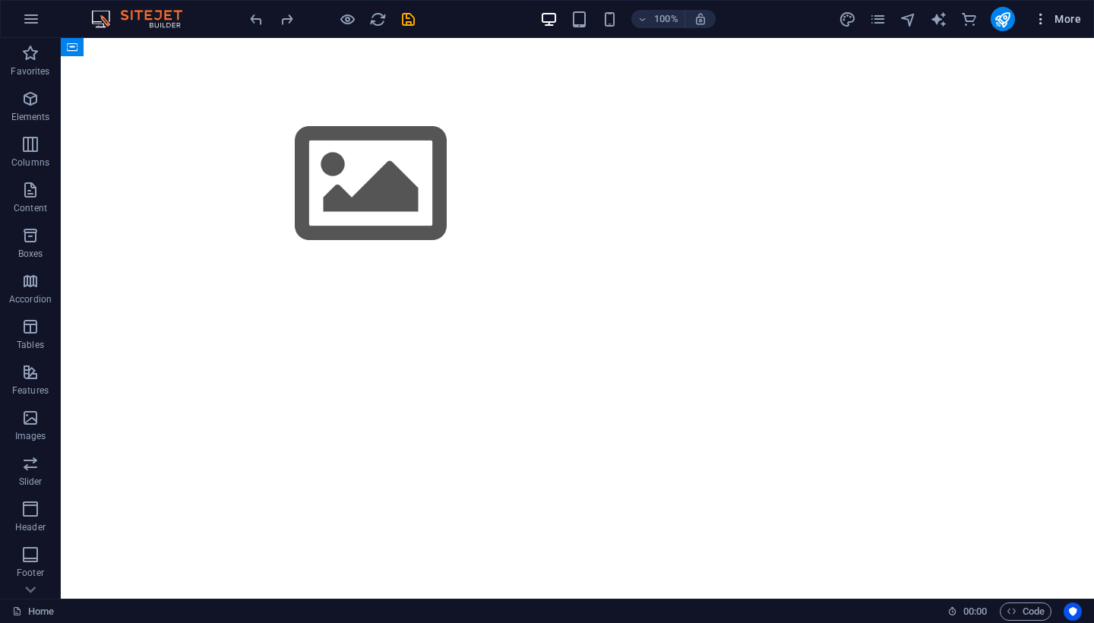
click at [1045, 22] on icon "button" at bounding box center [1040, 18] width 15 height 15
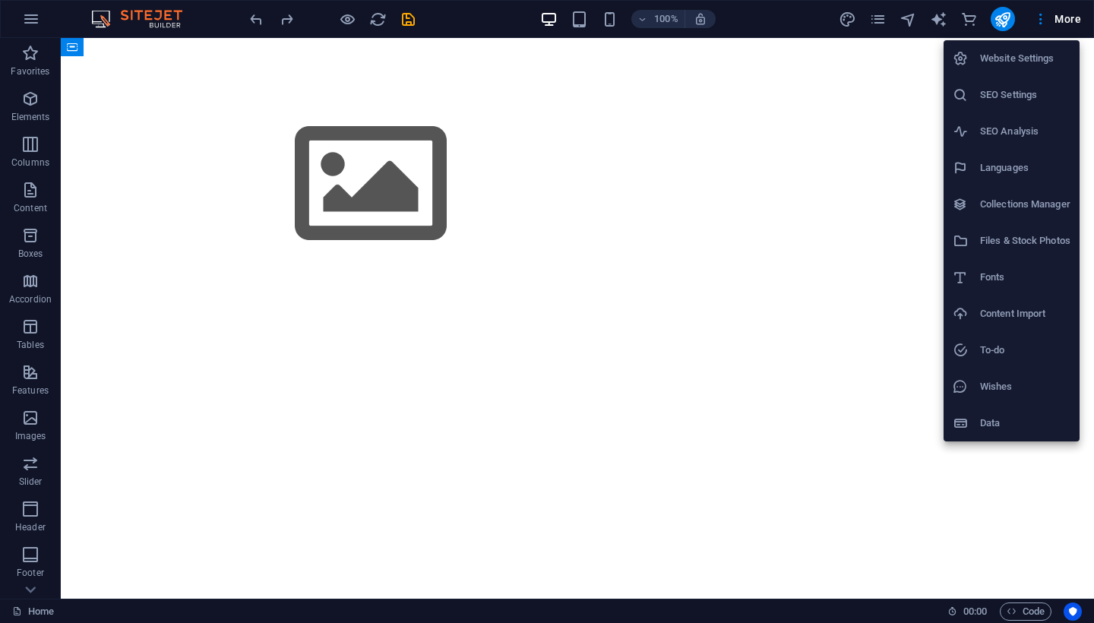
click at [435, 293] on div at bounding box center [547, 311] width 1094 height 623
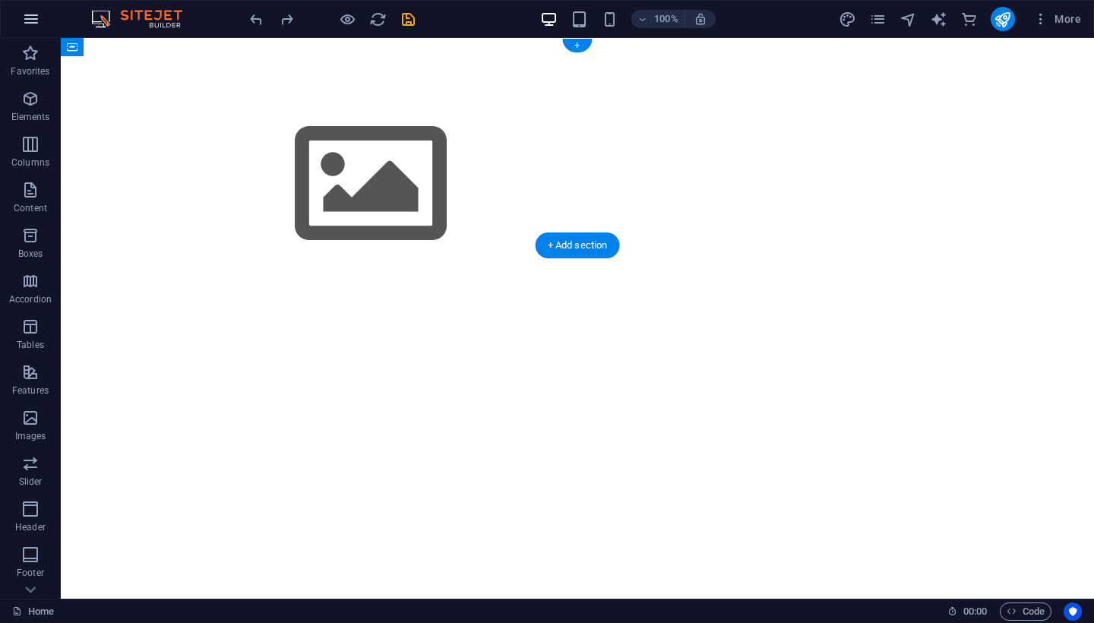
click at [39, 21] on icon "button" at bounding box center [31, 19] width 18 height 18
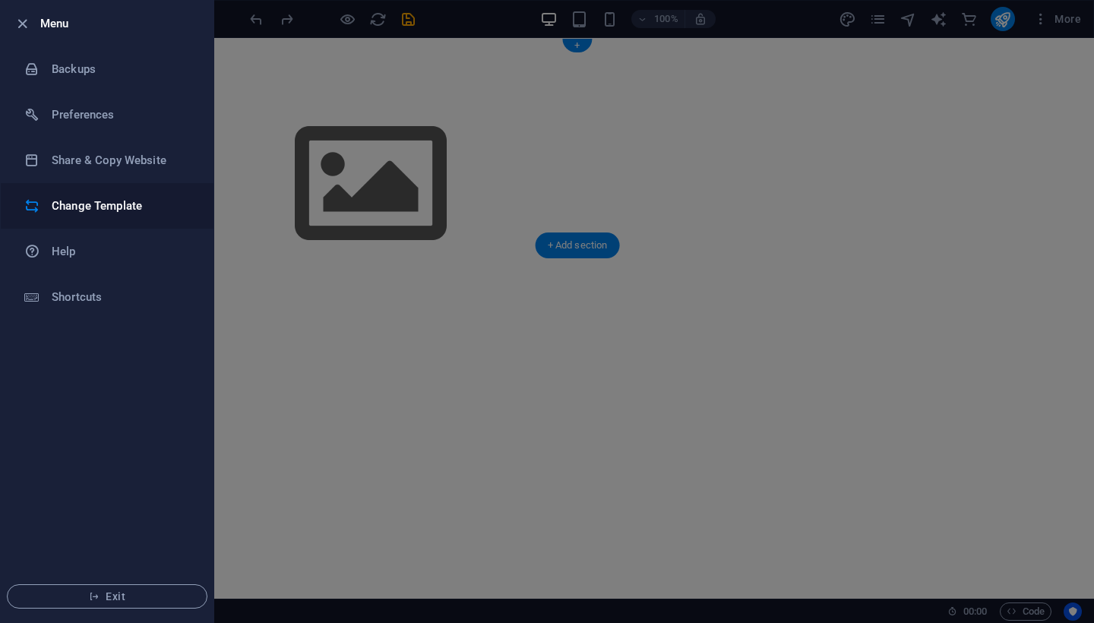
click at [100, 199] on h6 "Change Template" at bounding box center [122, 206] width 141 height 18
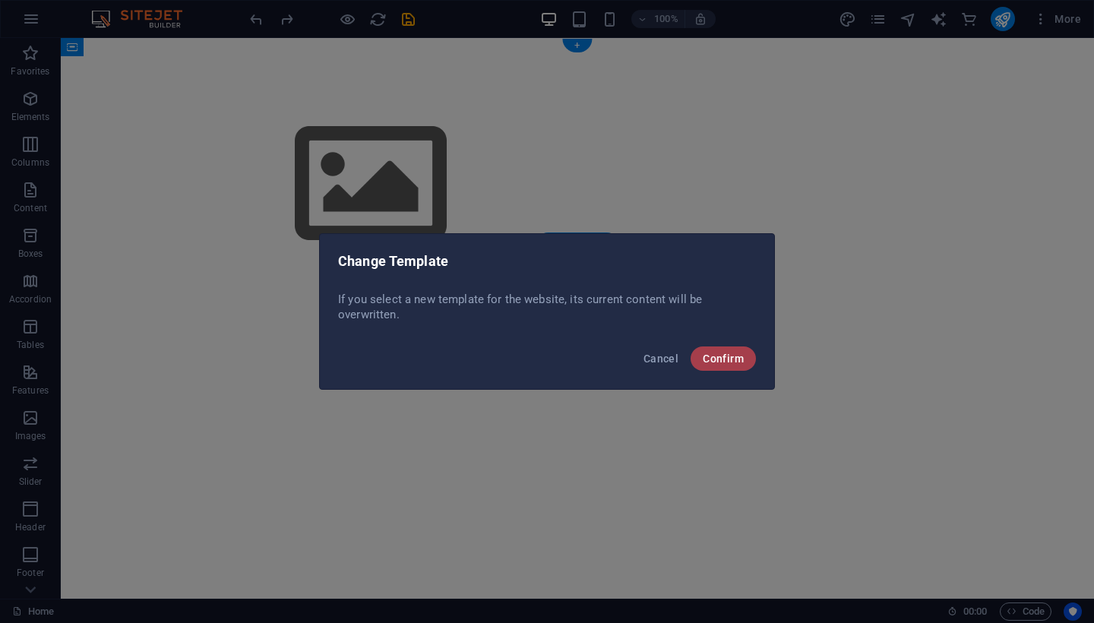
click at [714, 362] on span "Confirm" at bounding box center [723, 358] width 41 height 12
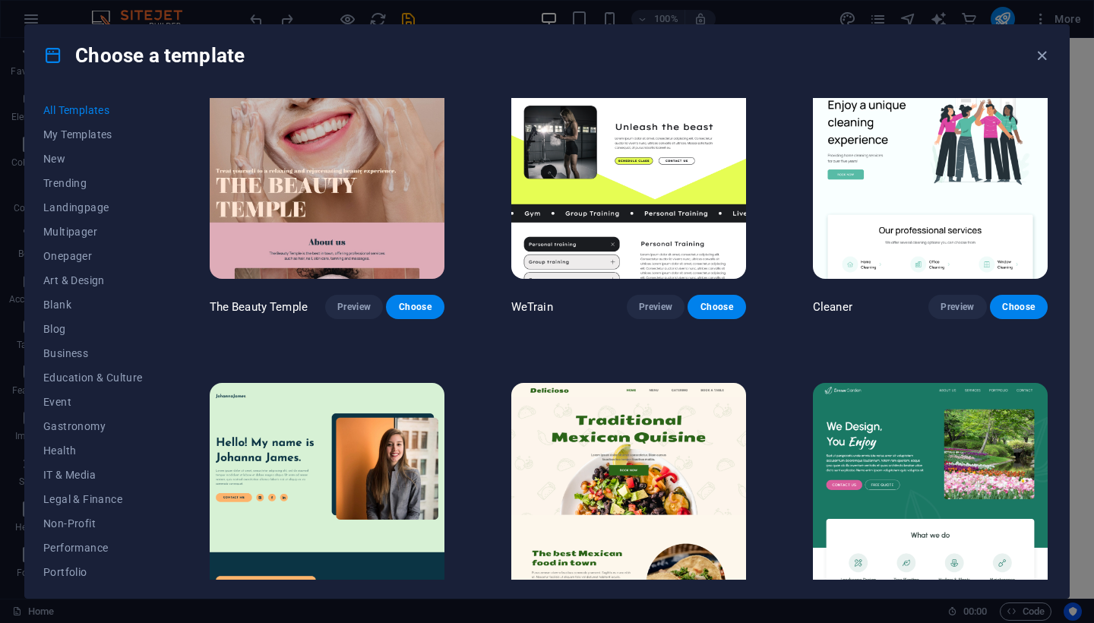
scroll to position [2789, 0]
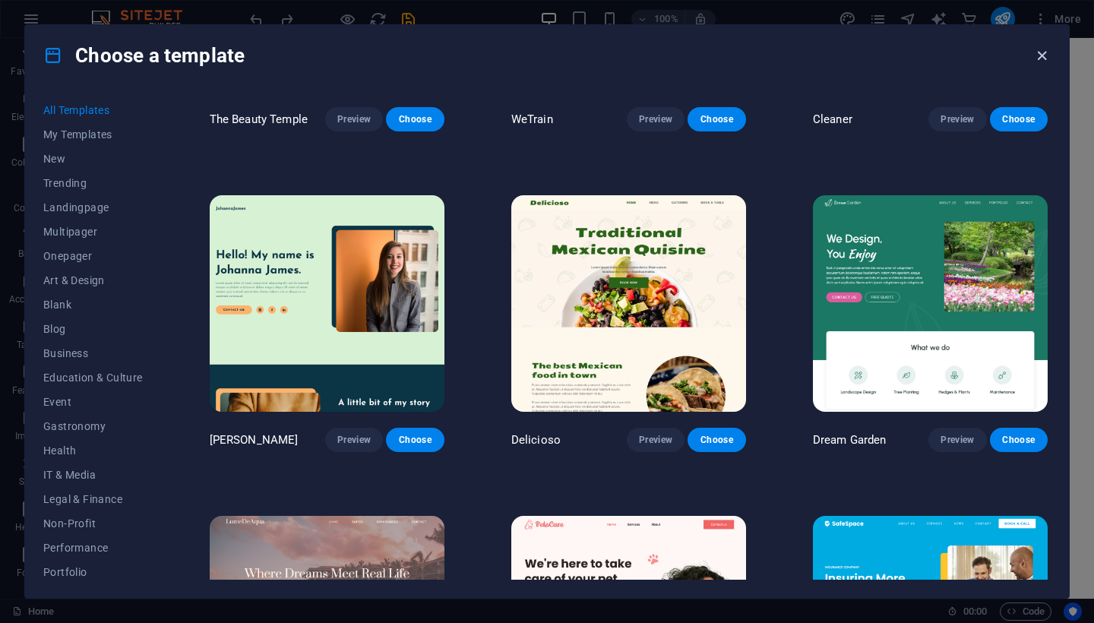
click at [1048, 56] on icon "button" at bounding box center [1041, 55] width 17 height 17
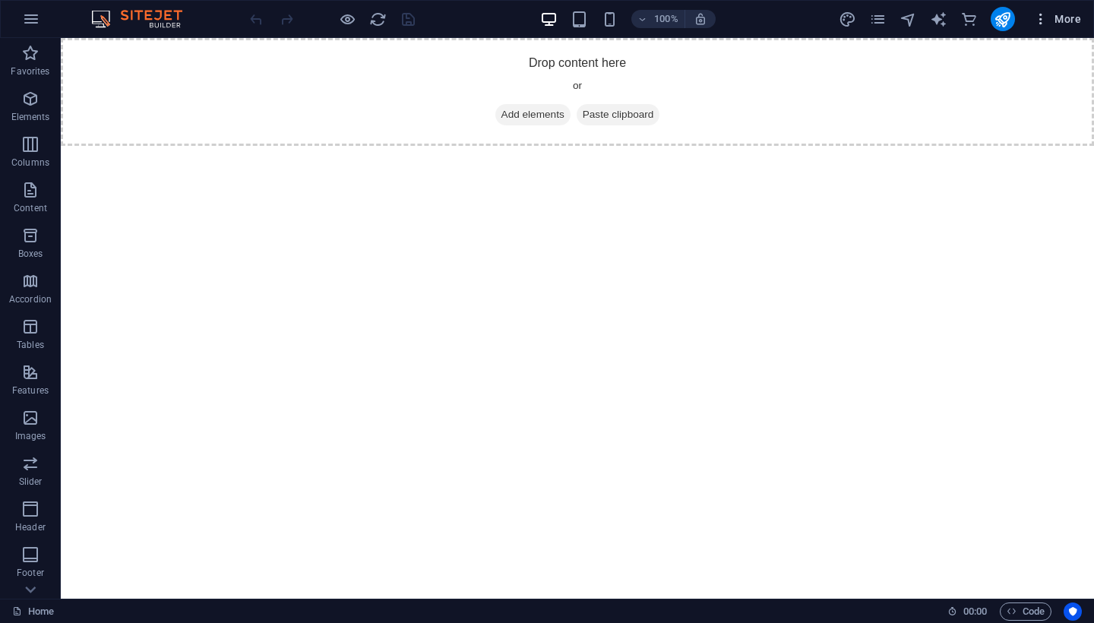
click at [1045, 22] on icon "button" at bounding box center [1040, 18] width 15 height 15
